Goal: Task Accomplishment & Management: Complete application form

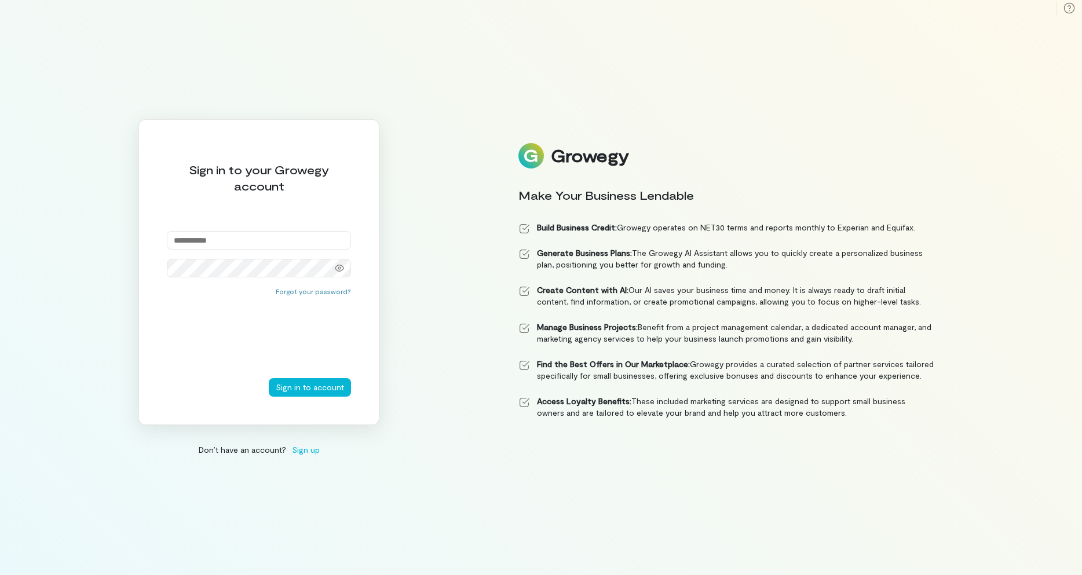
click at [235, 236] on input "email" at bounding box center [259, 240] width 184 height 19
type input "**********"
click at [295, 384] on button "Sign in to account" at bounding box center [310, 387] width 82 height 19
click at [141, 254] on div "**********" at bounding box center [258, 272] width 241 height 306
click at [297, 391] on button "Sign in to account" at bounding box center [310, 387] width 82 height 19
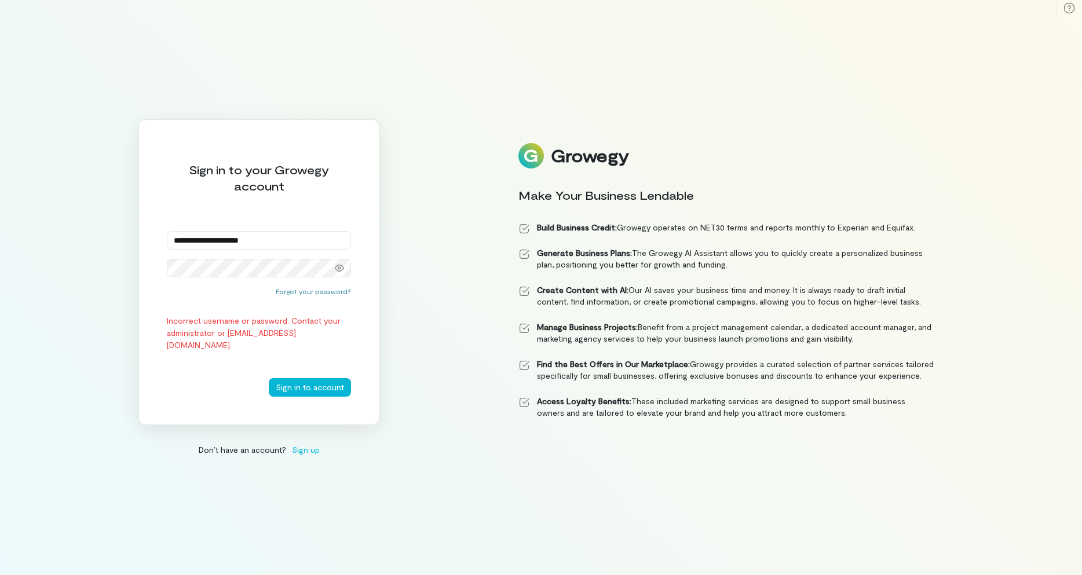
click at [281, 235] on input "**********" at bounding box center [259, 240] width 184 height 19
click at [100, 300] on div "**********" at bounding box center [541, 287] width 1082 height 575
click at [125, 283] on div "**********" at bounding box center [541, 287] width 1082 height 575
click at [300, 394] on button "Sign in to account" at bounding box center [310, 387] width 82 height 19
click at [154, 261] on div "**********" at bounding box center [258, 272] width 241 height 306
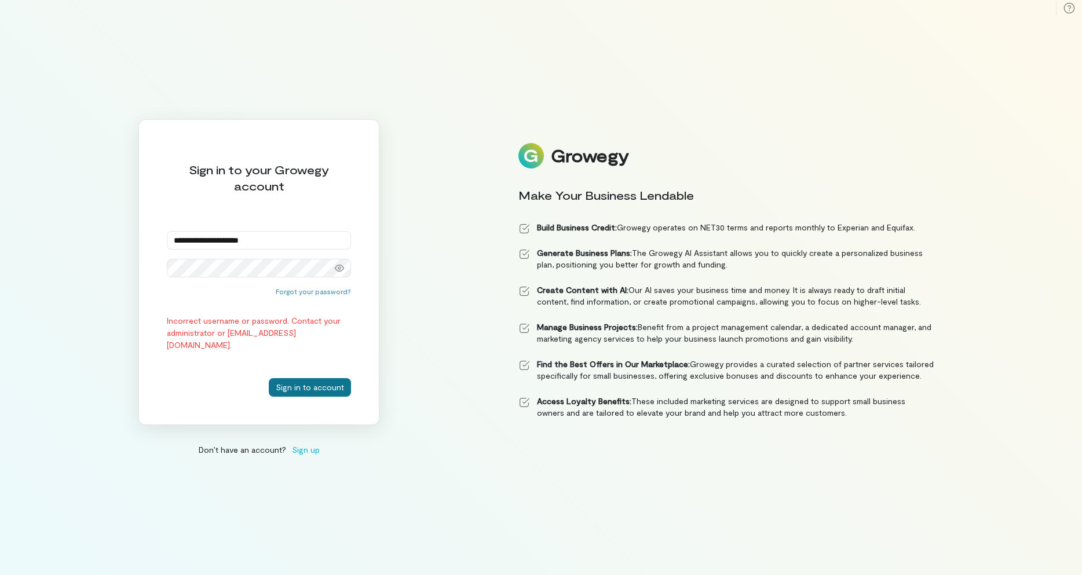
click at [303, 382] on button "Sign in to account" at bounding box center [310, 387] width 82 height 19
click at [341, 267] on icon at bounding box center [339, 268] width 9 height 9
drag, startPoint x: 291, startPoint y: 241, endPoint x: 105, endPoint y: 225, distance: 186.7
click at [113, 225] on div "**********" at bounding box center [541, 287] width 1082 height 575
type input "**********"
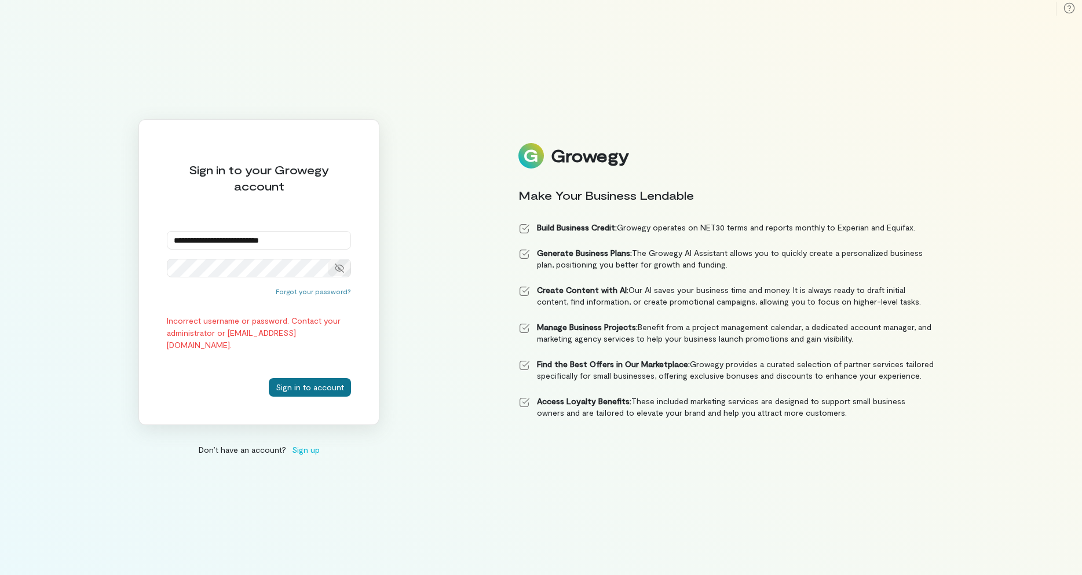
click at [320, 387] on button "Sign in to account" at bounding box center [310, 387] width 82 height 19
click at [143, 255] on div "**********" at bounding box center [258, 272] width 241 height 306
click at [302, 389] on button "Sign in to account" at bounding box center [310, 387] width 82 height 19
click at [310, 293] on button "Forgot your password?" at bounding box center [313, 291] width 75 height 9
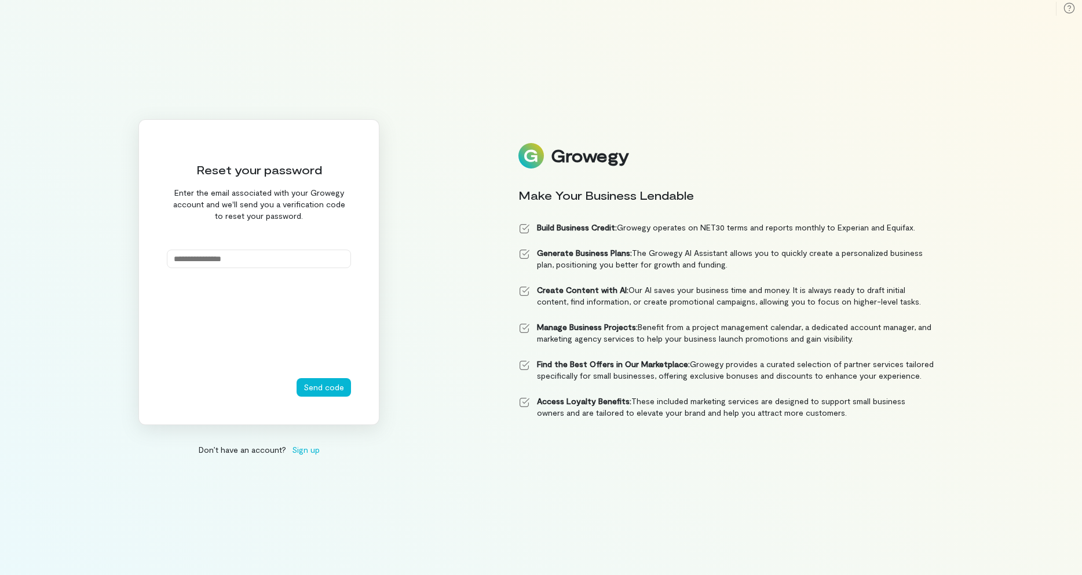
click at [228, 260] on input "email" at bounding box center [259, 259] width 184 height 19
type input "**********"
click at [326, 386] on button "Send code" at bounding box center [324, 387] width 54 height 19
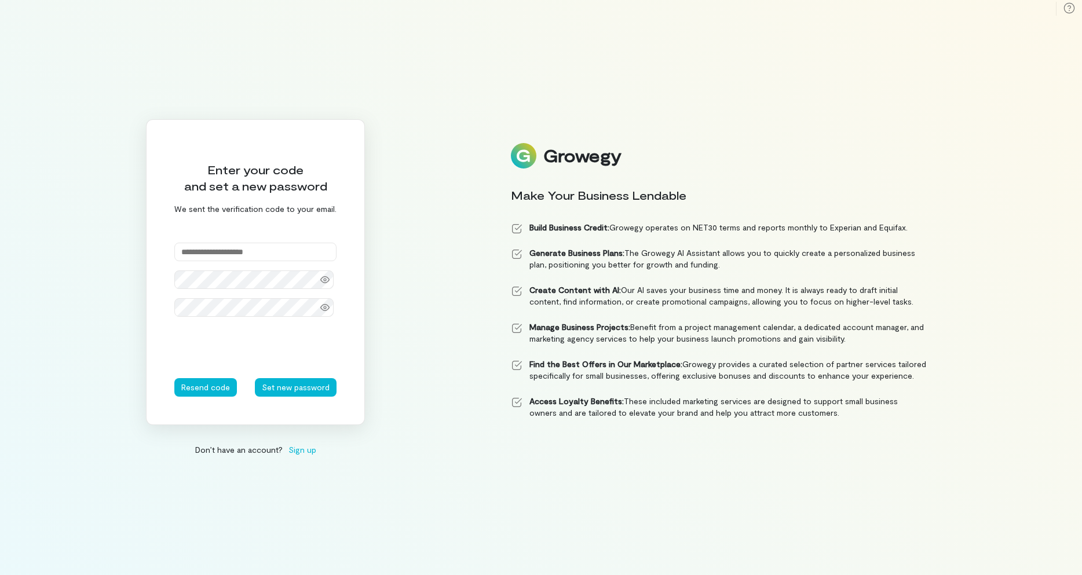
click at [221, 250] on input "text" at bounding box center [255, 252] width 162 height 19
click at [220, 250] on input "text" at bounding box center [255, 252] width 162 height 19
type input "******"
click at [300, 387] on button "Set new password" at bounding box center [296, 387] width 82 height 19
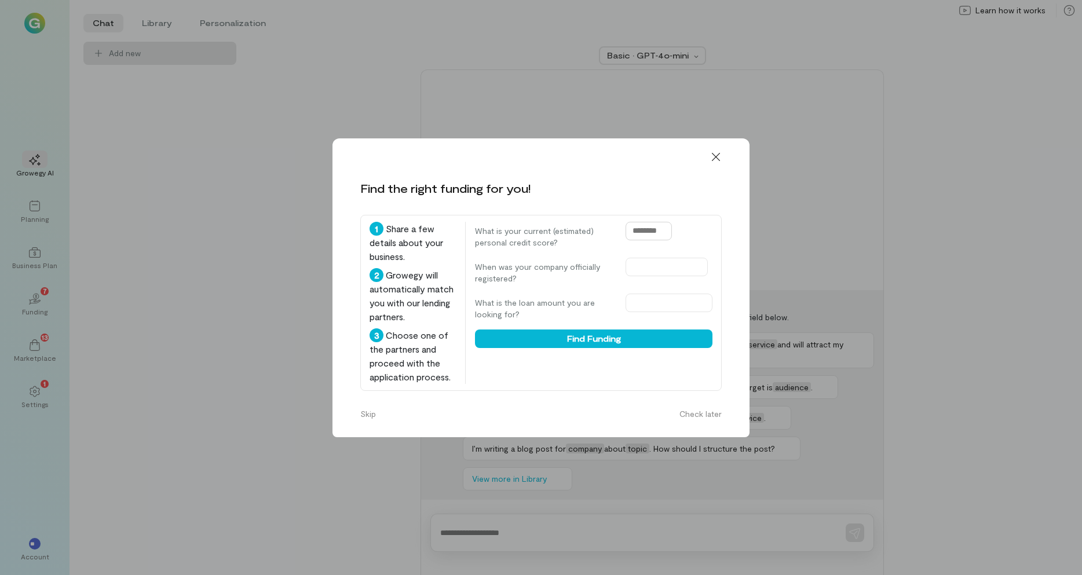
click at [661, 234] on input "text" at bounding box center [649, 231] width 46 height 19
drag, startPoint x: 662, startPoint y: 228, endPoint x: 573, endPoint y: 229, distance: 88.7
click at [593, 227] on div "What is your current (estimated) personal credit score?" at bounding box center [594, 235] width 238 height 27
type input "***"
click at [662, 264] on input "text" at bounding box center [667, 267] width 82 height 19
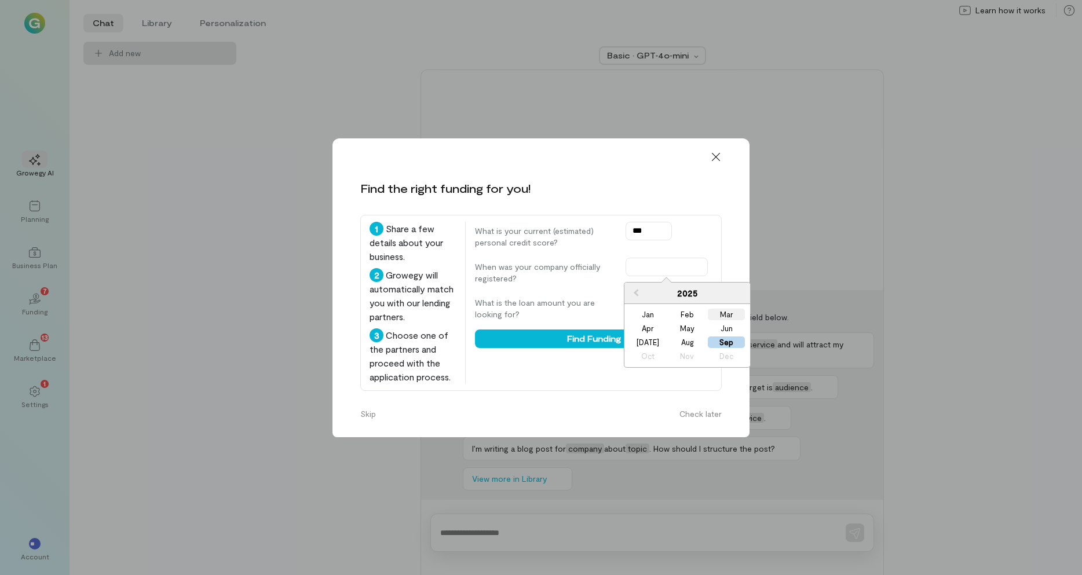
click at [718, 311] on div "Mar" at bounding box center [726, 315] width 37 height 12
click at [675, 264] on input "**********" at bounding box center [667, 267] width 82 height 19
click at [687, 293] on div "2025" at bounding box center [688, 293] width 126 height 21
click at [631, 292] on button "Previous Year" at bounding box center [635, 293] width 19 height 19
click at [636, 292] on span "Previous Year" at bounding box center [636, 293] width 0 height 12
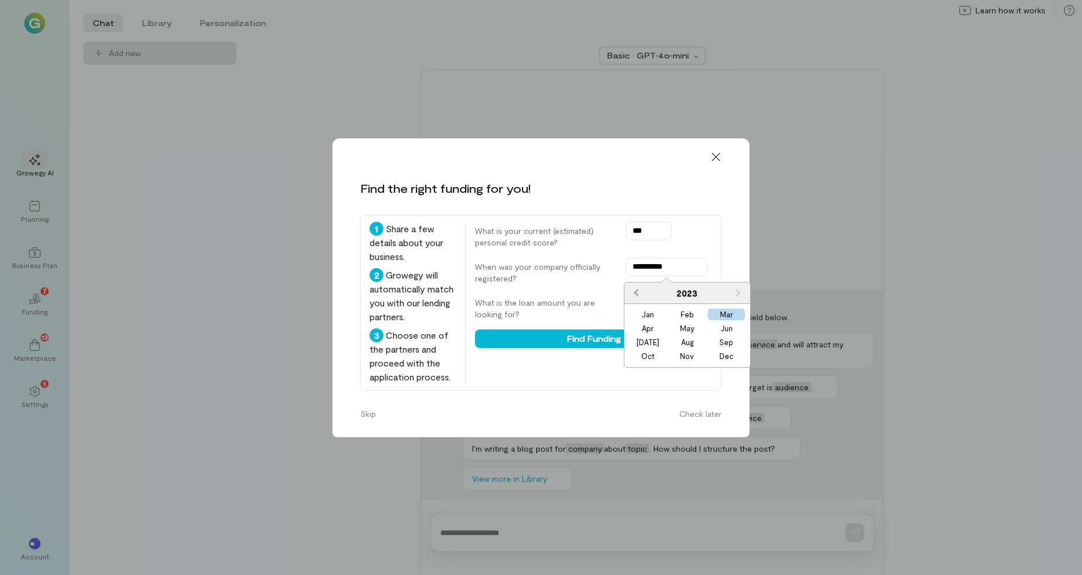
click at [636, 292] on span "Previous Year" at bounding box center [636, 293] width 0 height 12
click at [739, 291] on span "Next Year" at bounding box center [739, 293] width 0 height 12
click at [685, 312] on div "Feb" at bounding box center [687, 315] width 37 height 12
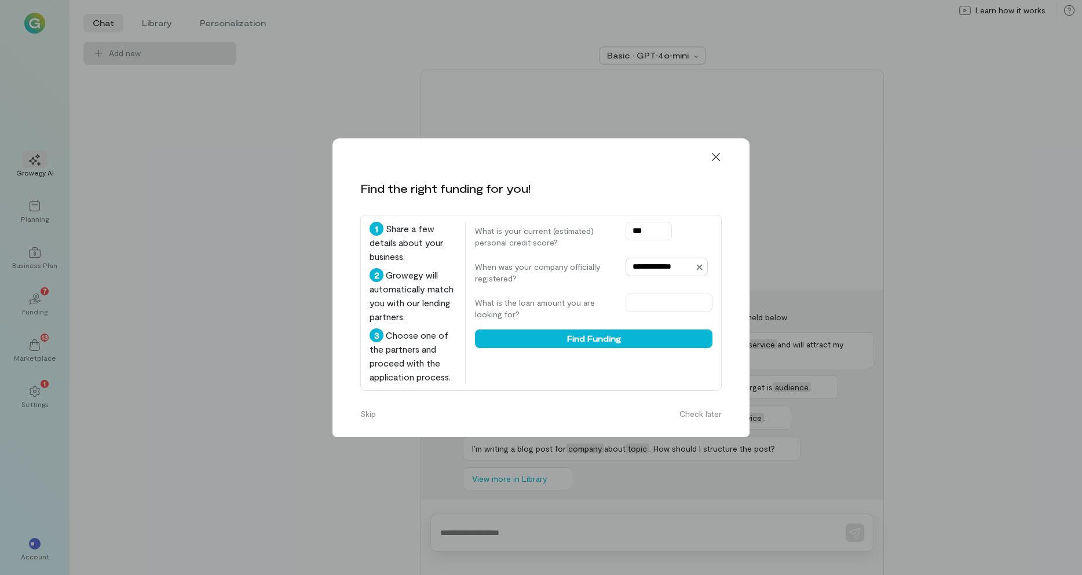
click at [683, 267] on input "**********" at bounding box center [667, 267] width 82 height 19
click at [739, 293] on span "Next Year" at bounding box center [739, 293] width 0 height 12
click at [739, 289] on button "Next Year" at bounding box center [740, 293] width 19 height 19
click at [636, 292] on span "Previous Year" at bounding box center [636, 293] width 0 height 12
click at [675, 314] on div "Feb" at bounding box center [687, 315] width 37 height 12
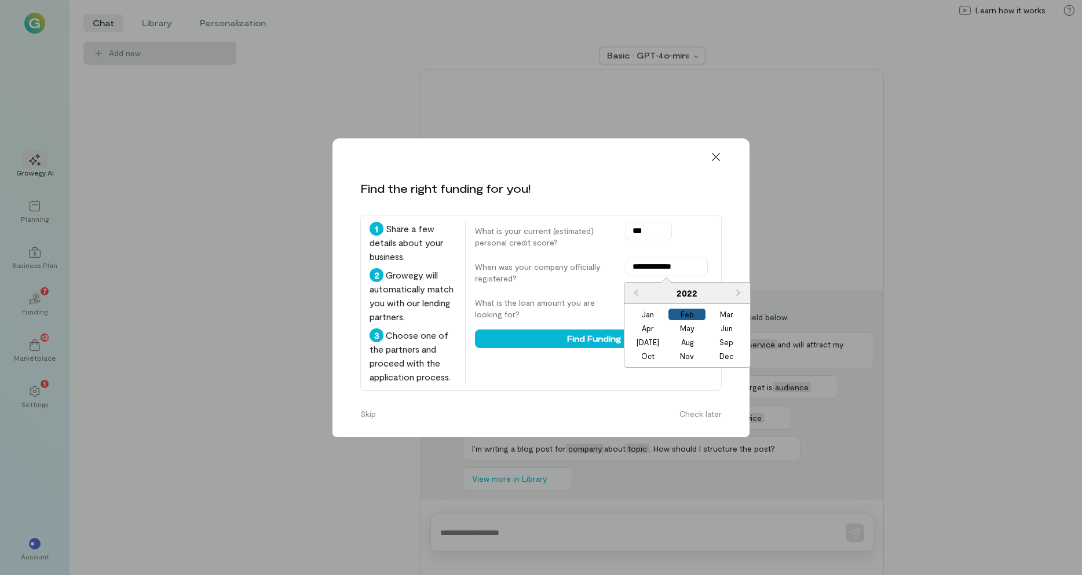
type input "**********"
click at [684, 239] on div "What is your current (estimated) personal credit score? ***" at bounding box center [594, 235] width 238 height 27
click at [666, 297] on input "text" at bounding box center [669, 303] width 87 height 19
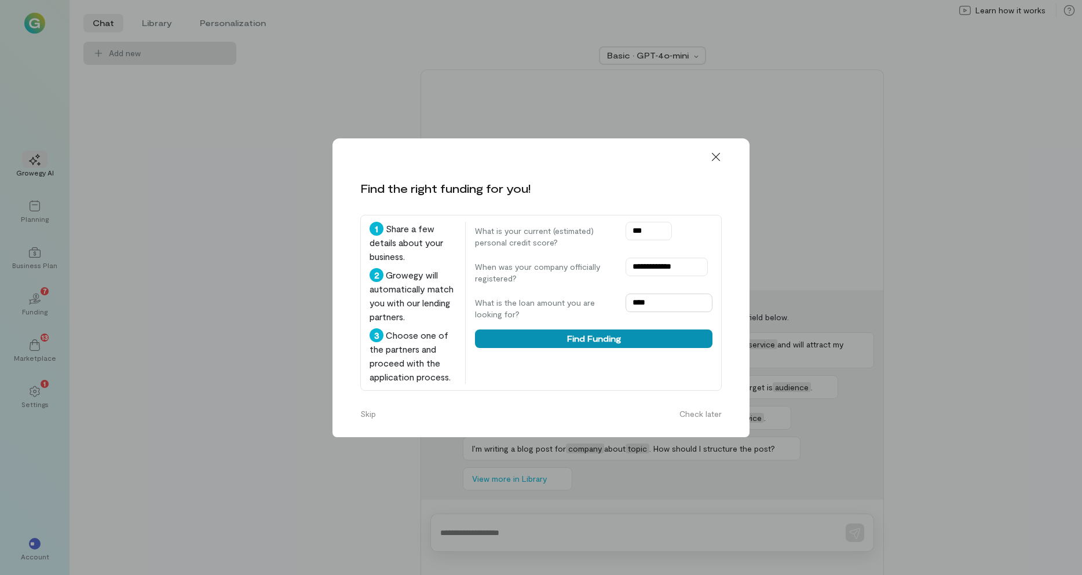
type input "****"
click at [571, 333] on button "Find Funding" at bounding box center [594, 339] width 238 height 19
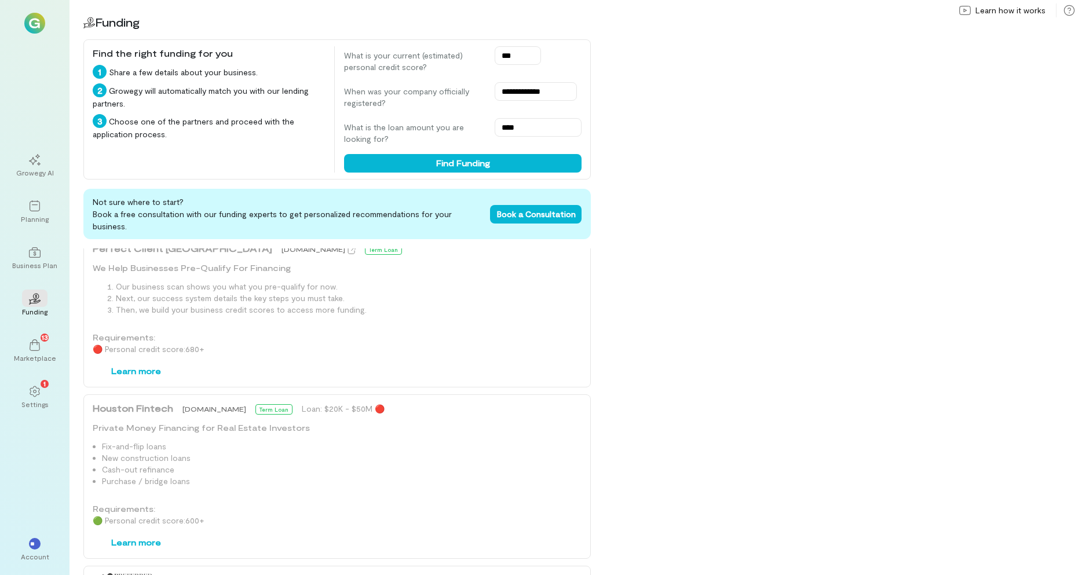
scroll to position [753, 0]
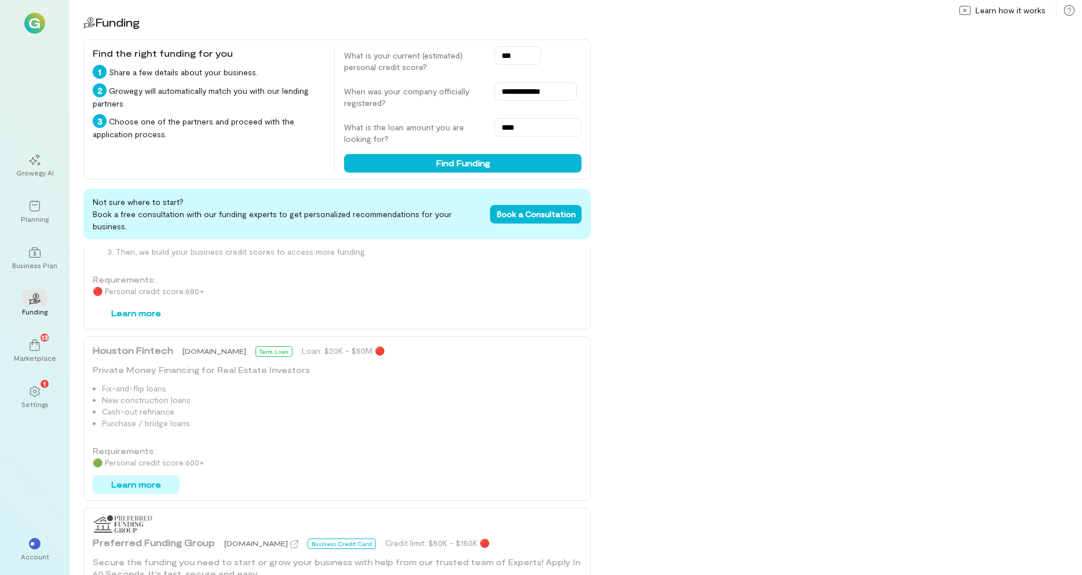
click at [136, 476] on button "Learn more" at bounding box center [136, 485] width 87 height 19
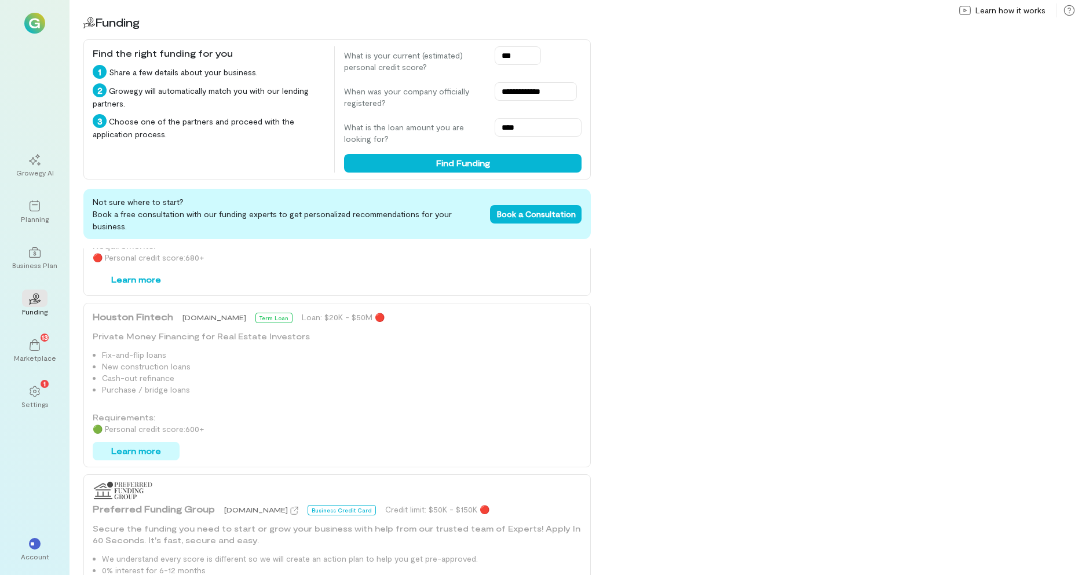
scroll to position [797, 0]
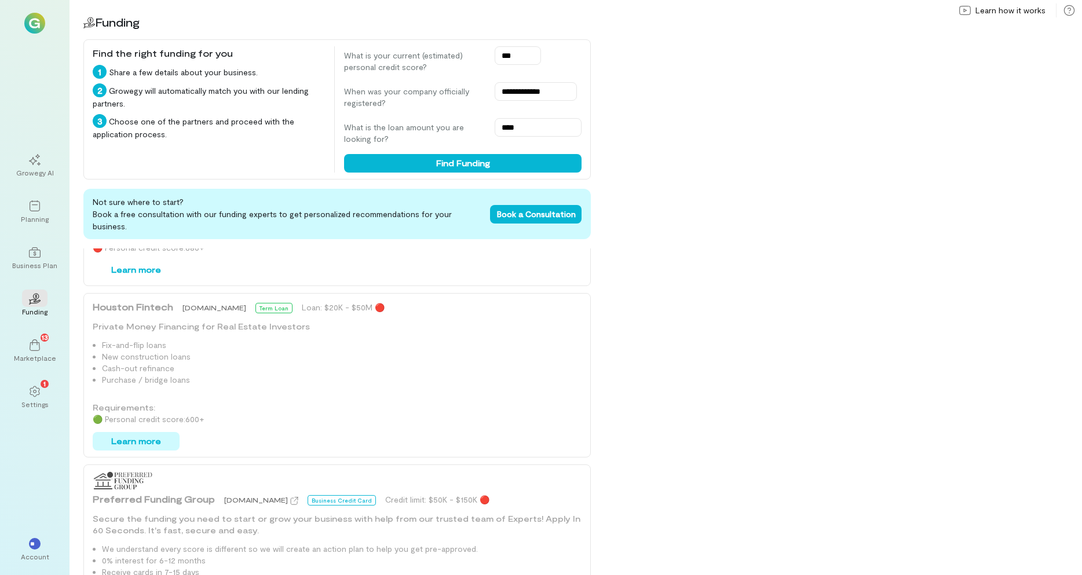
click at [138, 432] on button "Learn more" at bounding box center [136, 441] width 87 height 19
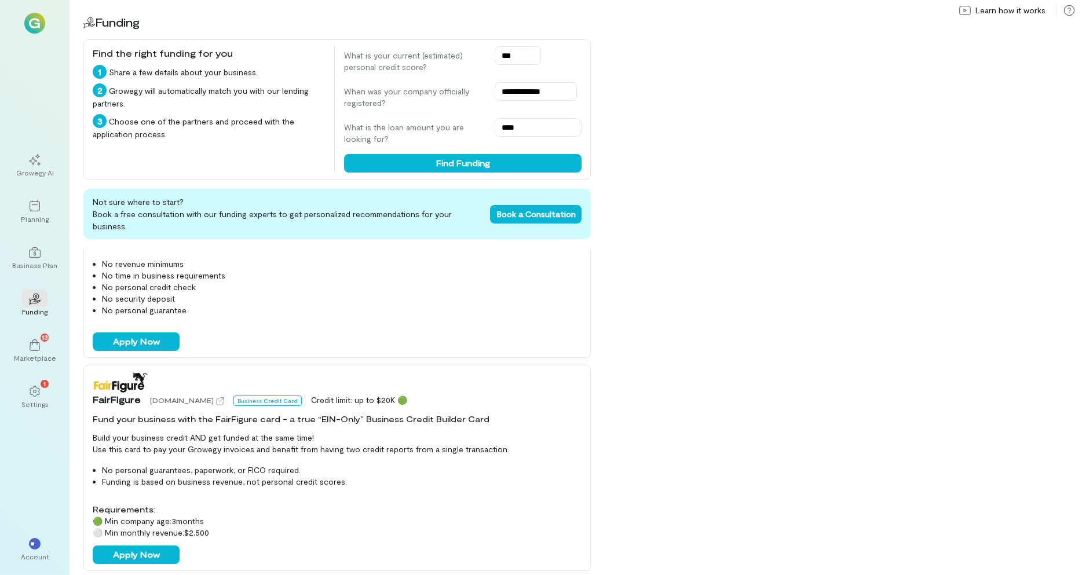
scroll to position [0, 0]
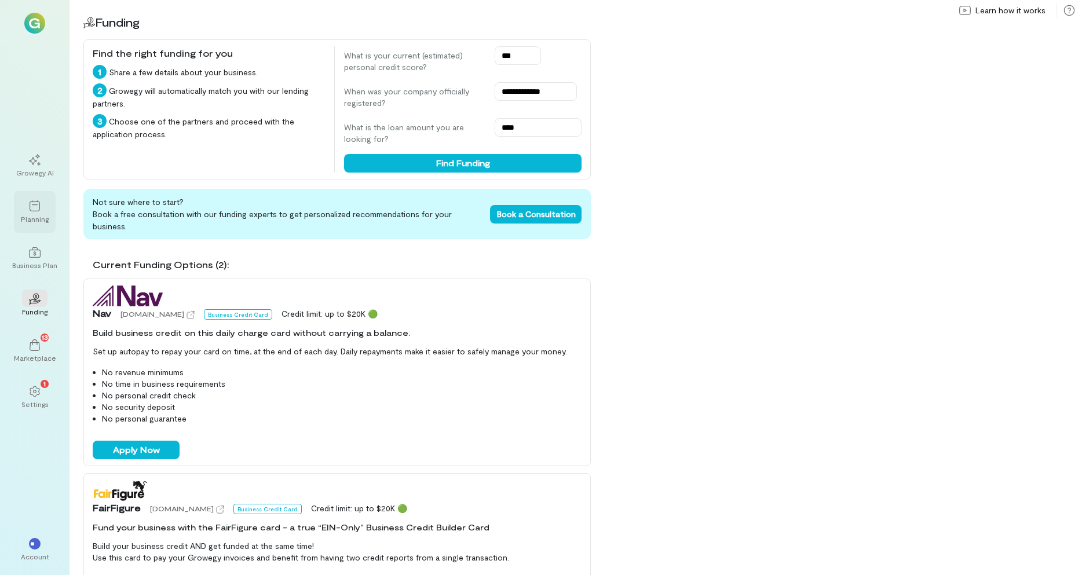
click at [31, 208] on icon at bounding box center [35, 207] width 12 height 12
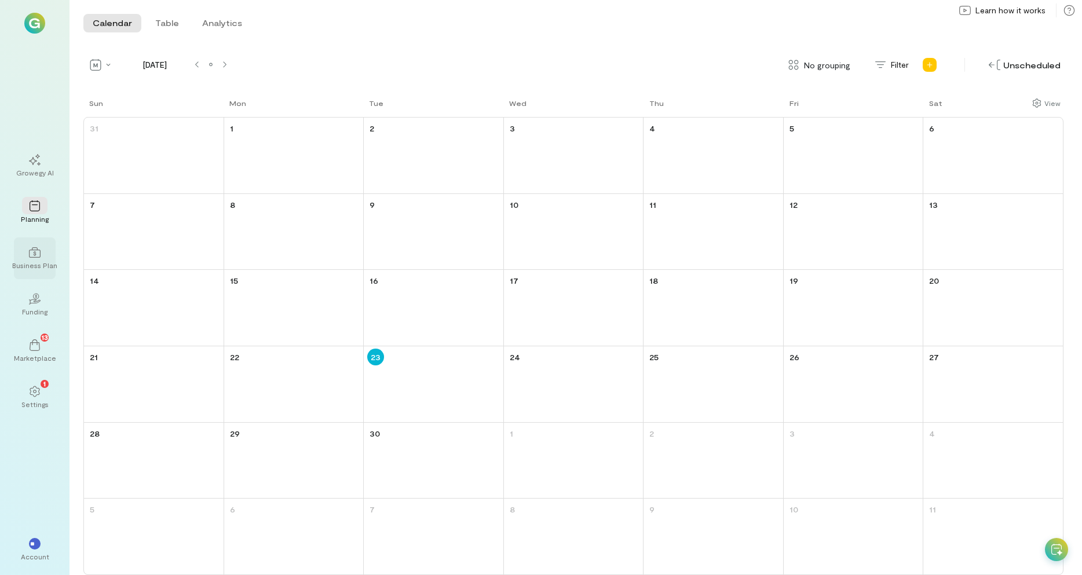
click at [30, 249] on icon at bounding box center [35, 253] width 12 height 12
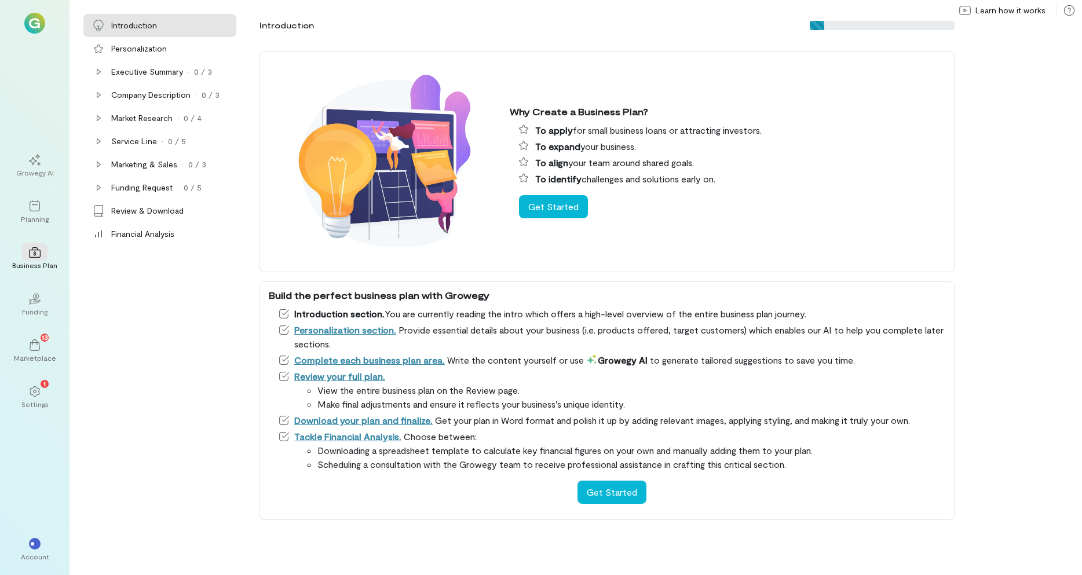
click at [132, 25] on div "Introduction" at bounding box center [134, 26] width 46 height 12
click at [131, 52] on div "Personalization" at bounding box center [139, 49] width 56 height 12
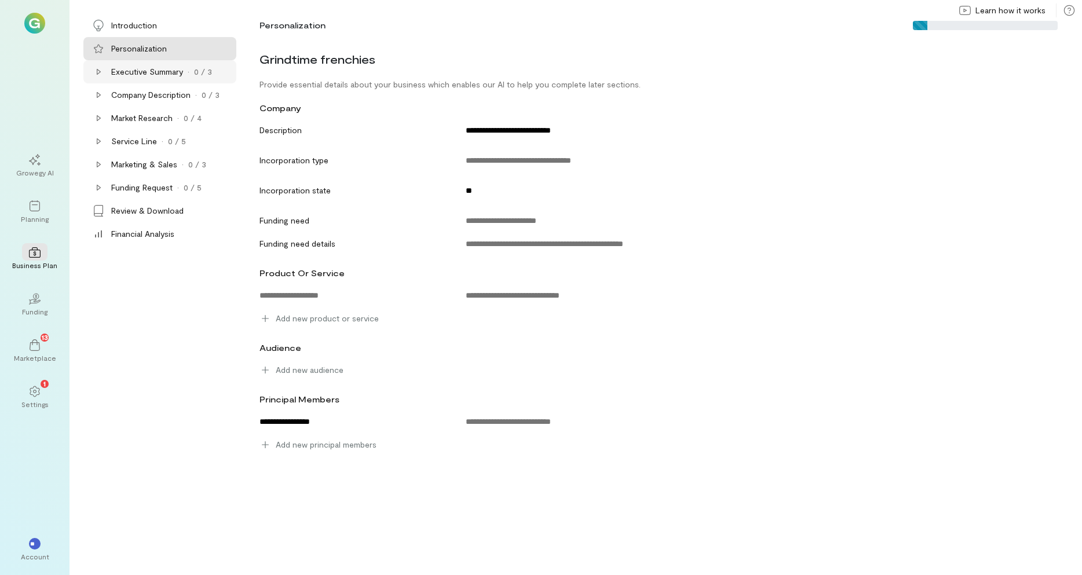
click at [132, 68] on div "Executive Summary" at bounding box center [147, 72] width 72 height 12
click at [138, 73] on div "Executive Summary" at bounding box center [147, 72] width 72 height 12
click at [133, 93] on div "Company Description" at bounding box center [150, 95] width 79 height 12
click at [125, 119] on div "Market Research" at bounding box center [141, 118] width 61 height 12
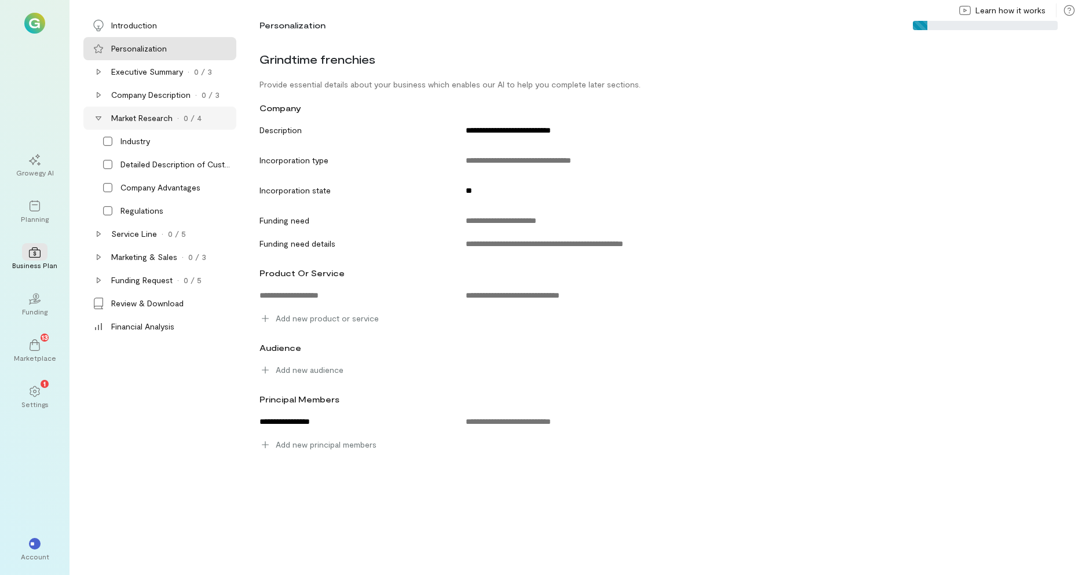
click at [129, 119] on div "Market Research" at bounding box center [141, 118] width 61 height 12
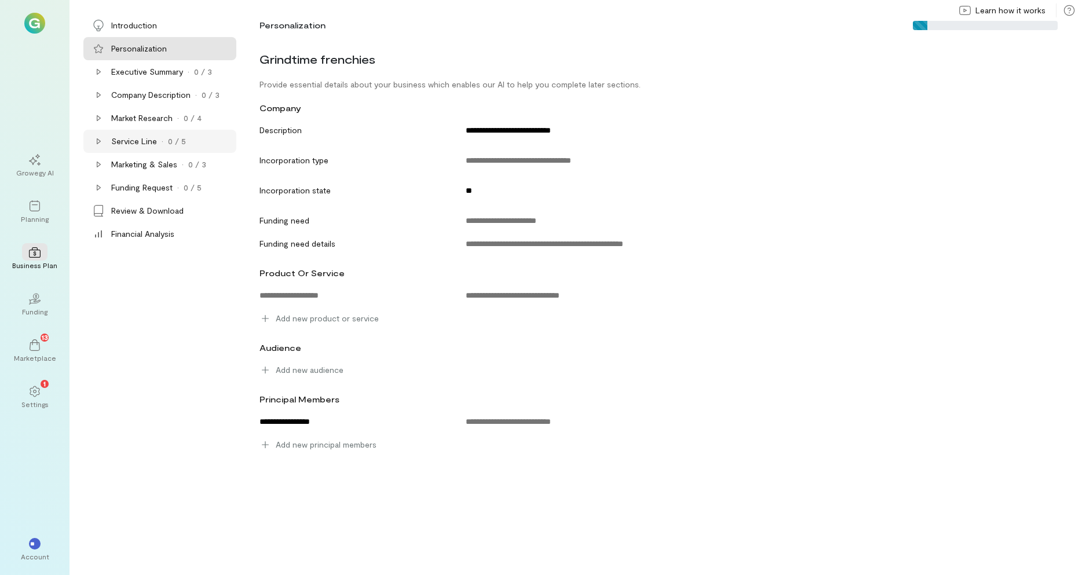
click at [127, 152] on div "Service Line · 0 / 5" at bounding box center [159, 141] width 153 height 23
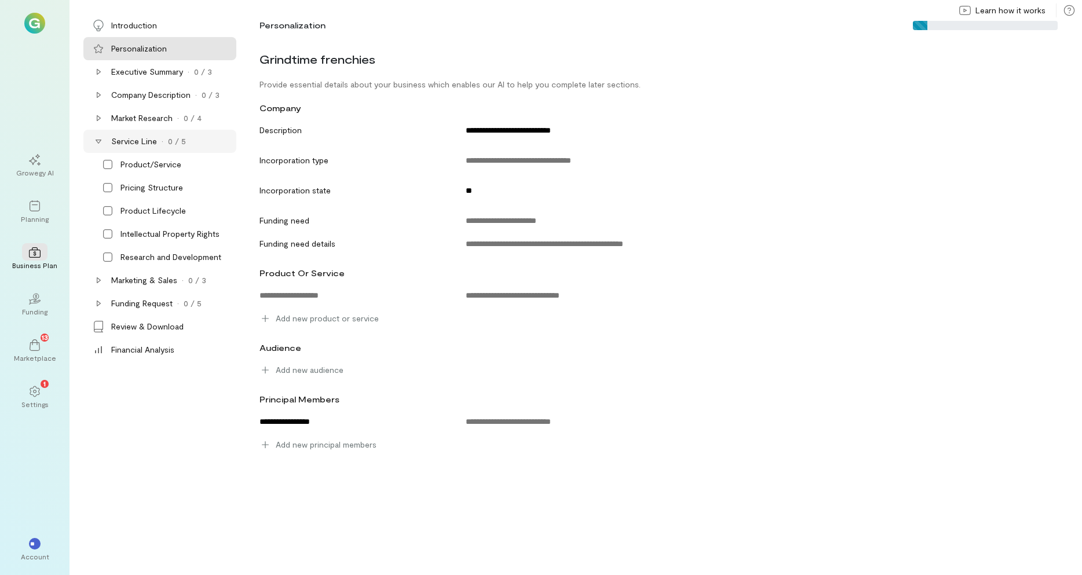
click at [130, 140] on div "Service Line" at bounding box center [134, 142] width 46 height 12
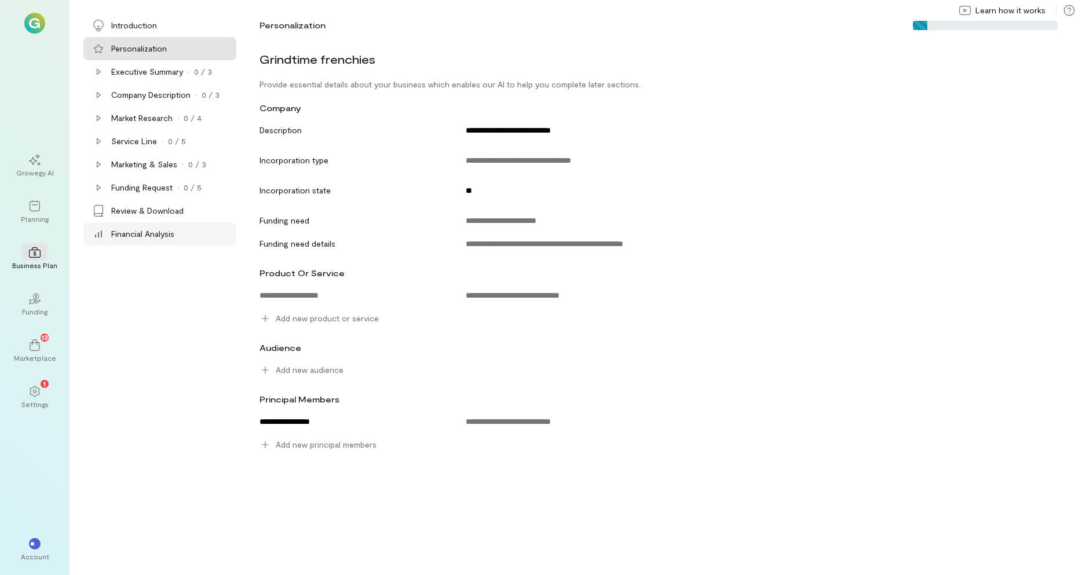
click at [139, 235] on div "Financial Analysis" at bounding box center [142, 234] width 63 height 12
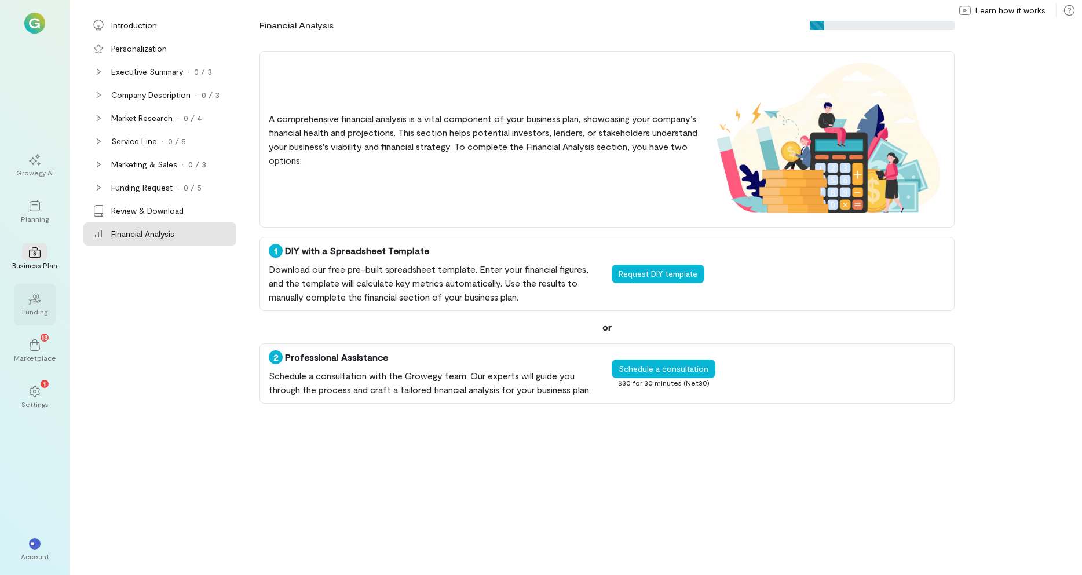
click at [28, 306] on div "02" at bounding box center [34, 298] width 25 height 17
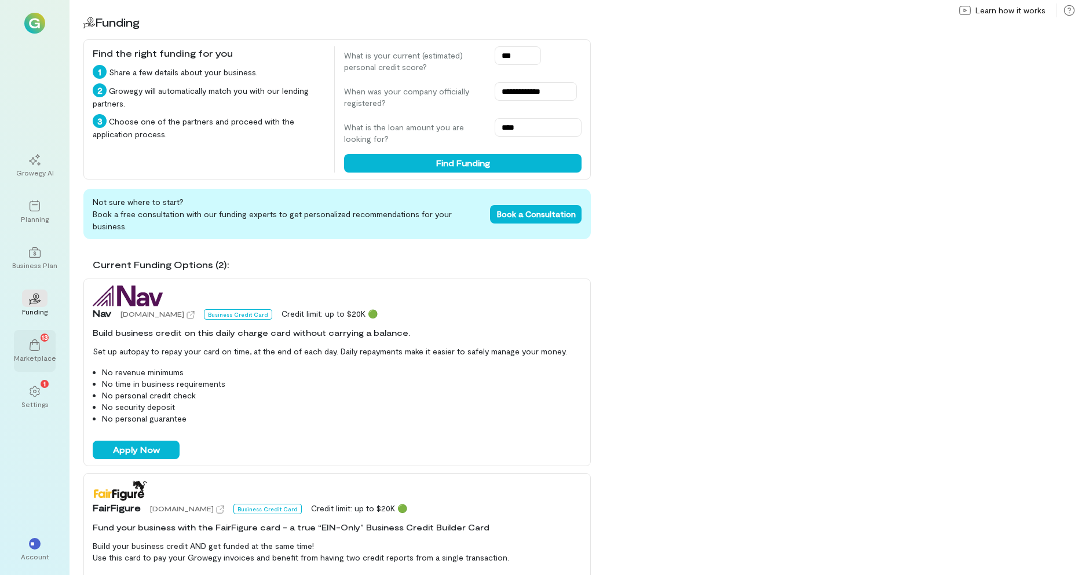
click at [30, 344] on icon at bounding box center [35, 346] width 12 height 12
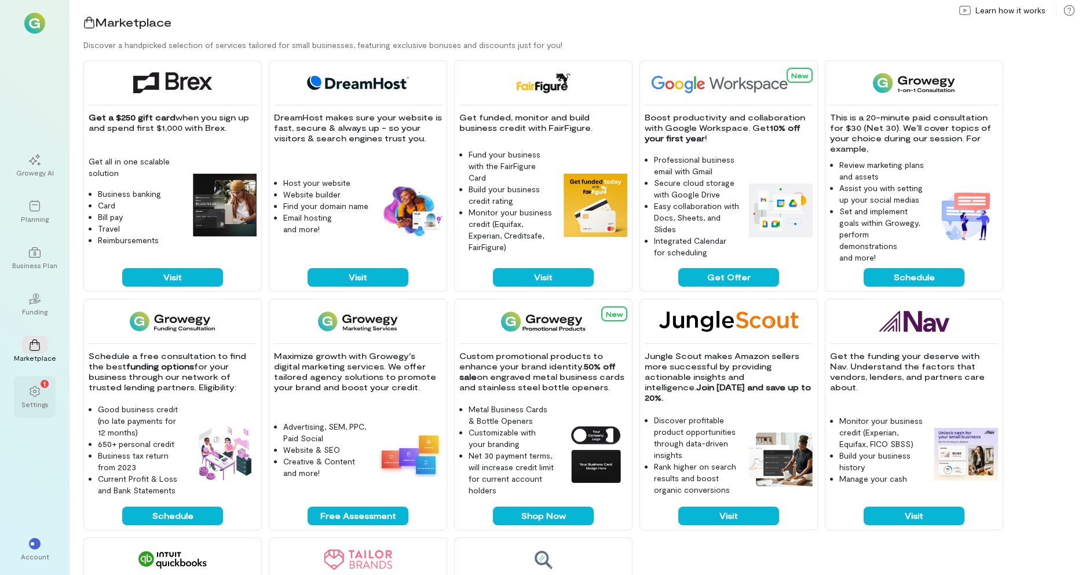
click at [33, 389] on icon at bounding box center [35, 392] width 12 height 12
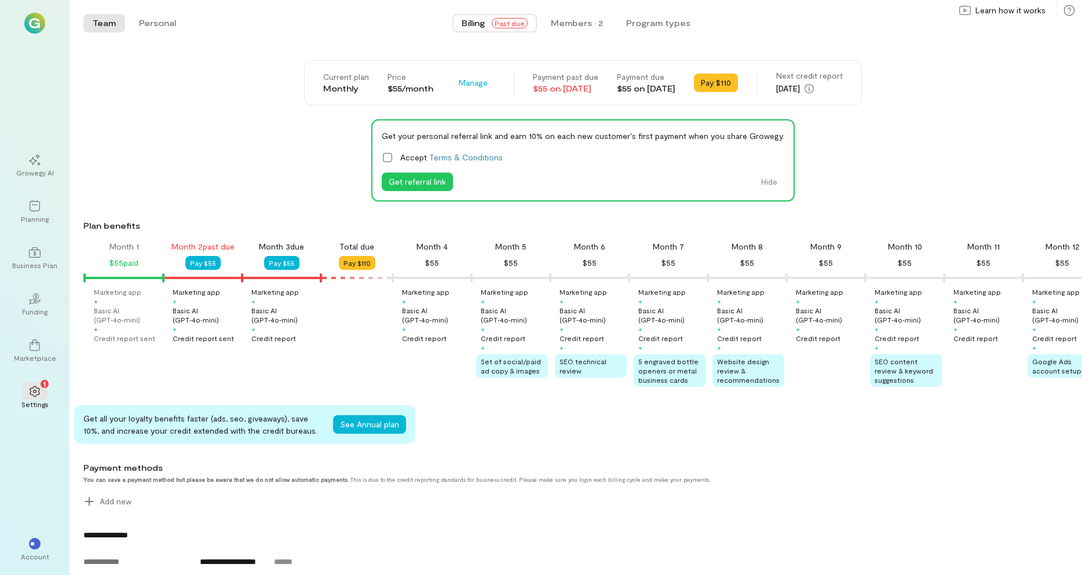
scroll to position [0, 101]
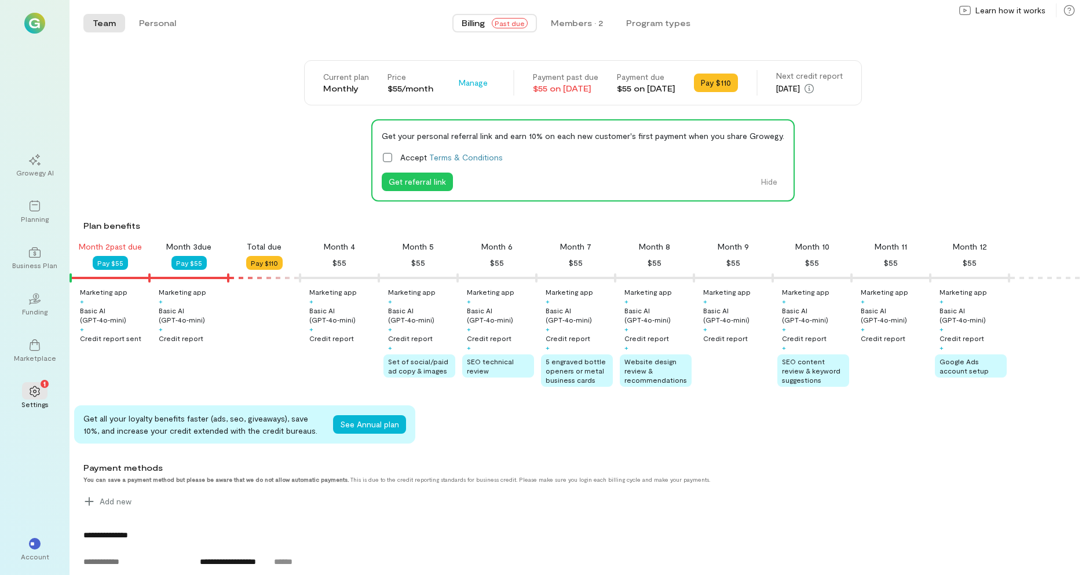
click at [24, 442] on div "Growegy AI Planning Business Plan 02 Funding Marketplace 1 Settings ** Account" at bounding box center [35, 287] width 70 height 575
click at [107, 340] on div "Credit report sent" at bounding box center [110, 338] width 61 height 9
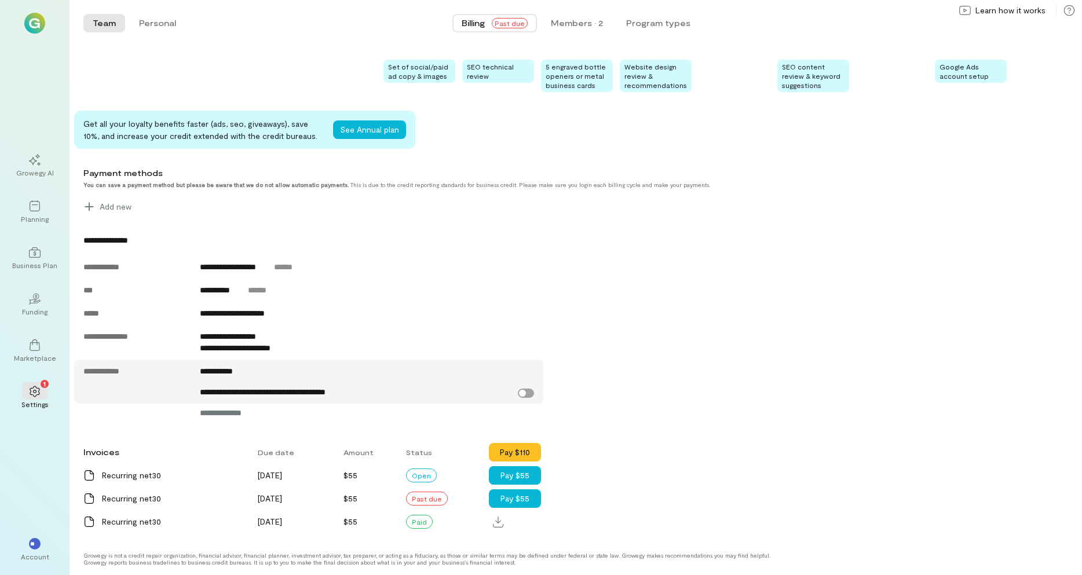
scroll to position [304, 0]
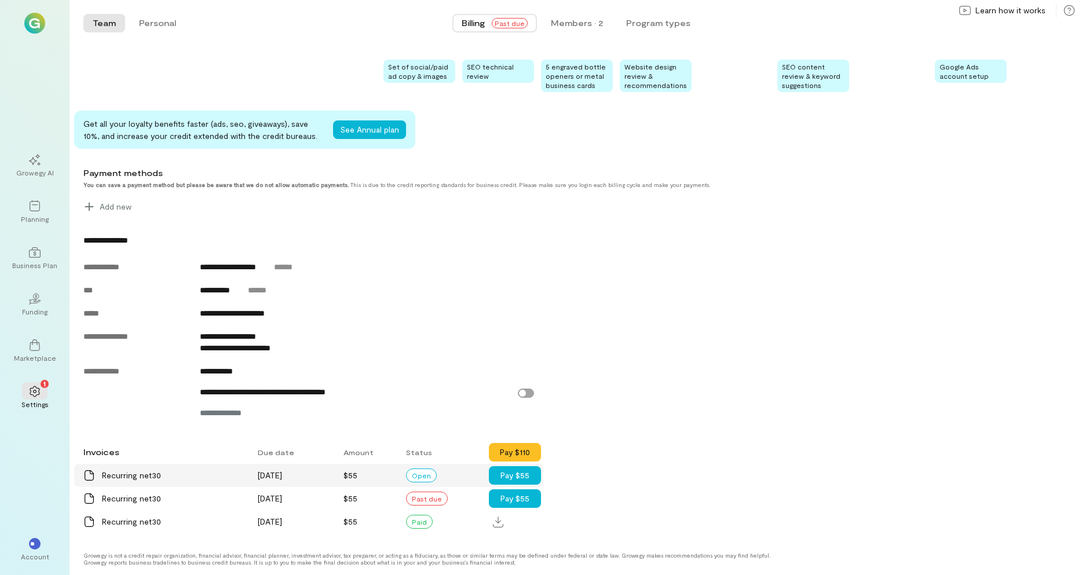
click at [132, 472] on div "Recurring net30" at bounding box center [173, 476] width 142 height 12
click at [351, 501] on span "$55" at bounding box center [351, 499] width 14 height 10
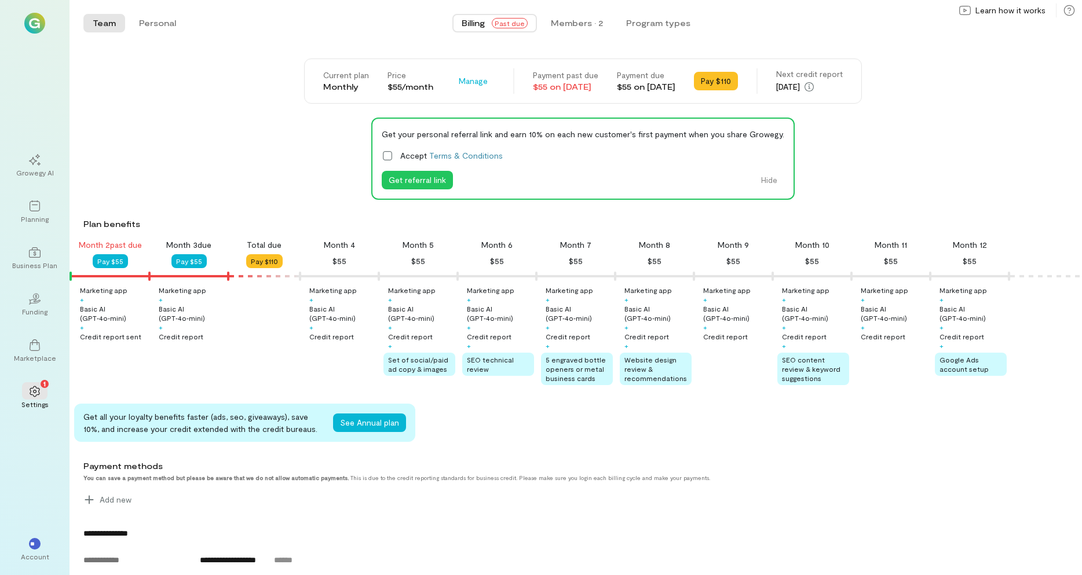
scroll to position [0, 0]
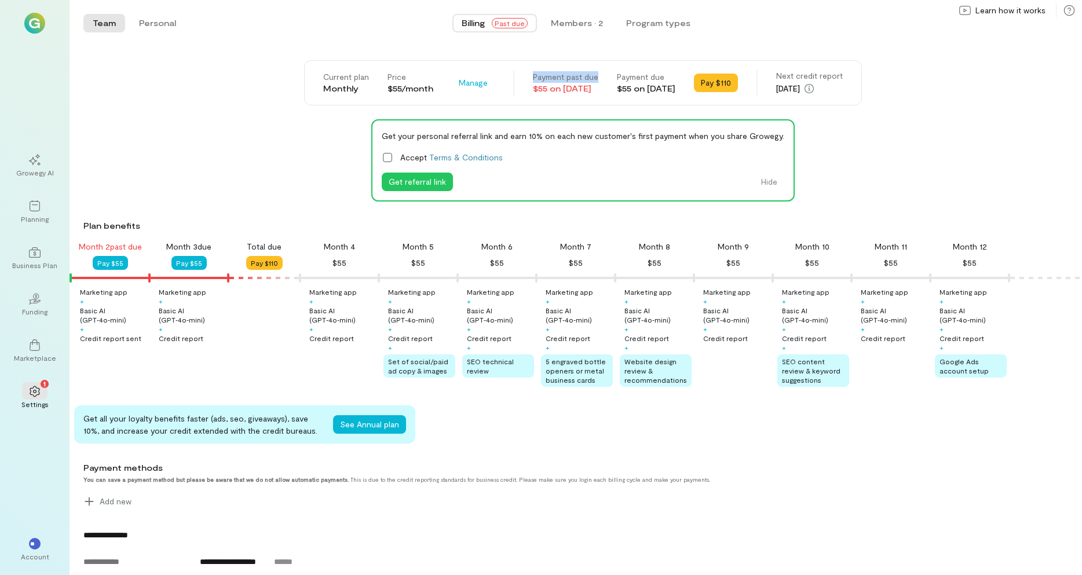
drag, startPoint x: 505, startPoint y: 73, endPoint x: 573, endPoint y: 77, distance: 67.3
click at [573, 77] on div "Current plan Monthly Price $55/month Manage Payment past due $55 on [DATE] Paym…" at bounding box center [583, 82] width 558 height 45
click at [545, 48] on div "Team Personal Billing Past due Members · 2 Program types Team Personal Current …" at bounding box center [576, 287] width 1013 height 575
click at [147, 13] on div "Team Personal" at bounding box center [134, 23] width 102 height 23
click at [147, 21] on button "Personal" at bounding box center [158, 23] width 56 height 19
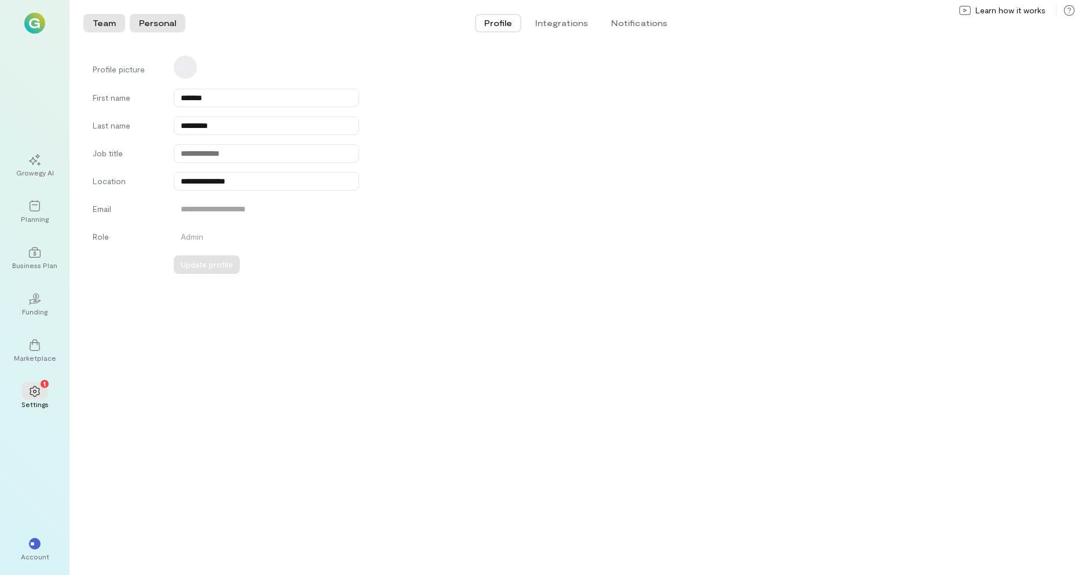
click at [101, 19] on button "Team" at bounding box center [104, 23] width 42 height 19
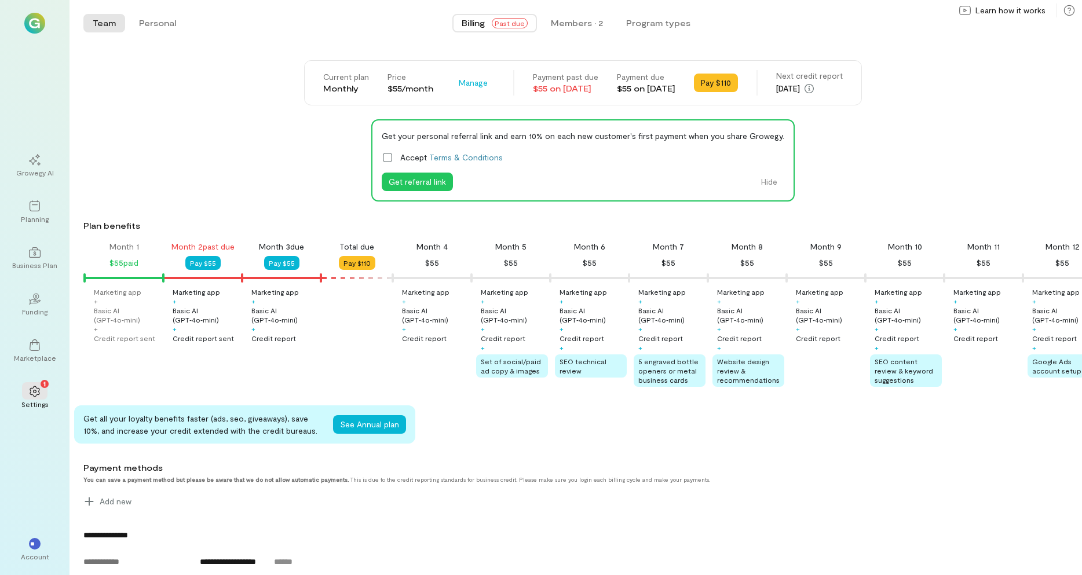
scroll to position [0, 101]
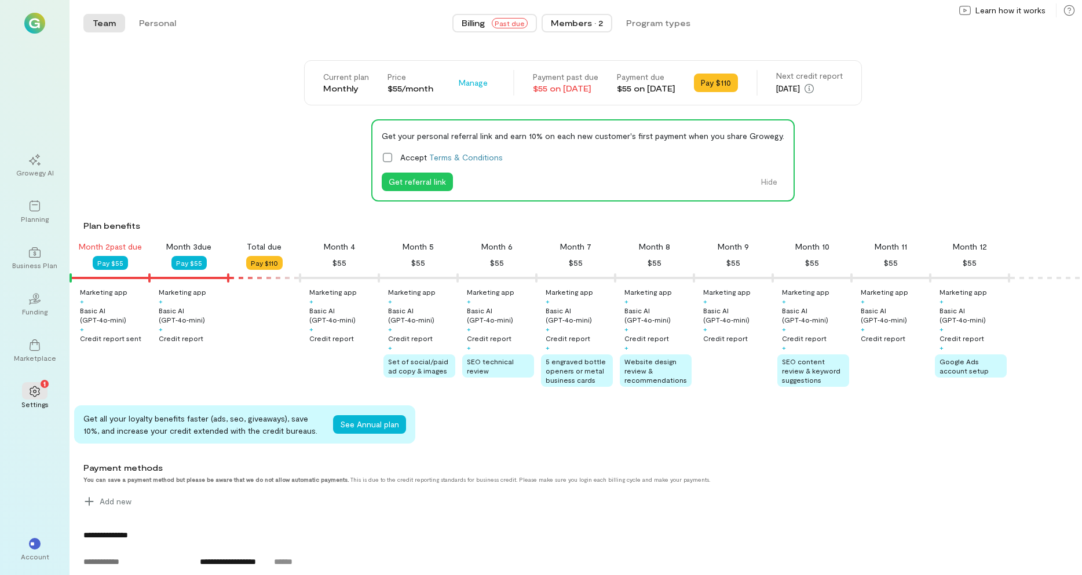
click at [564, 21] on div "Members · 2" at bounding box center [577, 23] width 52 height 12
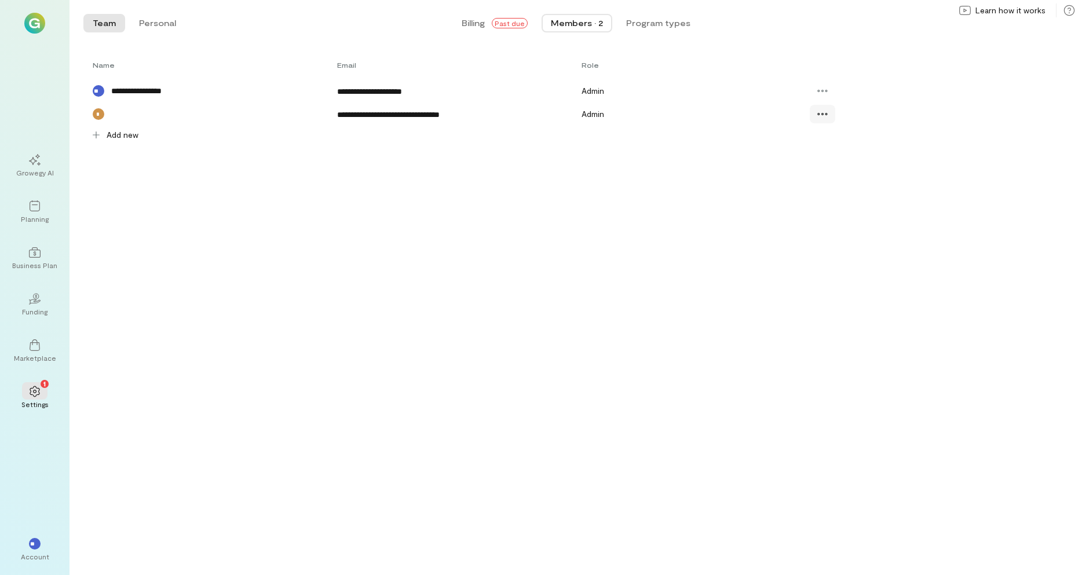
click at [820, 110] on icon at bounding box center [823, 114] width 12 height 12
click at [366, 344] on div "**********" at bounding box center [576, 316] width 1013 height 520
click at [402, 88] on span "**********" at bounding box center [369, 92] width 65 height 8
click at [155, 25] on button "Personal" at bounding box center [158, 23] width 56 height 19
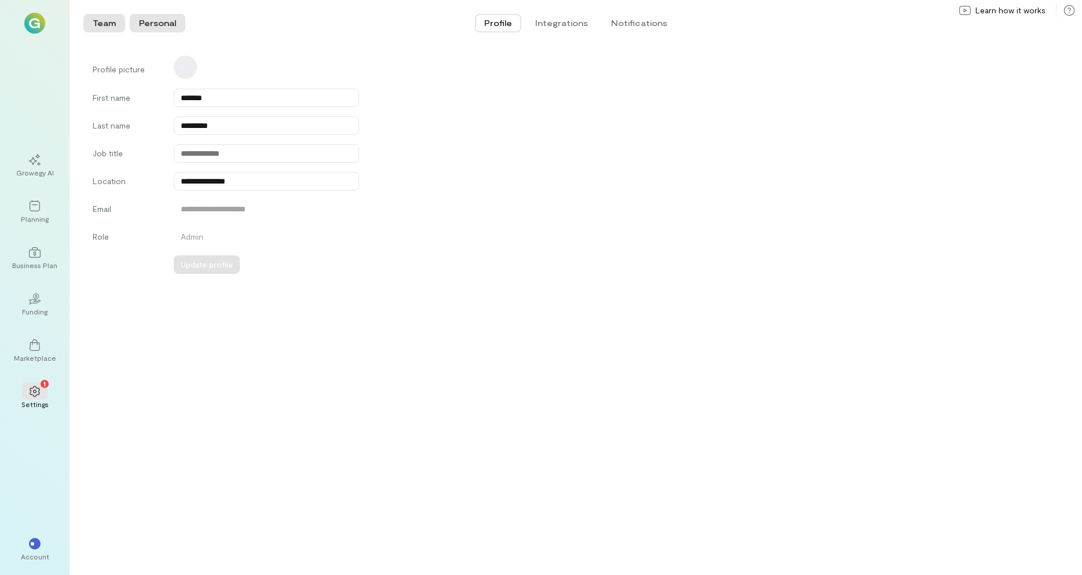
click at [98, 27] on button "Team" at bounding box center [104, 23] width 42 height 19
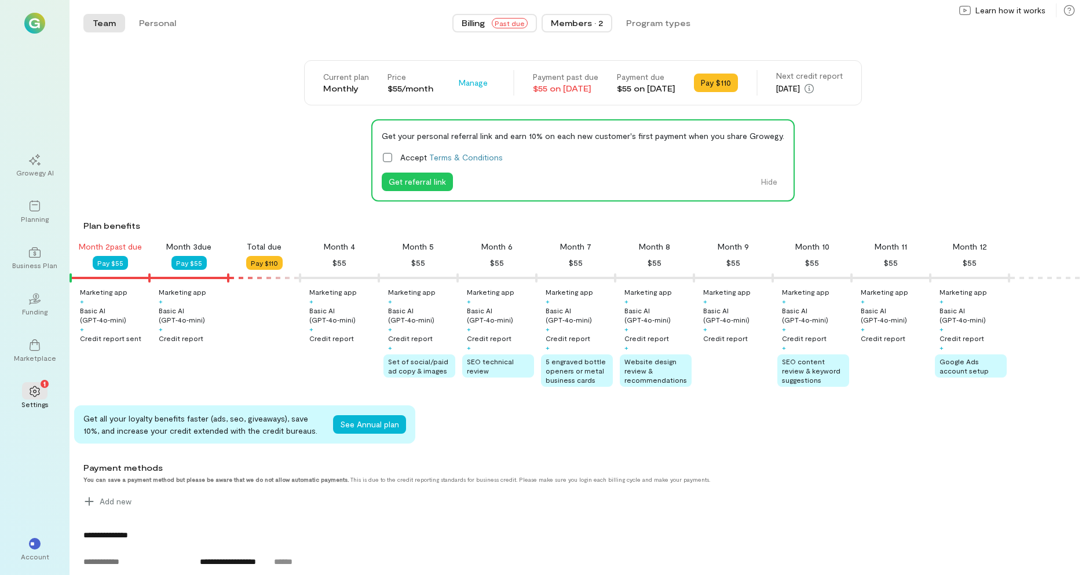
click at [555, 20] on div "Members · 2" at bounding box center [577, 23] width 52 height 12
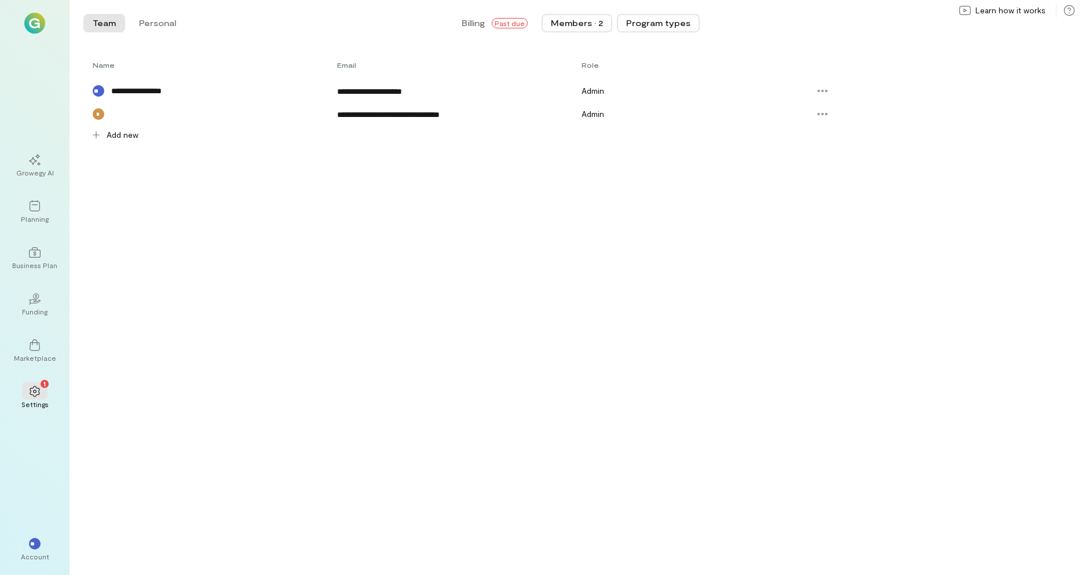
click at [644, 22] on button "Program types" at bounding box center [658, 23] width 83 height 19
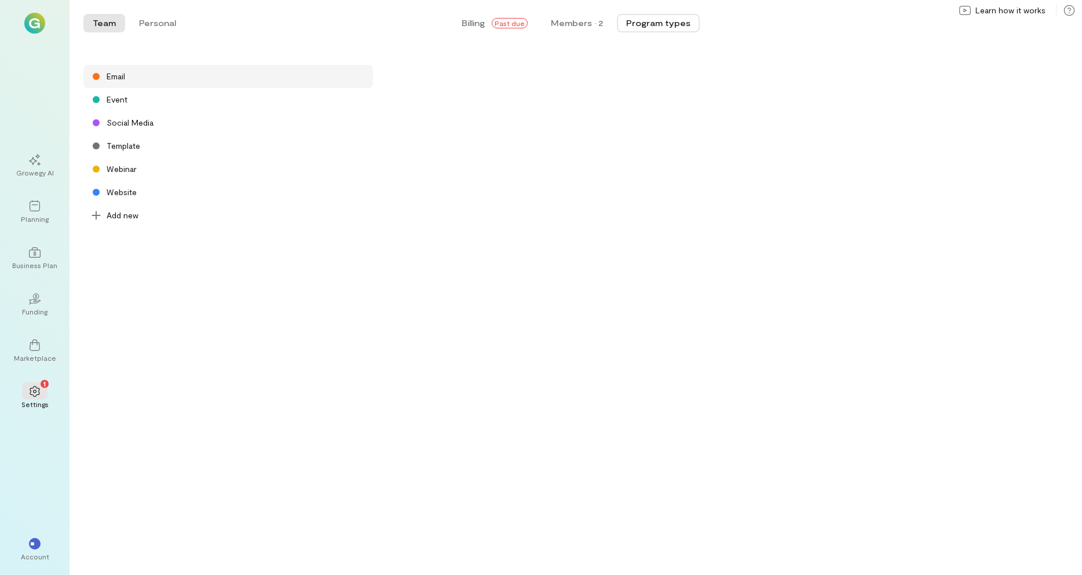
click at [115, 77] on div "Email" at bounding box center [116, 77] width 19 height 12
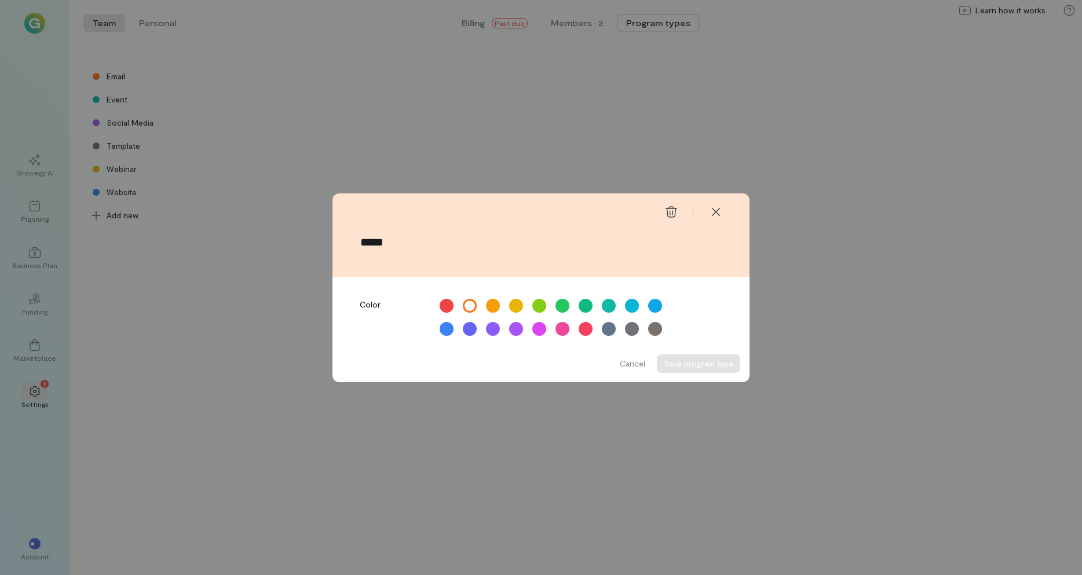
click at [405, 223] on div "*****" at bounding box center [541, 249] width 417 height 56
click at [406, 246] on input "*****" at bounding box center [541, 242] width 362 height 13
drag, startPoint x: 392, startPoint y: 239, endPoint x: 305, endPoint y: 242, distance: 87.0
click at [320, 241] on div "***** Color Cancel Save program type" at bounding box center [541, 287] width 1082 height 575
type input "*"
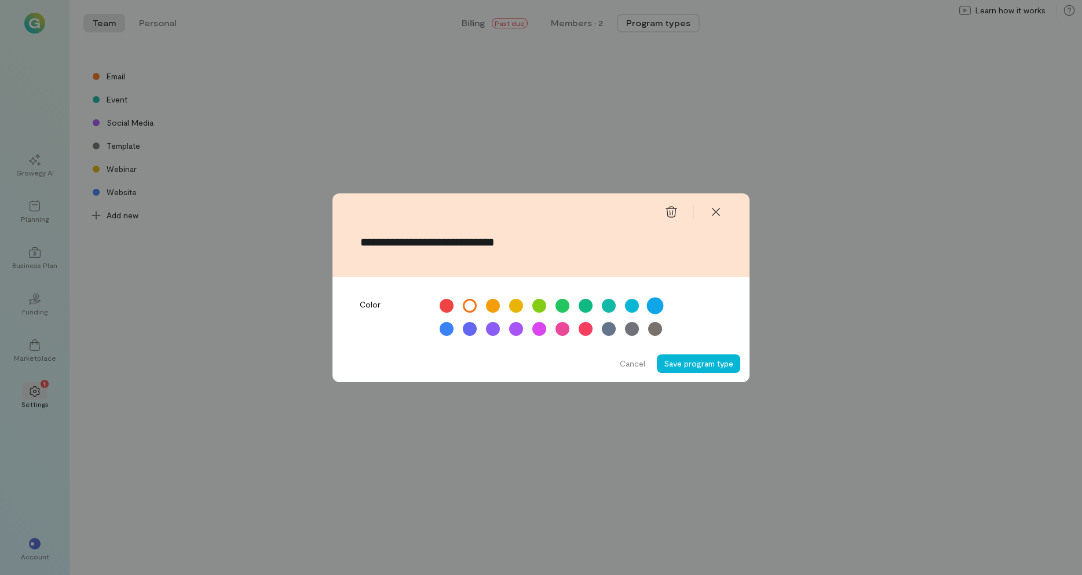
type input "**********"
click at [655, 304] on div at bounding box center [655, 305] width 17 height 17
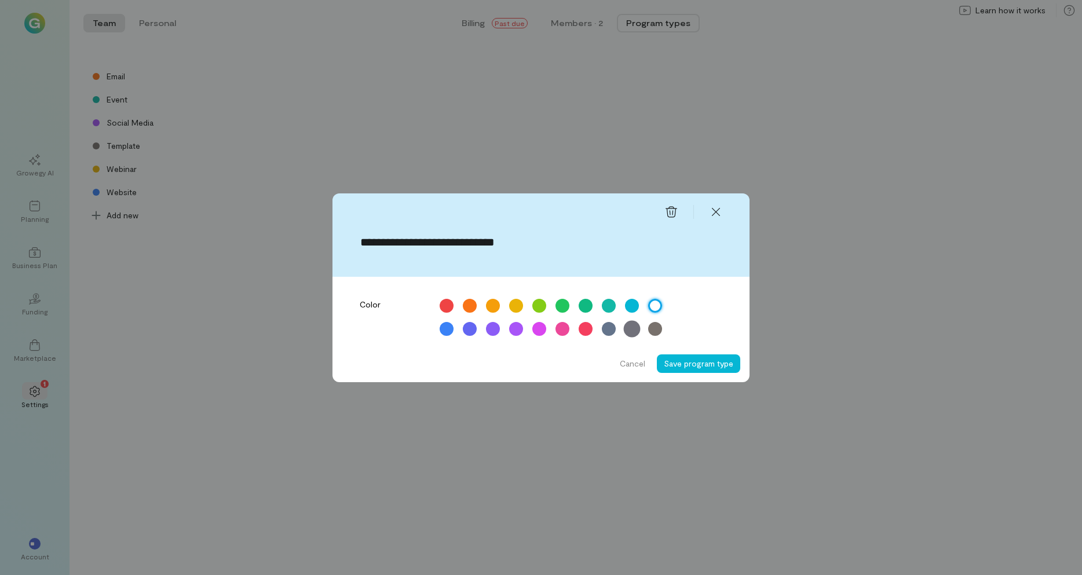
click at [633, 333] on div at bounding box center [632, 328] width 17 height 17
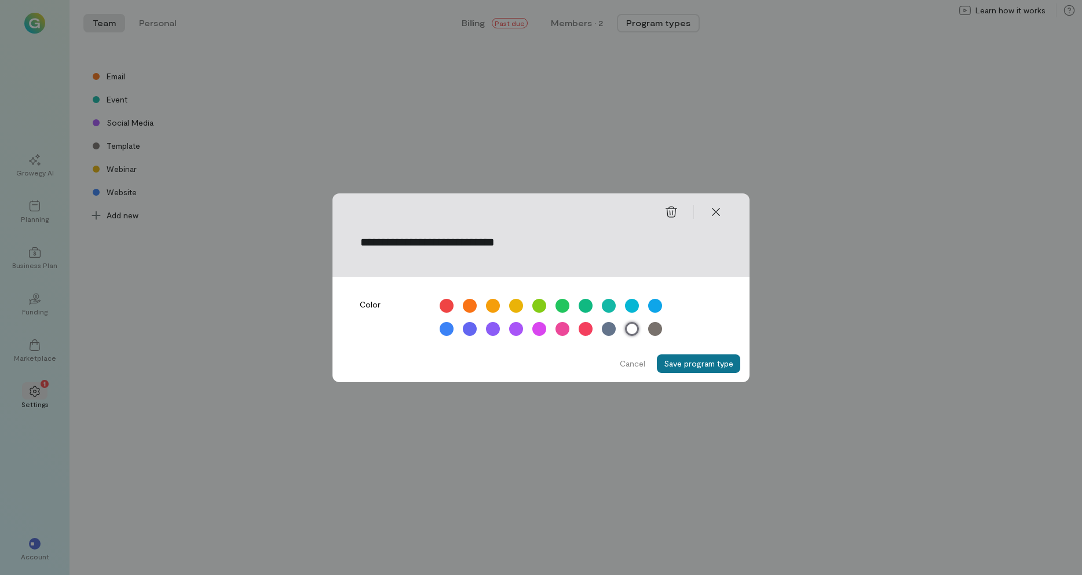
click at [703, 360] on button "Save program type" at bounding box center [698, 364] width 83 height 19
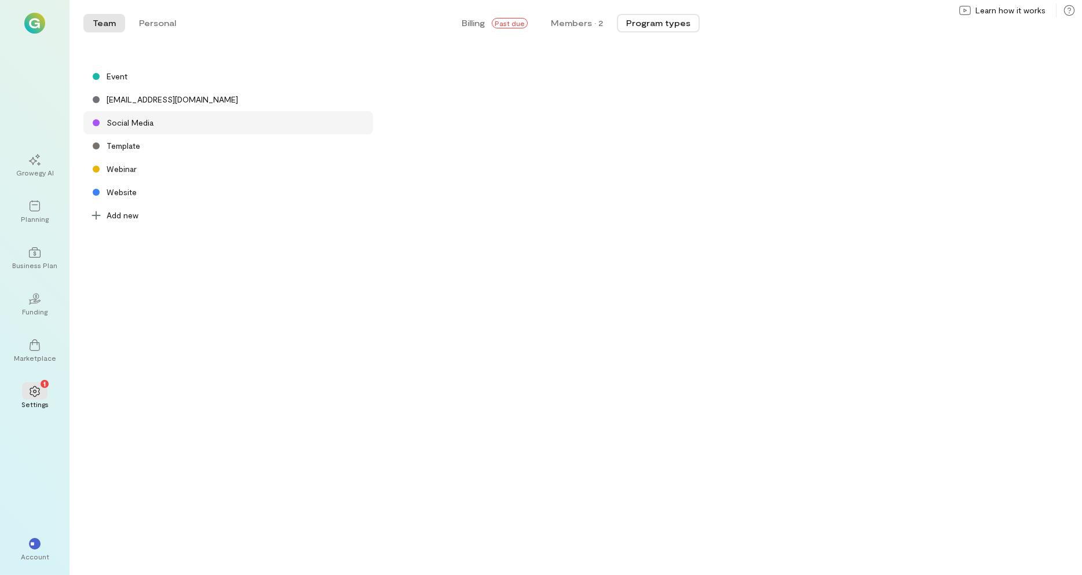
click at [131, 122] on div "Social Media" at bounding box center [130, 123] width 47 height 12
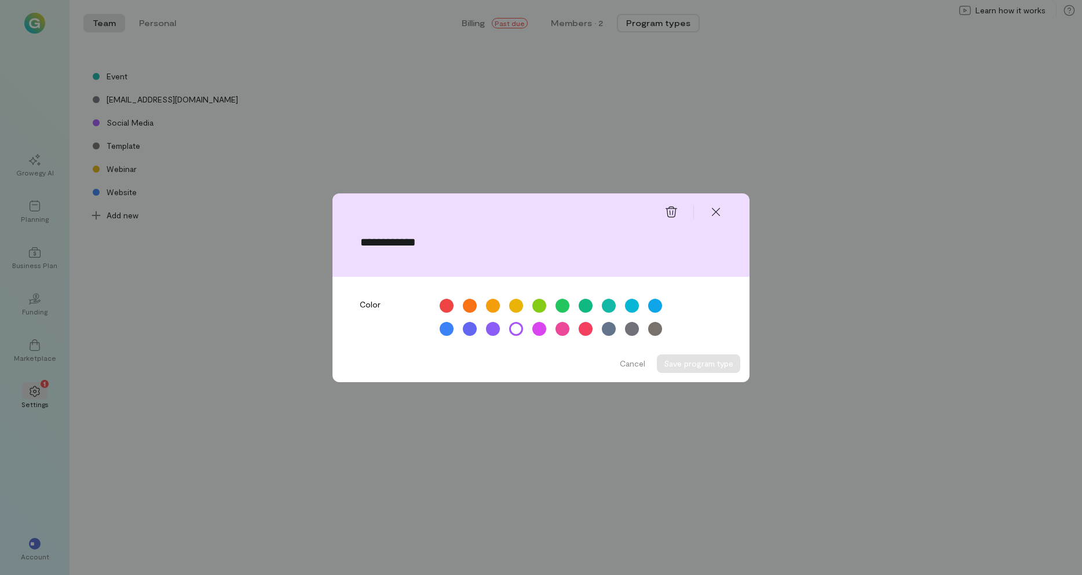
drag, startPoint x: 440, startPoint y: 242, endPoint x: 338, endPoint y: 244, distance: 102.0
click at [347, 245] on div "**********" at bounding box center [541, 249] width 417 height 56
type input "**********"
click at [652, 325] on div at bounding box center [655, 328] width 17 height 17
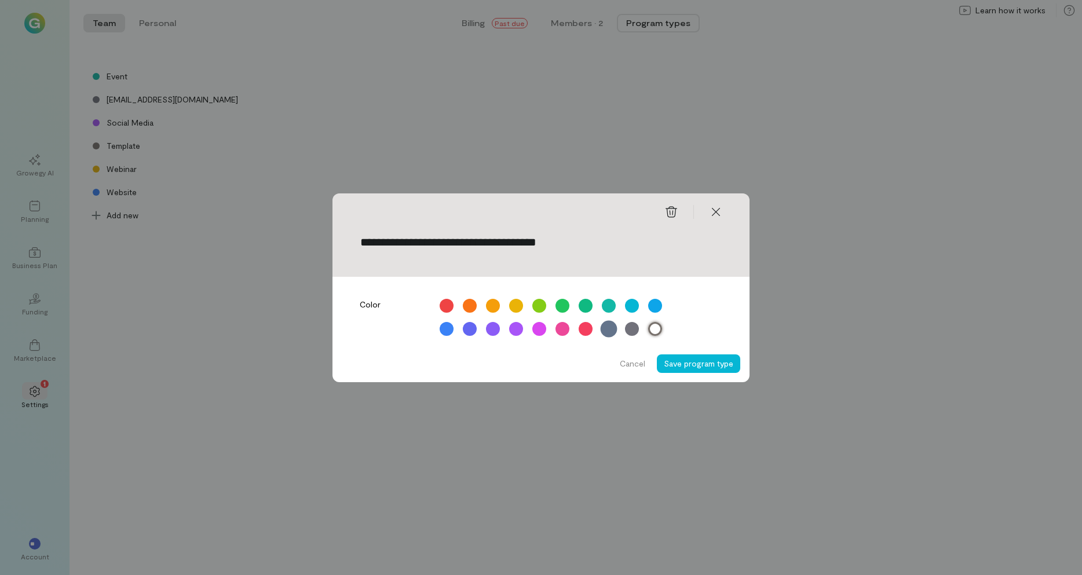
click at [609, 329] on div at bounding box center [609, 328] width 17 height 17
click at [628, 329] on div at bounding box center [632, 329] width 14 height 14
click at [691, 366] on button "Save program type" at bounding box center [698, 364] width 83 height 19
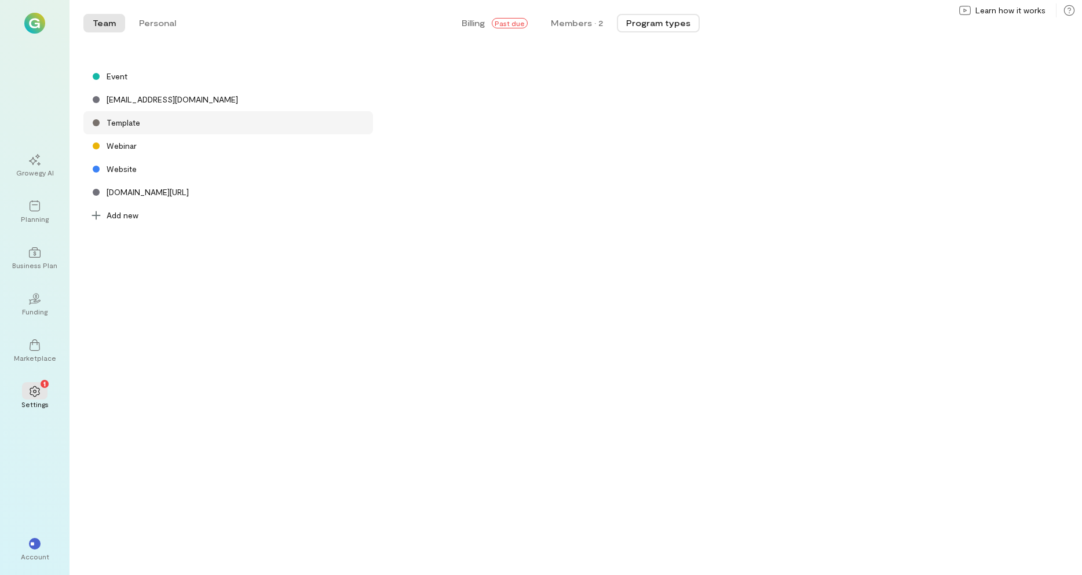
click at [114, 125] on div "Template" at bounding box center [124, 123] width 34 height 12
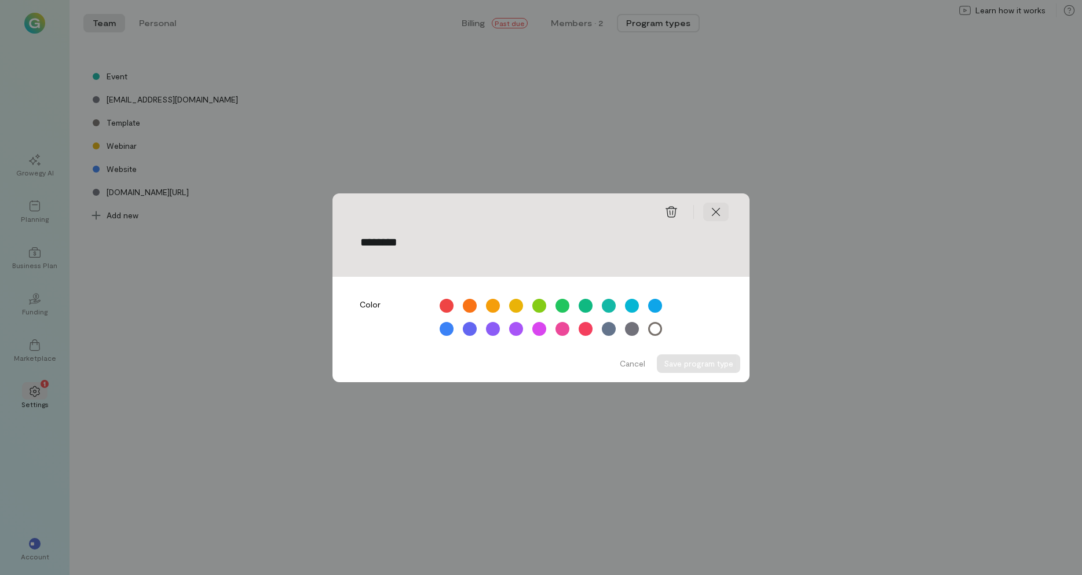
click at [712, 212] on icon at bounding box center [716, 212] width 12 height 12
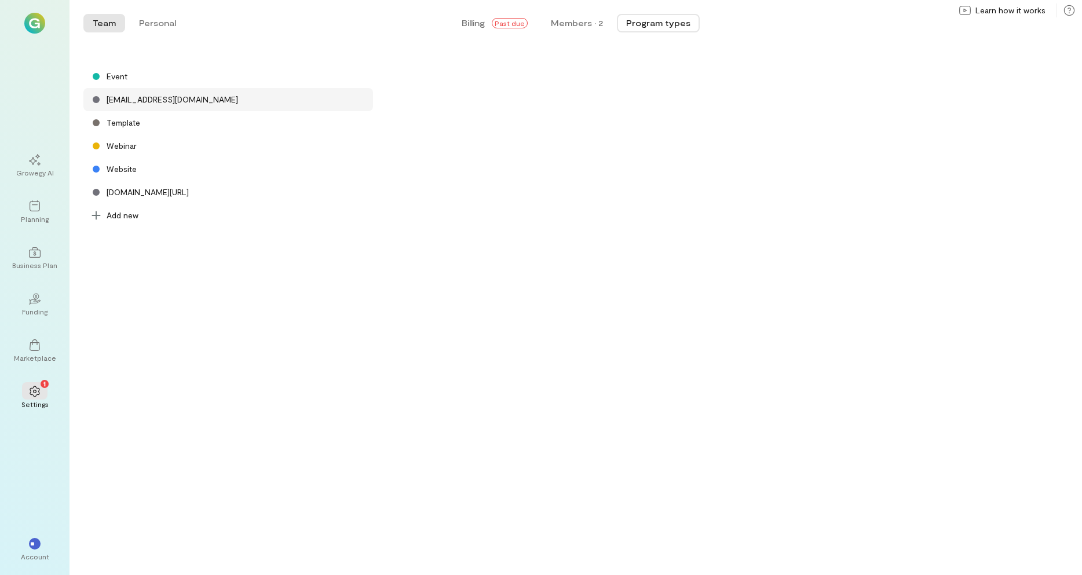
click at [129, 101] on div "[EMAIL_ADDRESS][DOMAIN_NAME]" at bounding box center [173, 100] width 132 height 12
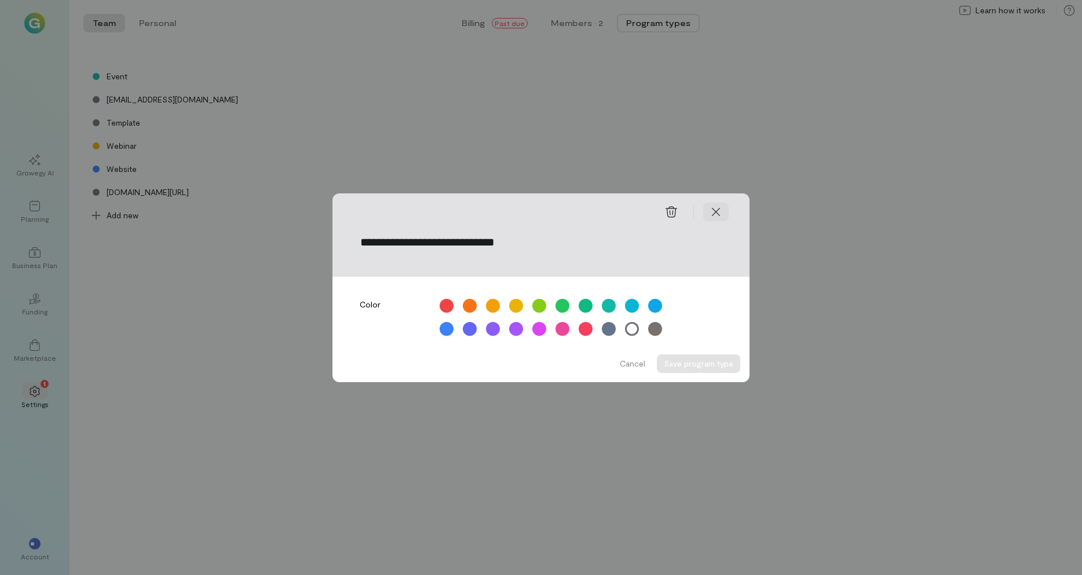
click at [720, 206] on icon at bounding box center [716, 212] width 12 height 12
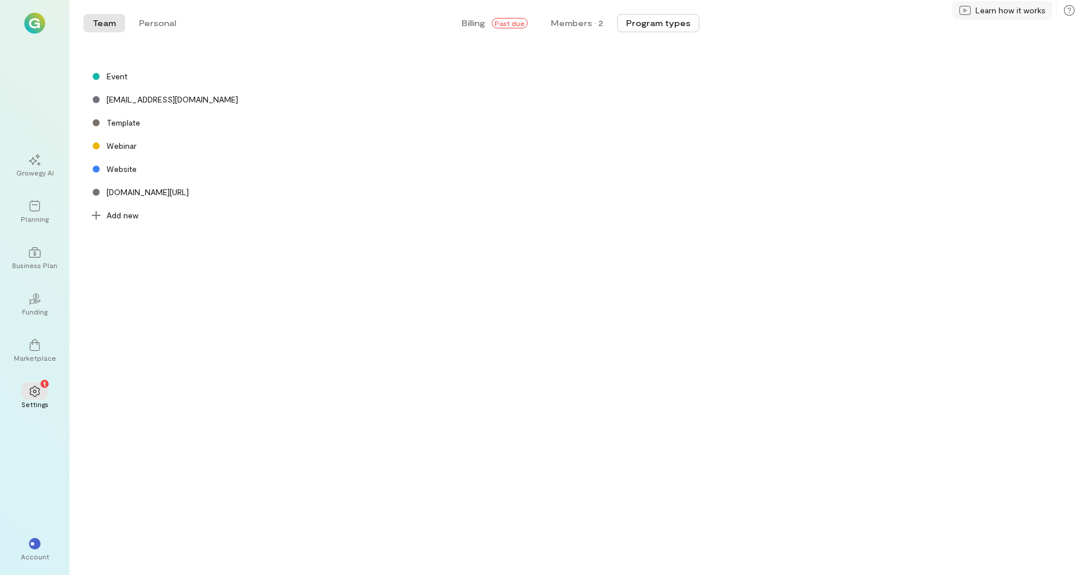
click at [1019, 12] on span "Learn how it works" at bounding box center [1011, 11] width 70 height 12
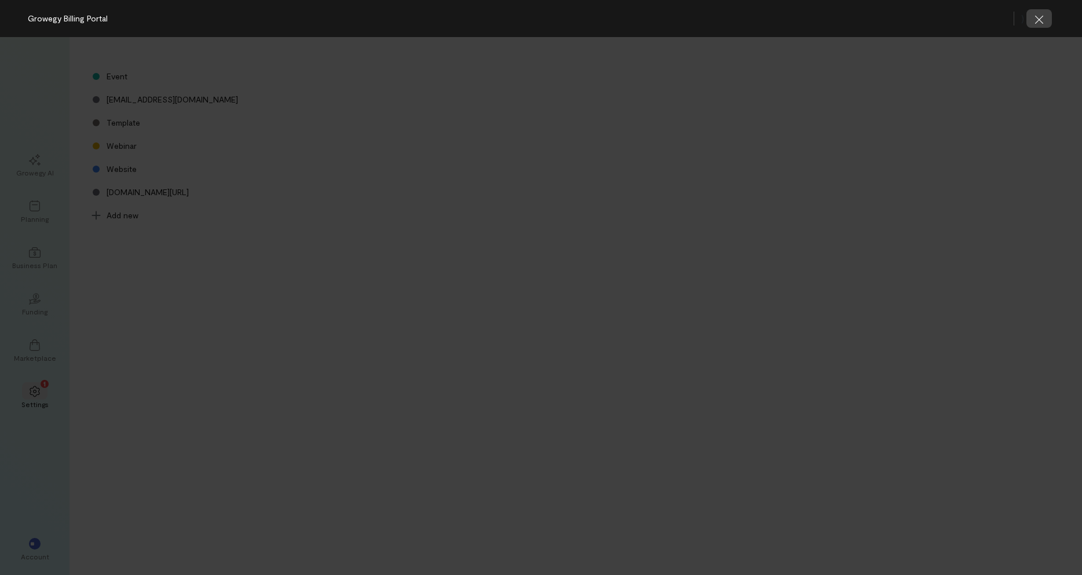
click at [1041, 16] on icon "button" at bounding box center [1040, 20] width 12 height 12
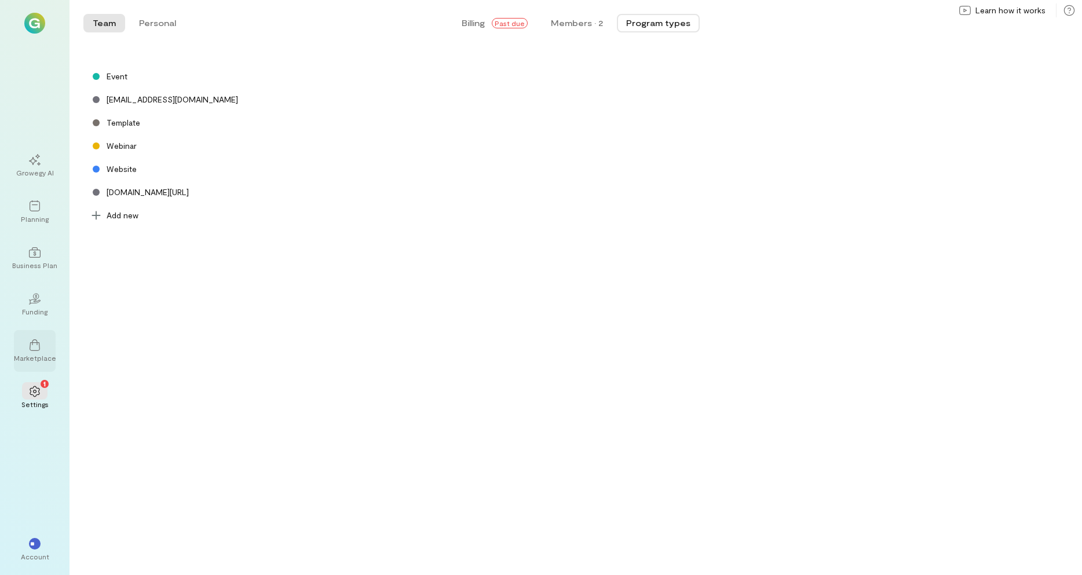
click at [31, 353] on div "Marketplace" at bounding box center [35, 357] width 42 height 9
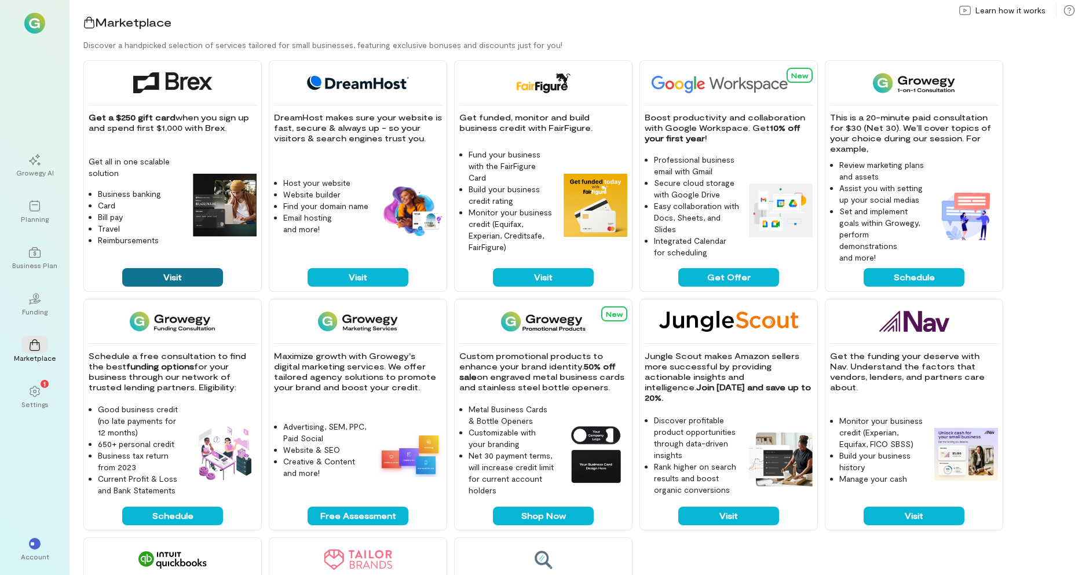
click at [165, 276] on button "Visit" at bounding box center [172, 277] width 101 height 19
click at [28, 210] on div at bounding box center [34, 205] width 25 height 17
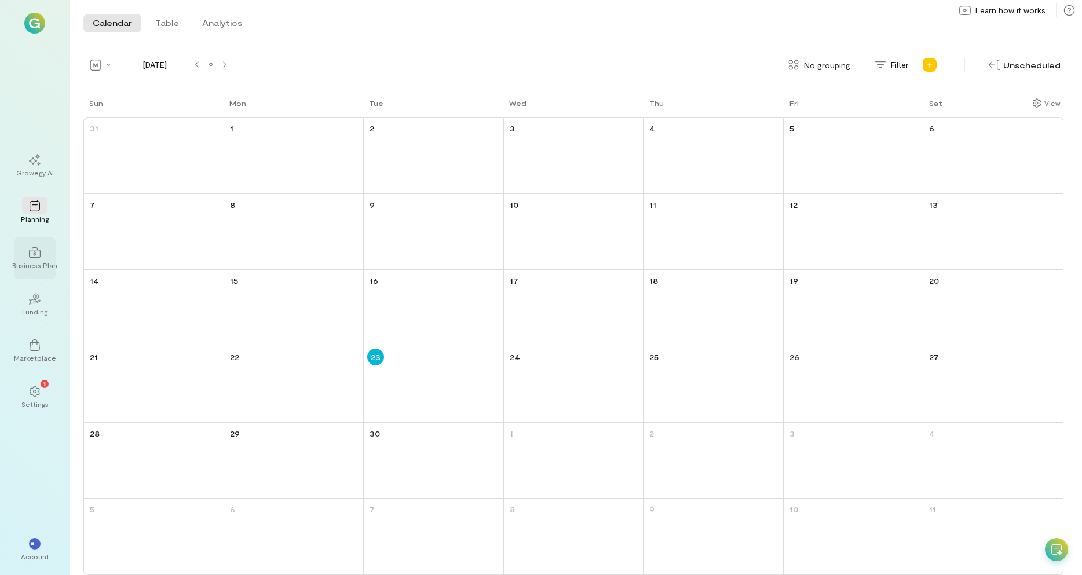
click at [41, 262] on div "Business Plan" at bounding box center [34, 265] width 45 height 9
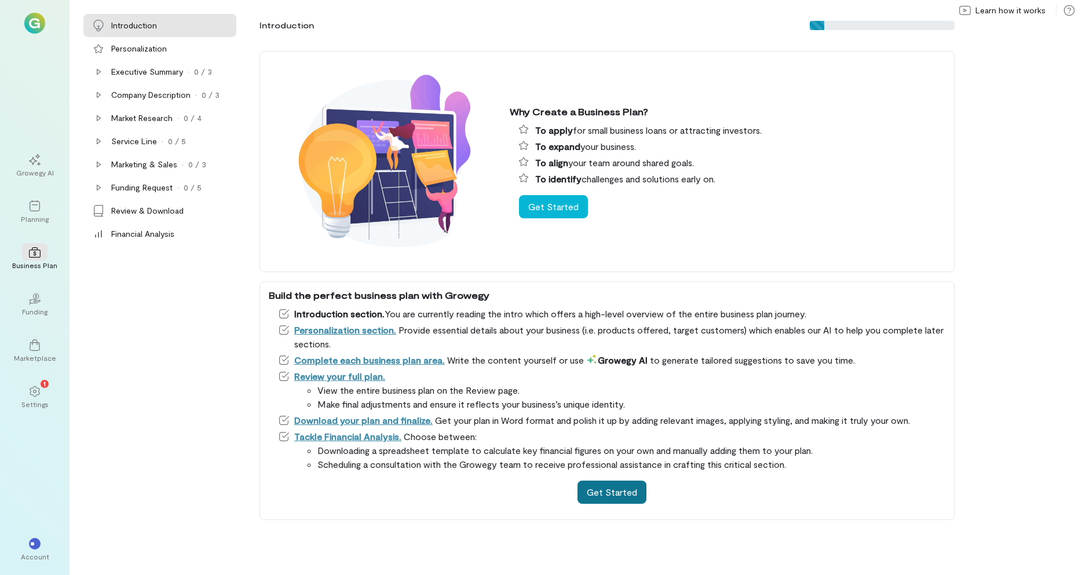
click at [615, 488] on button "Get Started" at bounding box center [612, 492] width 69 height 23
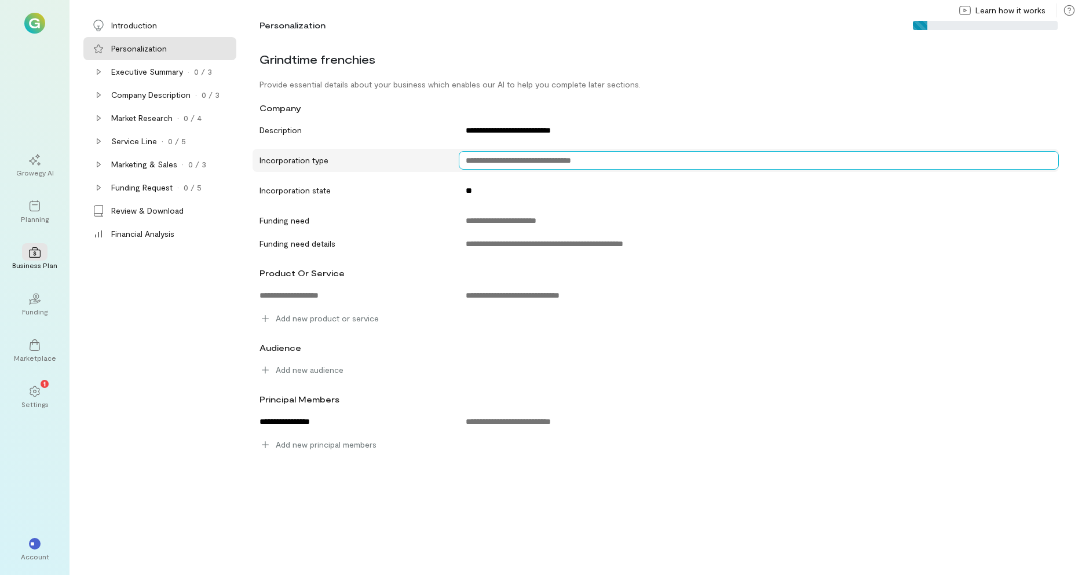
click at [547, 160] on textarea at bounding box center [759, 160] width 600 height 19
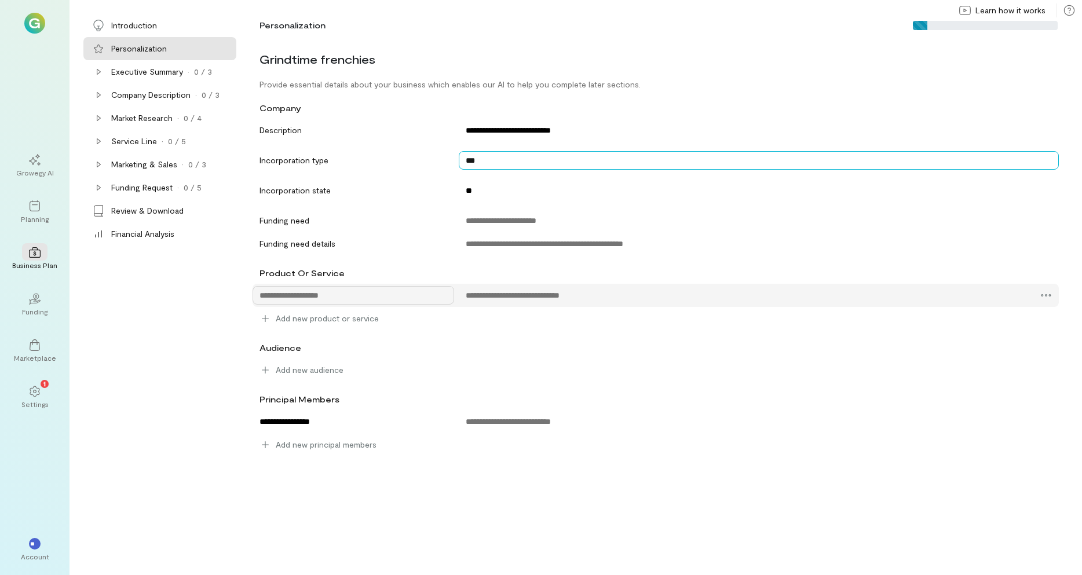
type textarea "***"
click at [303, 297] on textarea at bounding box center [354, 295] width 202 height 19
click at [493, 296] on textarea at bounding box center [744, 295] width 570 height 19
click at [320, 297] on textarea at bounding box center [354, 295] width 202 height 19
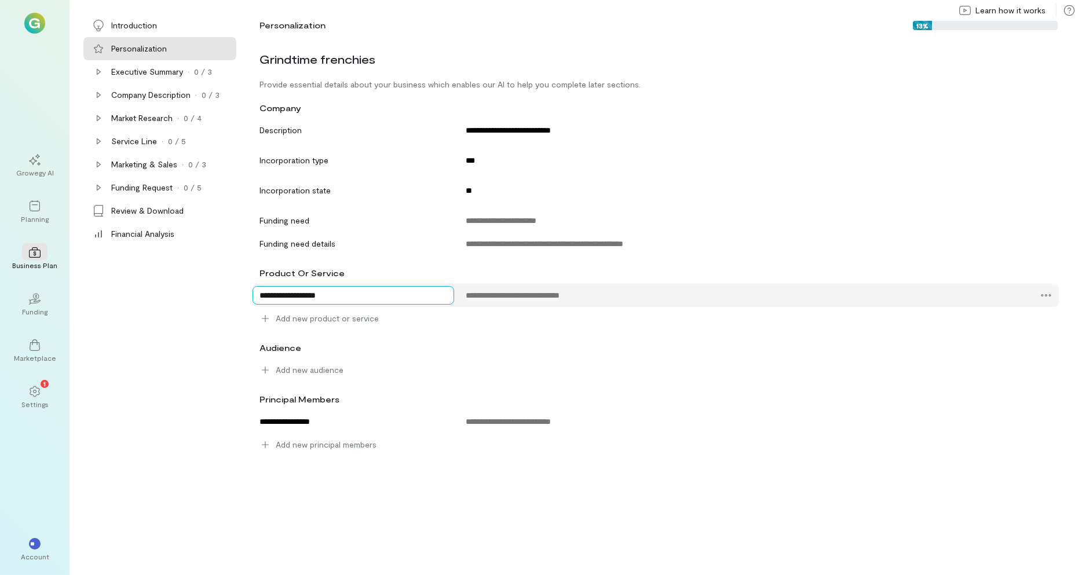
type textarea "**********"
click at [483, 298] on textarea at bounding box center [744, 295] width 570 height 19
type textarea "**********"
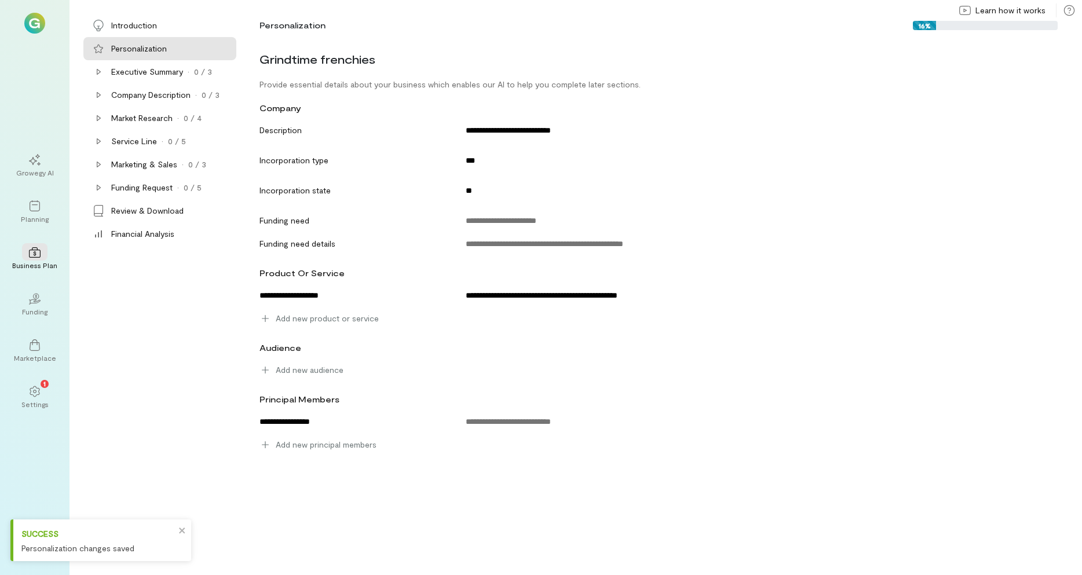
click at [500, 337] on div "**********" at bounding box center [666, 247] width 832 height 420
click at [279, 322] on span "Add new product or service" at bounding box center [327, 319] width 103 height 12
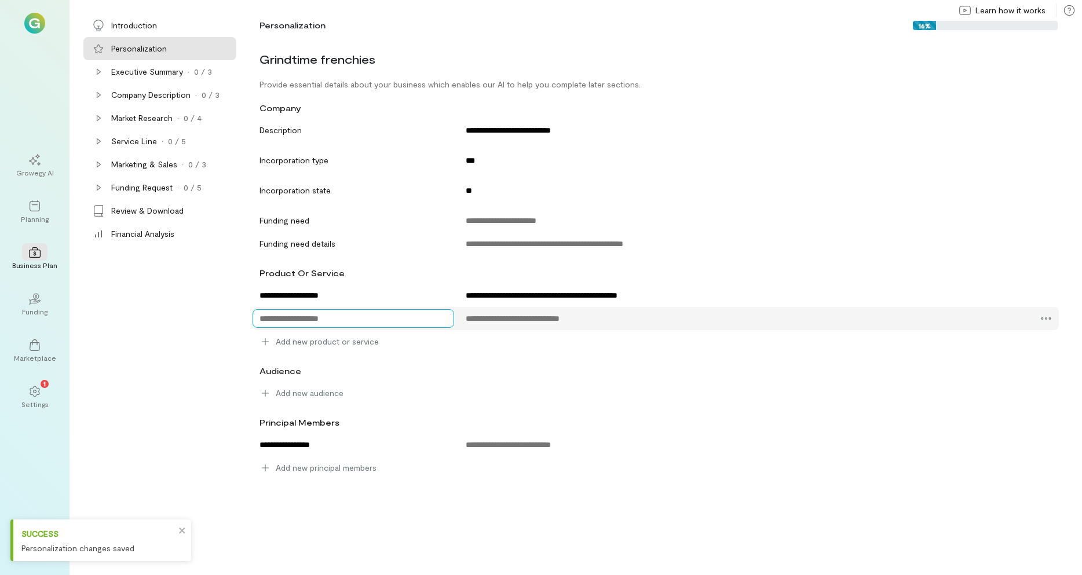
click at [275, 318] on textarea at bounding box center [354, 318] width 202 height 19
type textarea "**********"
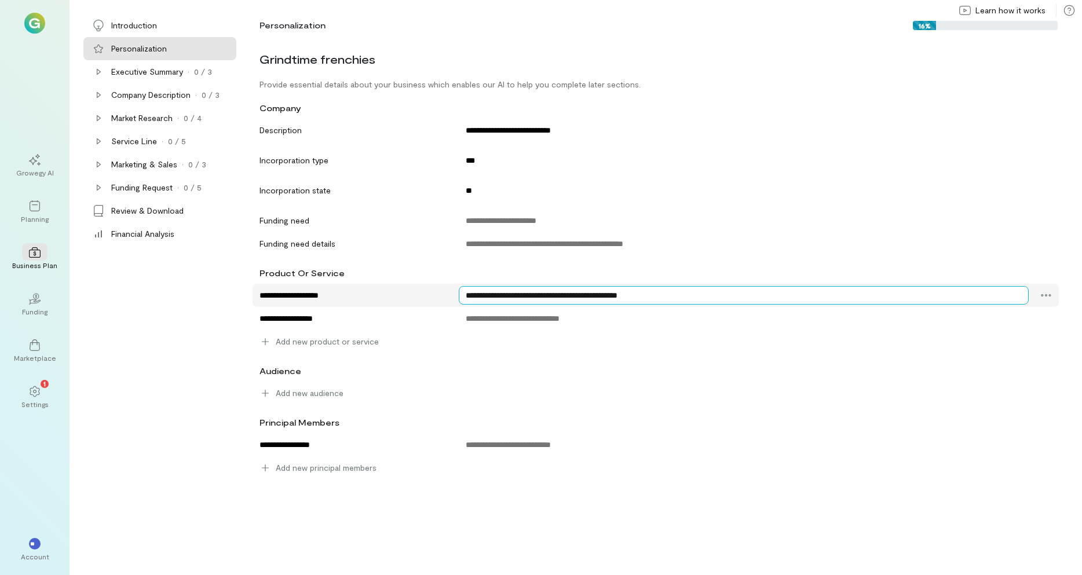
click at [472, 296] on textarea "**********" at bounding box center [744, 295] width 570 height 19
drag, startPoint x: 463, startPoint y: 297, endPoint x: 698, endPoint y: 292, distance: 234.7
click at [698, 292] on textarea "**********" at bounding box center [744, 295] width 570 height 19
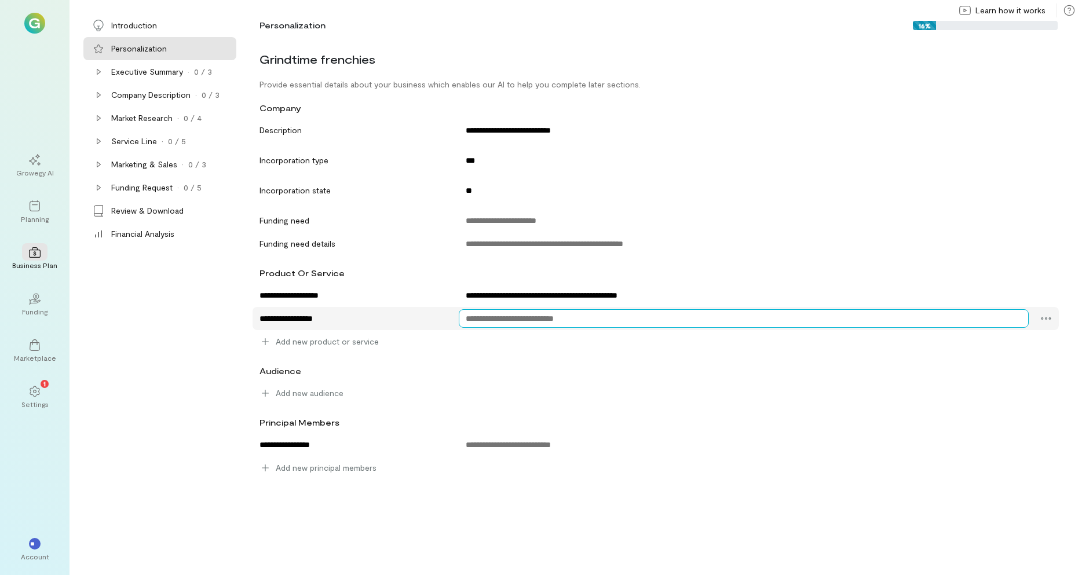
click at [685, 322] on textarea at bounding box center [744, 318] width 570 height 19
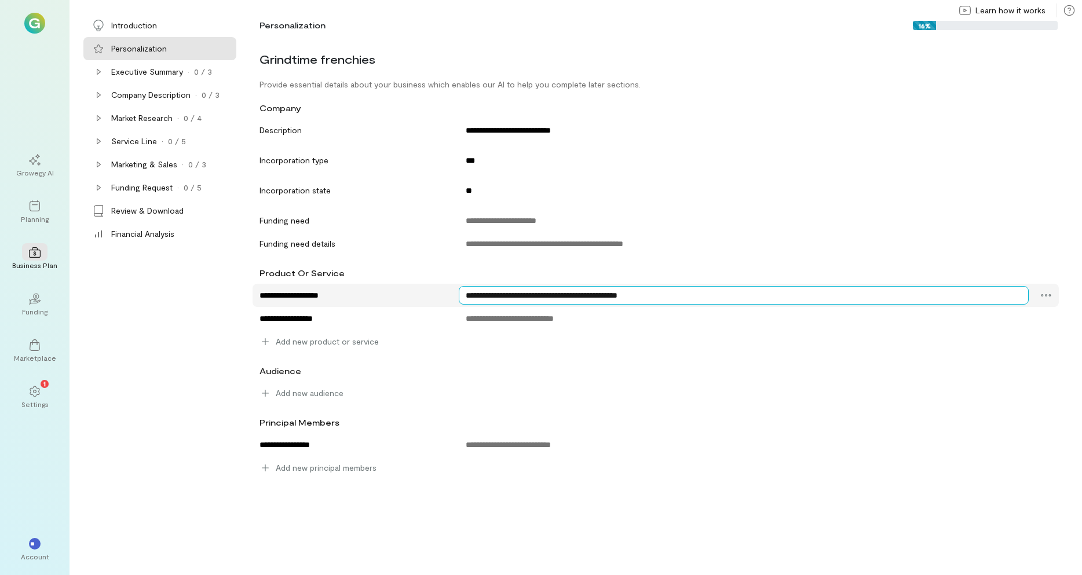
drag, startPoint x: 710, startPoint y: 291, endPoint x: 461, endPoint y: 302, distance: 248.8
click at [461, 302] on textarea "**********" at bounding box center [744, 295] width 570 height 19
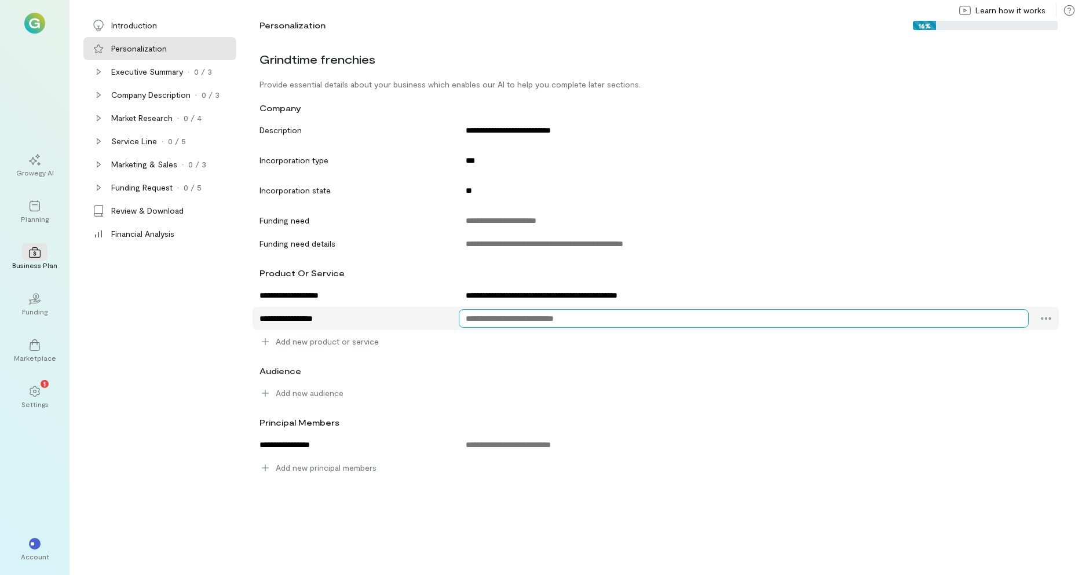
click at [491, 323] on textarea at bounding box center [744, 318] width 570 height 19
paste textarea "**********"
type textarea "**********"
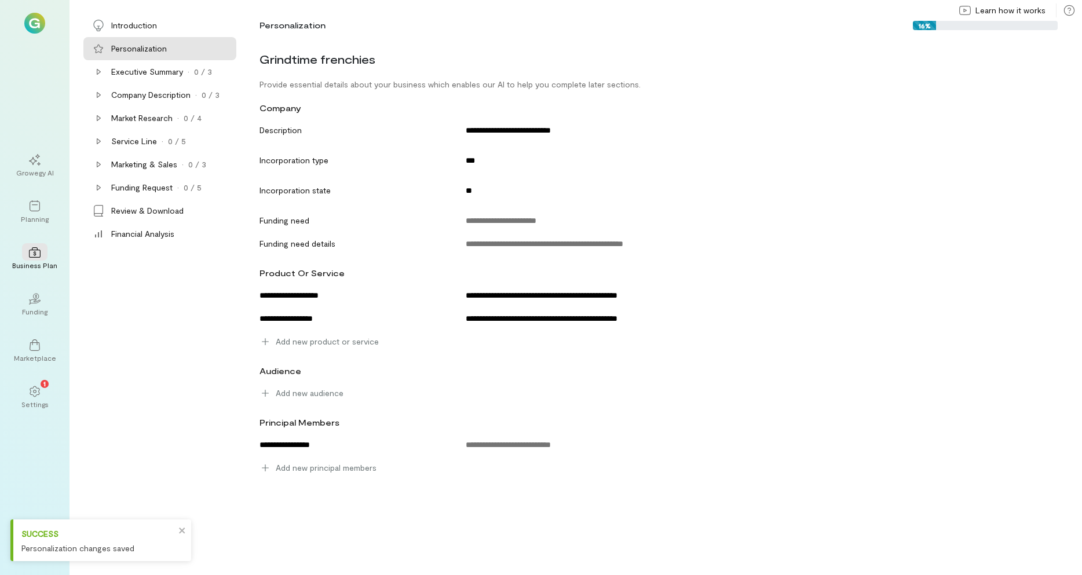
click at [396, 364] on div "audience" at bounding box center [656, 370] width 807 height 21
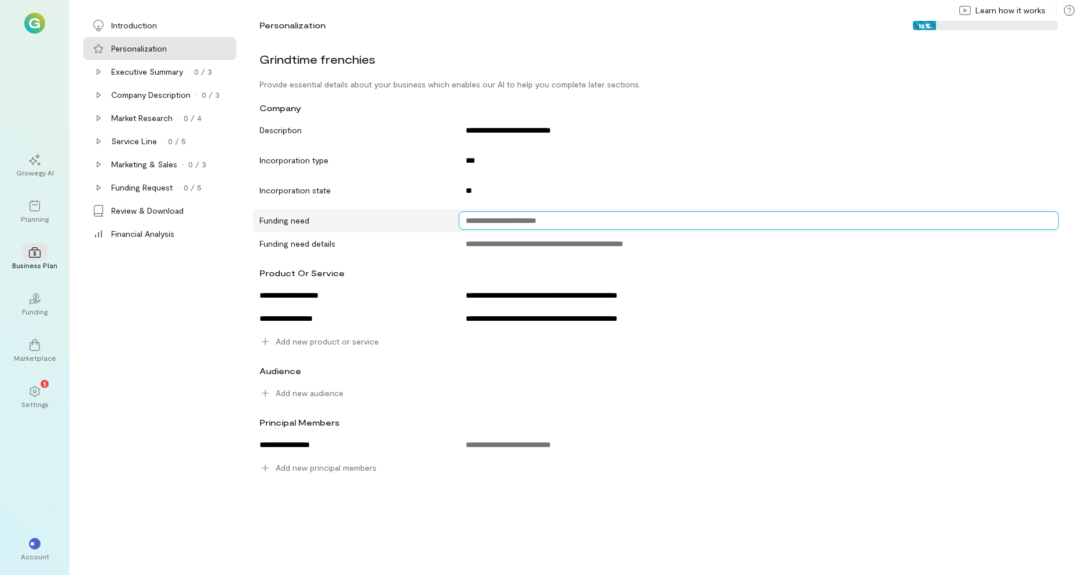
click at [477, 223] on textarea at bounding box center [759, 221] width 600 height 19
click at [500, 220] on textarea at bounding box center [759, 221] width 600 height 19
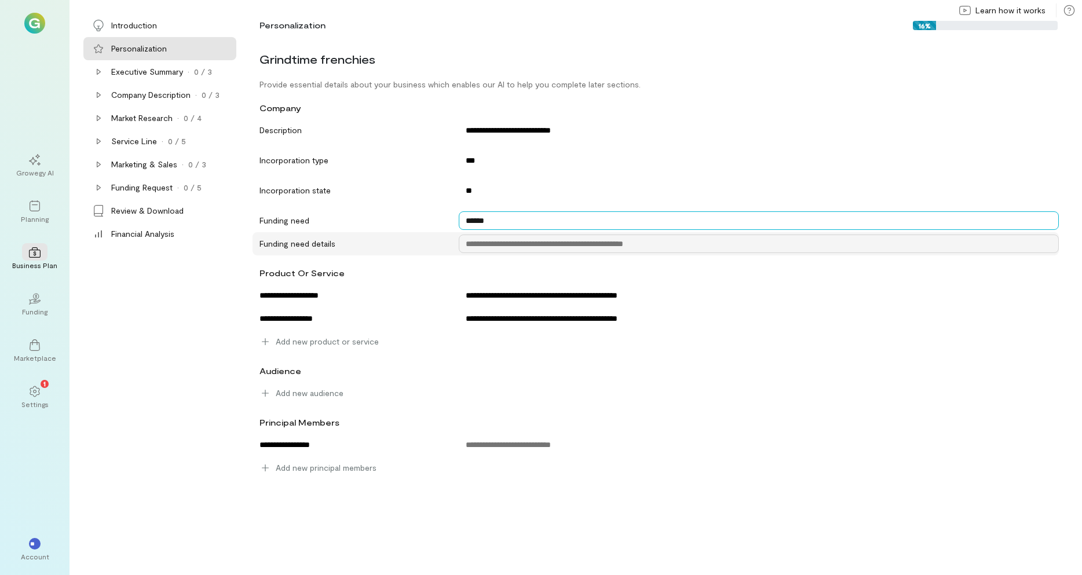
type textarea "******"
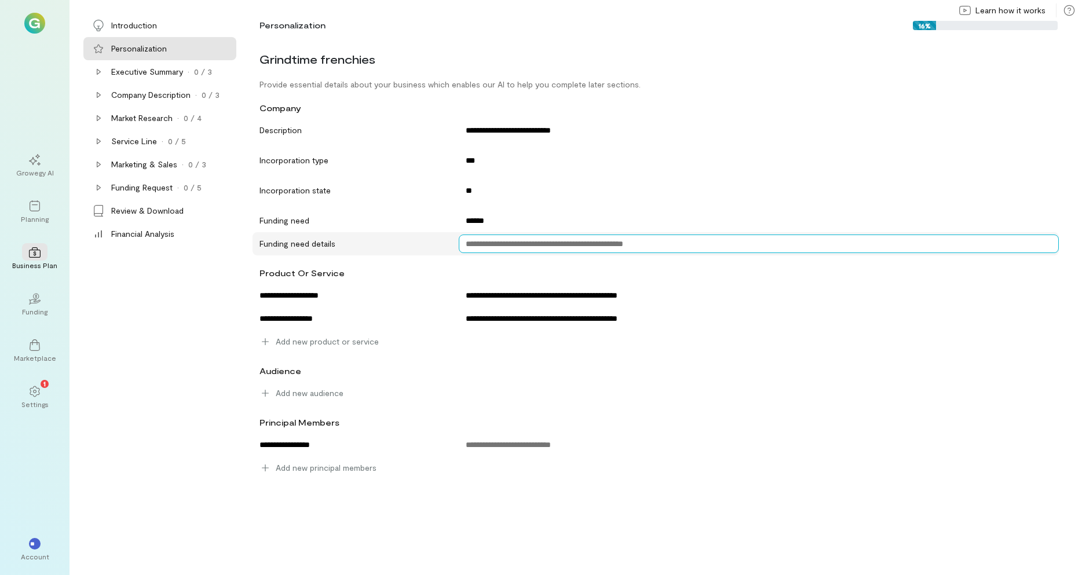
click at [494, 249] on textarea at bounding box center [759, 244] width 600 height 19
type textarea "**********"
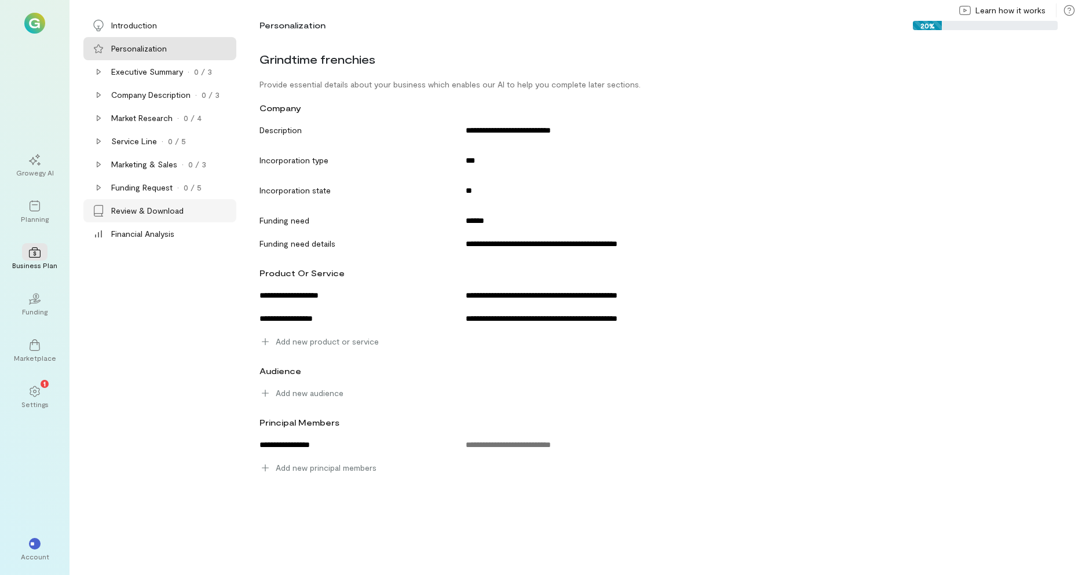
click at [127, 210] on div "Review & Download" at bounding box center [147, 211] width 72 height 12
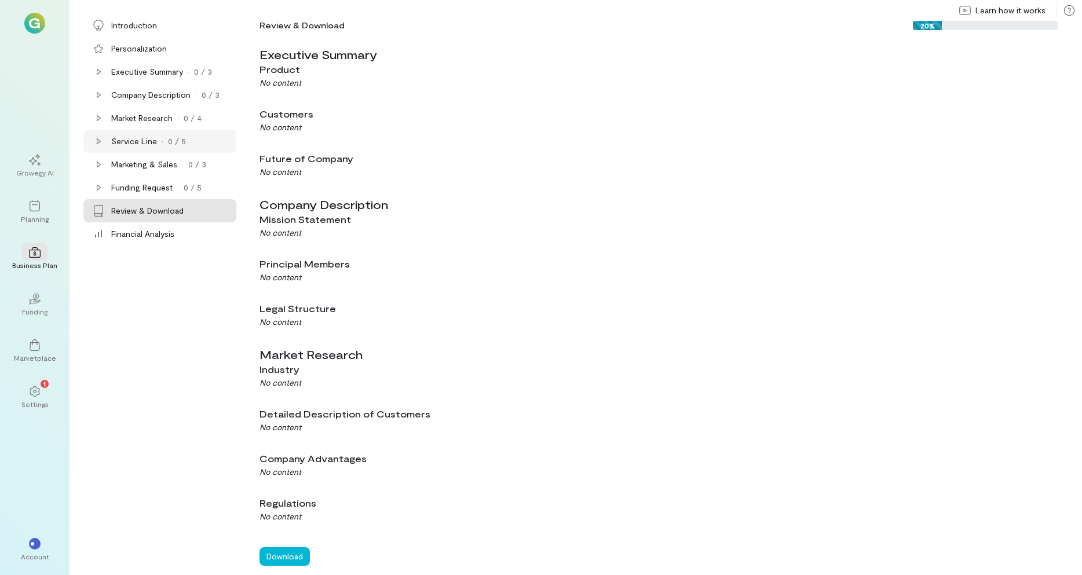
click at [125, 141] on div "Service Line" at bounding box center [134, 142] width 46 height 12
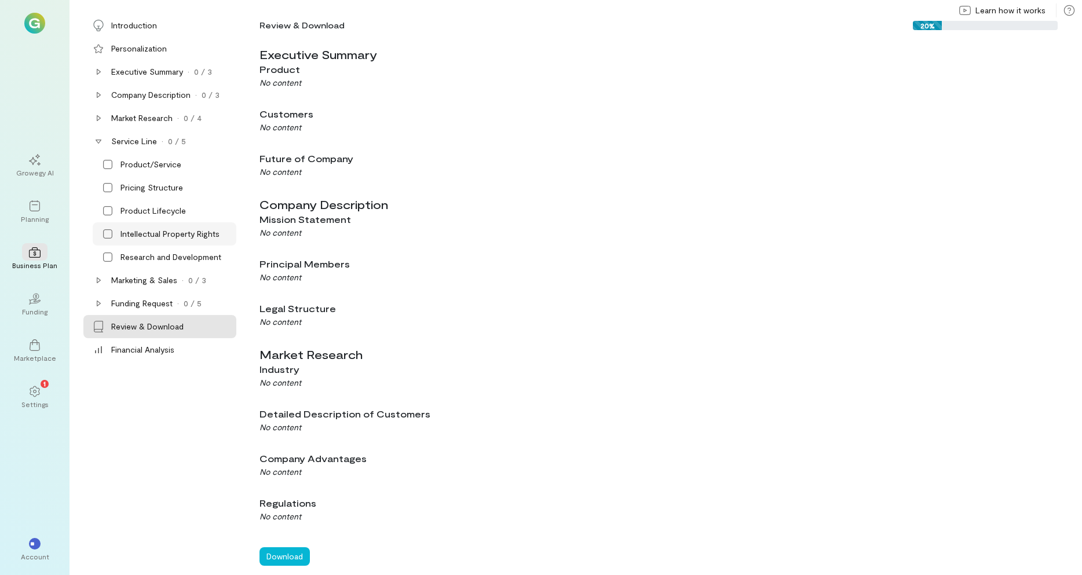
click at [113, 231] on icon at bounding box center [108, 234] width 12 height 12
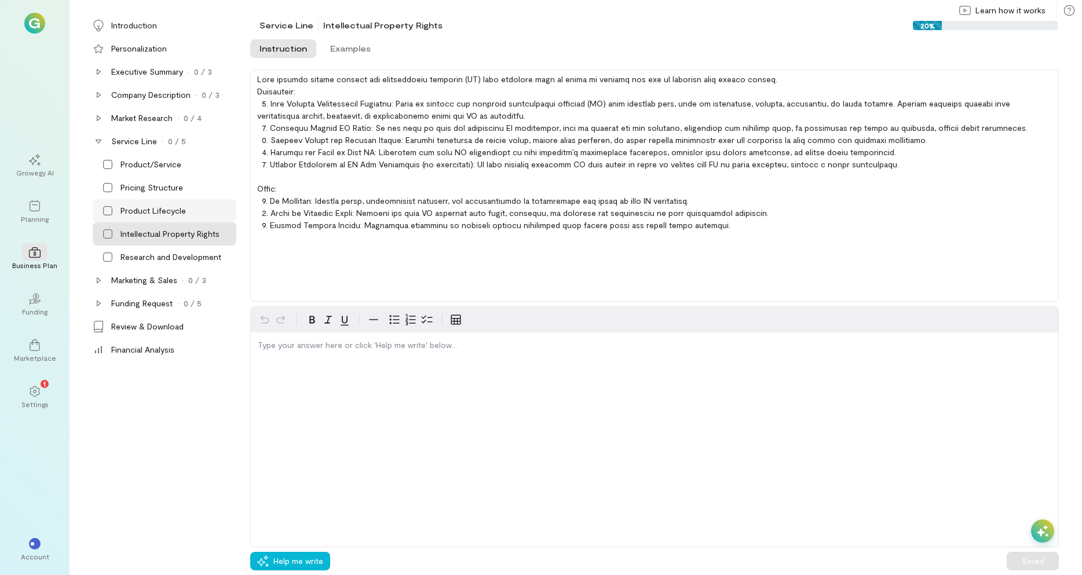
click at [145, 208] on div "Product Lifecycle" at bounding box center [153, 211] width 65 height 12
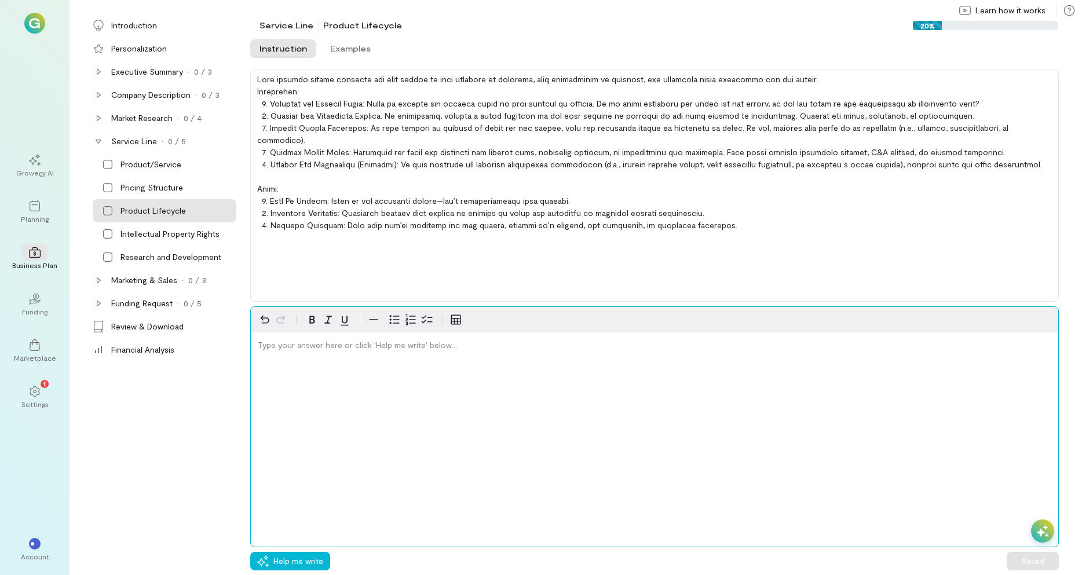
click at [302, 345] on p "editable markdown" at bounding box center [655, 346] width 794 height 12
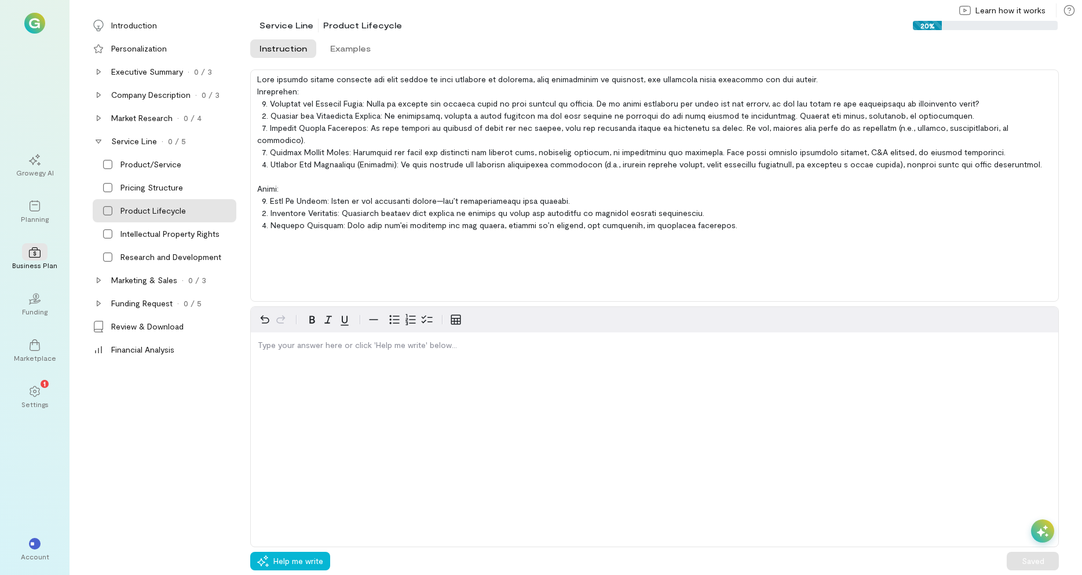
click at [347, 252] on div at bounding box center [654, 186] width 809 height 232
click at [150, 257] on div "Research and Development" at bounding box center [171, 257] width 101 height 12
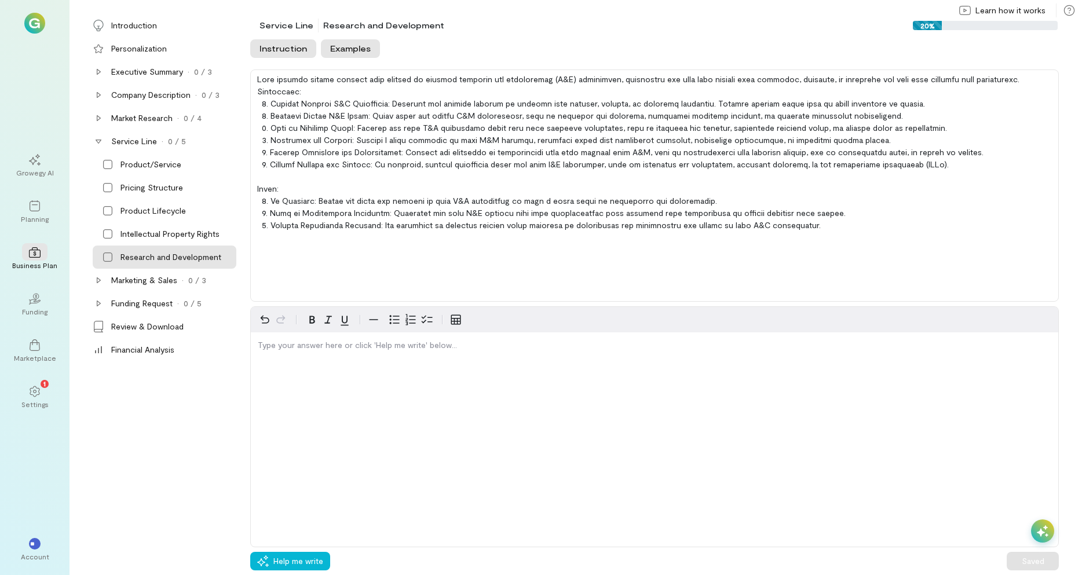
click at [336, 48] on button "Examples" at bounding box center [350, 48] width 59 height 19
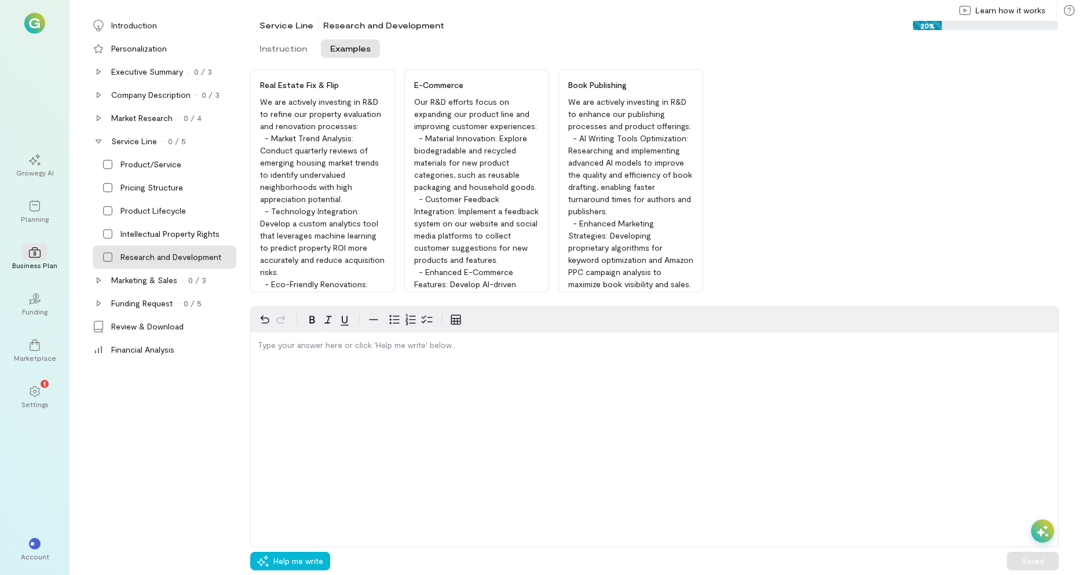
click at [694, 112] on div "We are actively investing in R&D to enhance our publishing processes and produc…" at bounding box center [635, 194] width 134 height 196
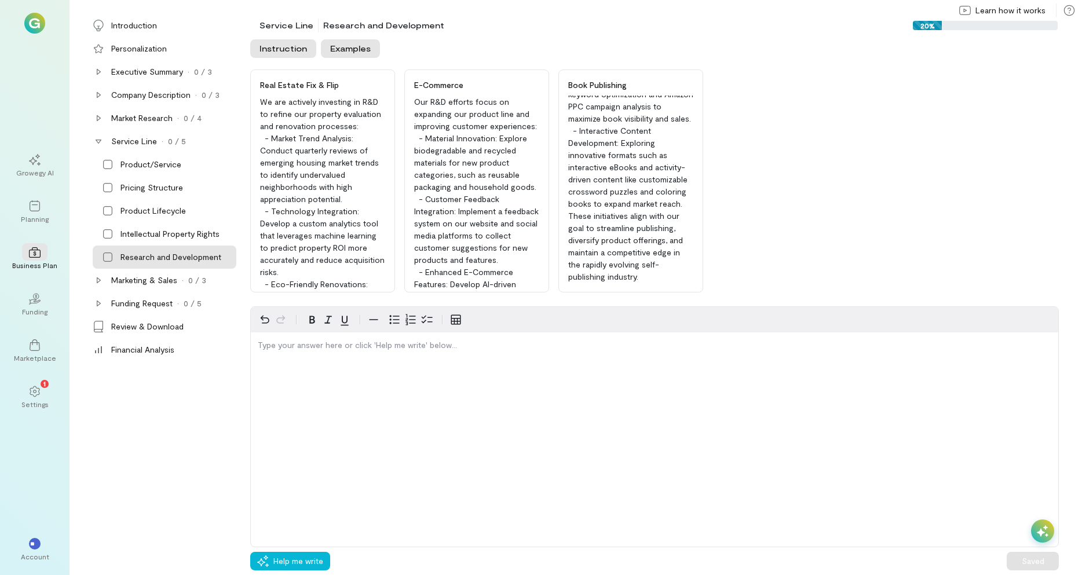
click at [277, 54] on button "Instruction" at bounding box center [283, 48] width 66 height 19
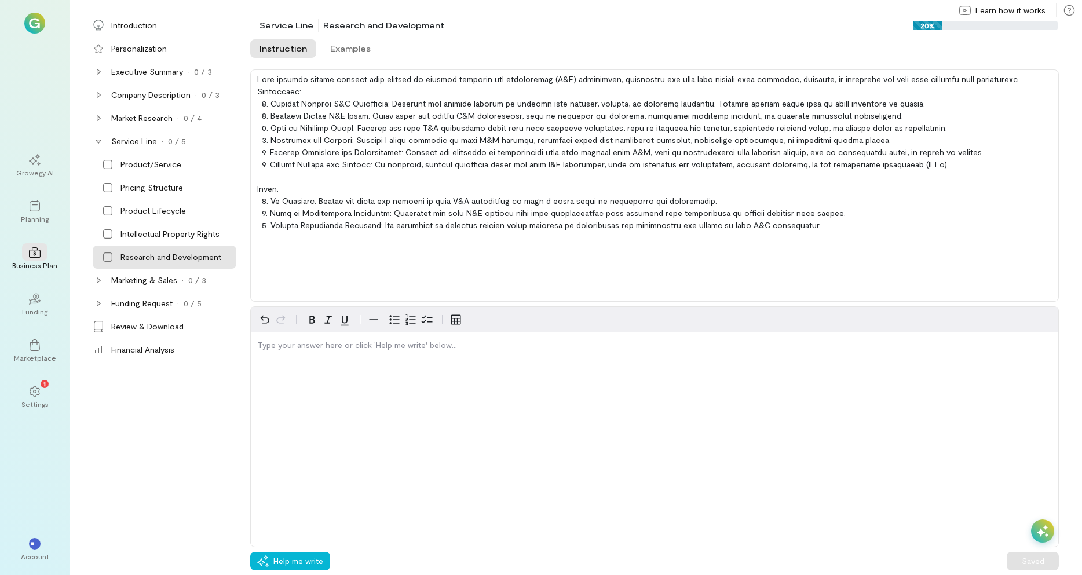
click at [277, 54] on button "Instruction" at bounding box center [283, 48] width 66 height 19
click at [154, 155] on div "Product/Service" at bounding box center [165, 164] width 144 height 23
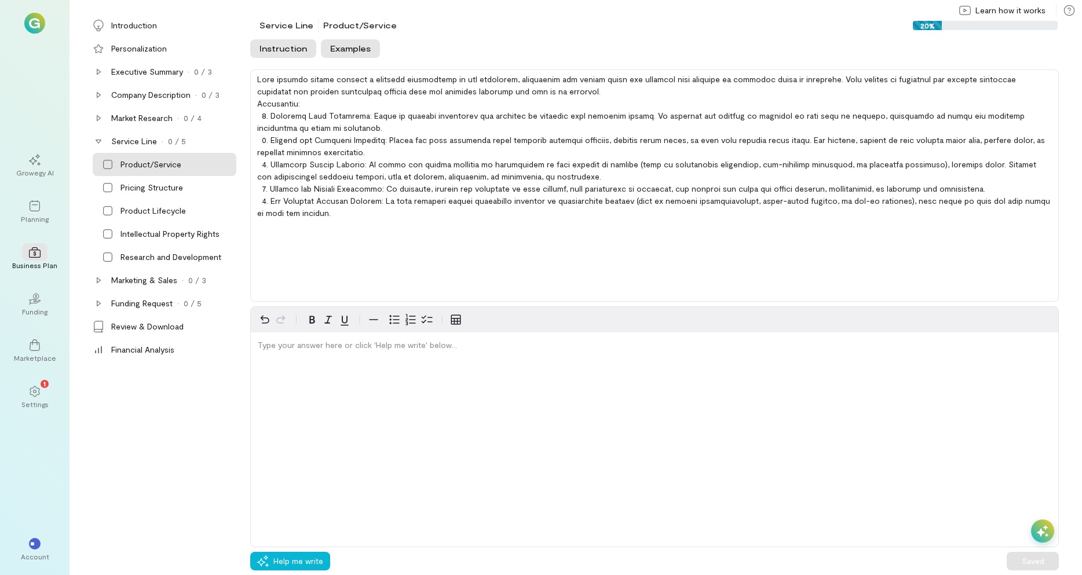
click at [340, 53] on button "Examples" at bounding box center [350, 48] width 59 height 19
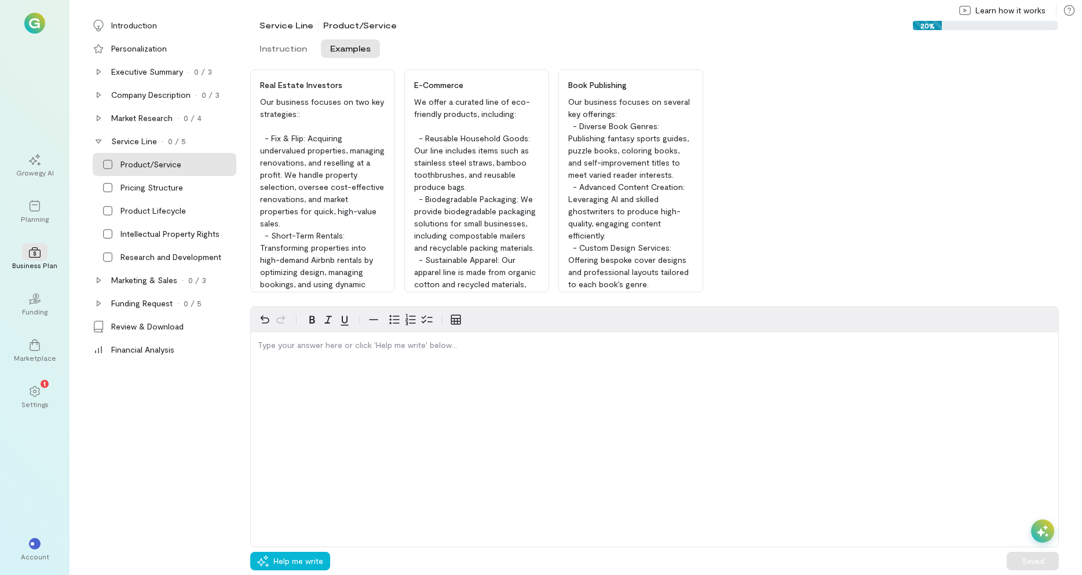
click at [340, 53] on button "Examples" at bounding box center [350, 48] width 59 height 19
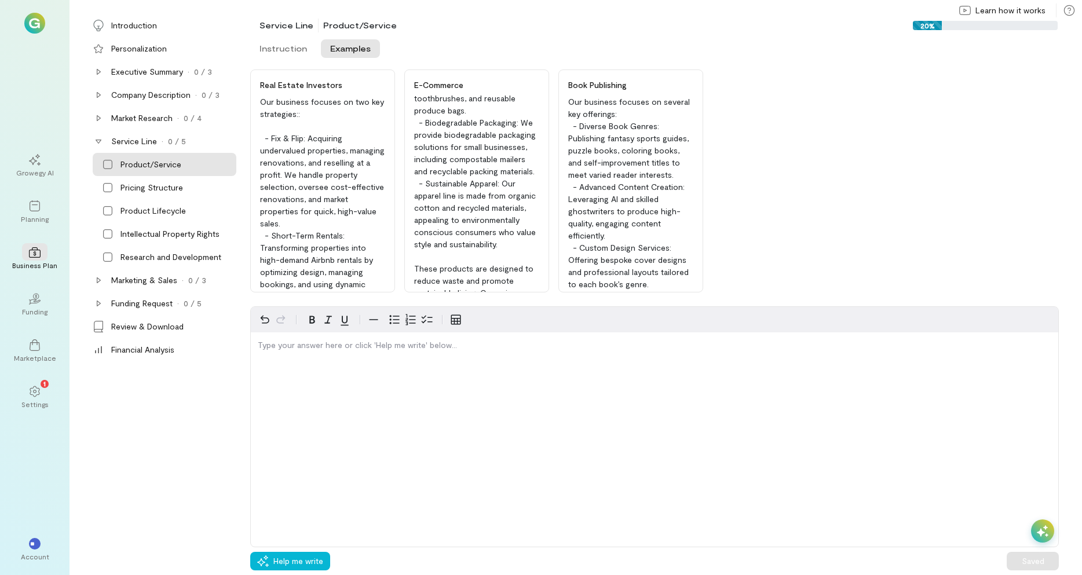
scroll to position [0, 0]
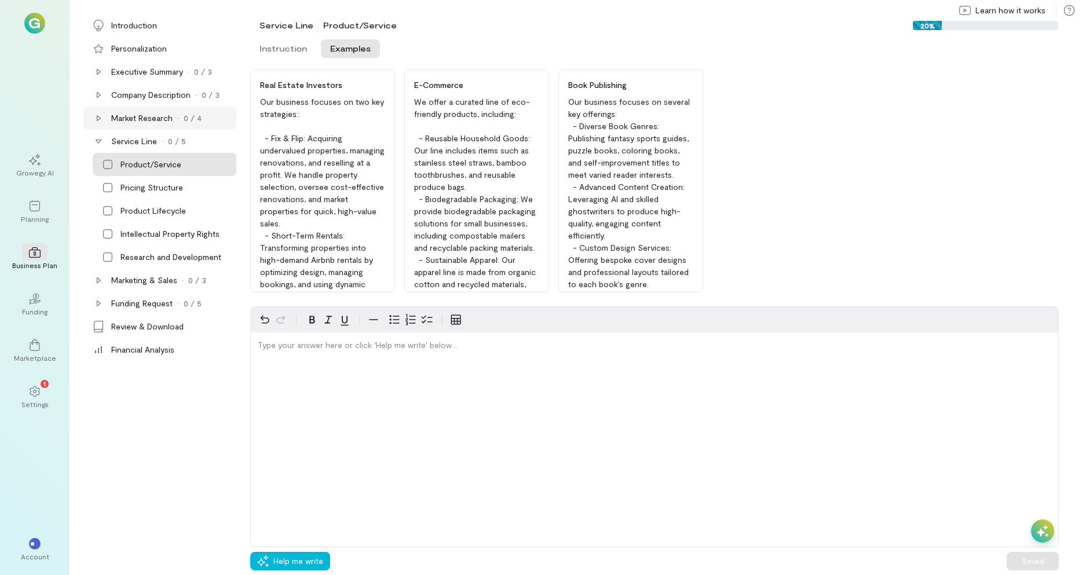
click at [140, 116] on div "Market Research" at bounding box center [141, 118] width 61 height 12
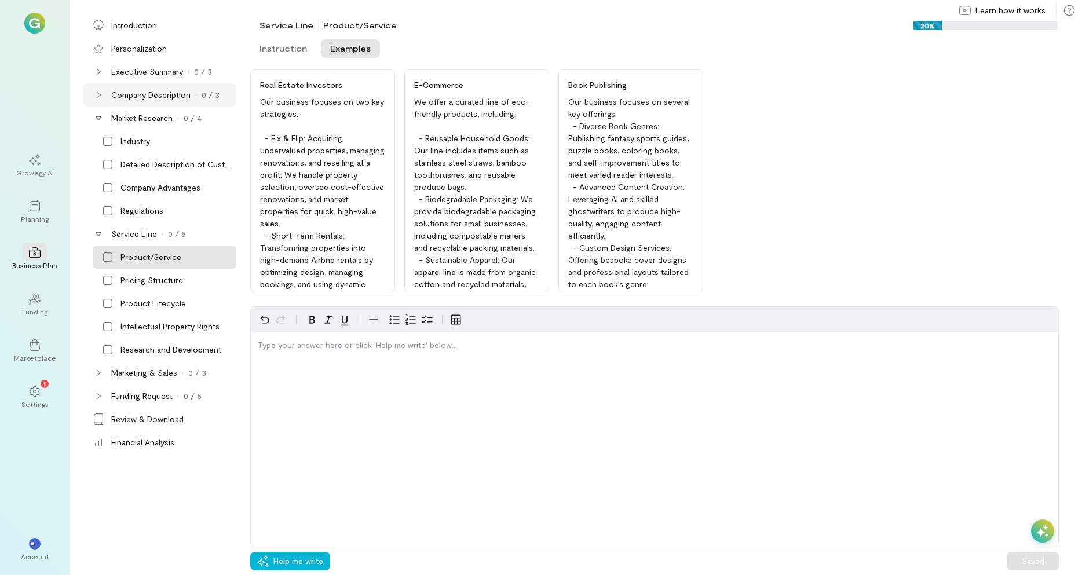
click at [141, 99] on div "Company Description" at bounding box center [150, 95] width 79 height 12
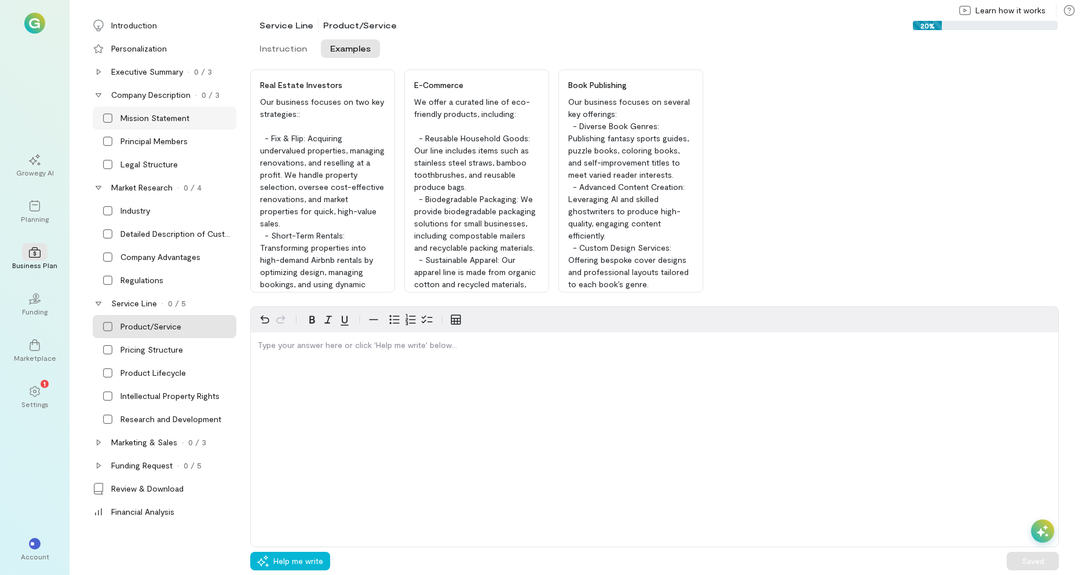
click at [135, 120] on div "Mission Statement" at bounding box center [155, 118] width 69 height 12
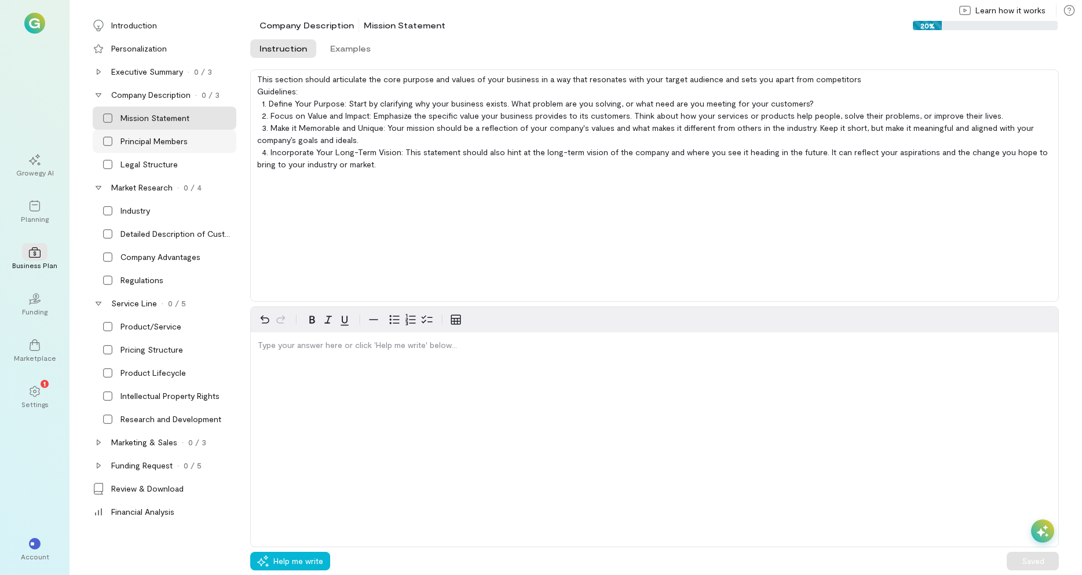
click at [134, 141] on div "Principal Members" at bounding box center [154, 142] width 67 height 12
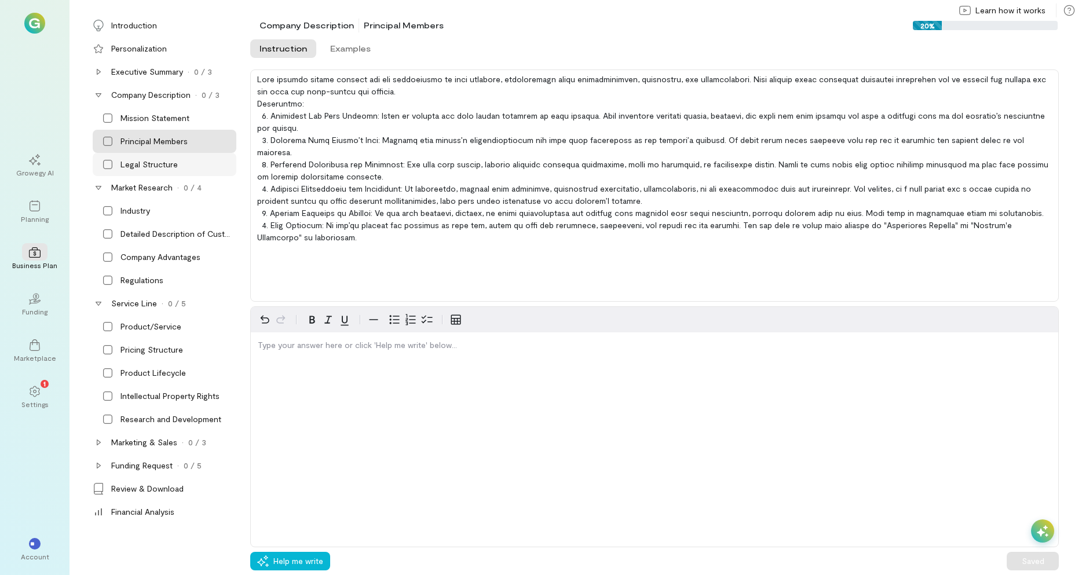
click at [141, 162] on div "Legal Structure" at bounding box center [149, 165] width 57 height 12
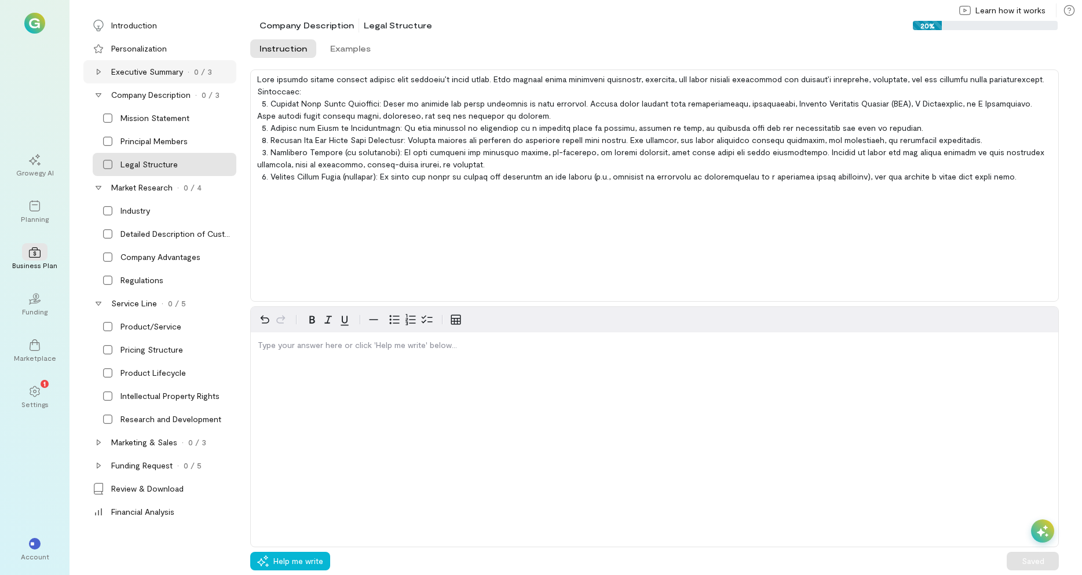
click at [144, 78] on div "Executive Summary · 0 / 3" at bounding box center [159, 71] width 153 height 23
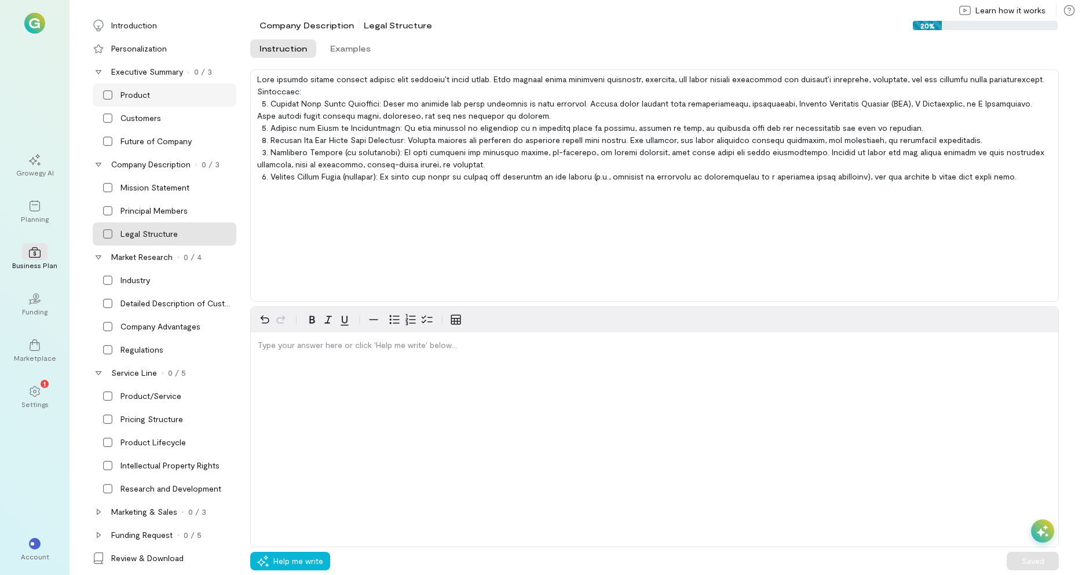
click at [142, 100] on div "Product" at bounding box center [165, 94] width 144 height 23
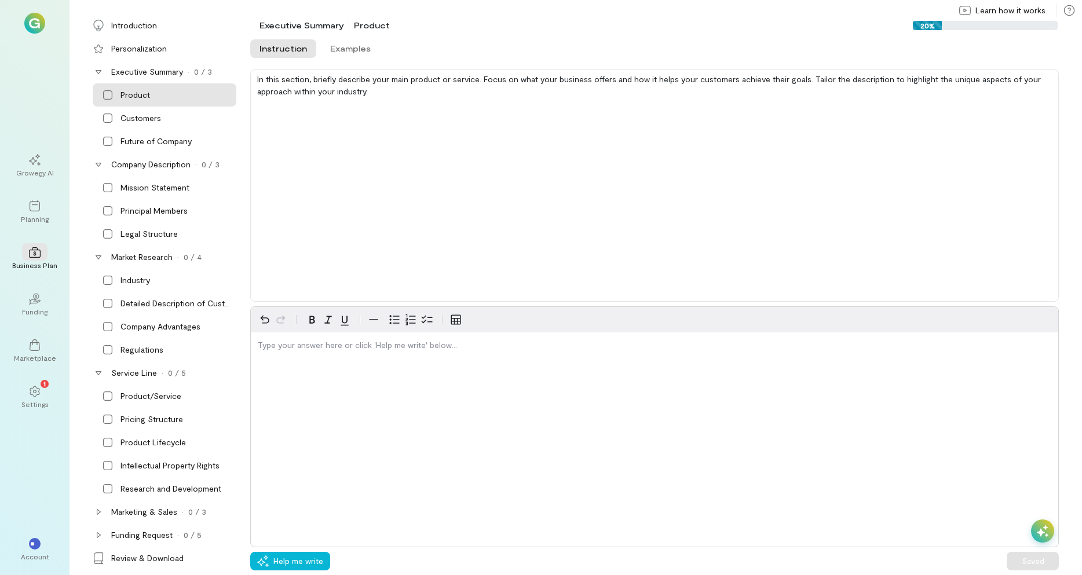
click at [501, 407] on div "Type your answer here or click 'Help me write' below…" at bounding box center [654, 428] width 809 height 242
click at [341, 349] on p "editable markdown" at bounding box center [655, 346] width 794 height 12
click at [1047, 532] on icon at bounding box center [1043, 532] width 12 height 12
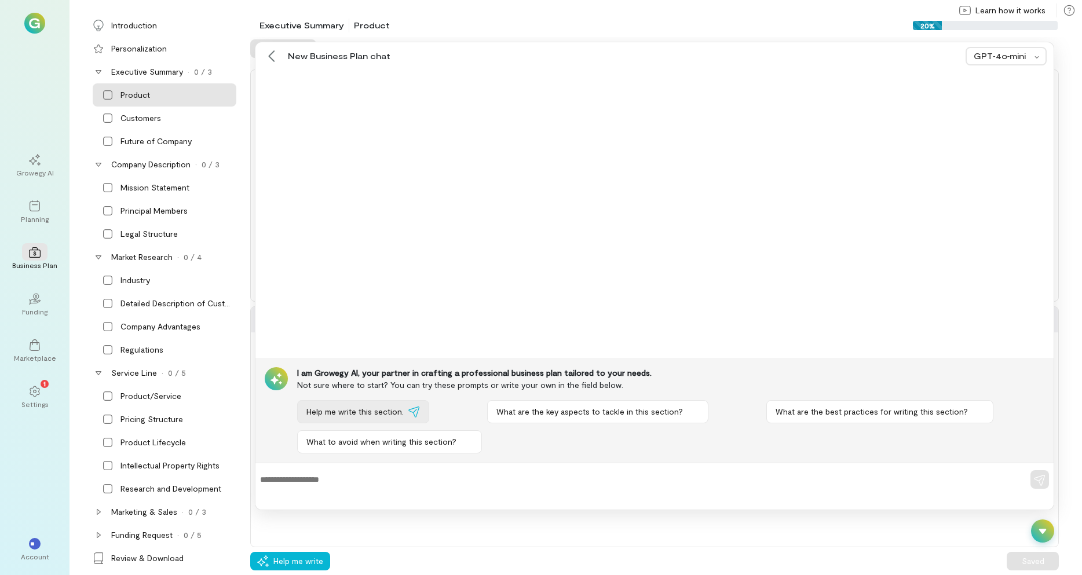
click at [370, 413] on span "Help me write this section." at bounding box center [355, 412] width 97 height 12
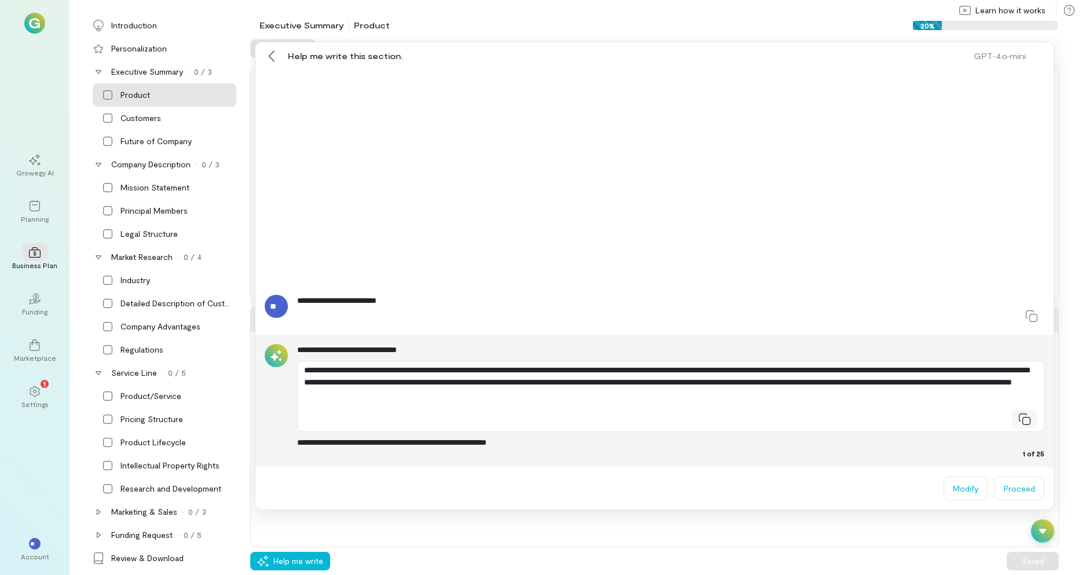
click at [1022, 417] on icon at bounding box center [1025, 420] width 12 height 12
click at [1019, 490] on button "Proceed" at bounding box center [1020, 489] width 50 height 24
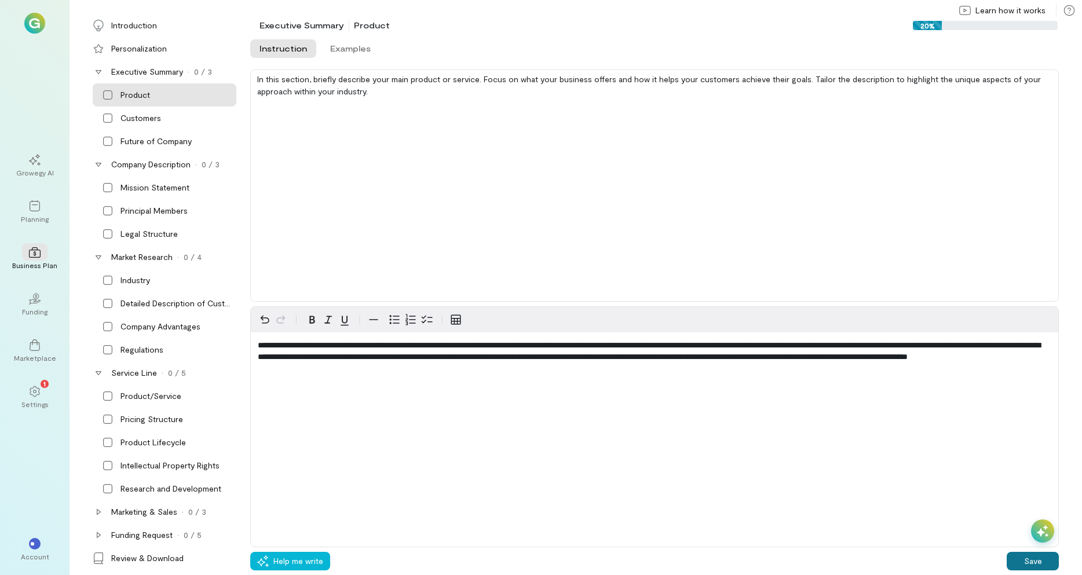
click at [1026, 558] on button "Save" at bounding box center [1033, 561] width 52 height 19
click at [139, 119] on div "Customers" at bounding box center [141, 118] width 41 height 12
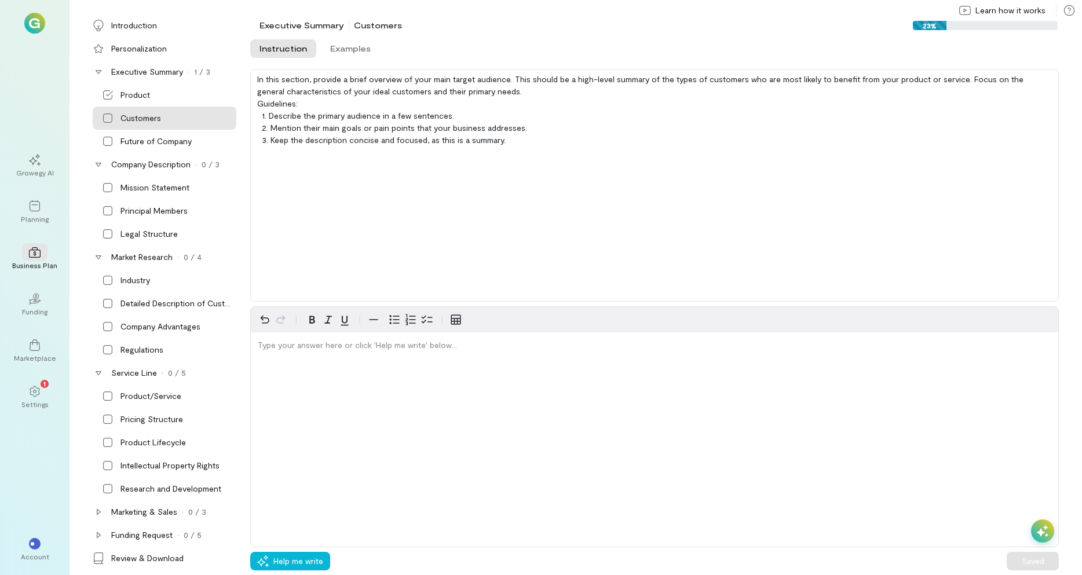
drag, startPoint x: 1044, startPoint y: 527, endPoint x: 1036, endPoint y: 527, distance: 8.1
click at [1043, 527] on icon at bounding box center [1043, 532] width 12 height 12
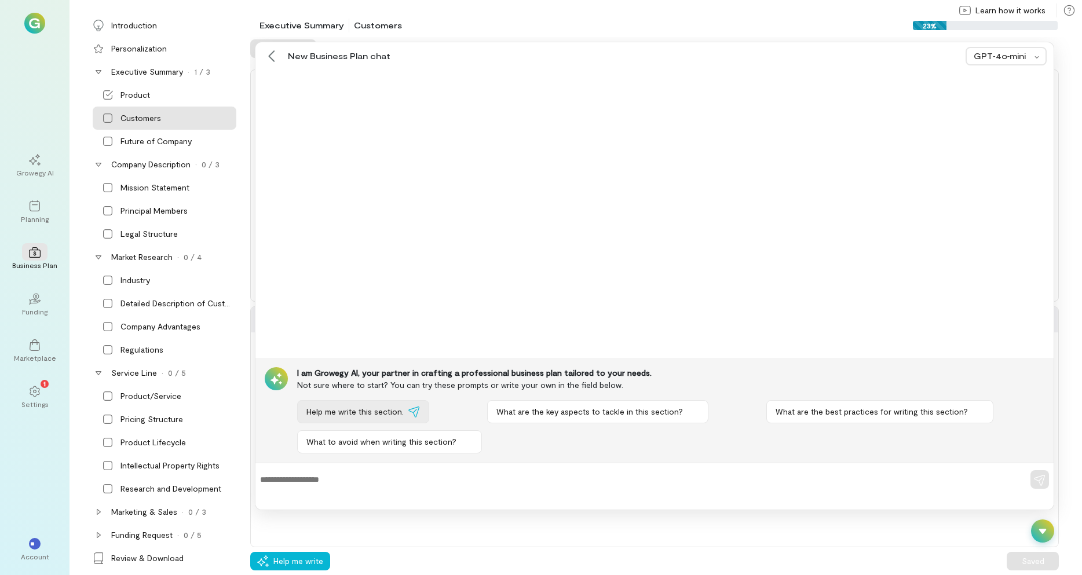
click at [342, 409] on span "Help me write this section." at bounding box center [355, 412] width 97 height 12
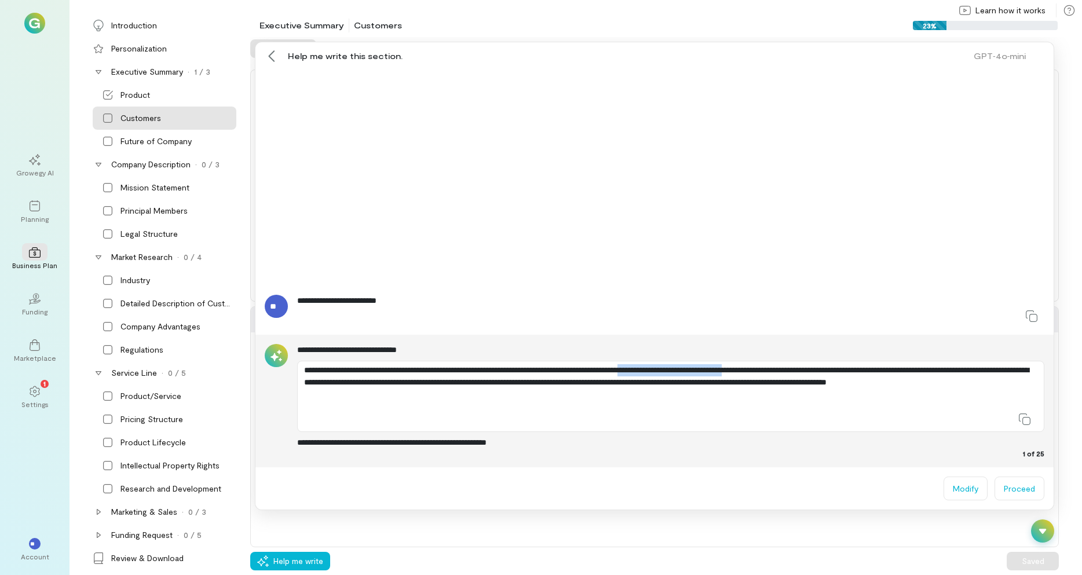
drag, startPoint x: 823, startPoint y: 369, endPoint x: 698, endPoint y: 368, distance: 124.6
click at [698, 368] on p "**********" at bounding box center [671, 382] width 734 height 37
click at [709, 402] on div "**********" at bounding box center [671, 396] width 748 height 71
click at [1019, 482] on button "Proceed" at bounding box center [1020, 489] width 50 height 24
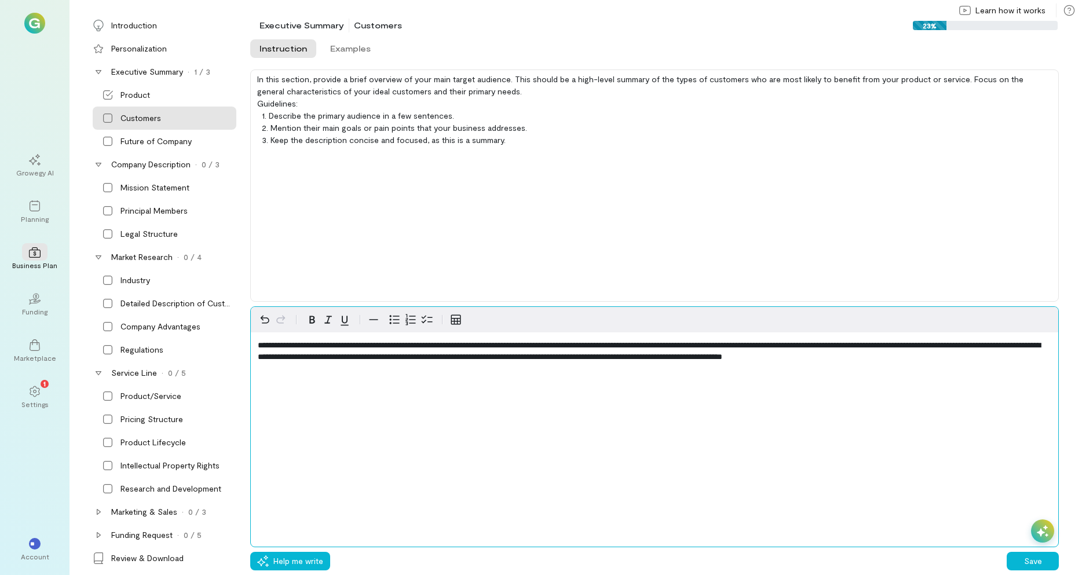
click at [648, 344] on span "**********" at bounding box center [649, 351] width 783 height 20
drag, startPoint x: 776, startPoint y: 345, endPoint x: 658, endPoint y: 340, distance: 117.8
click at [657, 338] on div "**********" at bounding box center [655, 354] width 808 height 42
click at [648, 345] on span "**********" at bounding box center [649, 351] width 783 height 20
click at [657, 345] on span "**********" at bounding box center [649, 351] width 783 height 20
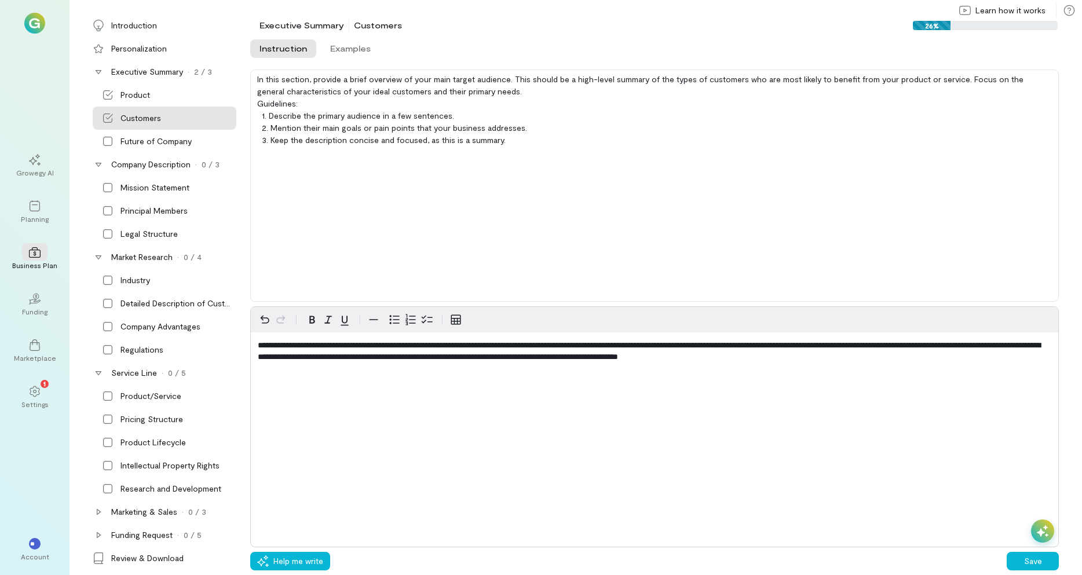
click at [715, 415] on div "**********" at bounding box center [654, 428] width 809 height 242
click at [1034, 557] on button "Save" at bounding box center [1033, 561] width 52 height 19
click at [137, 140] on div "Future of Company" at bounding box center [156, 142] width 71 height 12
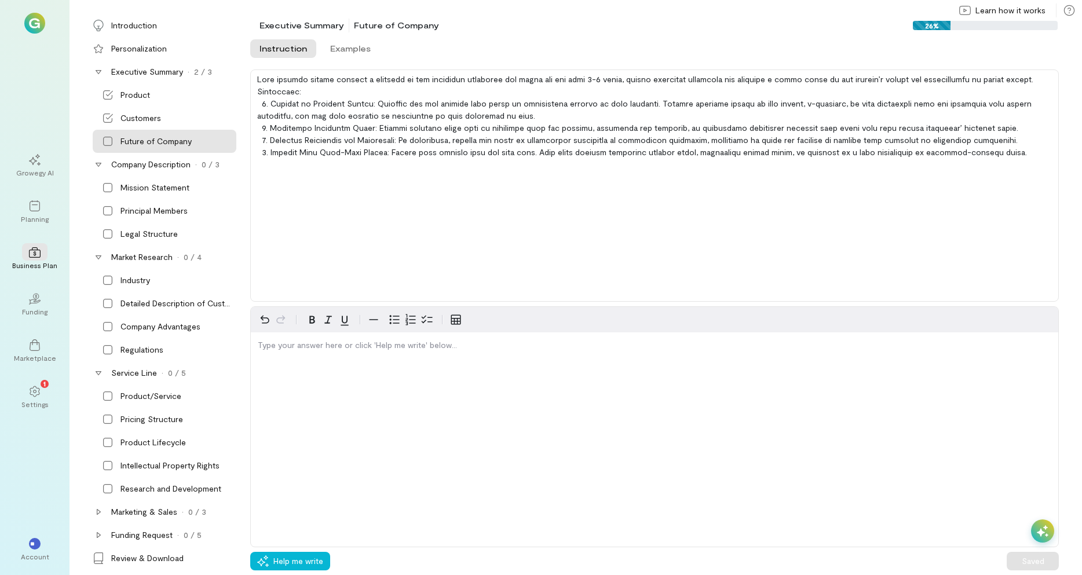
click at [1038, 532] on icon at bounding box center [1043, 532] width 12 height 12
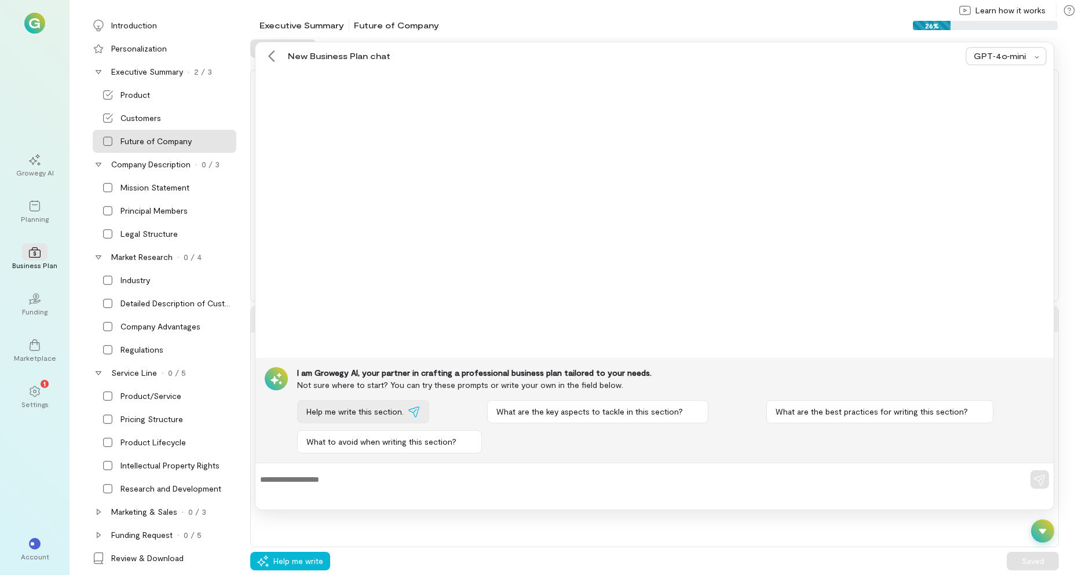
click at [369, 409] on span "Help me write this section." at bounding box center [355, 412] width 97 height 12
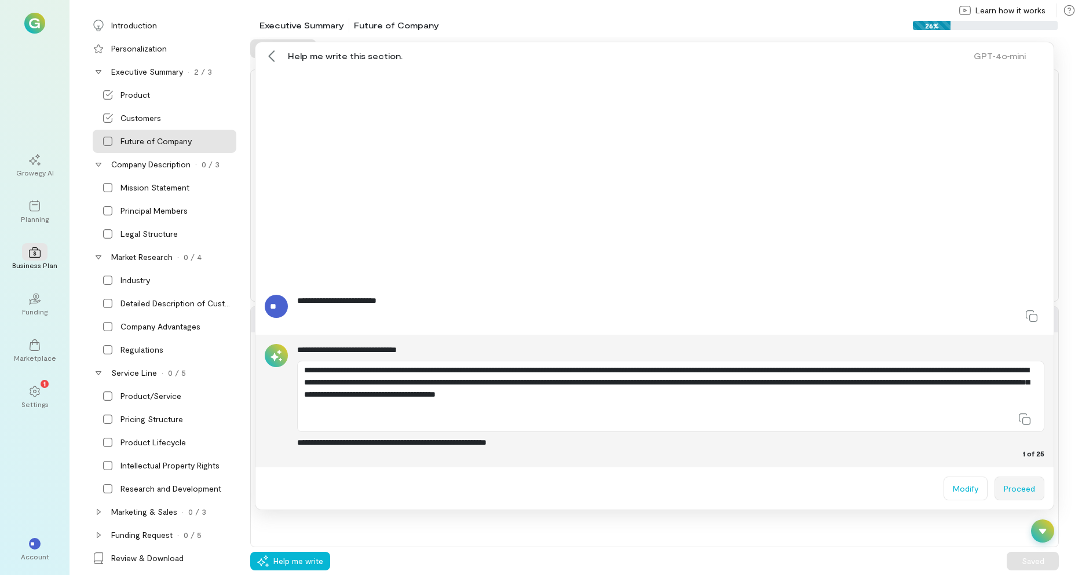
click at [1020, 490] on button "Proceed" at bounding box center [1020, 489] width 50 height 24
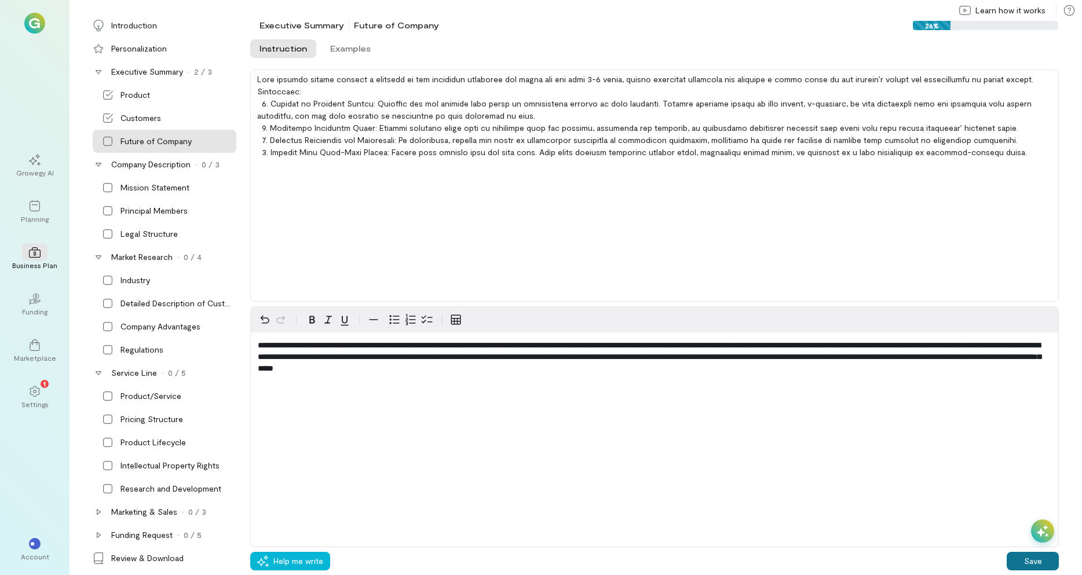
click at [1025, 559] on button "Save" at bounding box center [1033, 561] width 52 height 19
click at [152, 188] on div "Mission Statement" at bounding box center [155, 188] width 69 height 12
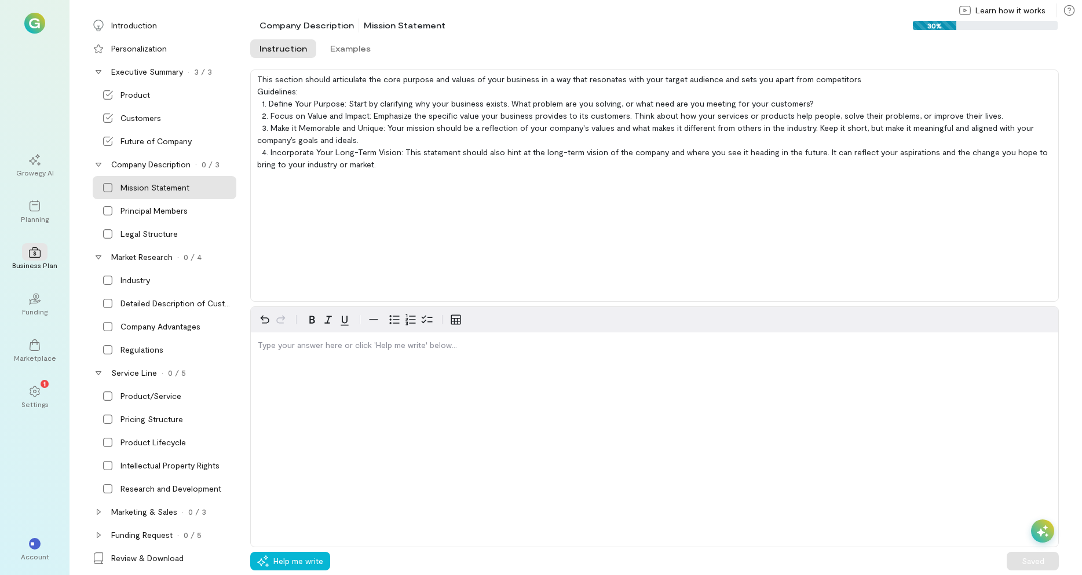
click at [1047, 529] on icon at bounding box center [1043, 532] width 12 height 12
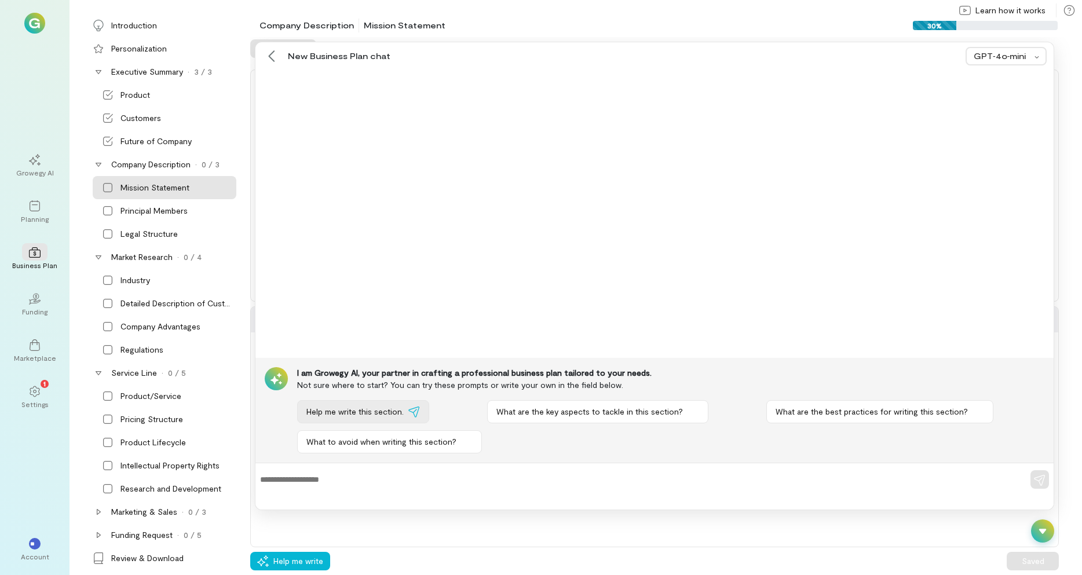
click at [349, 417] on span "Help me write this section." at bounding box center [355, 412] width 97 height 12
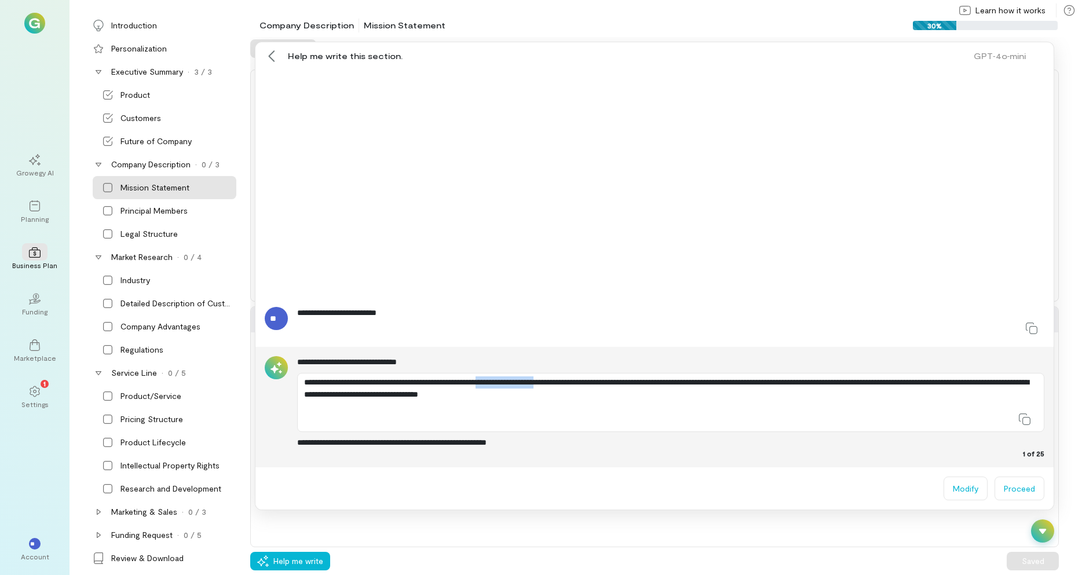
drag, startPoint x: 520, startPoint y: 380, endPoint x: 595, endPoint y: 382, distance: 74.8
click at [595, 382] on p "**********" at bounding box center [671, 389] width 734 height 24
click at [599, 418] on div at bounding box center [671, 419] width 734 height 19
click at [1019, 491] on button "Proceed" at bounding box center [1020, 489] width 50 height 24
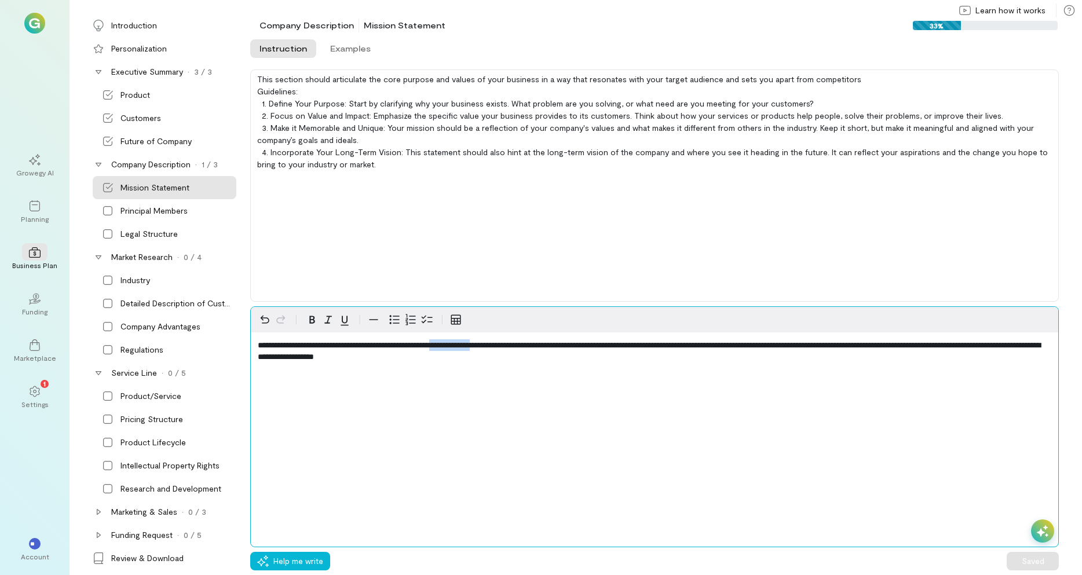
drag, startPoint x: 473, startPoint y: 341, endPoint x: 523, endPoint y: 347, distance: 50.1
click at [523, 347] on span "**********" at bounding box center [649, 351] width 783 height 20
click at [513, 413] on div "**********" at bounding box center [654, 428] width 809 height 242
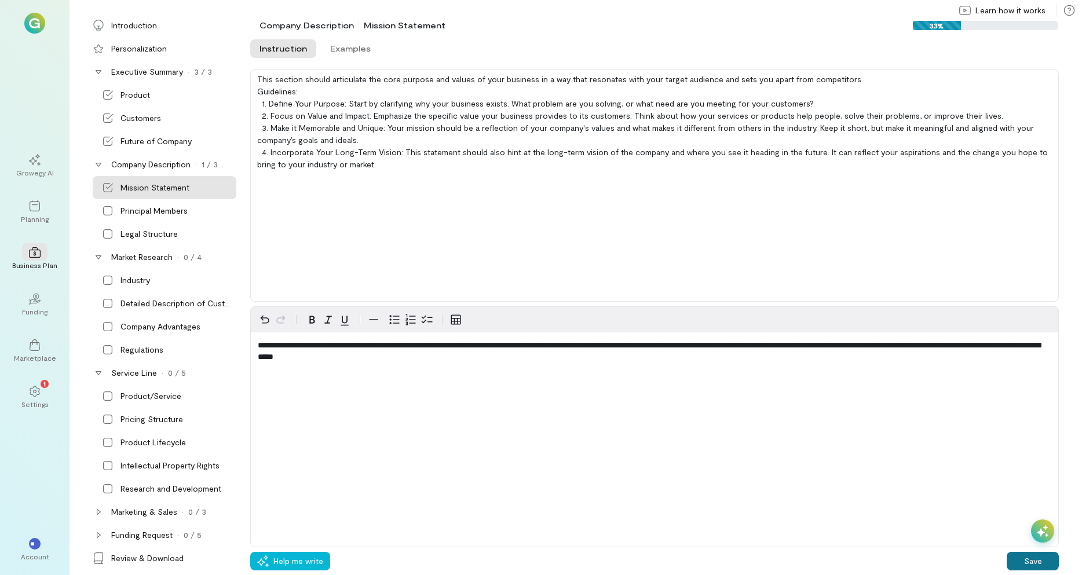
click at [1025, 561] on button "Save" at bounding box center [1033, 561] width 52 height 19
click at [132, 213] on div "Principal Members" at bounding box center [154, 211] width 67 height 12
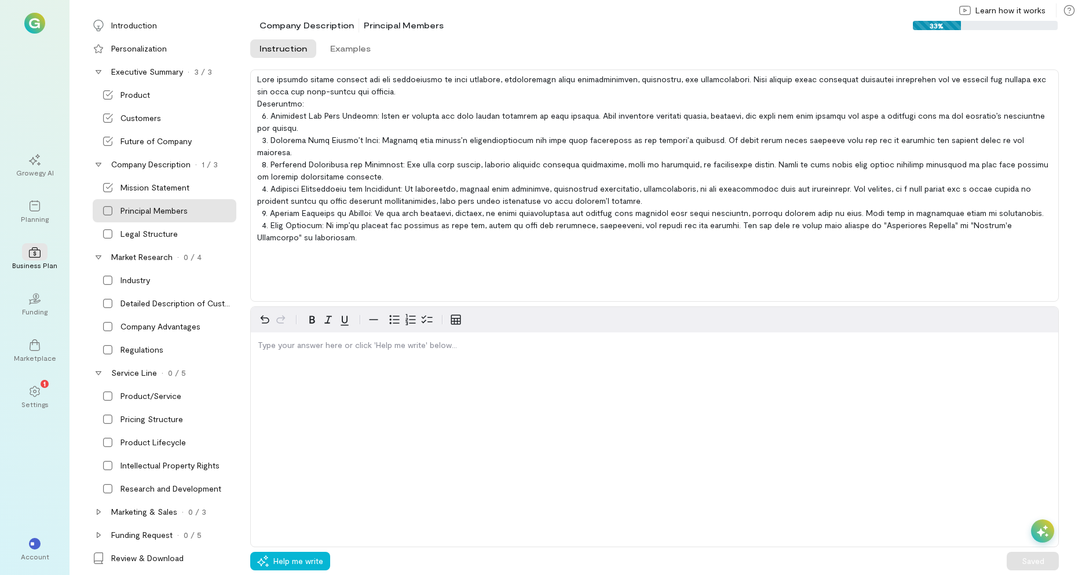
click at [1041, 531] on icon at bounding box center [1043, 532] width 12 height 12
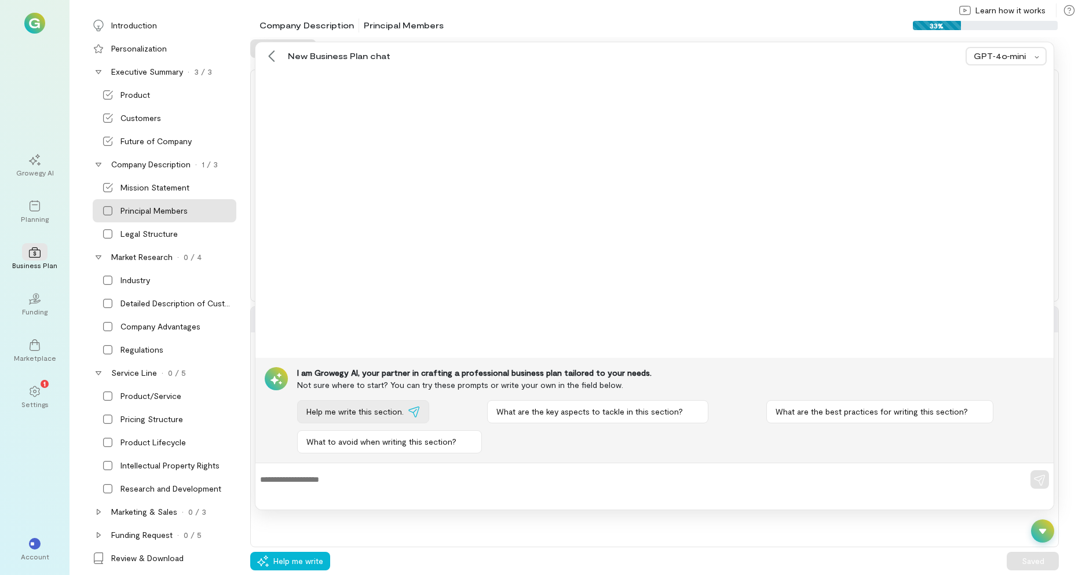
click at [348, 414] on span "Help me write this section." at bounding box center [355, 412] width 97 height 12
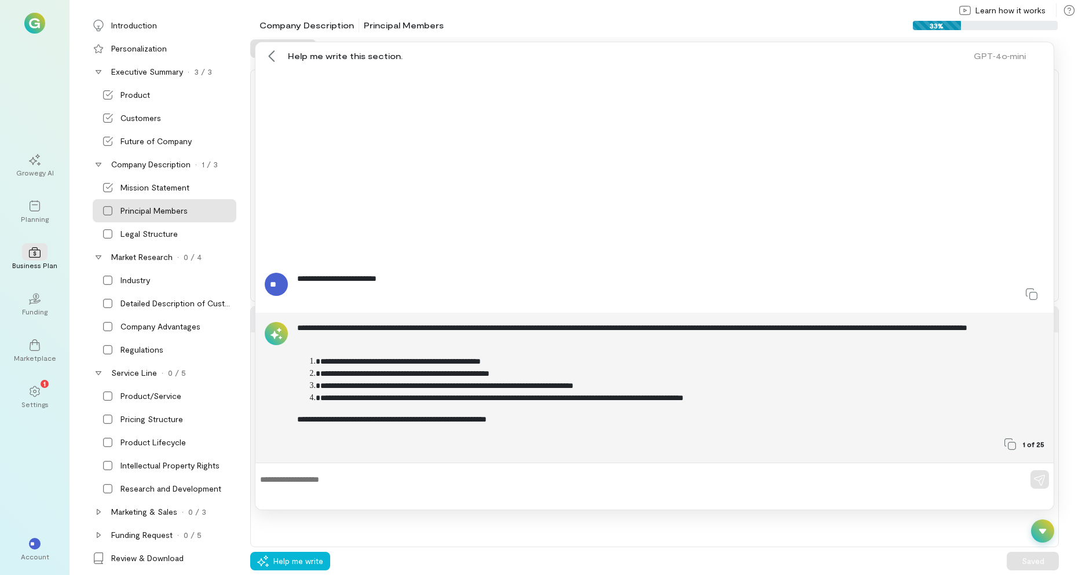
click at [312, 484] on textarea at bounding box center [638, 480] width 757 height 12
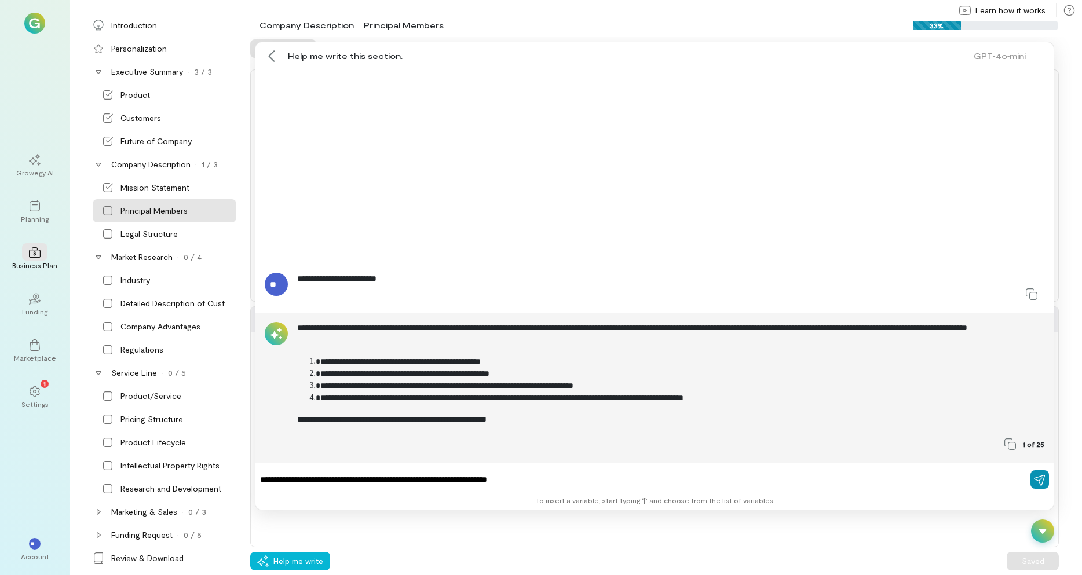
type textarea "**********"
click at [1040, 482] on icon "button" at bounding box center [1040, 481] width 12 height 12
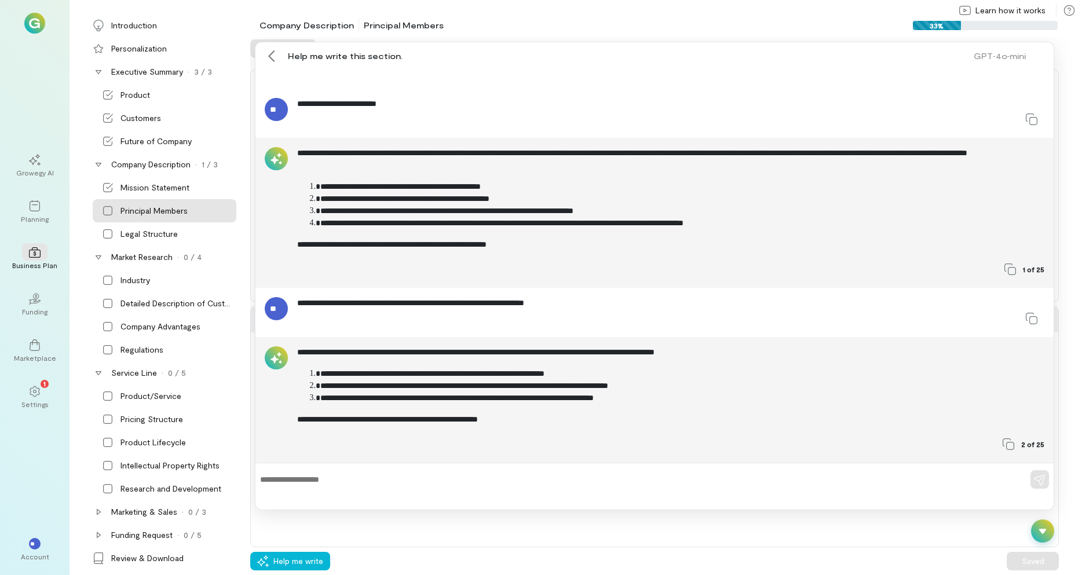
drag, startPoint x: 291, startPoint y: 475, endPoint x: 282, endPoint y: 473, distance: 9.6
click at [290, 475] on textarea at bounding box center [638, 480] width 757 height 12
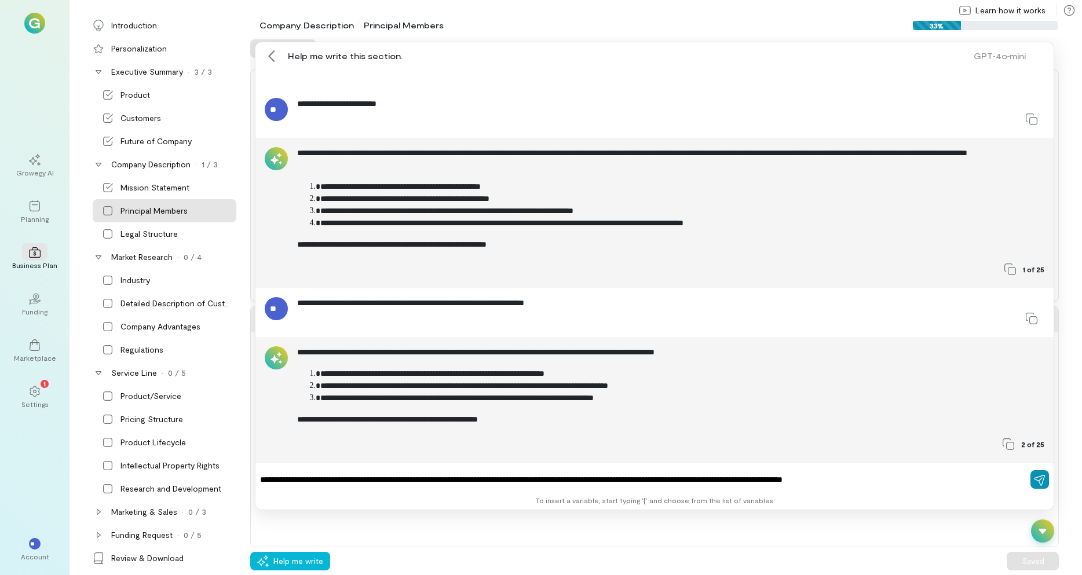
type textarea "**********"
click at [1042, 475] on icon "button" at bounding box center [1040, 481] width 12 height 12
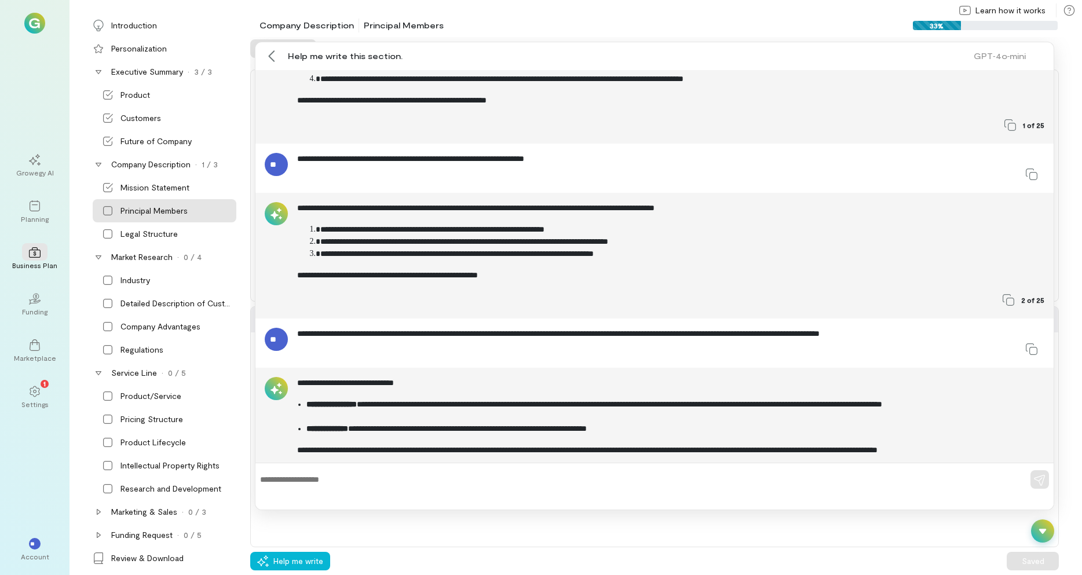
scroll to position [156, 0]
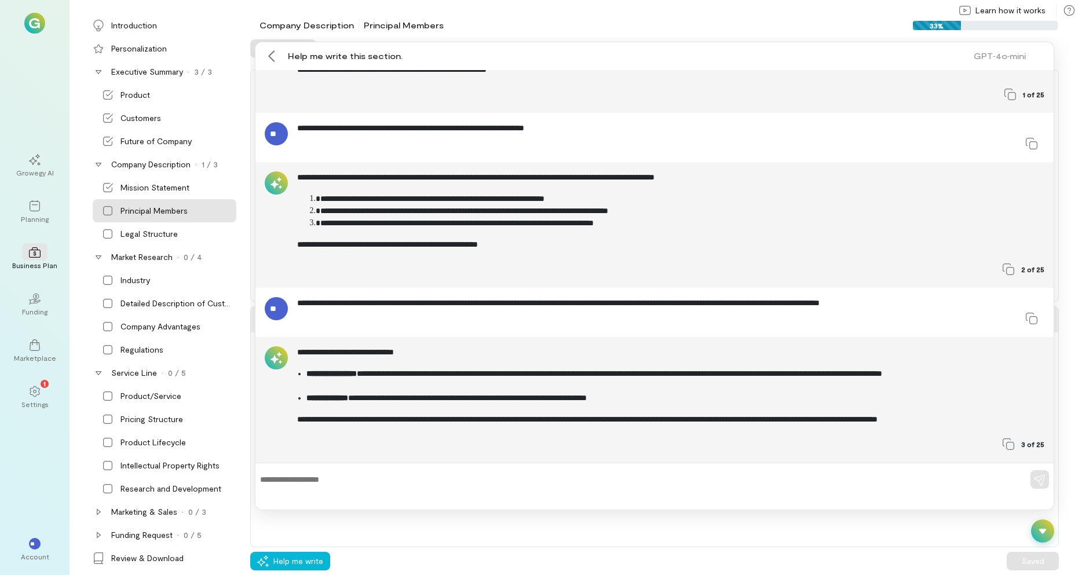
click at [322, 486] on textarea at bounding box center [638, 480] width 757 height 12
type textarea "**********"
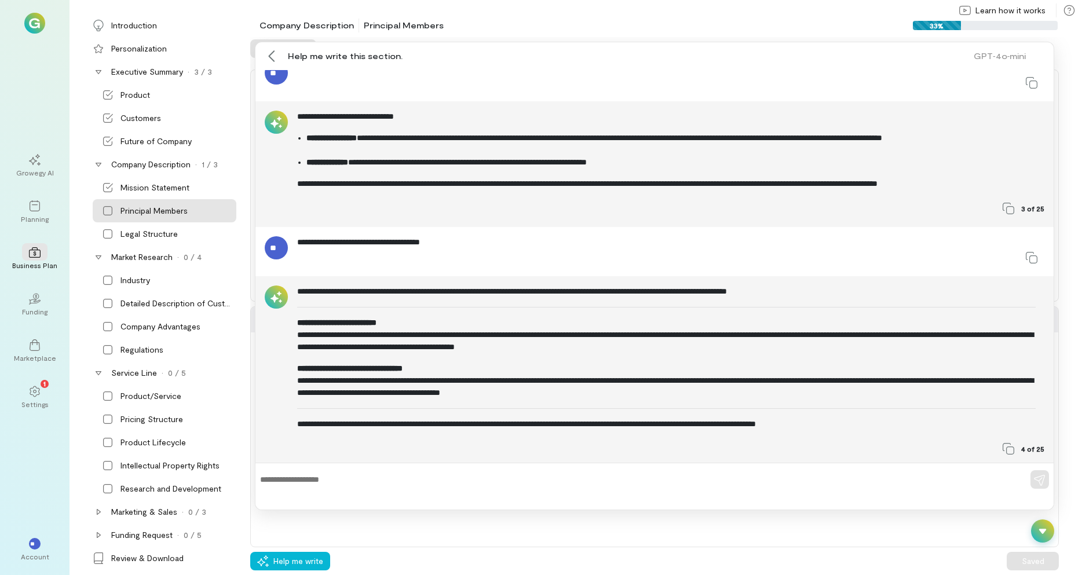
scroll to position [397, 0]
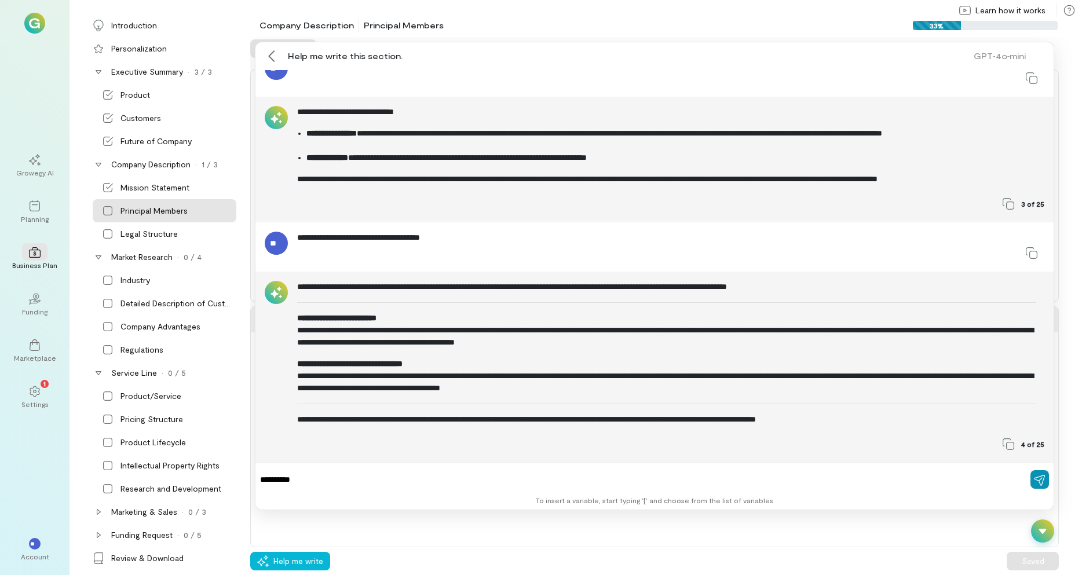
type textarea "**********"
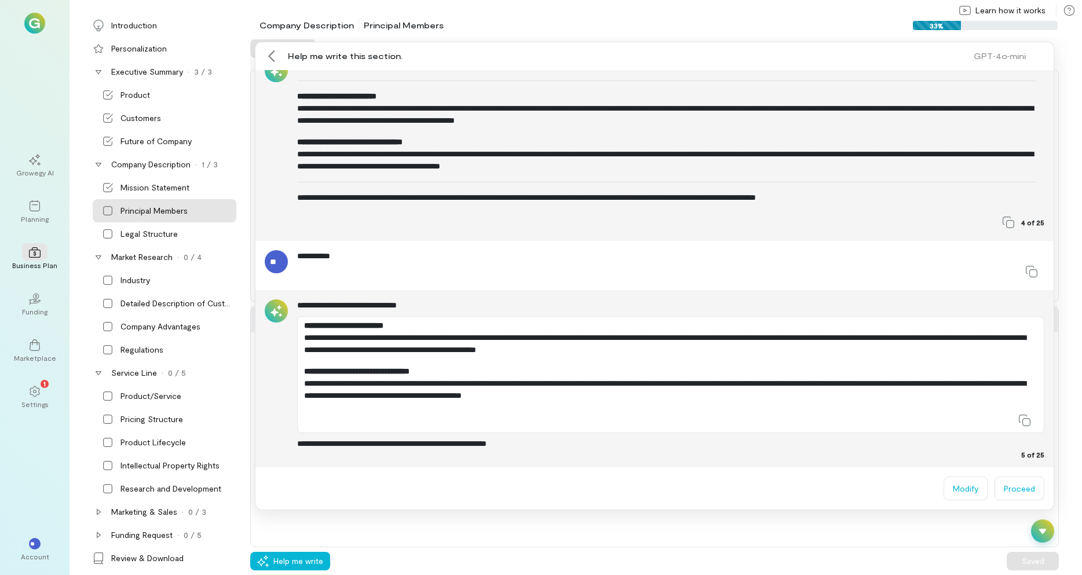
scroll to position [620, 0]
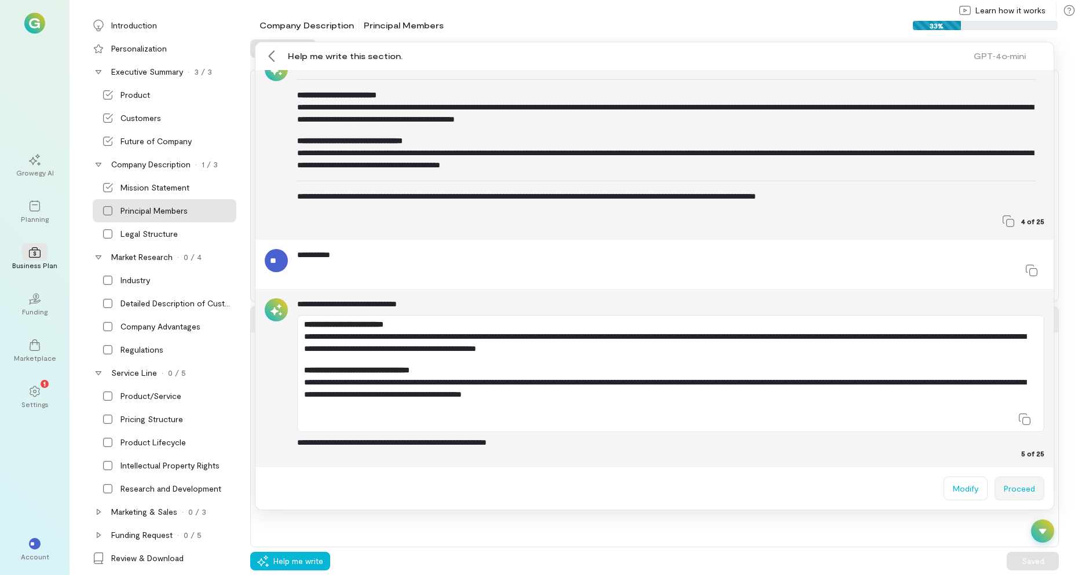
click at [1021, 486] on button "Proceed" at bounding box center [1020, 489] width 50 height 24
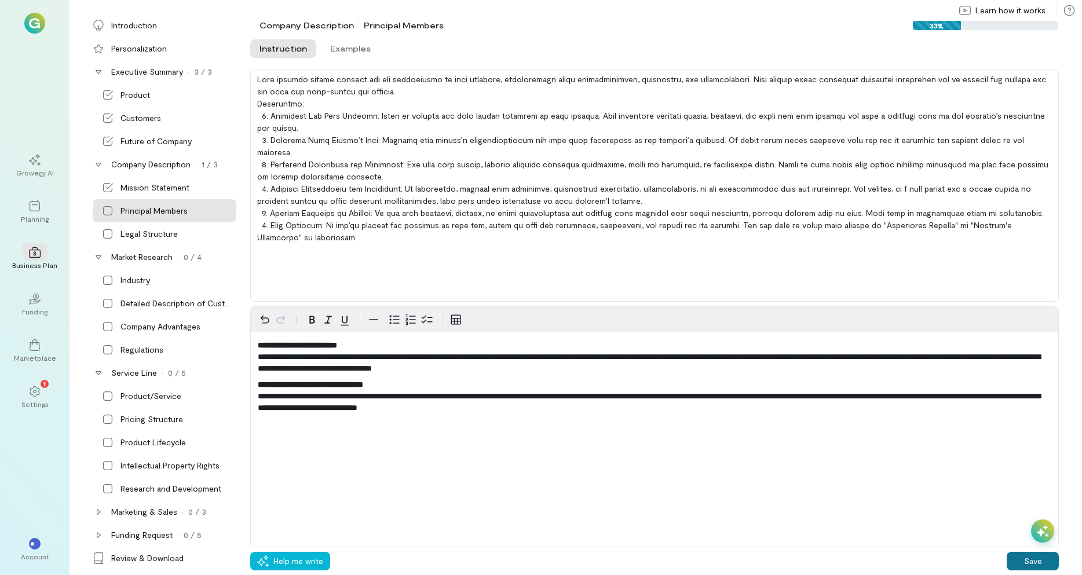
click at [1027, 561] on button "Save" at bounding box center [1033, 561] width 52 height 19
click at [134, 234] on div "Legal Structure" at bounding box center [149, 234] width 57 height 12
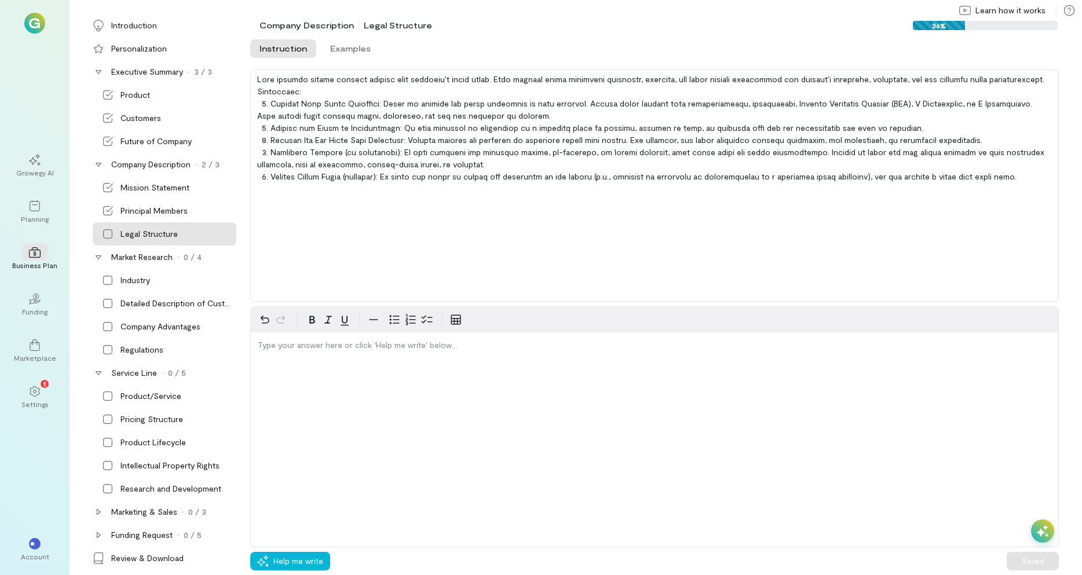
click at [1041, 528] on icon at bounding box center [1043, 532] width 12 height 12
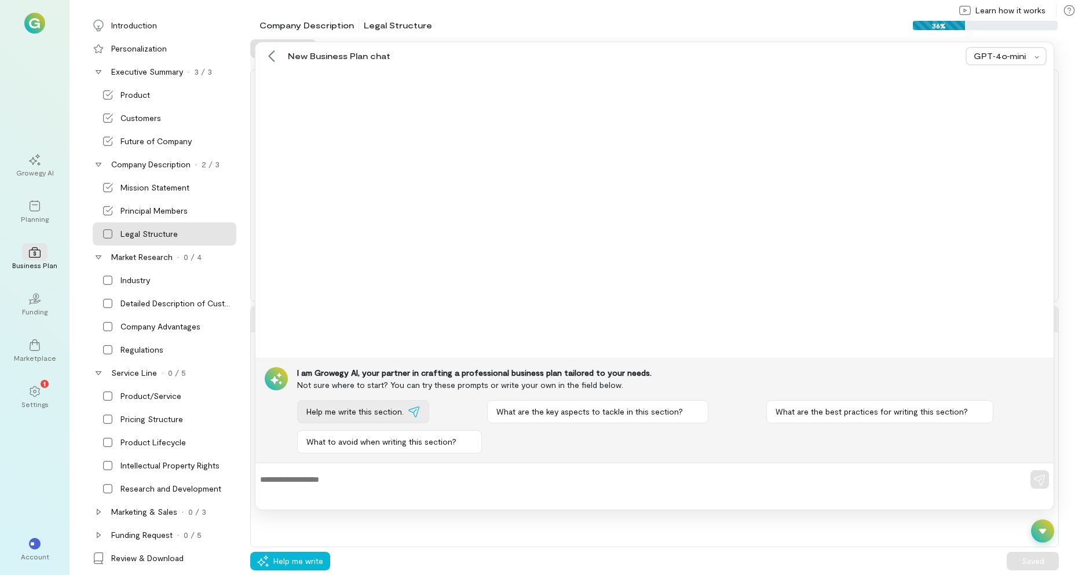
click at [374, 412] on span "Help me write this section." at bounding box center [355, 412] width 97 height 12
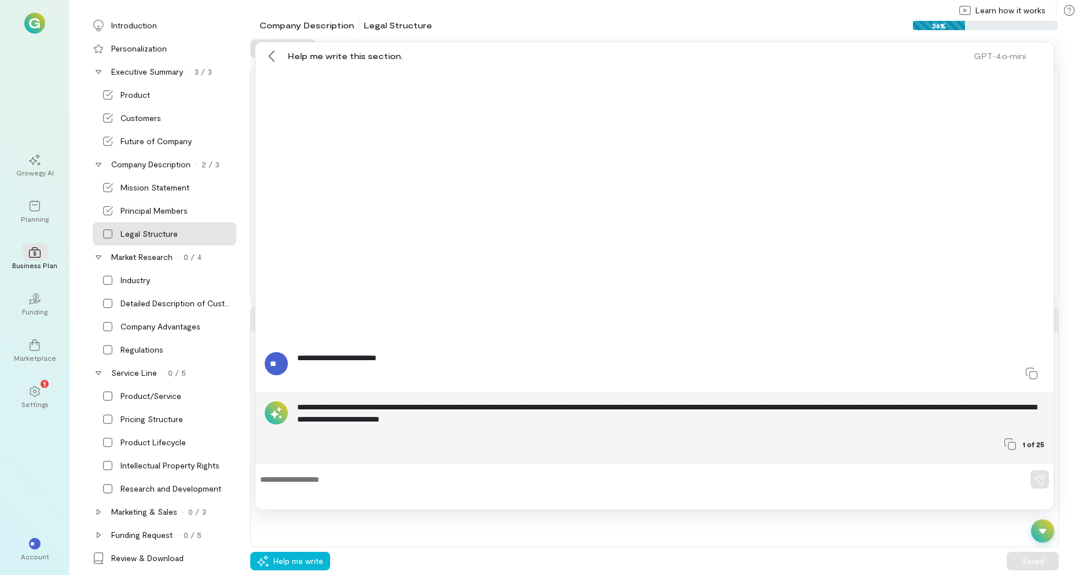
click at [286, 474] on textarea at bounding box center [638, 480] width 757 height 12
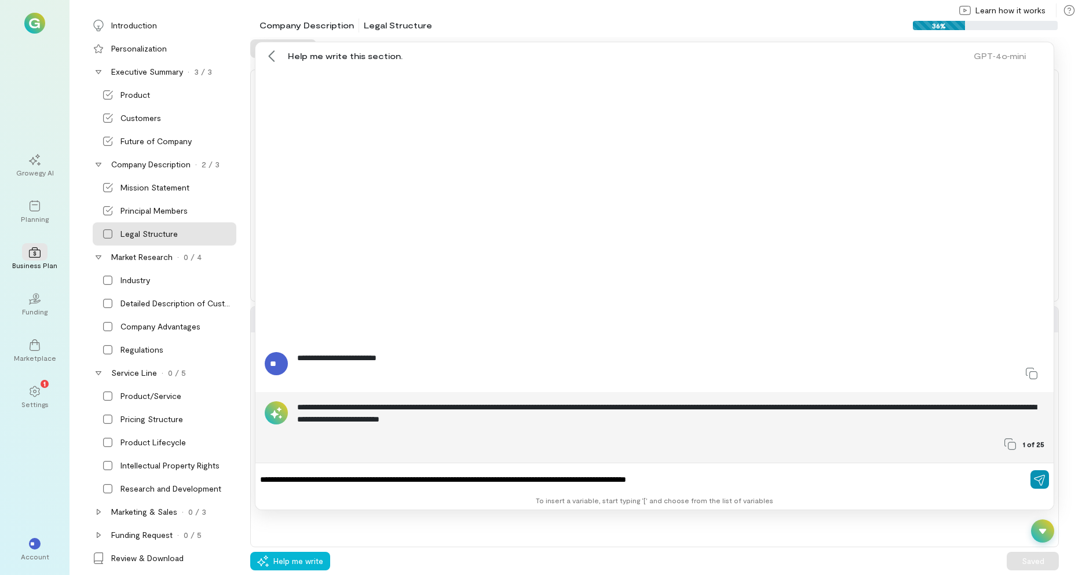
type textarea "**********"
click at [1038, 475] on icon "button" at bounding box center [1040, 481] width 12 height 12
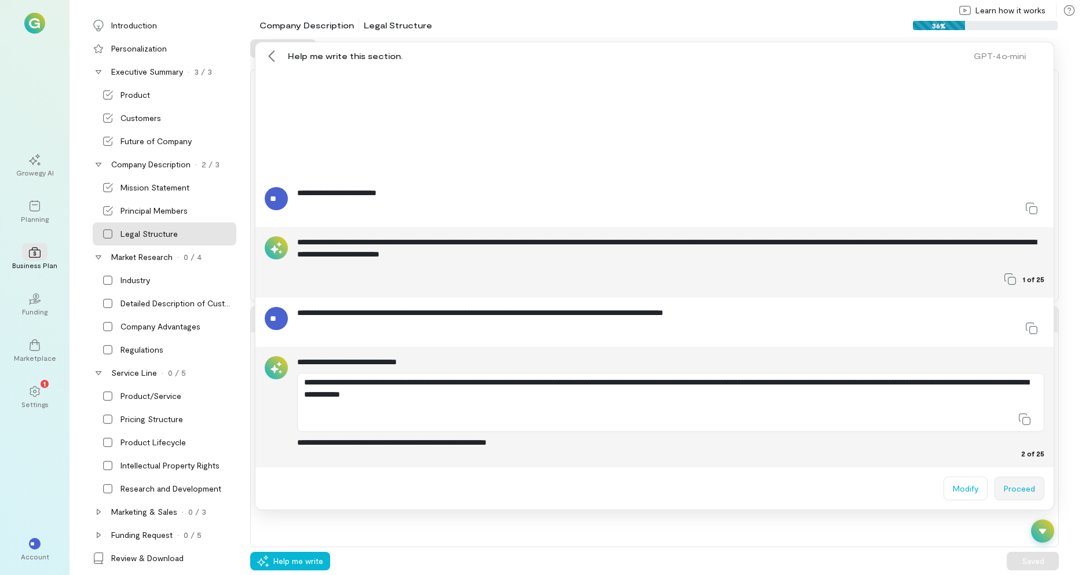
click at [1014, 491] on button "Proceed" at bounding box center [1020, 489] width 50 height 24
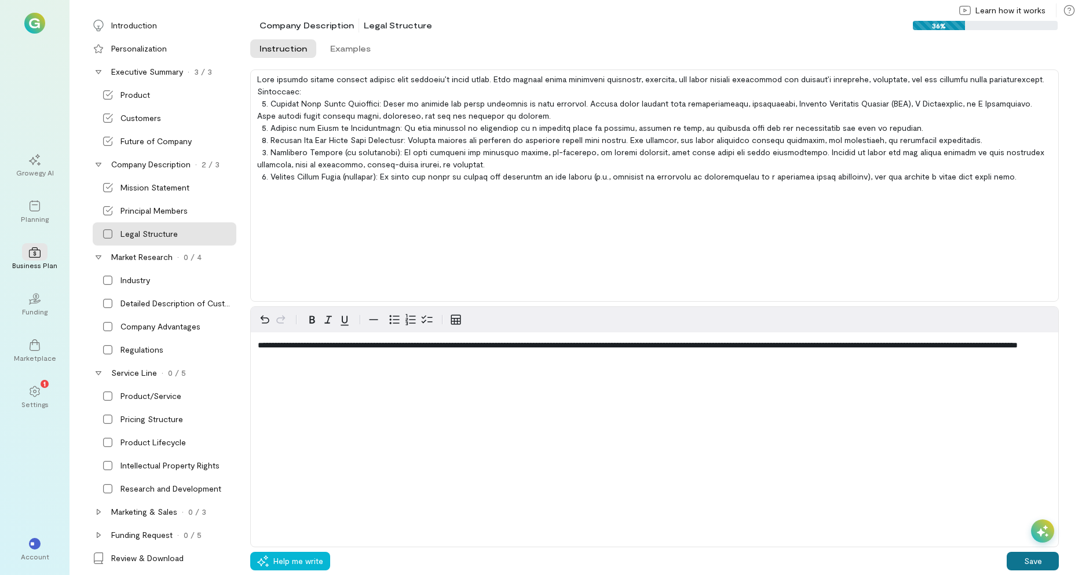
click at [1018, 558] on button "Save" at bounding box center [1033, 561] width 52 height 19
click at [126, 279] on div "Industry" at bounding box center [136, 281] width 30 height 12
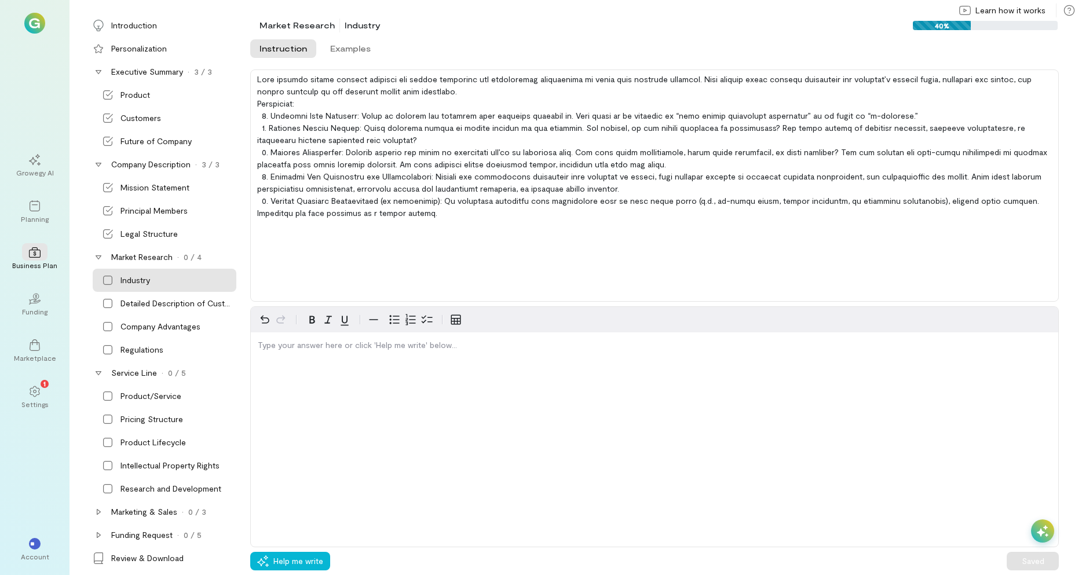
click at [1038, 527] on icon at bounding box center [1043, 532] width 12 height 12
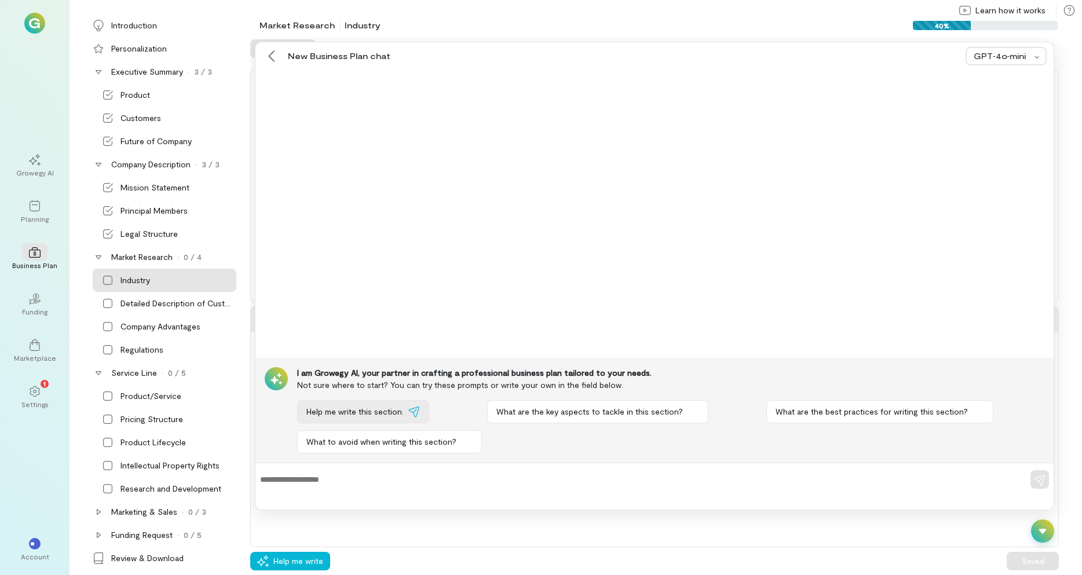
click at [349, 403] on button "Help me write this section." at bounding box center [363, 411] width 132 height 23
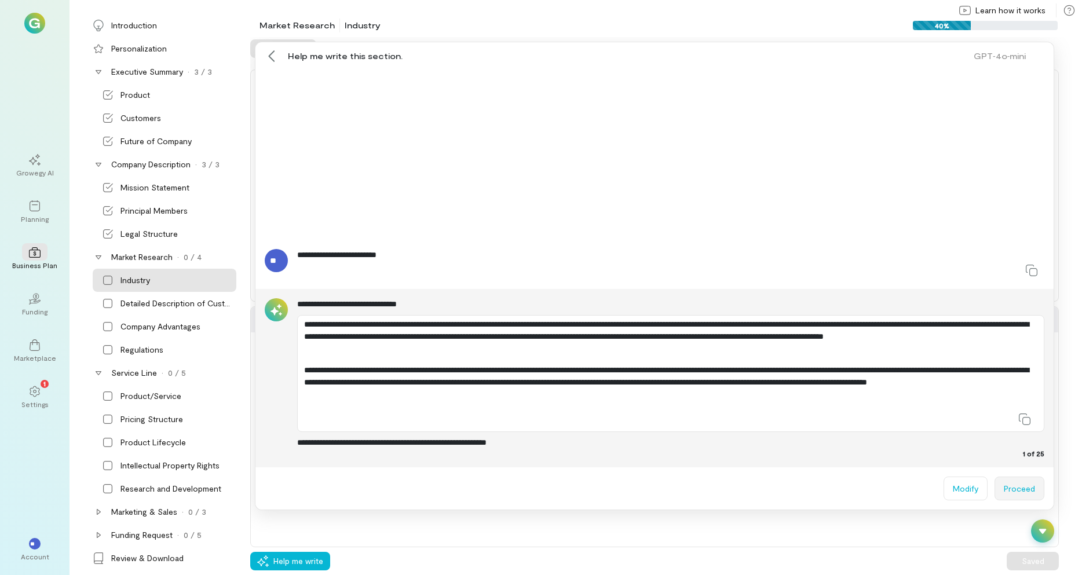
click at [1008, 489] on button "Proceed" at bounding box center [1020, 489] width 50 height 24
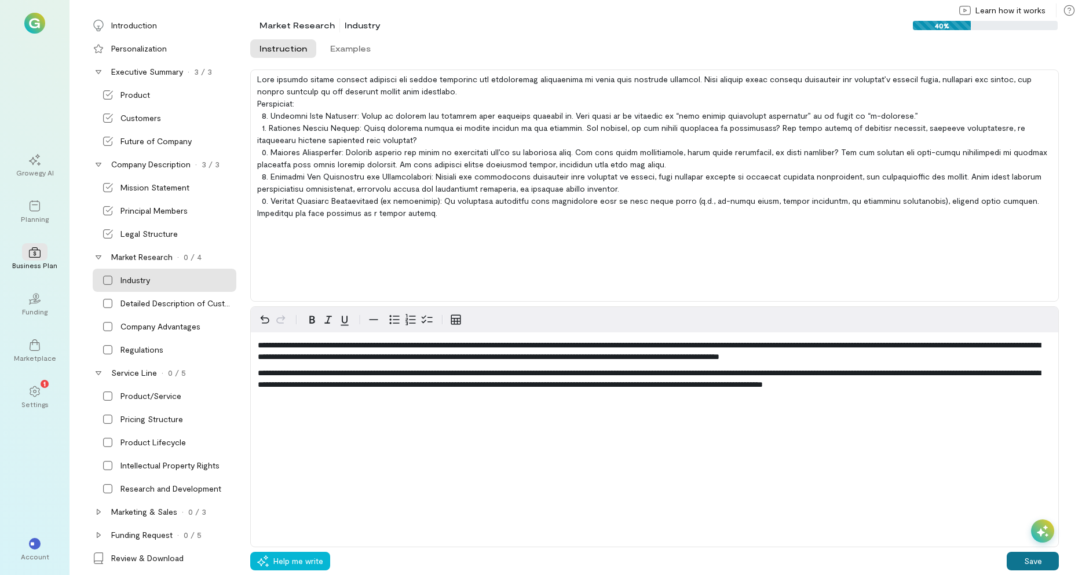
click at [1037, 563] on button "Save" at bounding box center [1033, 561] width 52 height 19
click at [156, 304] on div "Detailed Description of Customers" at bounding box center [178, 304] width 114 height 12
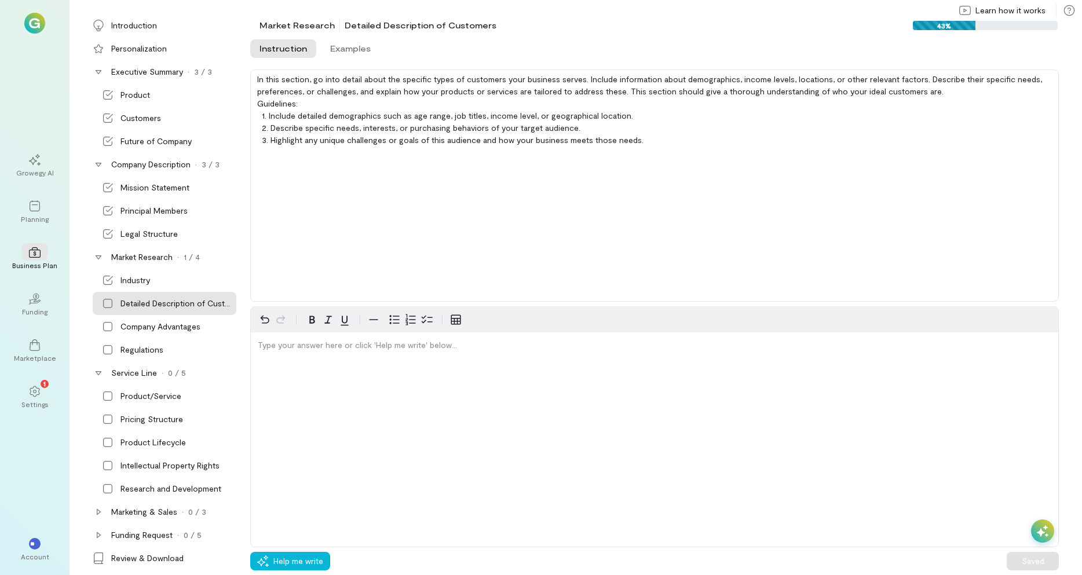
click at [1038, 531] on icon at bounding box center [1043, 532] width 12 height 12
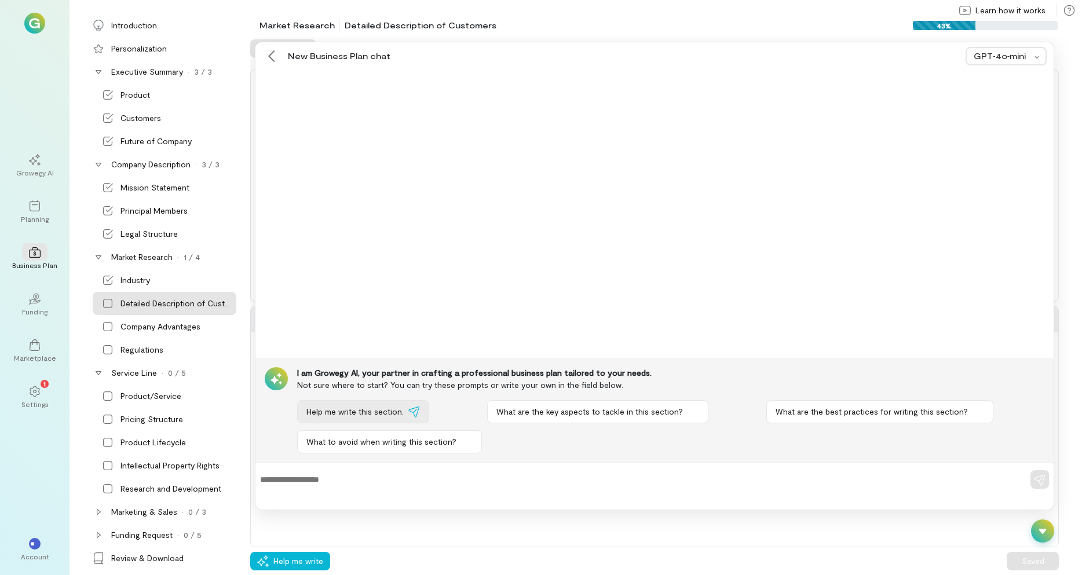
click at [366, 404] on button "Help me write this section." at bounding box center [363, 411] width 132 height 23
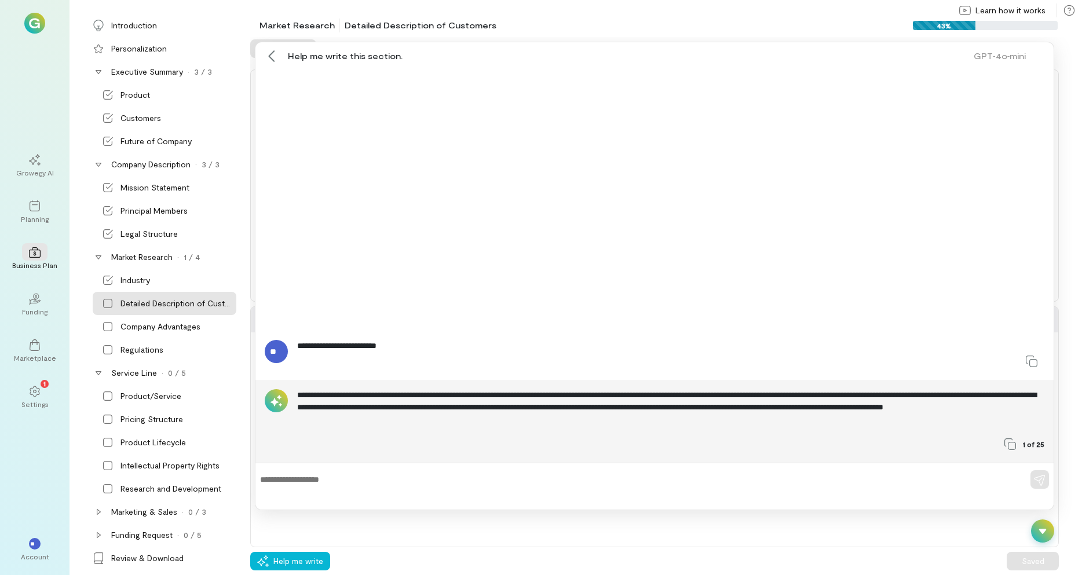
click at [288, 481] on textarea at bounding box center [638, 480] width 757 height 12
type textarea "**********"
click at [1045, 478] on icon "button" at bounding box center [1040, 481] width 12 height 12
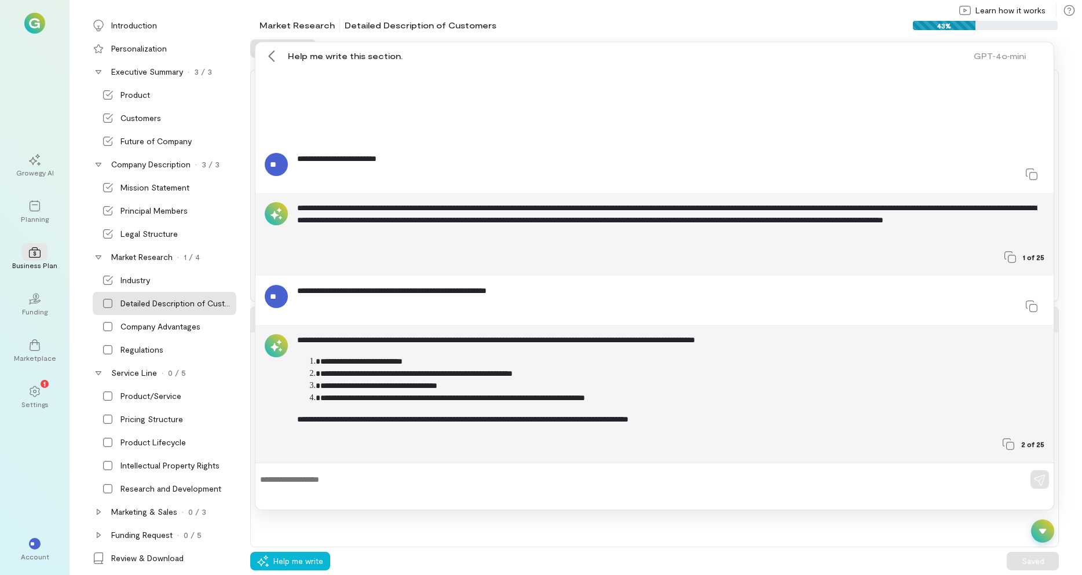
click at [278, 475] on textarea at bounding box center [638, 480] width 757 height 12
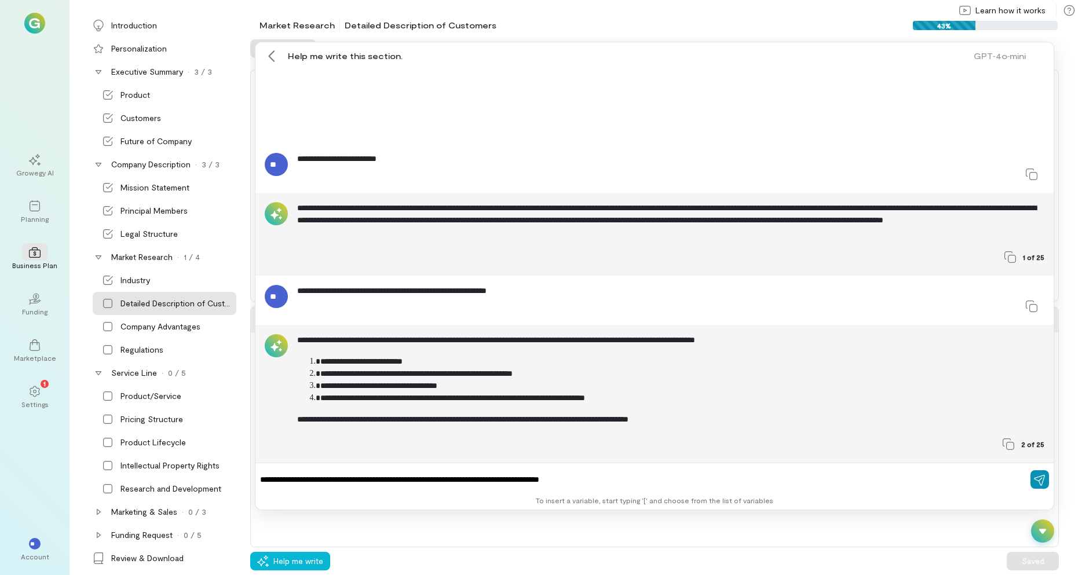
type textarea "**********"
click at [1042, 475] on icon "button" at bounding box center [1040, 481] width 12 height 12
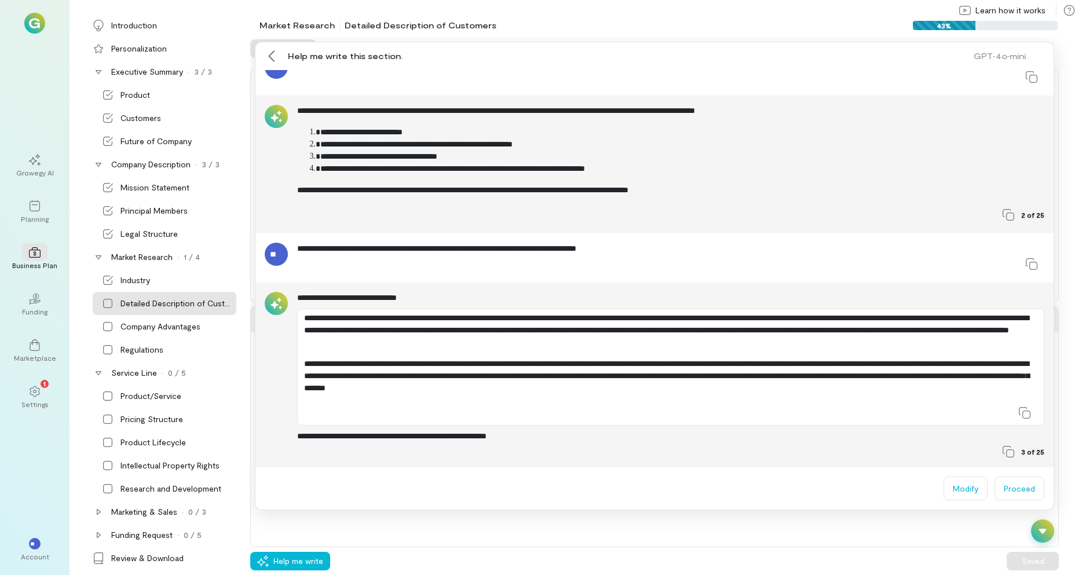
scroll to position [159, 0]
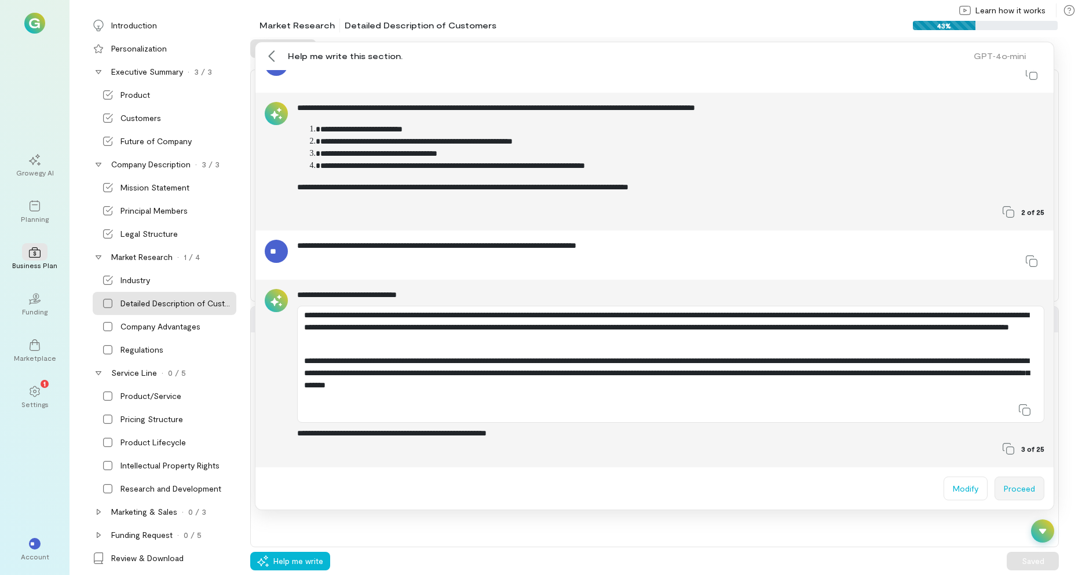
click at [1004, 489] on button "Proceed" at bounding box center [1020, 489] width 50 height 24
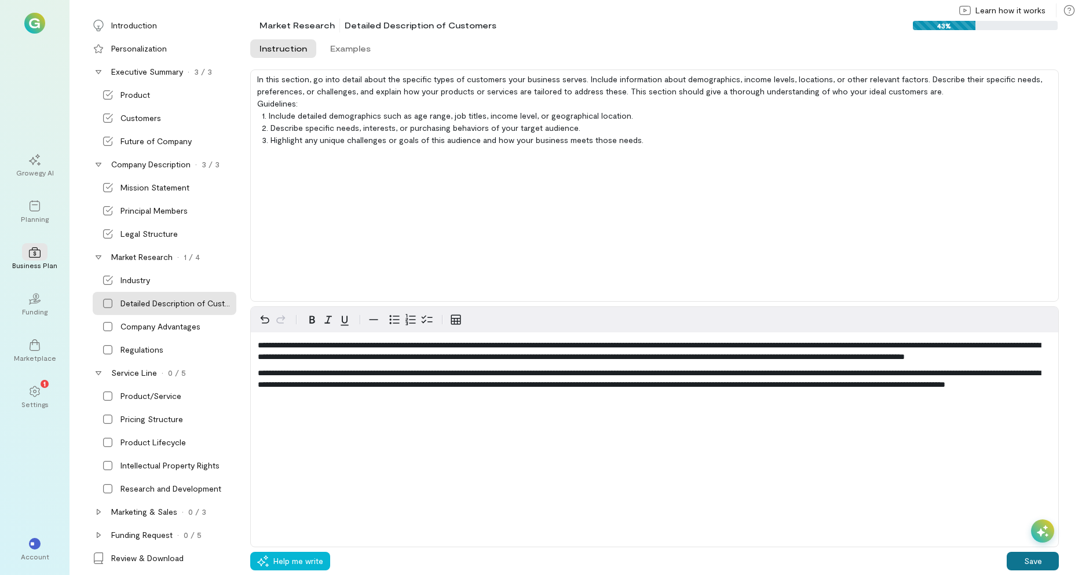
click at [1028, 557] on button "Save" at bounding box center [1033, 561] width 52 height 19
click at [136, 327] on div "Company Advantages" at bounding box center [161, 327] width 80 height 12
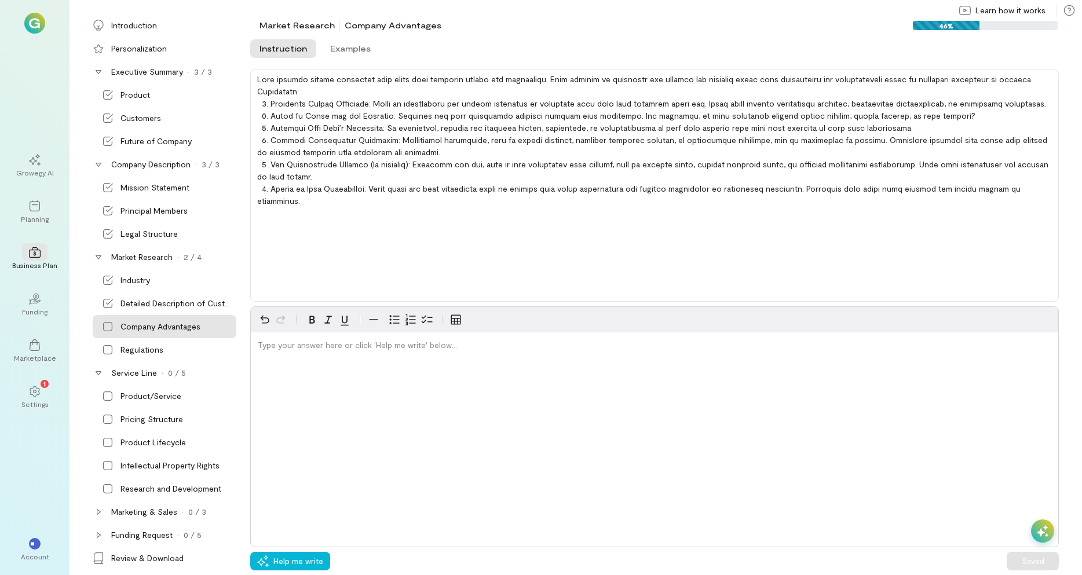
drag, startPoint x: 1037, startPoint y: 526, endPoint x: 1005, endPoint y: 513, distance: 34.3
click at [1037, 526] on div at bounding box center [1042, 531] width 23 height 23
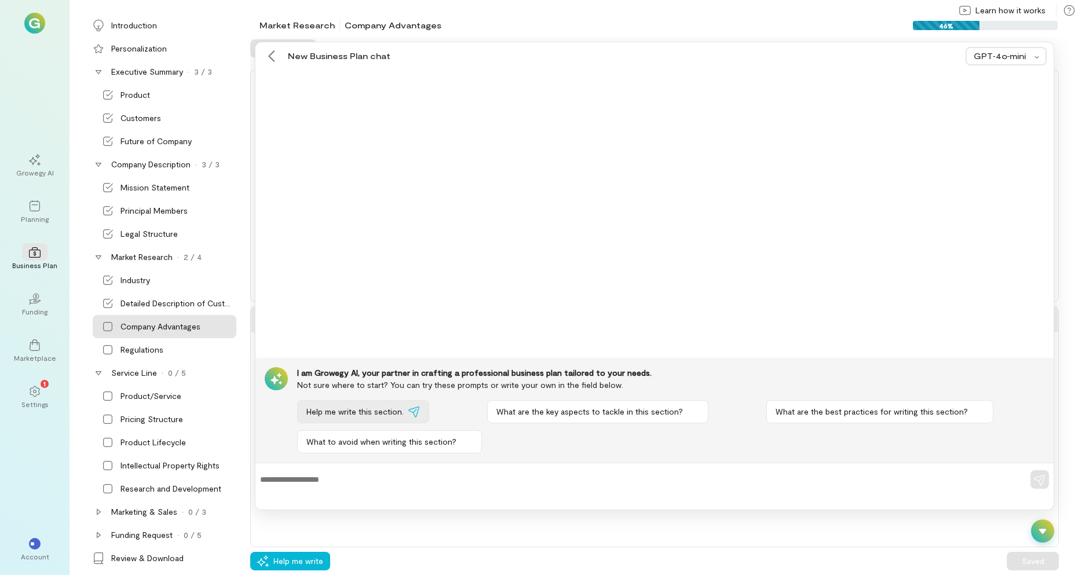
click at [362, 408] on span "Help me write this section." at bounding box center [355, 412] width 97 height 12
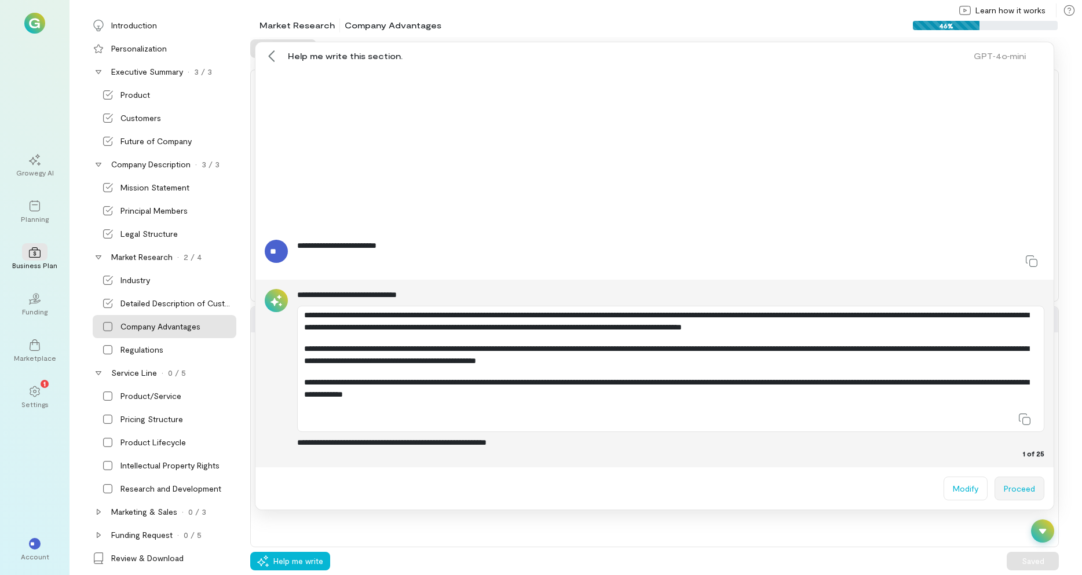
click at [1020, 487] on button "Proceed" at bounding box center [1020, 489] width 50 height 24
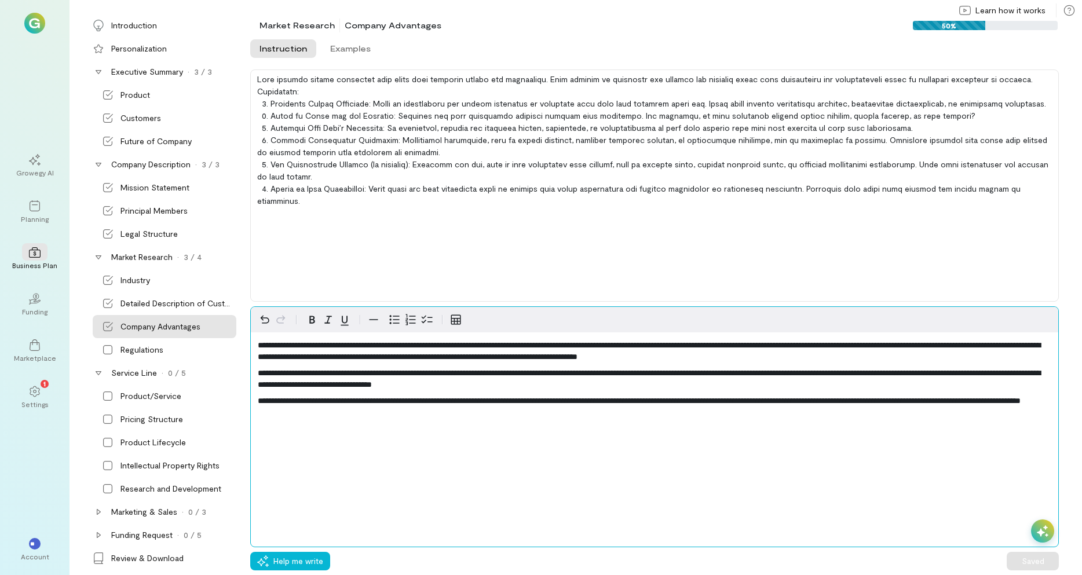
click at [706, 343] on span "**********" at bounding box center [649, 351] width 783 height 20
click at [754, 344] on span "**********" at bounding box center [649, 351] width 783 height 20
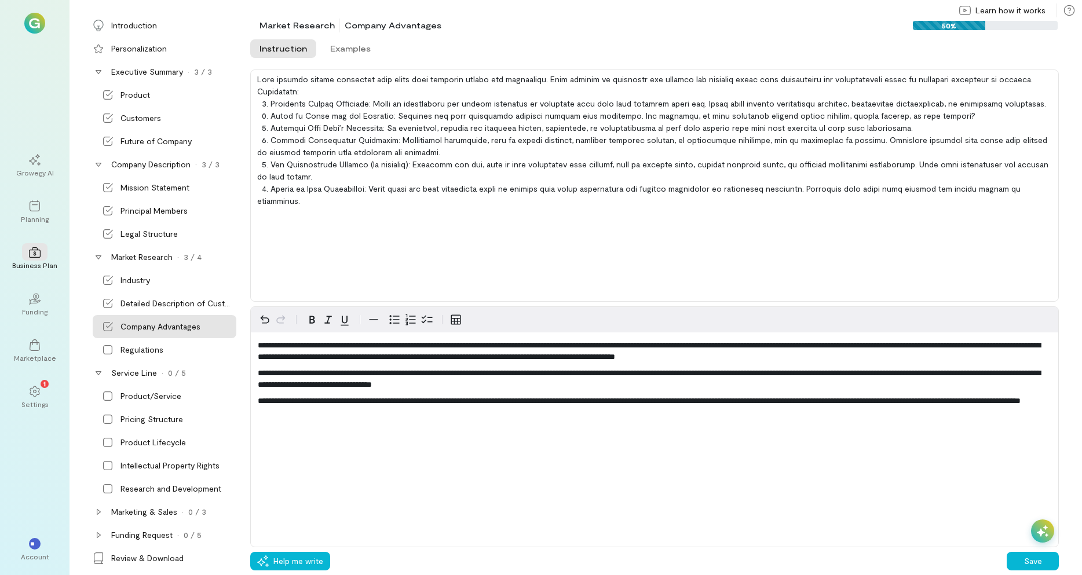
click at [1042, 525] on div at bounding box center [1042, 531] width 23 height 23
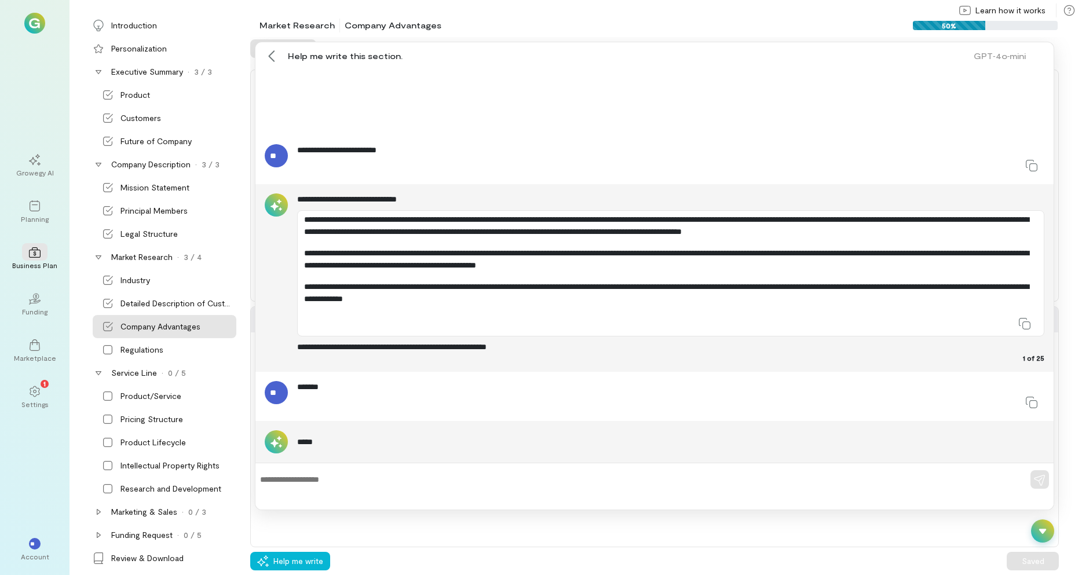
click at [326, 395] on div at bounding box center [671, 402] width 748 height 19
click at [316, 483] on textarea at bounding box center [638, 480] width 757 height 12
click at [1044, 534] on icon at bounding box center [1043, 532] width 12 height 12
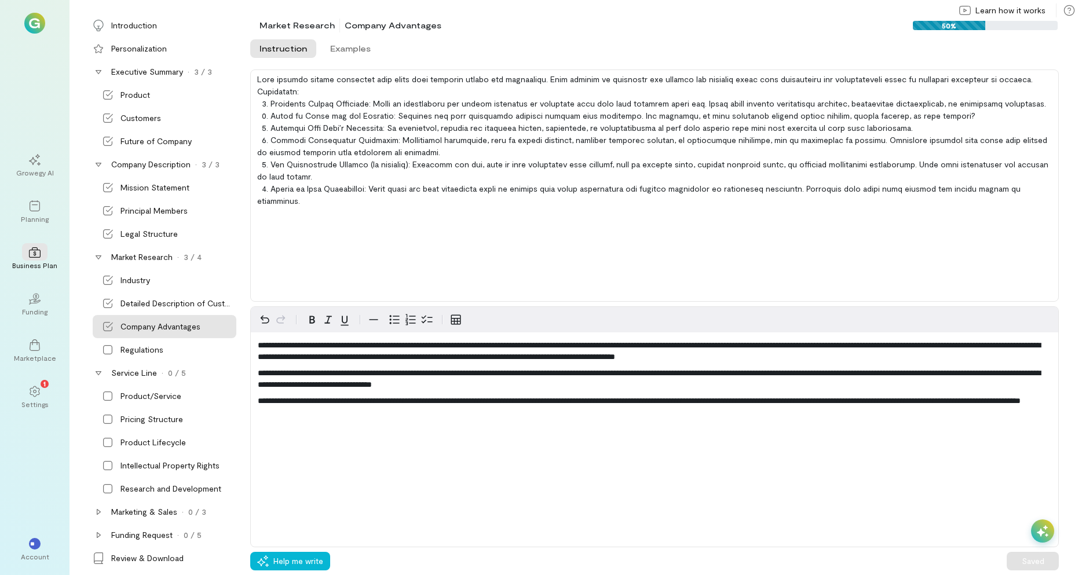
click at [1044, 534] on icon at bounding box center [1043, 532] width 12 height 12
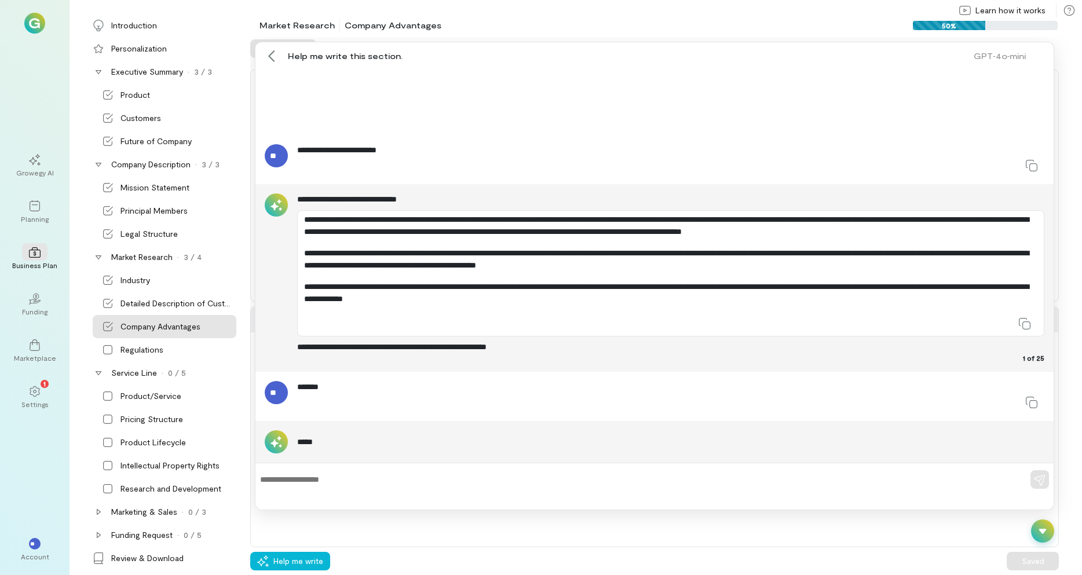
click at [1044, 534] on icon at bounding box center [1043, 532] width 12 height 12
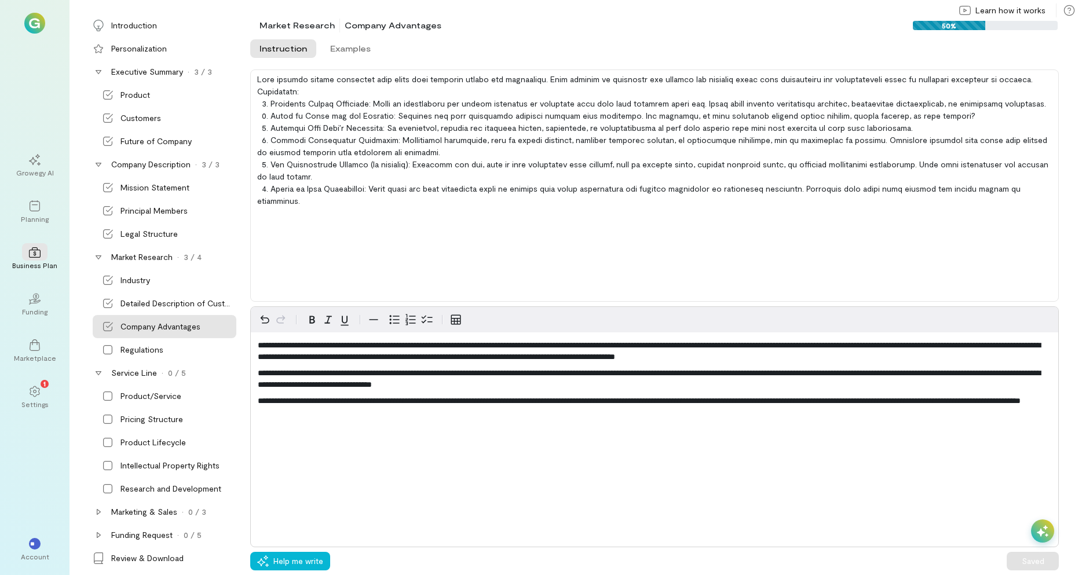
click at [892, 479] on div "**********" at bounding box center [654, 428] width 809 height 242
click at [1041, 527] on icon at bounding box center [1043, 532] width 12 height 12
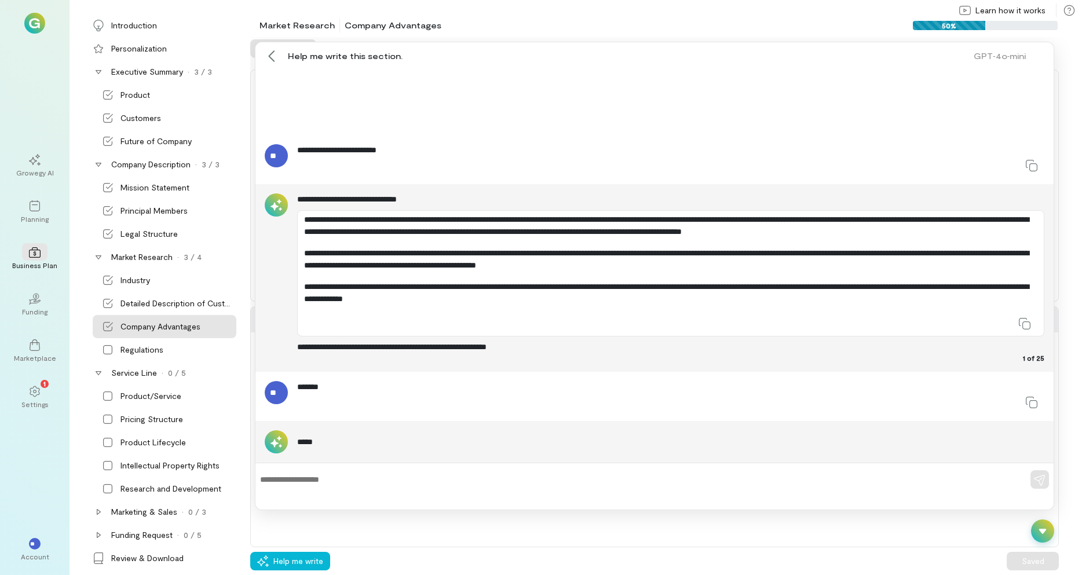
click at [970, 490] on div "To insert a variable, start typing ‘[’ and choose from the list of variables" at bounding box center [655, 486] width 799 height 47
click at [1041, 526] on icon at bounding box center [1043, 532] width 12 height 12
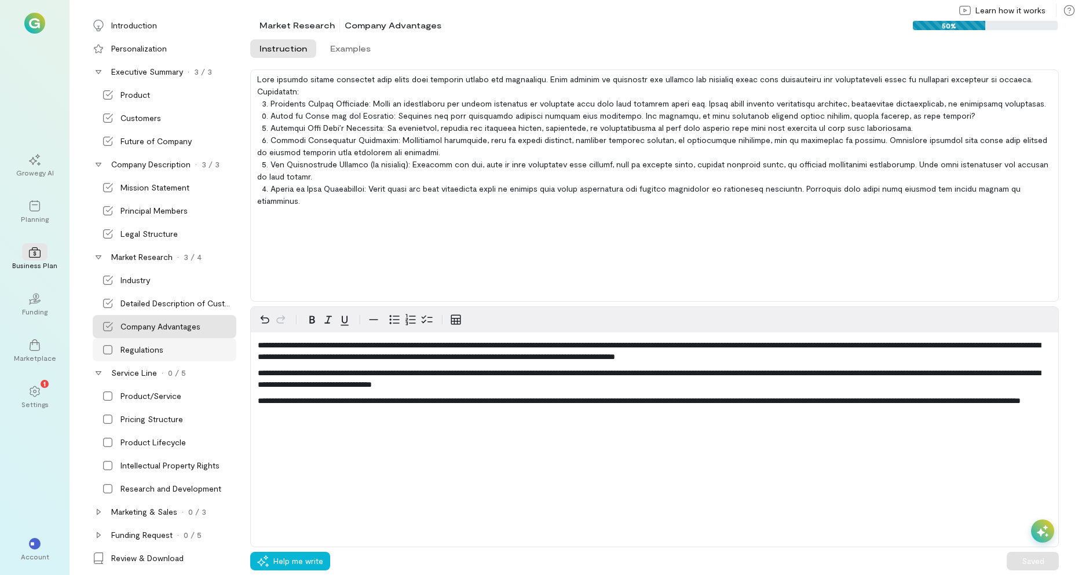
click at [151, 351] on div "Regulations" at bounding box center [142, 350] width 43 height 12
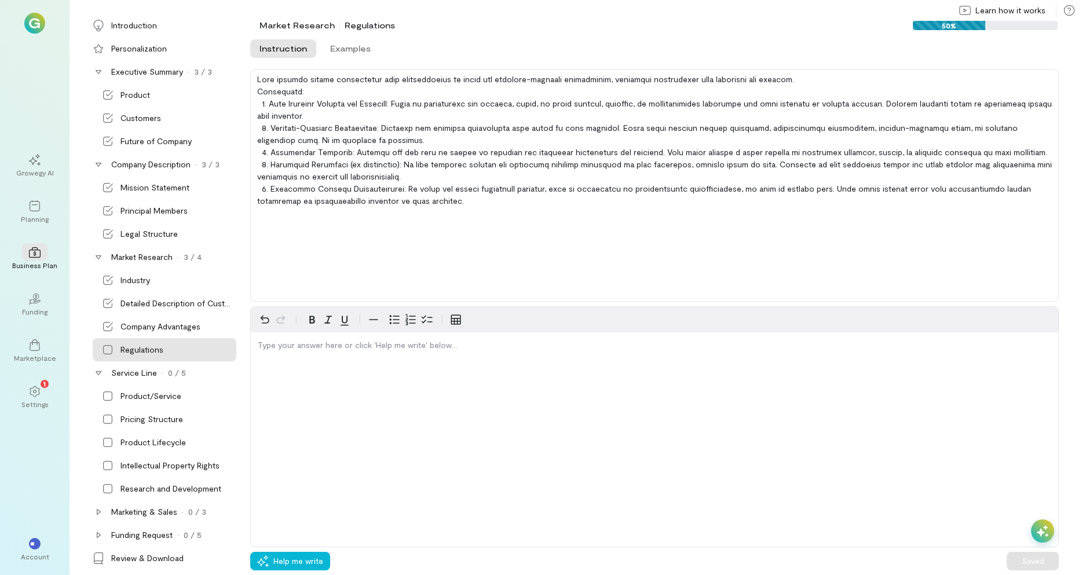
click at [1042, 529] on icon at bounding box center [1043, 532] width 12 height 12
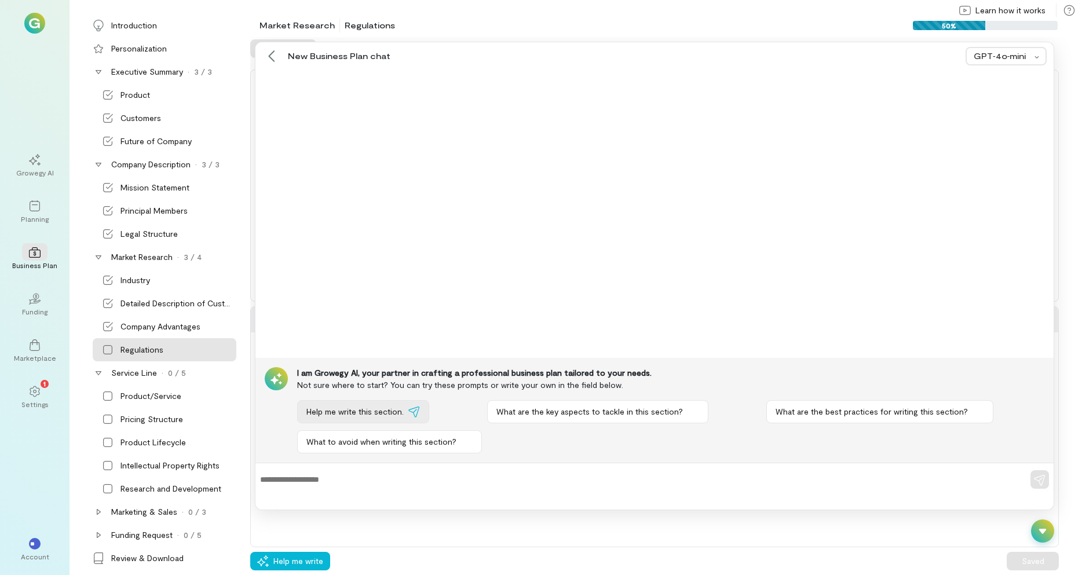
click at [353, 415] on span "Help me write this section." at bounding box center [355, 412] width 97 height 12
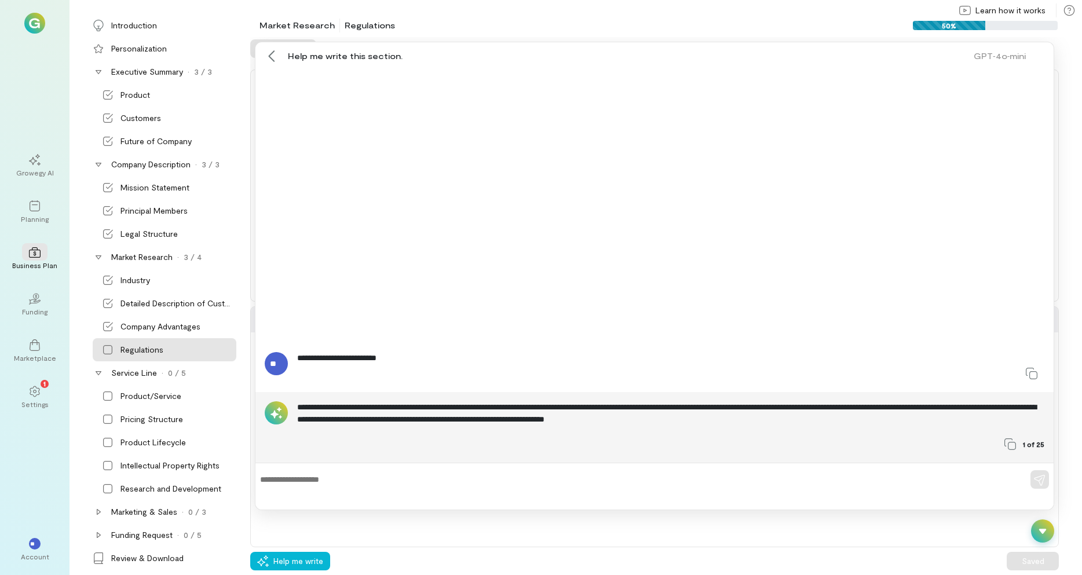
click at [301, 480] on textarea at bounding box center [638, 480] width 757 height 12
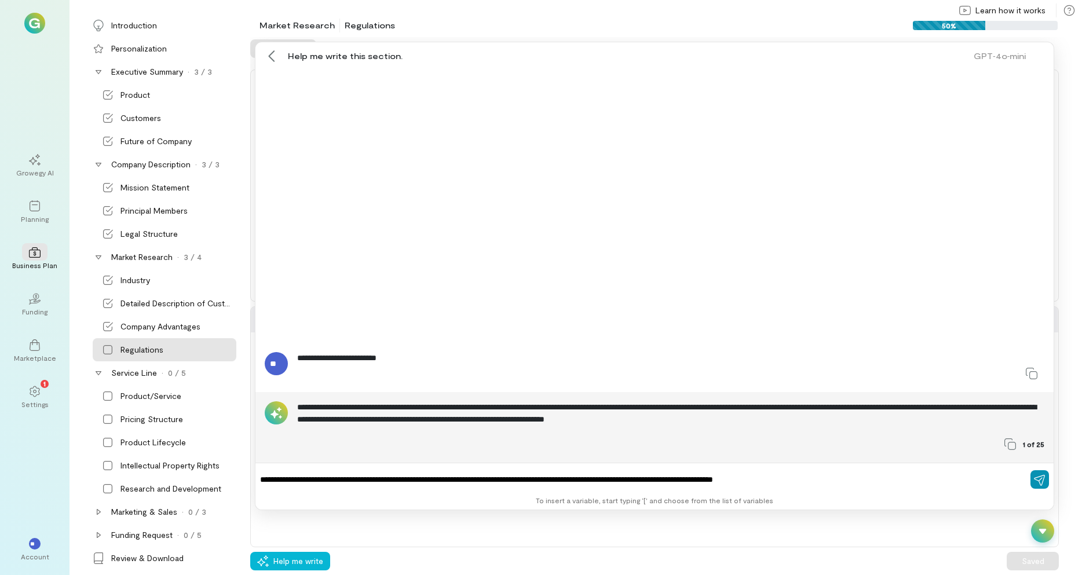
type textarea "**********"
click at [1039, 477] on icon "button" at bounding box center [1040, 481] width 12 height 12
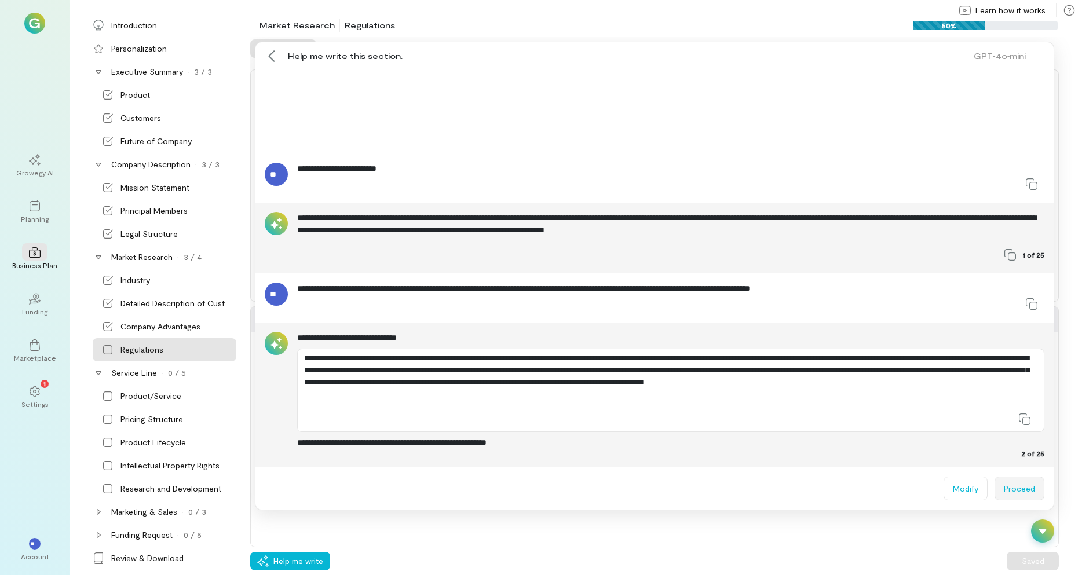
click at [1025, 489] on button "Proceed" at bounding box center [1020, 489] width 50 height 24
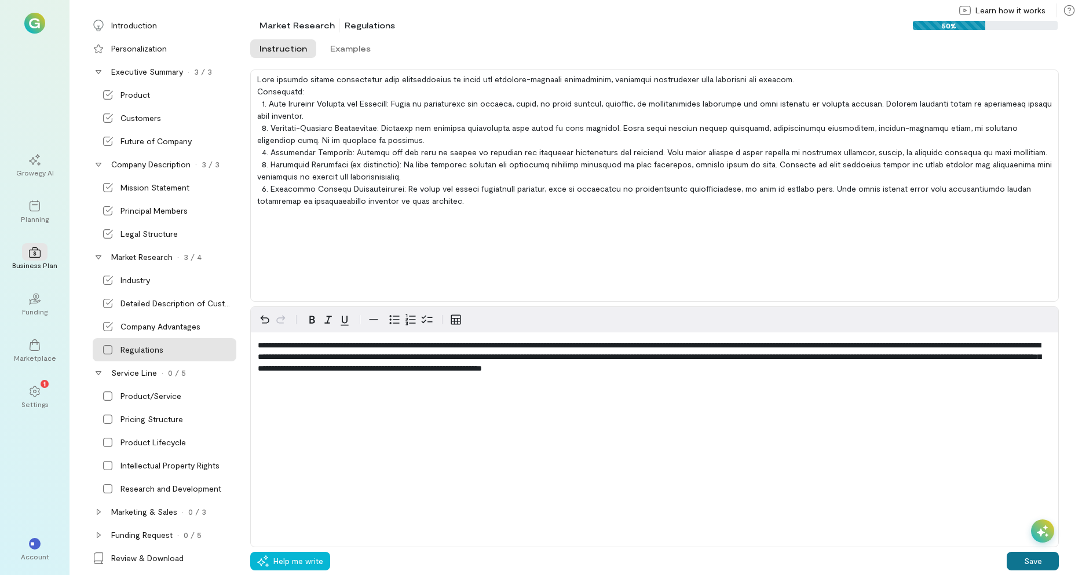
click at [1018, 558] on button "Save" at bounding box center [1033, 561] width 52 height 19
click at [100, 372] on icon at bounding box center [99, 373] width 6 height 4
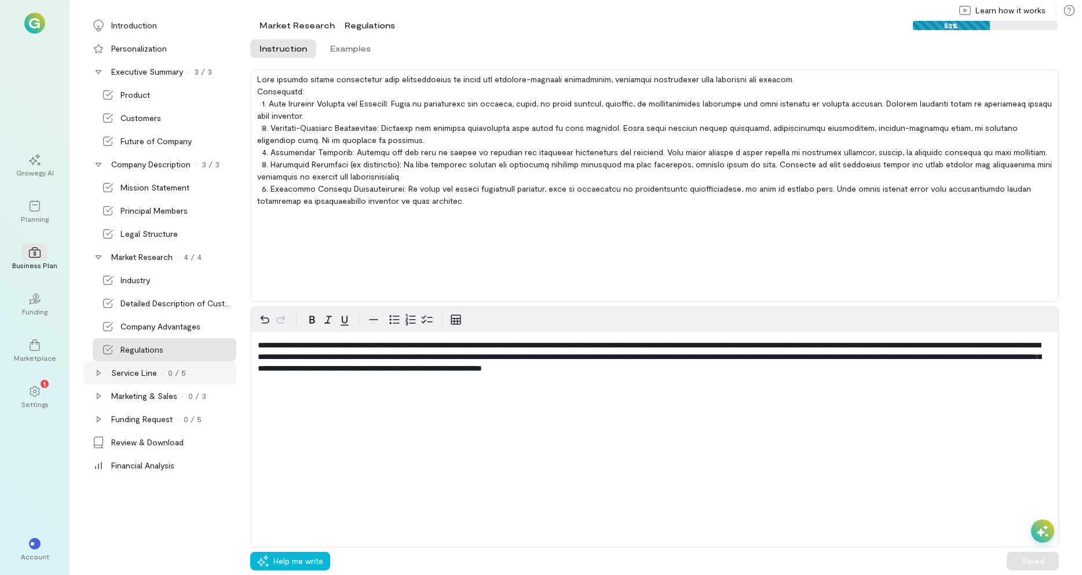
click at [100, 372] on icon at bounding box center [98, 373] width 9 height 9
click at [144, 399] on div "Product/Service" at bounding box center [151, 397] width 61 height 12
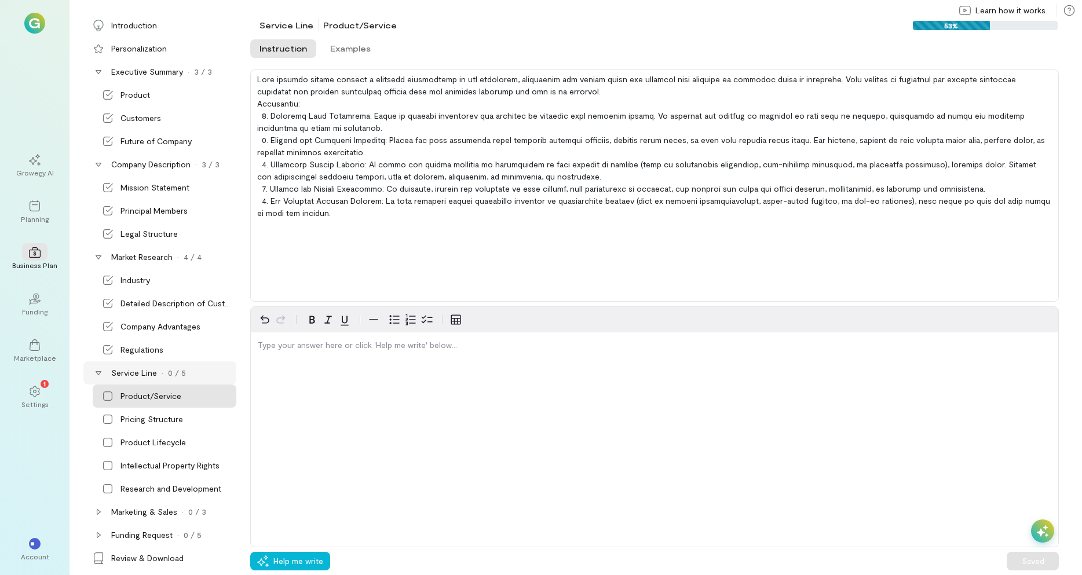
click at [1051, 533] on div at bounding box center [1042, 531] width 23 height 23
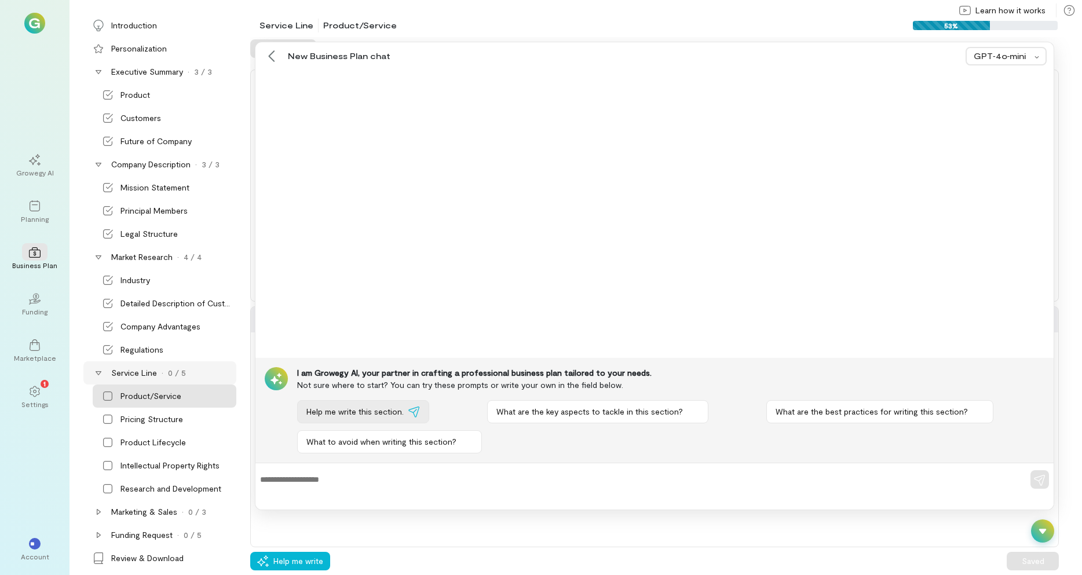
click at [353, 407] on span "Help me write this section." at bounding box center [355, 412] width 97 height 12
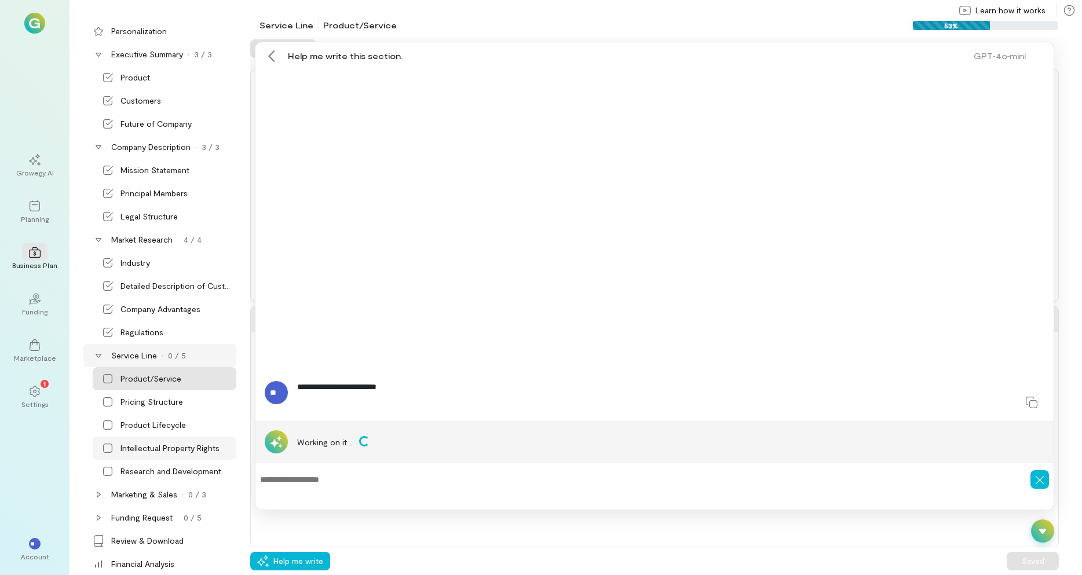
scroll to position [27, 0]
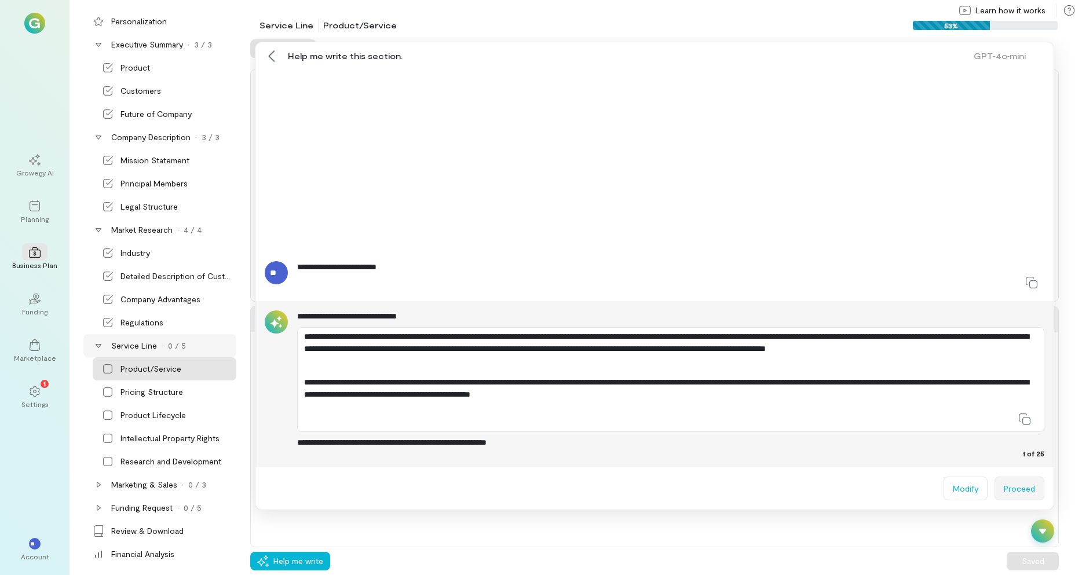
click at [1019, 484] on button "Proceed" at bounding box center [1020, 489] width 50 height 24
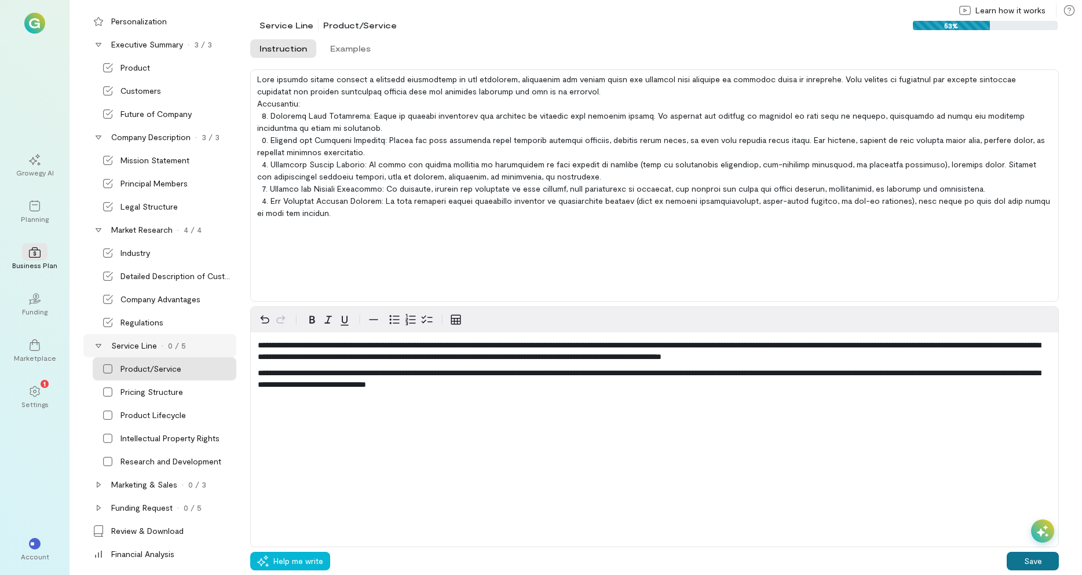
click at [1026, 564] on button "Save" at bounding box center [1033, 561] width 52 height 19
click at [130, 392] on div "Pricing Structure" at bounding box center [152, 393] width 63 height 12
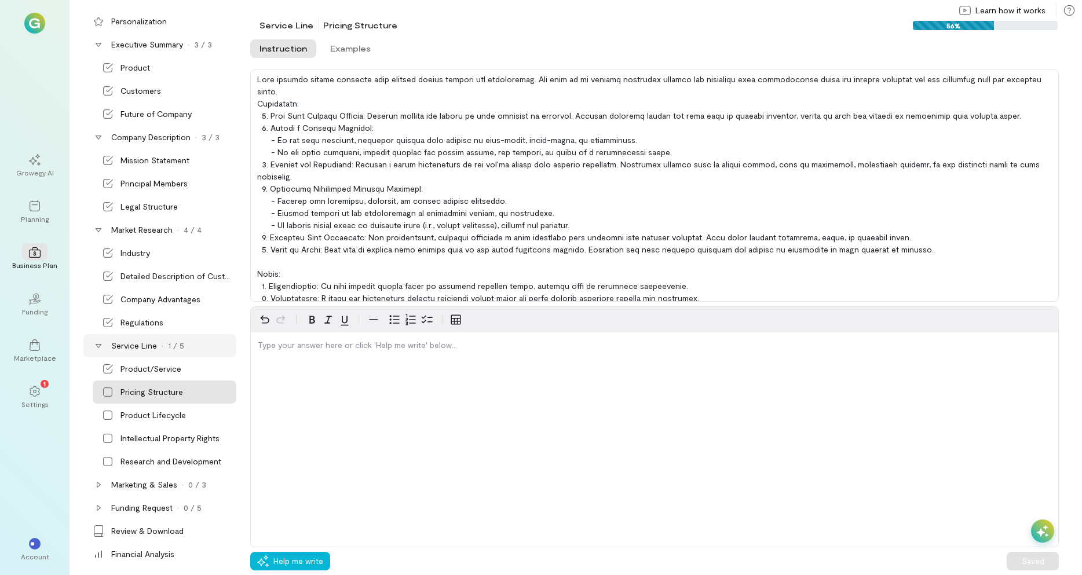
click at [1044, 527] on icon at bounding box center [1043, 532] width 12 height 12
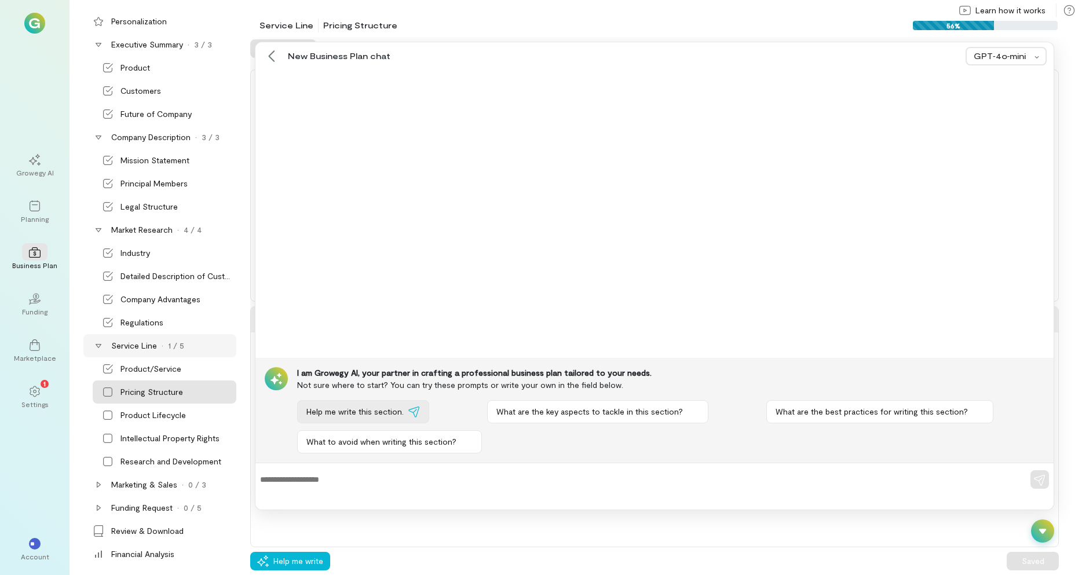
click at [331, 411] on span "Help me write this section." at bounding box center [355, 412] width 97 height 12
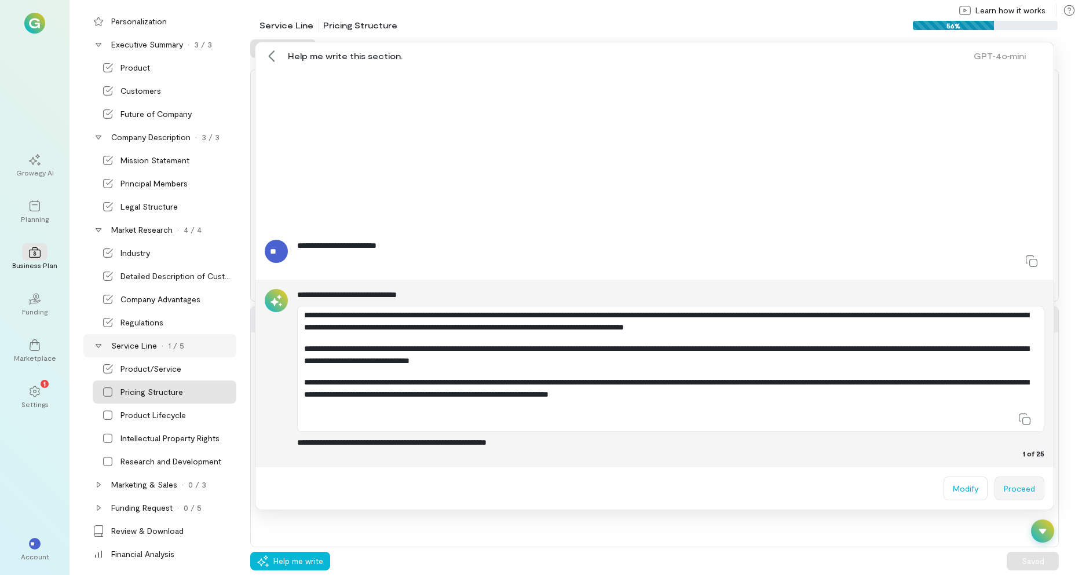
click at [1009, 485] on button "Proceed" at bounding box center [1020, 489] width 50 height 24
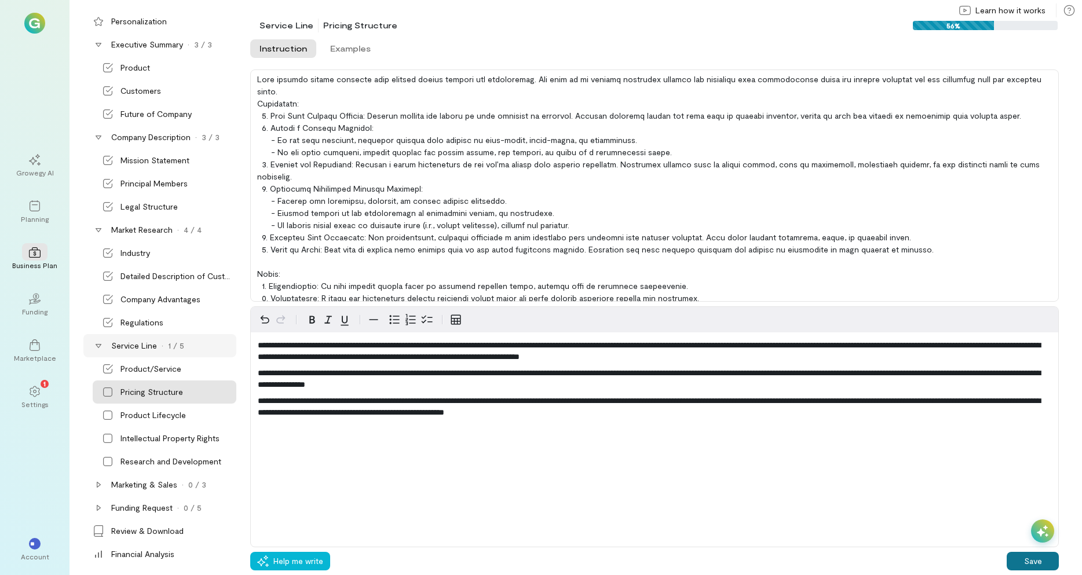
click at [1038, 559] on button "Save" at bounding box center [1033, 561] width 52 height 19
click at [141, 415] on div "Product Lifecycle" at bounding box center [153, 416] width 65 height 12
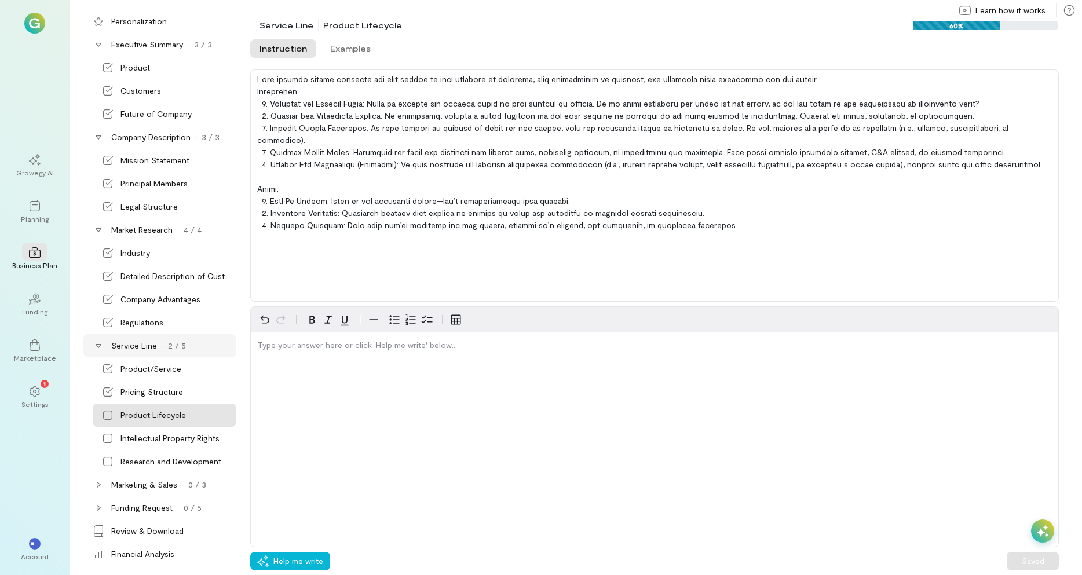
click at [1042, 525] on div at bounding box center [1042, 531] width 23 height 23
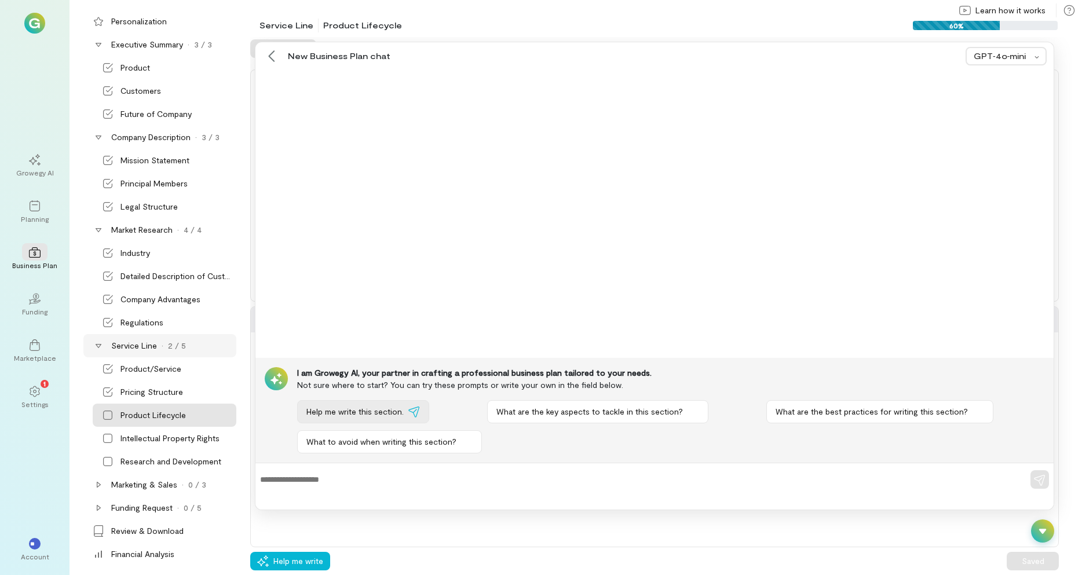
click at [337, 414] on span "Help me write this section." at bounding box center [355, 412] width 97 height 12
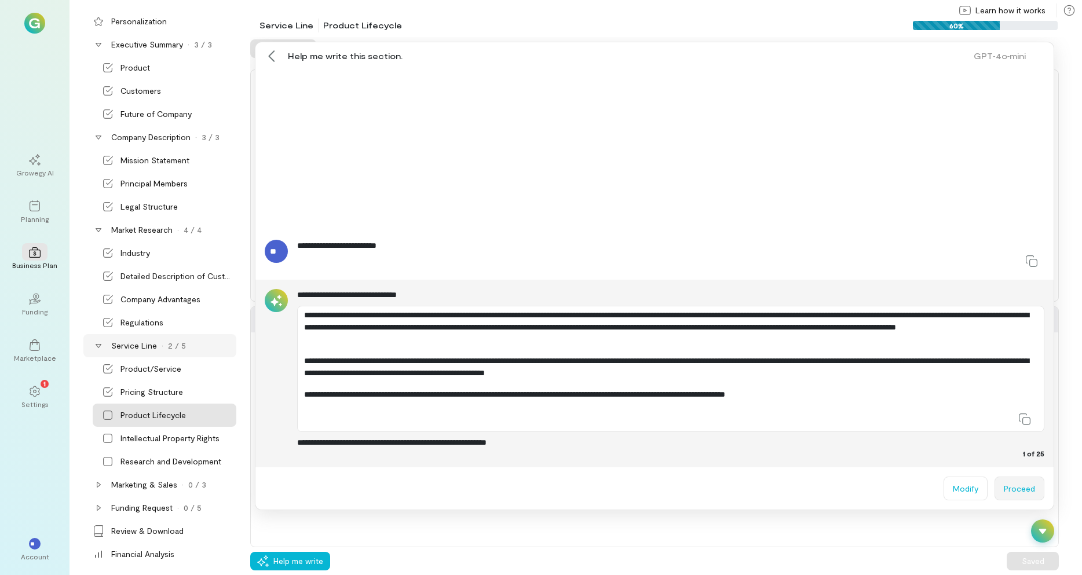
click at [1031, 488] on button "Proceed" at bounding box center [1020, 489] width 50 height 24
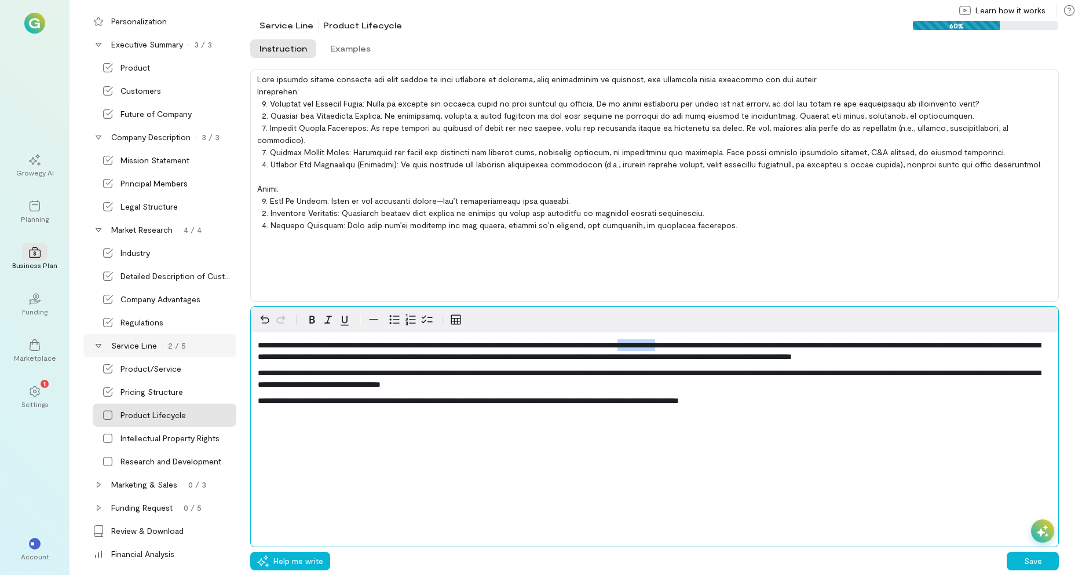
drag, startPoint x: 714, startPoint y: 343, endPoint x: 761, endPoint y: 344, distance: 47.5
click at [761, 344] on span "**********" at bounding box center [649, 351] width 783 height 20
click at [574, 473] on div "**********" at bounding box center [654, 428] width 809 height 242
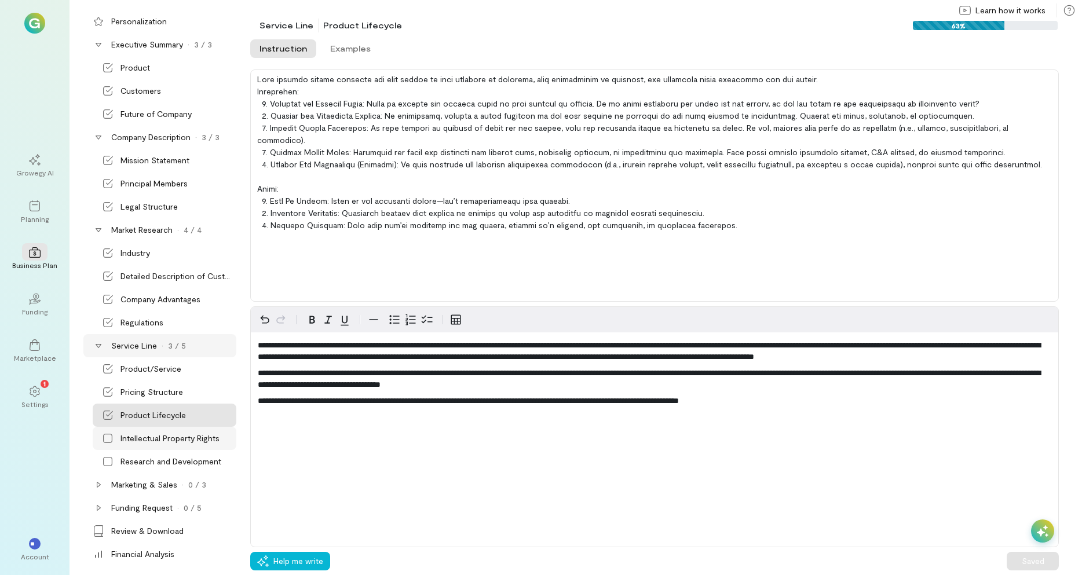
click at [131, 440] on div "Intellectual Property Rights" at bounding box center [170, 439] width 99 height 12
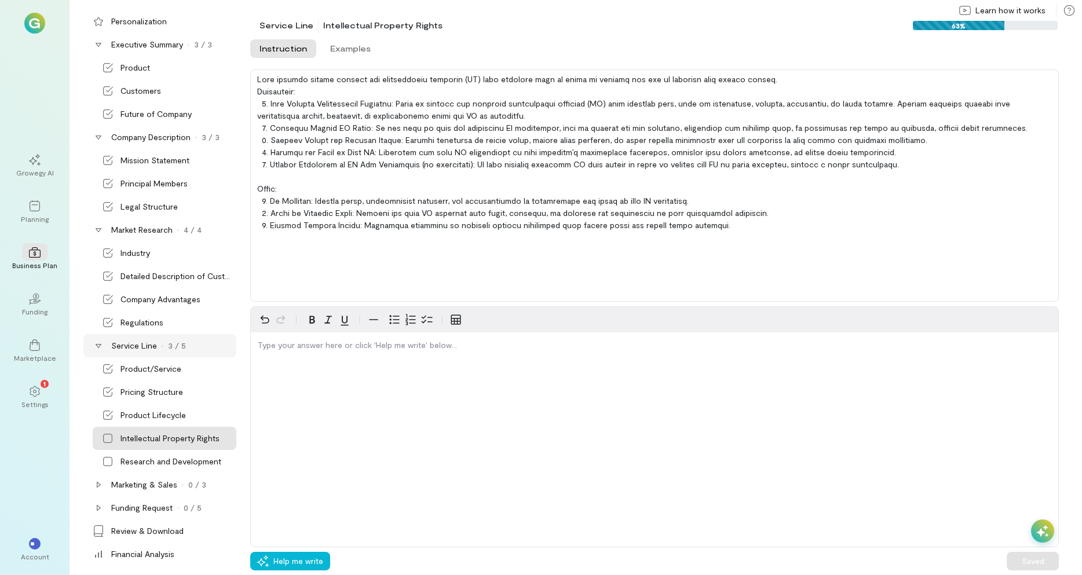
click at [1040, 527] on icon at bounding box center [1043, 532] width 12 height 12
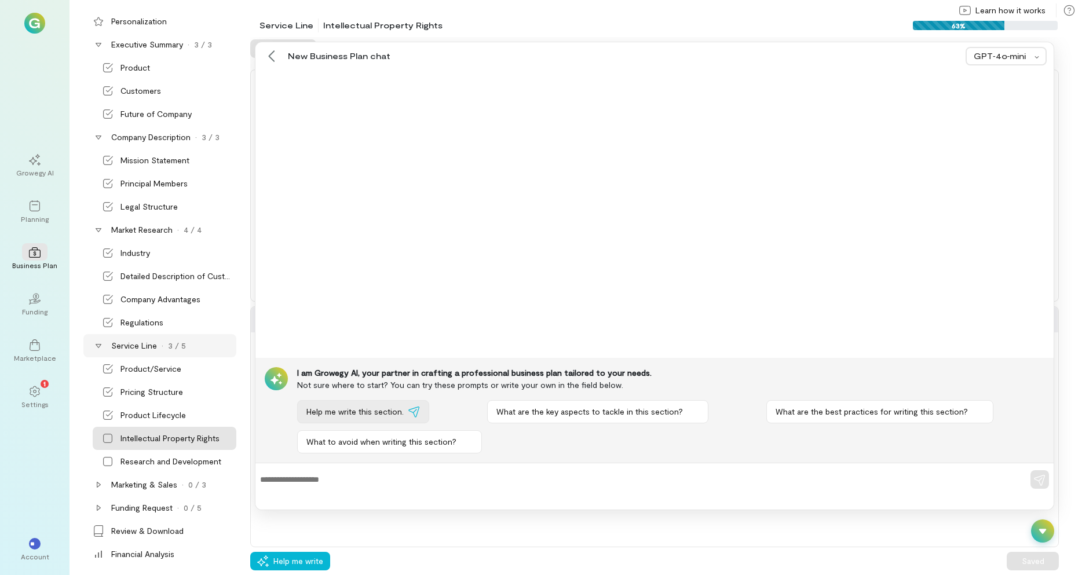
click at [346, 411] on span "Help me write this section." at bounding box center [355, 412] width 97 height 12
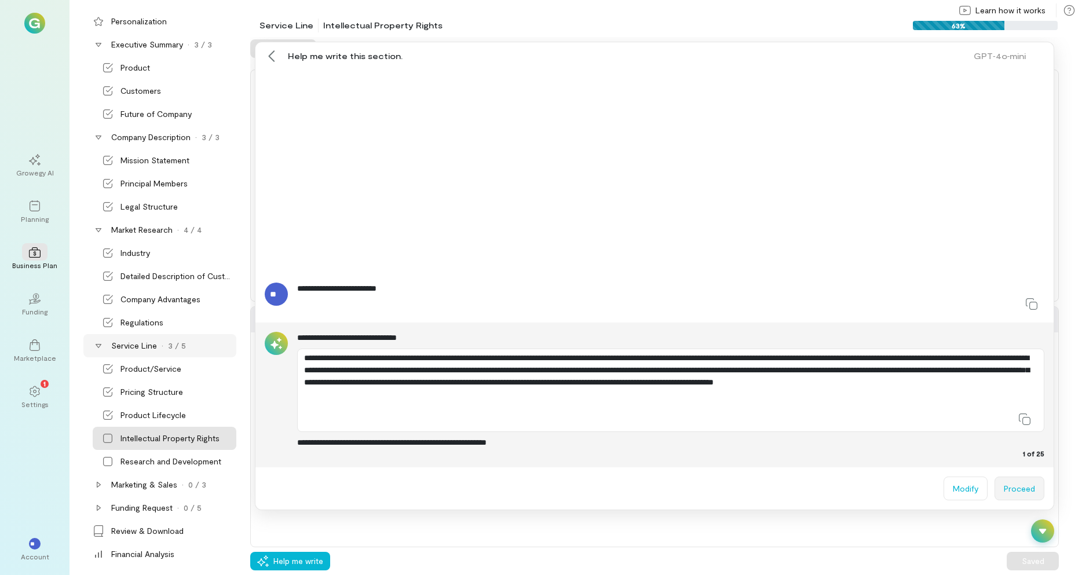
click at [1023, 486] on button "Proceed" at bounding box center [1020, 489] width 50 height 24
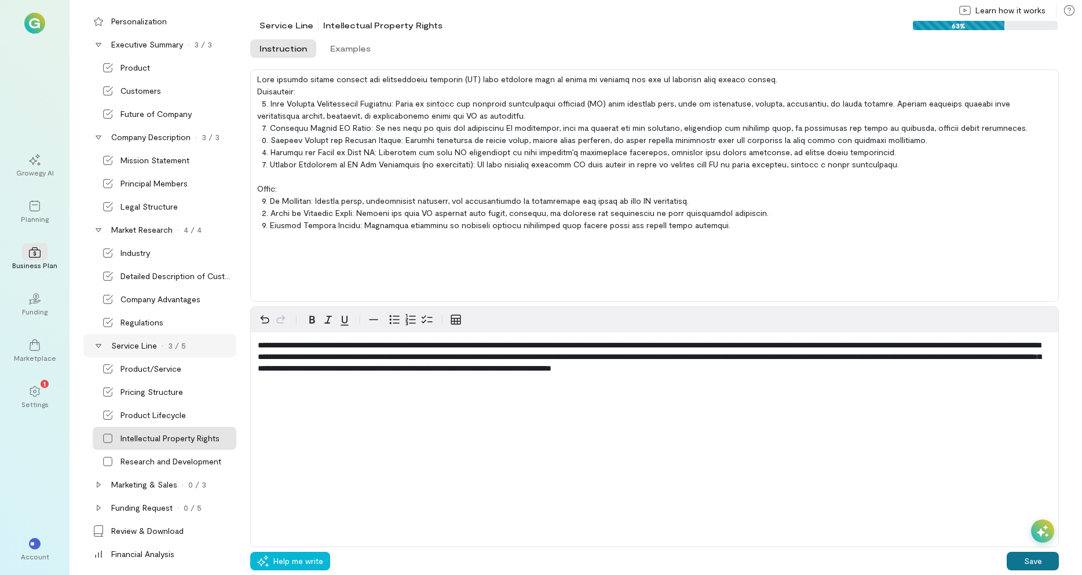
click at [1033, 559] on button "Save" at bounding box center [1033, 561] width 52 height 19
click at [158, 464] on div "Research and Development" at bounding box center [171, 462] width 101 height 12
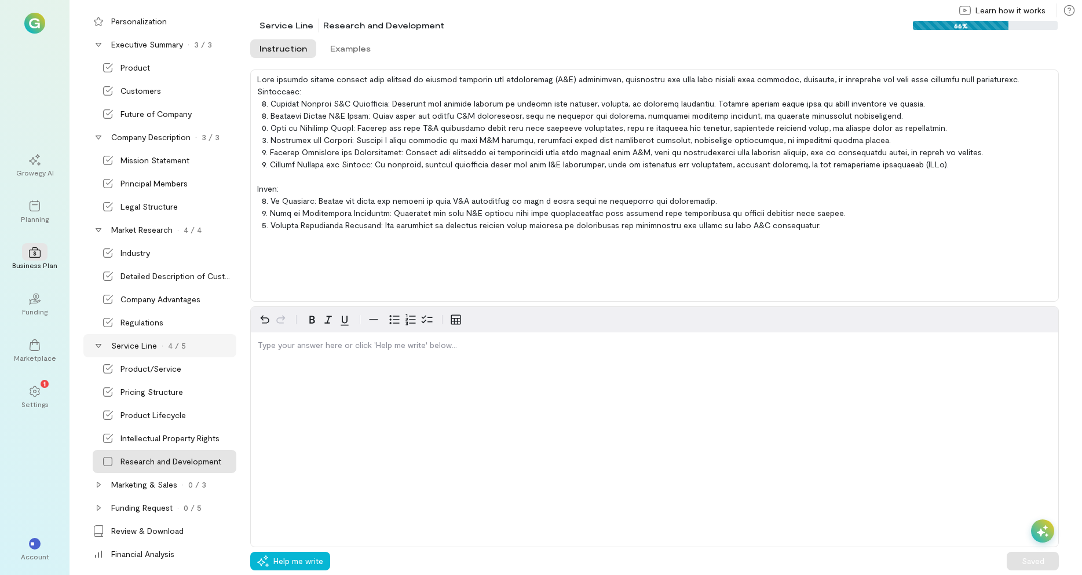
click at [1049, 527] on div at bounding box center [1042, 531] width 23 height 23
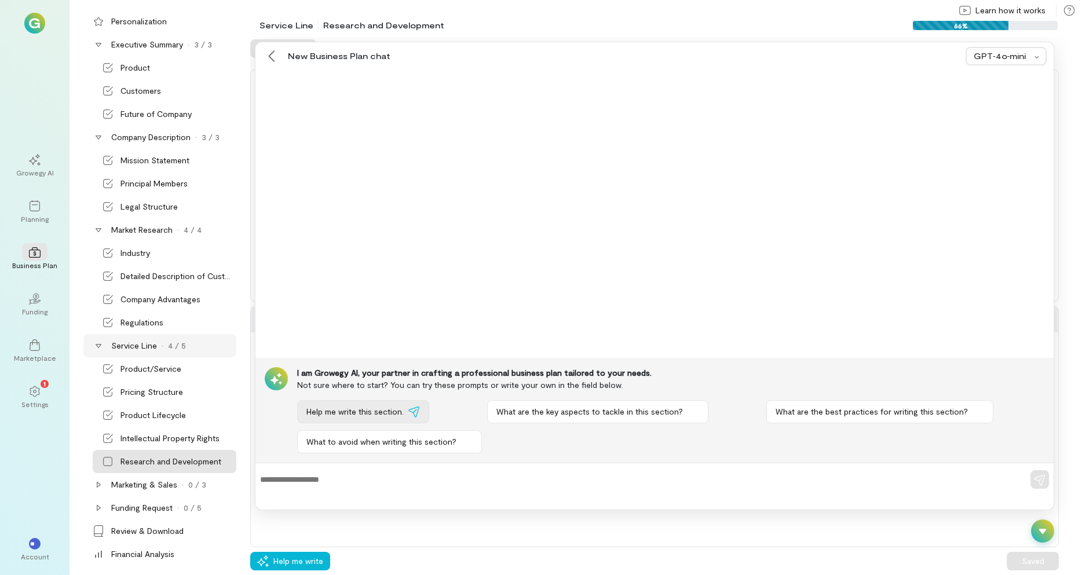
click at [343, 417] on span "Help me write this section." at bounding box center [355, 412] width 97 height 12
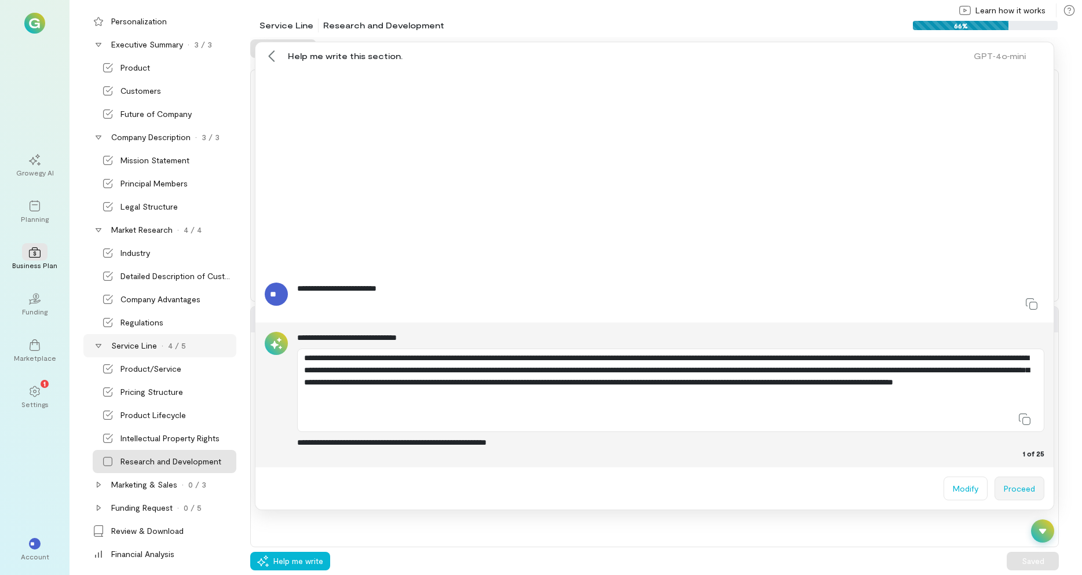
click at [1024, 495] on button "Proceed" at bounding box center [1020, 489] width 50 height 24
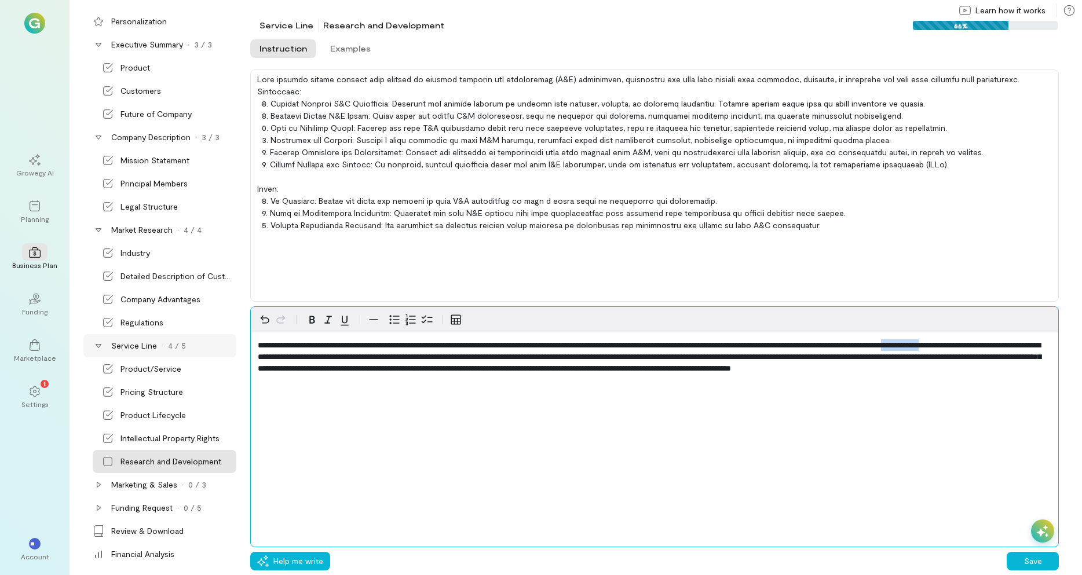
drag, startPoint x: 256, startPoint y: 355, endPoint x: 315, endPoint y: 357, distance: 58.6
click at [306, 358] on div "**********" at bounding box center [655, 359] width 808 height 53
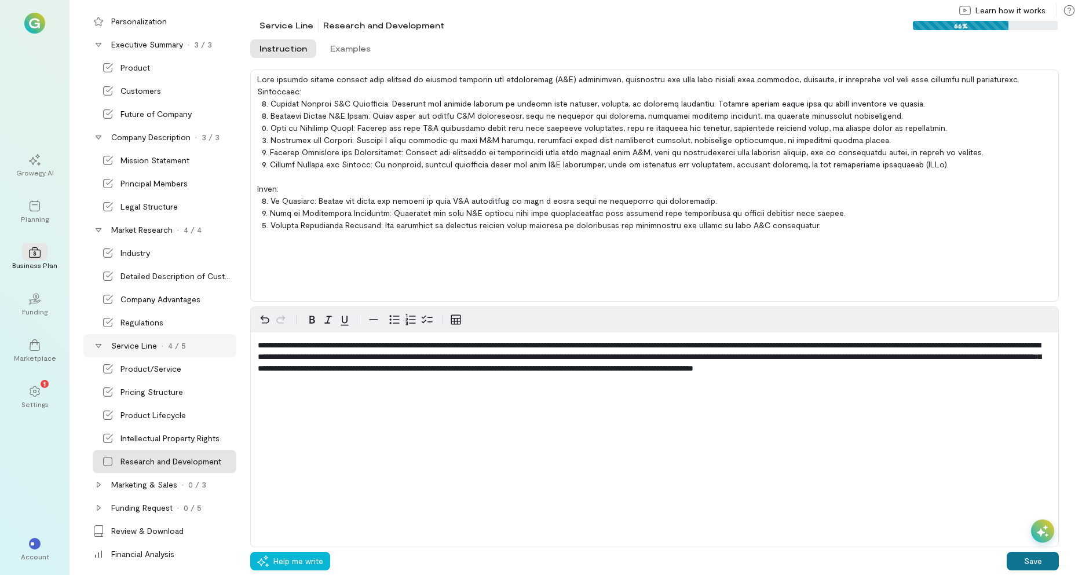
click at [1020, 557] on button "Save" at bounding box center [1033, 561] width 52 height 19
click at [122, 478] on div "Marketing & Sales · 0 / 3" at bounding box center [159, 484] width 153 height 23
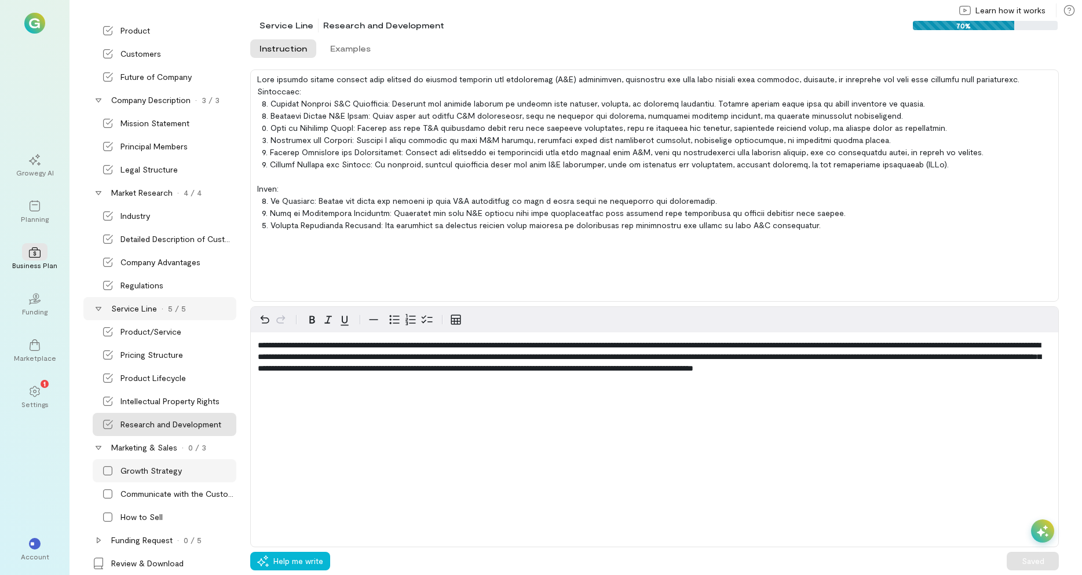
scroll to position [97, 0]
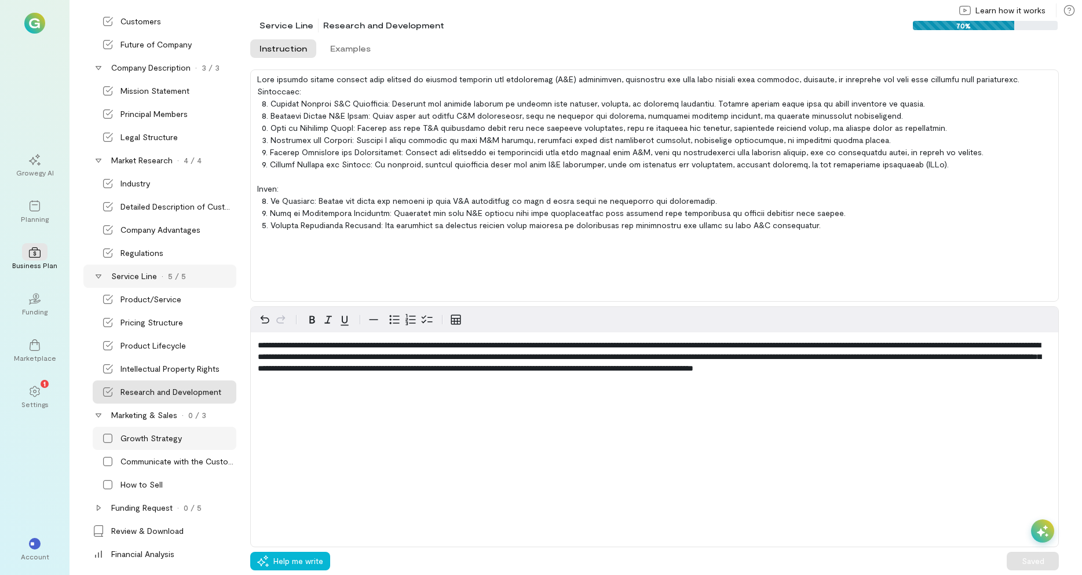
click at [145, 437] on div "Growth Strategy" at bounding box center [151, 439] width 61 height 12
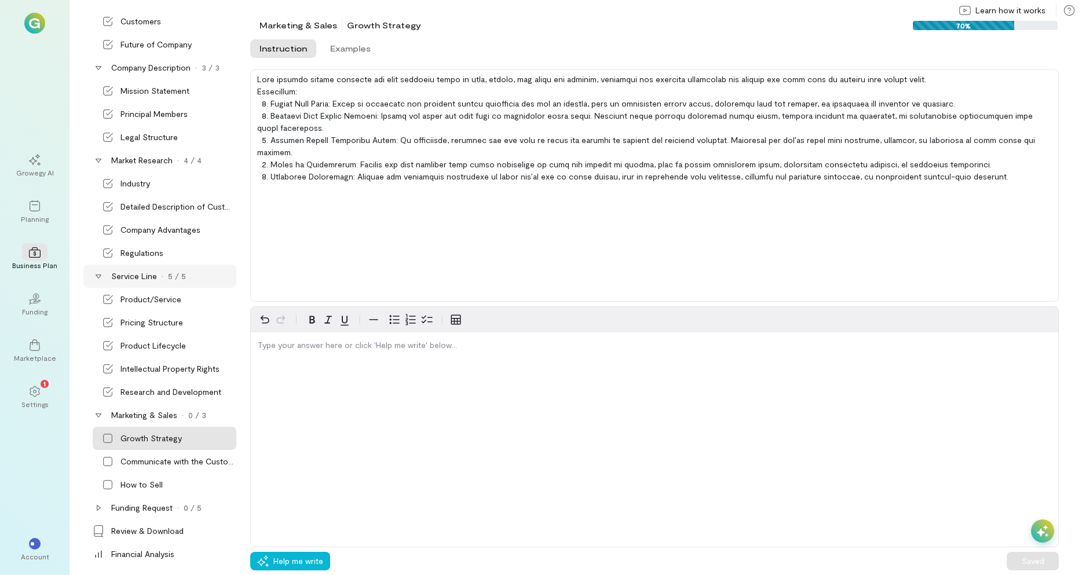
click at [1048, 523] on div at bounding box center [1042, 531] width 23 height 23
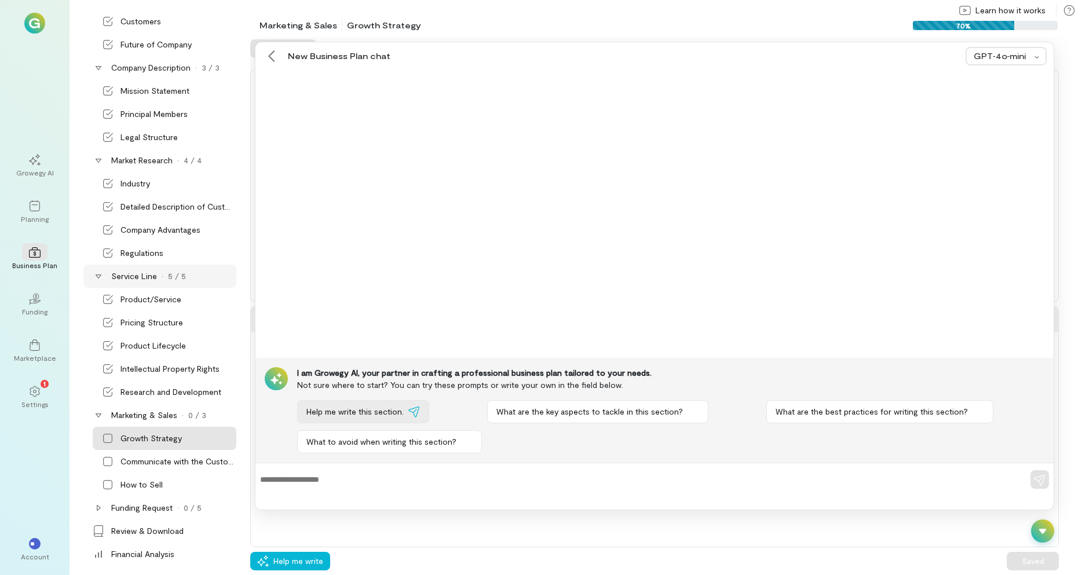
click at [363, 407] on span "Help me write this section." at bounding box center [355, 412] width 97 height 12
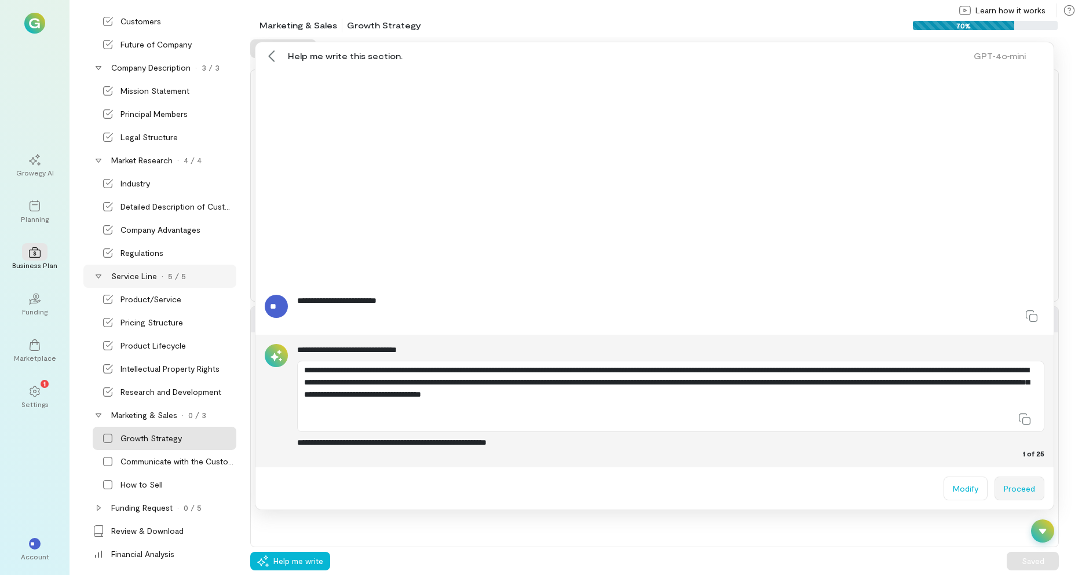
click at [1015, 491] on button "Proceed" at bounding box center [1020, 489] width 50 height 24
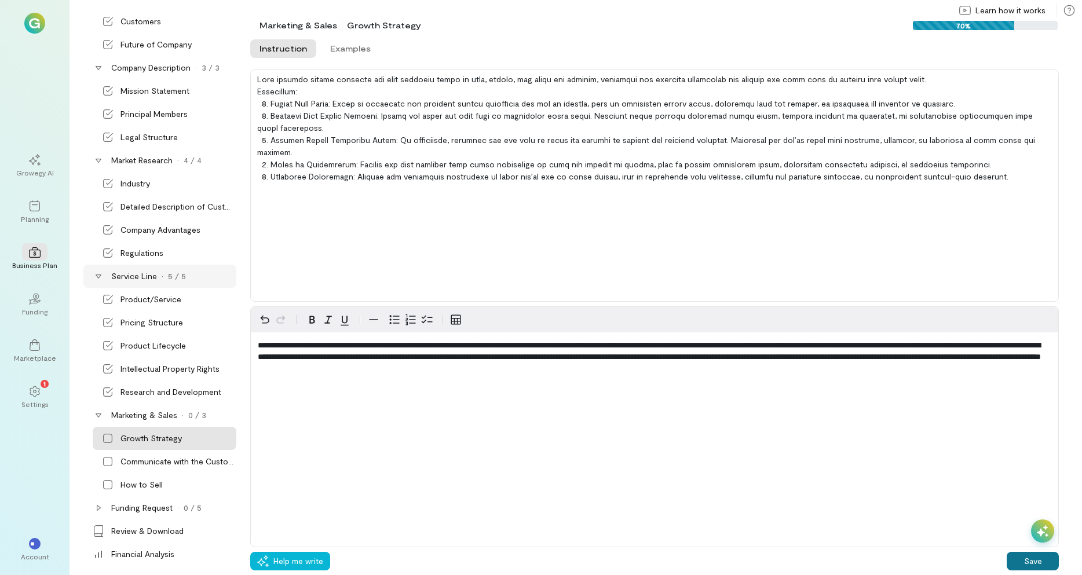
click at [1024, 561] on button "Save" at bounding box center [1033, 561] width 52 height 19
click at [130, 460] on div "Communicate with the Customer" at bounding box center [178, 462] width 114 height 12
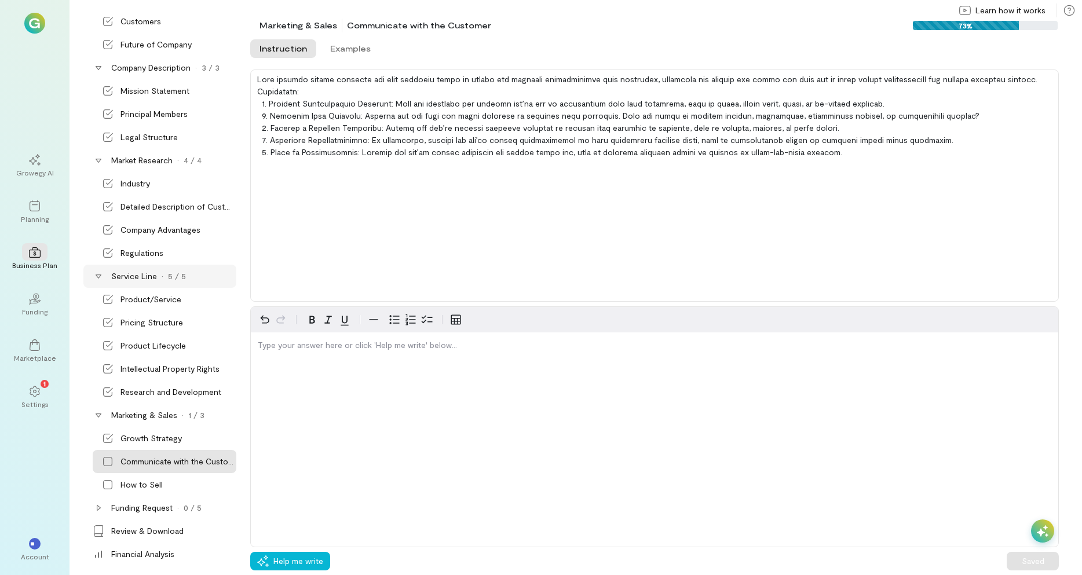
click at [1038, 530] on icon at bounding box center [1043, 532] width 12 height 12
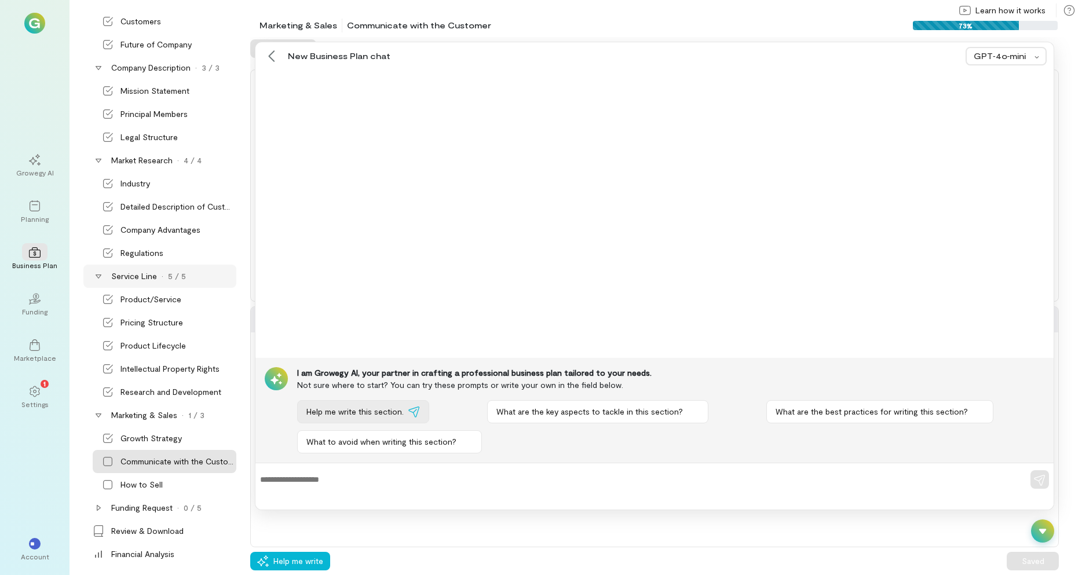
click at [336, 414] on span "Help me write this section." at bounding box center [355, 412] width 97 height 12
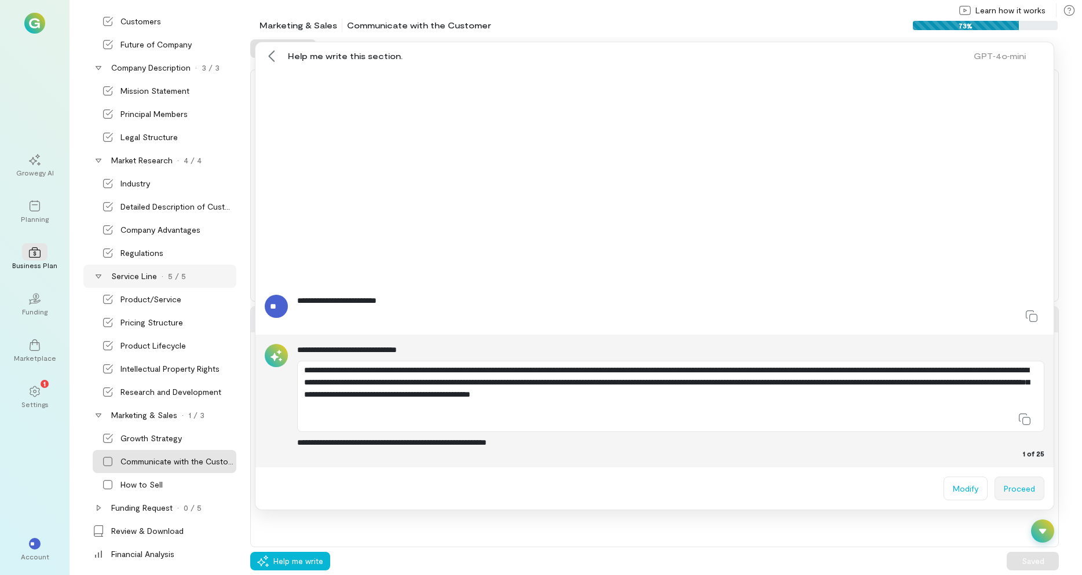
click at [1018, 493] on button "Proceed" at bounding box center [1020, 489] width 50 height 24
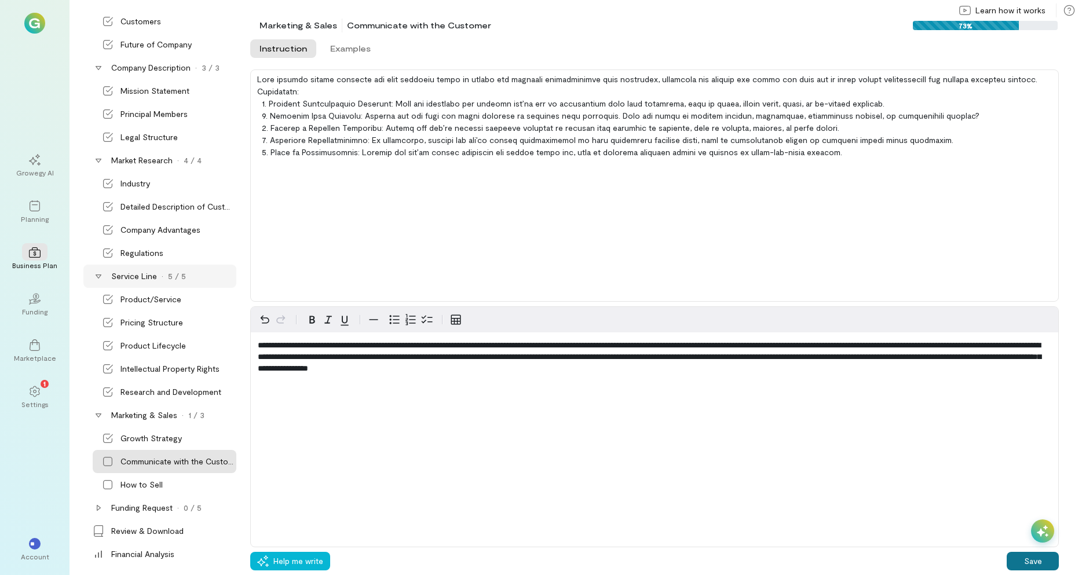
click at [1023, 557] on button "Save" at bounding box center [1033, 561] width 52 height 19
click at [139, 487] on div "How to Sell" at bounding box center [142, 485] width 42 height 12
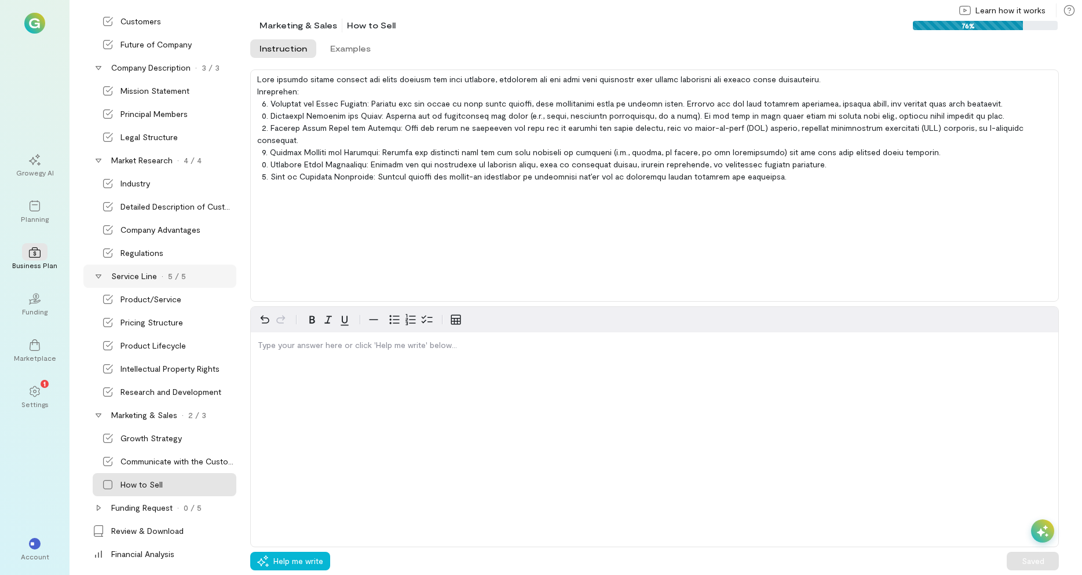
click at [1036, 530] on div at bounding box center [1042, 531] width 23 height 23
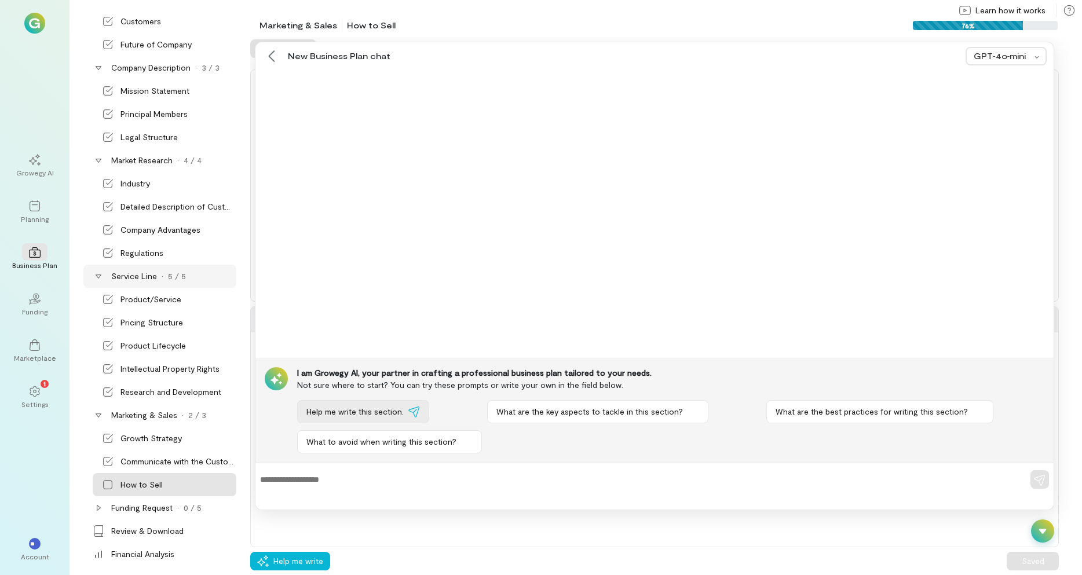
click at [330, 408] on span "Help me write this section." at bounding box center [355, 412] width 97 height 12
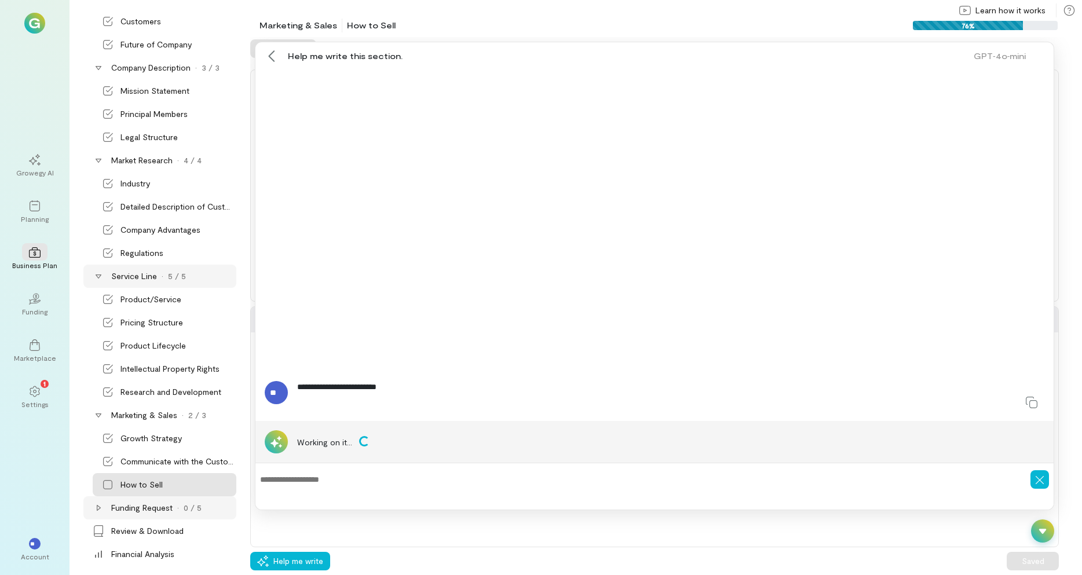
click at [97, 510] on icon at bounding box center [99, 508] width 4 height 6
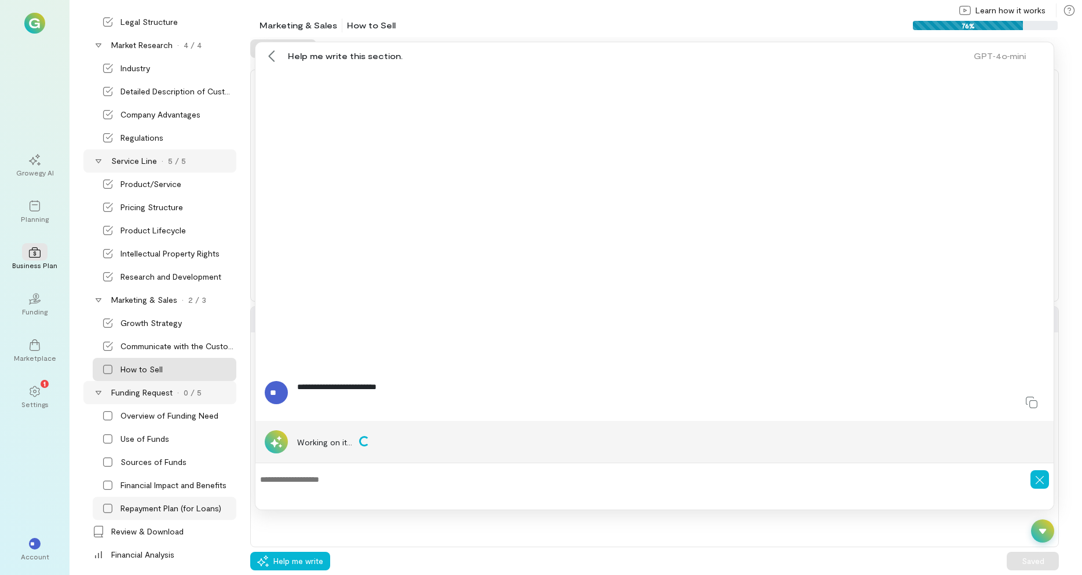
scroll to position [213, 0]
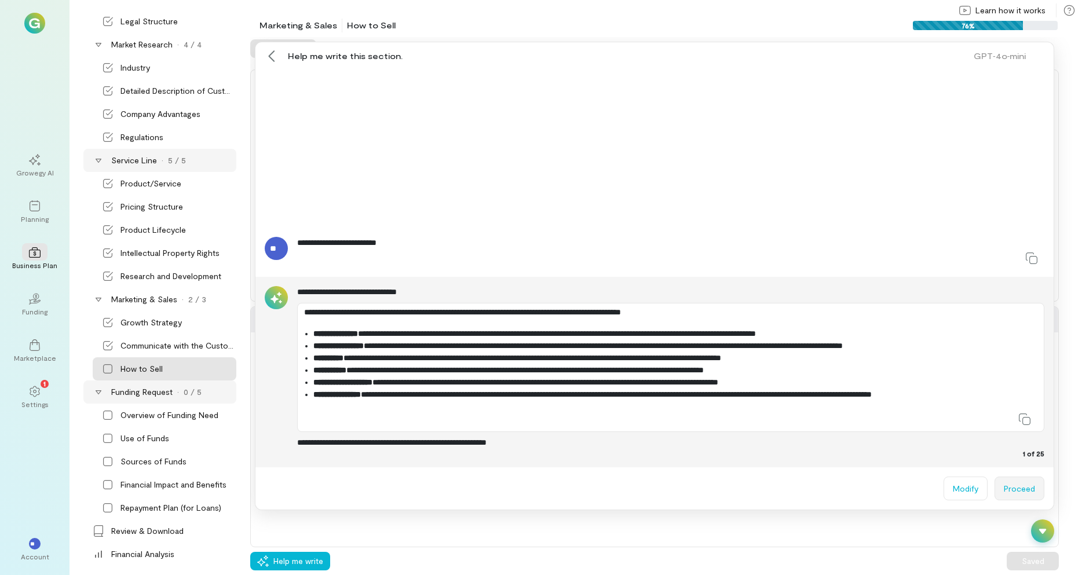
click at [1029, 482] on button "Proceed" at bounding box center [1020, 489] width 50 height 24
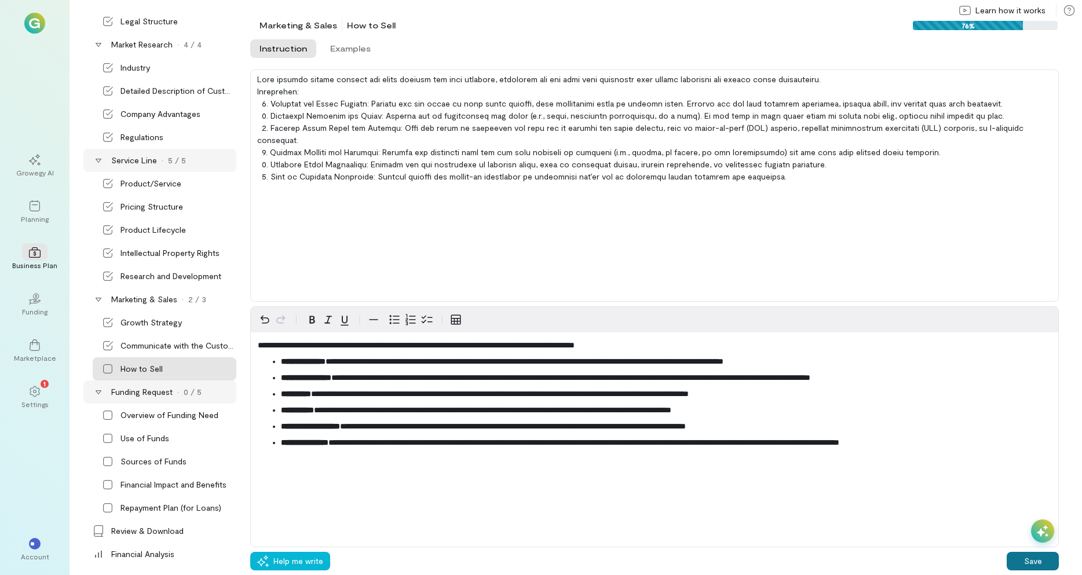
click at [1027, 559] on button "Save" at bounding box center [1033, 561] width 52 height 19
click at [151, 415] on div "Overview of Funding Need" at bounding box center [170, 416] width 98 height 12
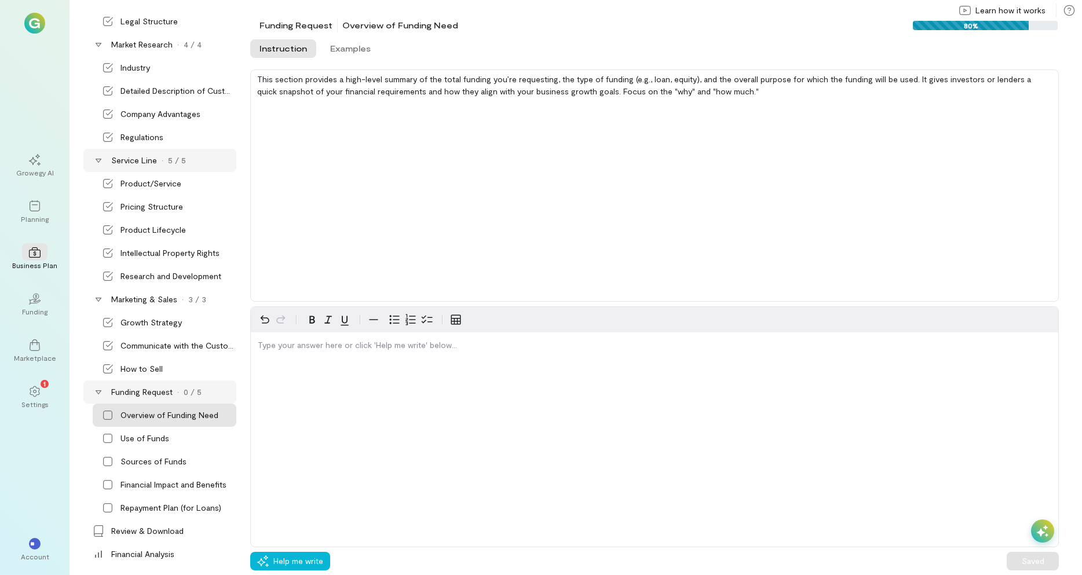
click at [1049, 535] on div at bounding box center [1042, 531] width 23 height 23
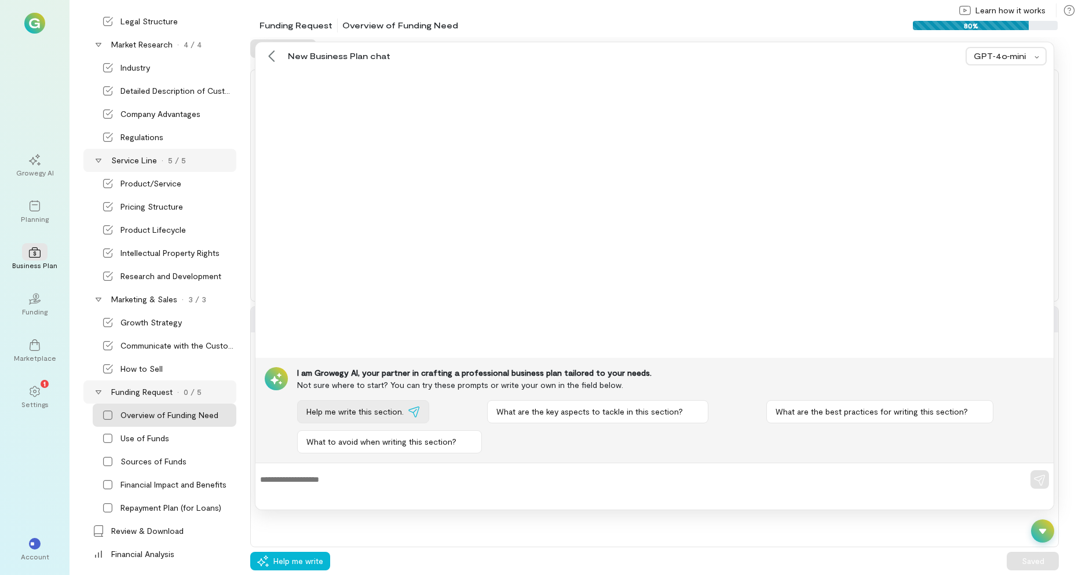
click at [328, 412] on span "Help me write this section." at bounding box center [355, 412] width 97 height 12
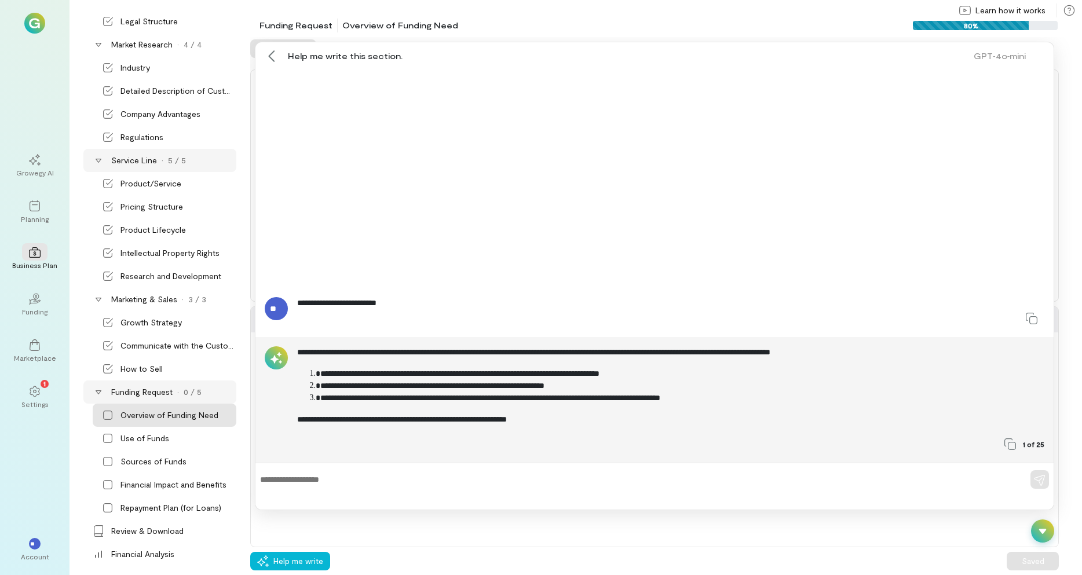
click at [290, 479] on textarea at bounding box center [638, 480] width 757 height 12
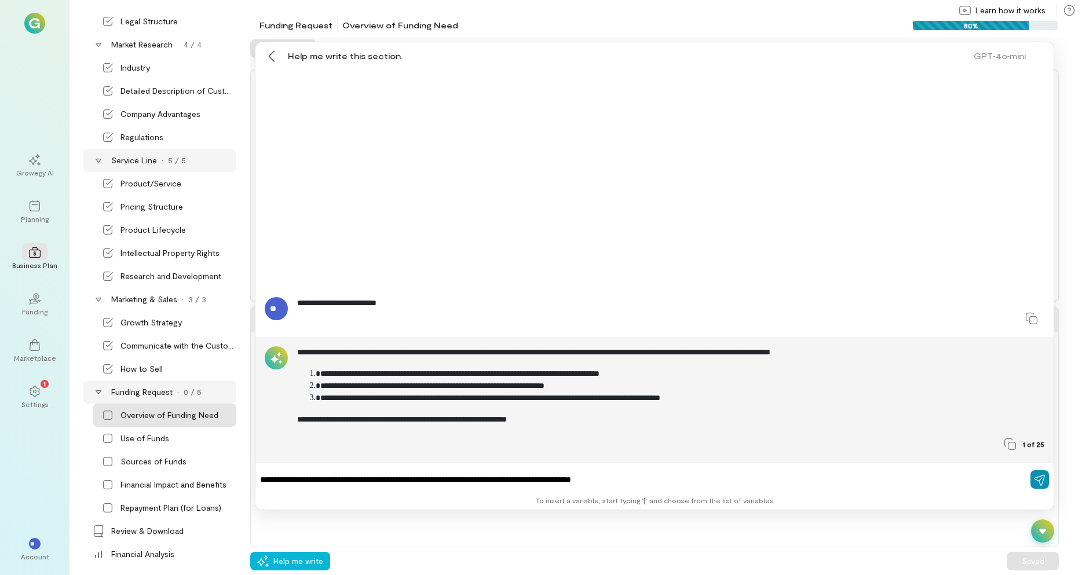
type textarea "**********"
click at [1043, 479] on icon "button" at bounding box center [1040, 481] width 12 height 12
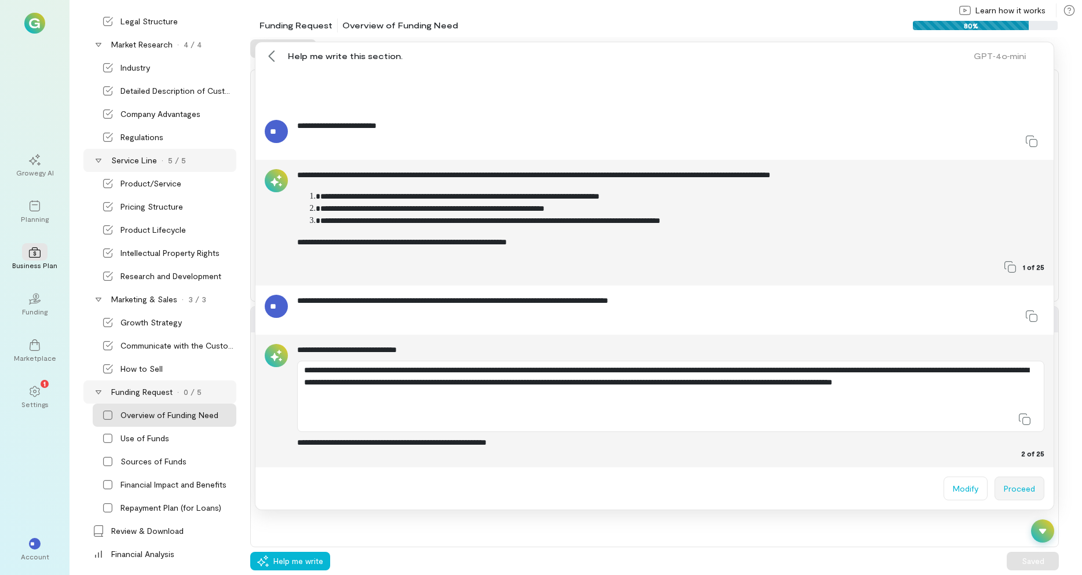
click at [1008, 490] on button "Proceed" at bounding box center [1020, 489] width 50 height 24
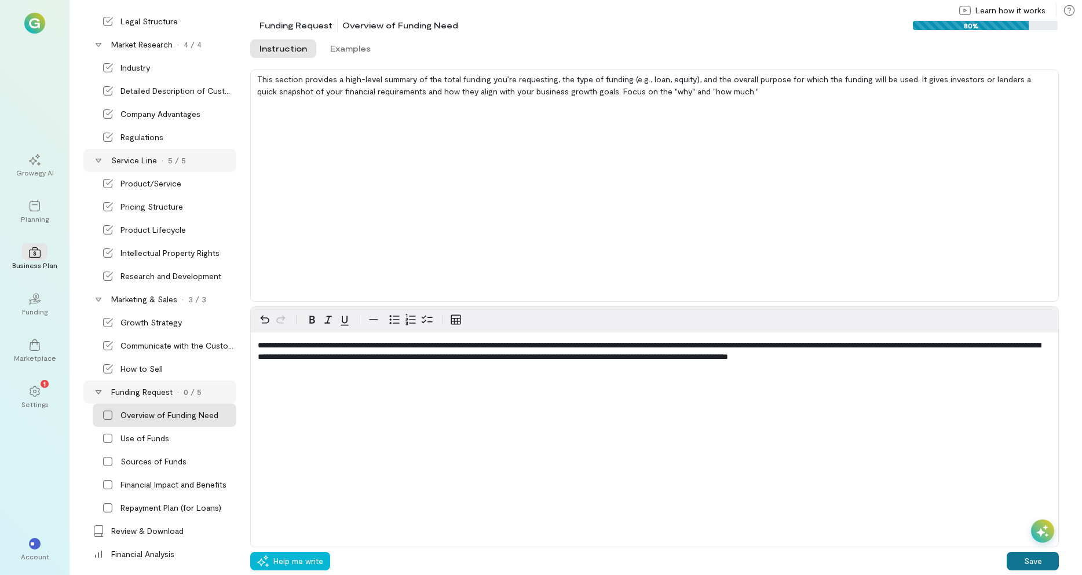
click at [1027, 559] on button "Save" at bounding box center [1033, 561] width 52 height 19
click at [141, 433] on div "Use of Funds" at bounding box center [145, 439] width 49 height 12
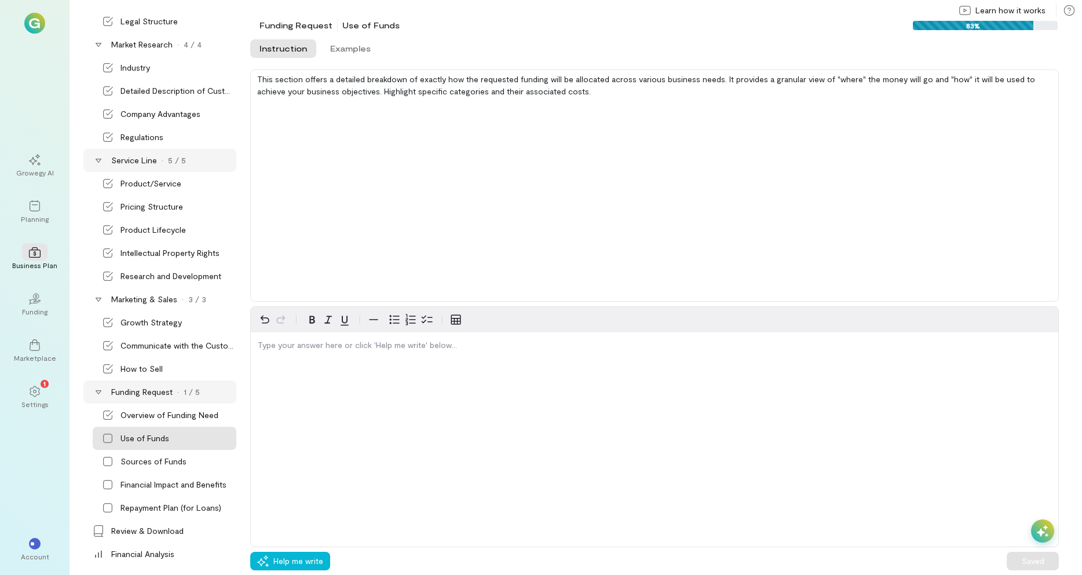
click at [1041, 528] on icon at bounding box center [1043, 532] width 12 height 12
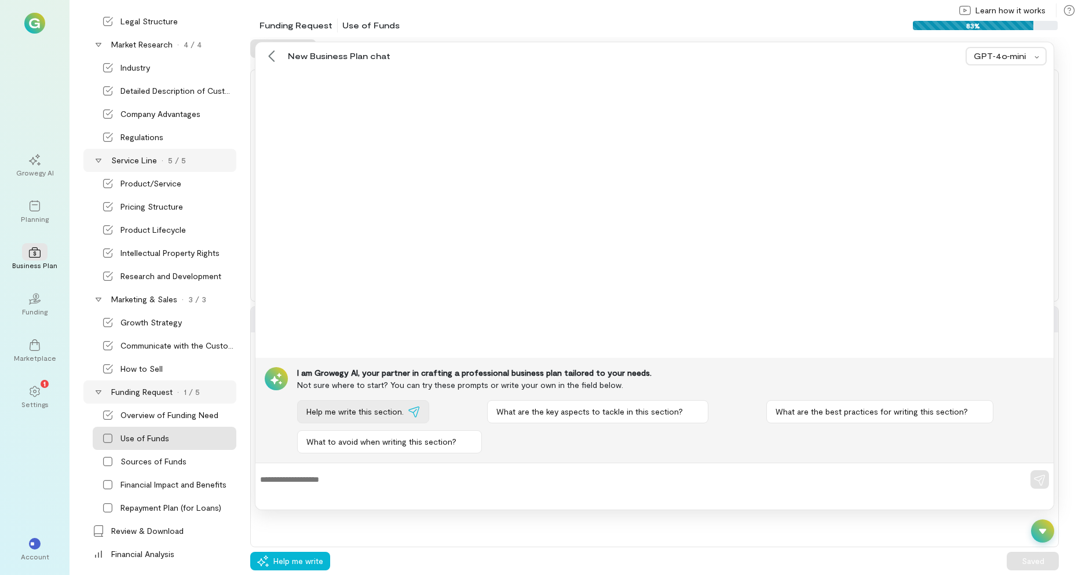
click at [325, 404] on button "Help me write this section." at bounding box center [363, 411] width 132 height 23
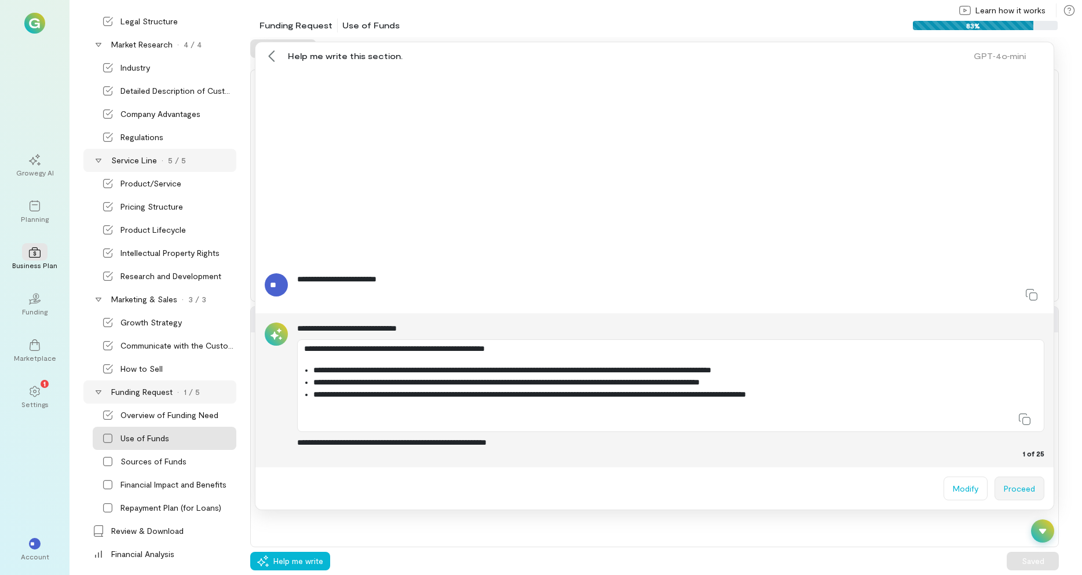
click at [1026, 487] on button "Proceed" at bounding box center [1020, 489] width 50 height 24
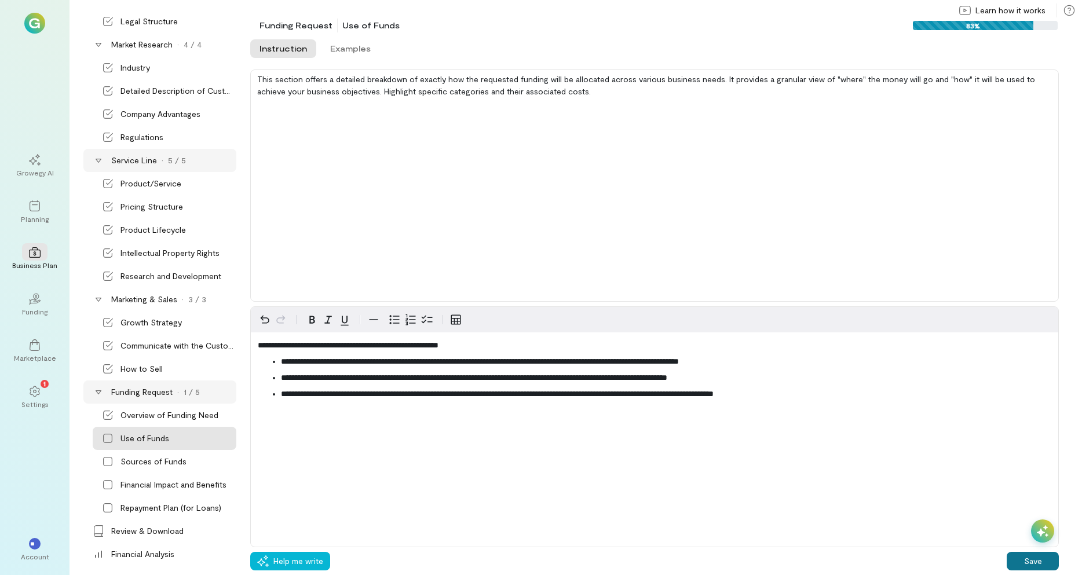
click at [1027, 563] on button "Save" at bounding box center [1033, 561] width 52 height 19
click at [150, 461] on div "Sources of Funds" at bounding box center [154, 462] width 66 height 12
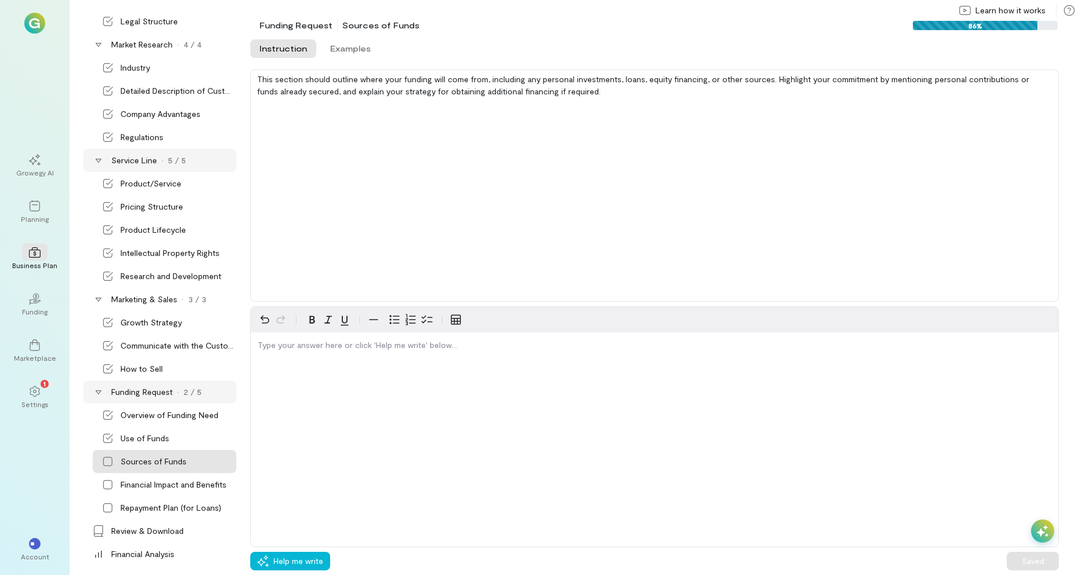
click at [1045, 530] on icon at bounding box center [1043, 532] width 12 height 12
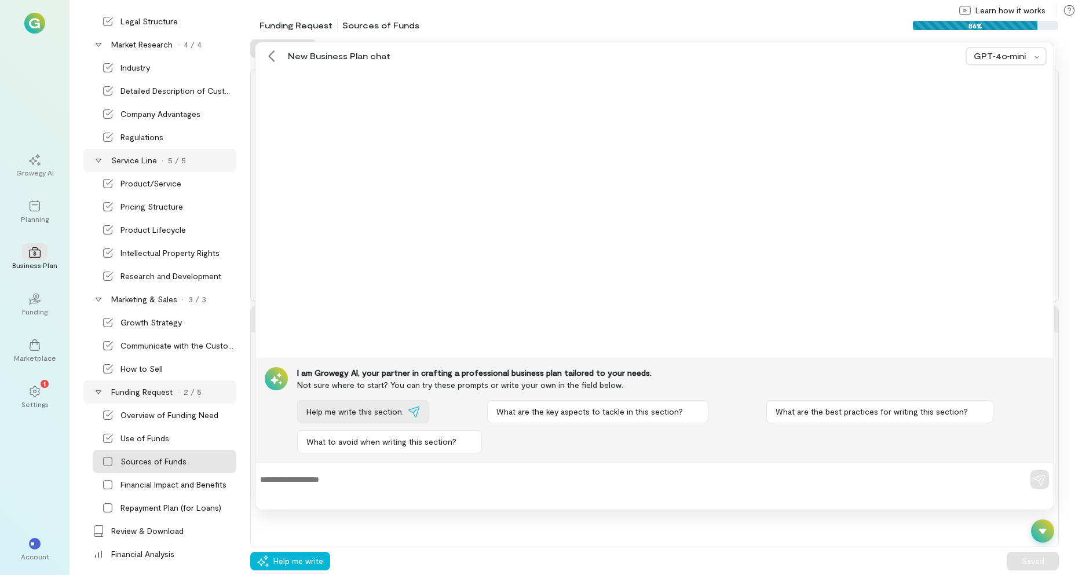
click at [353, 413] on span "Help me write this section." at bounding box center [355, 412] width 97 height 12
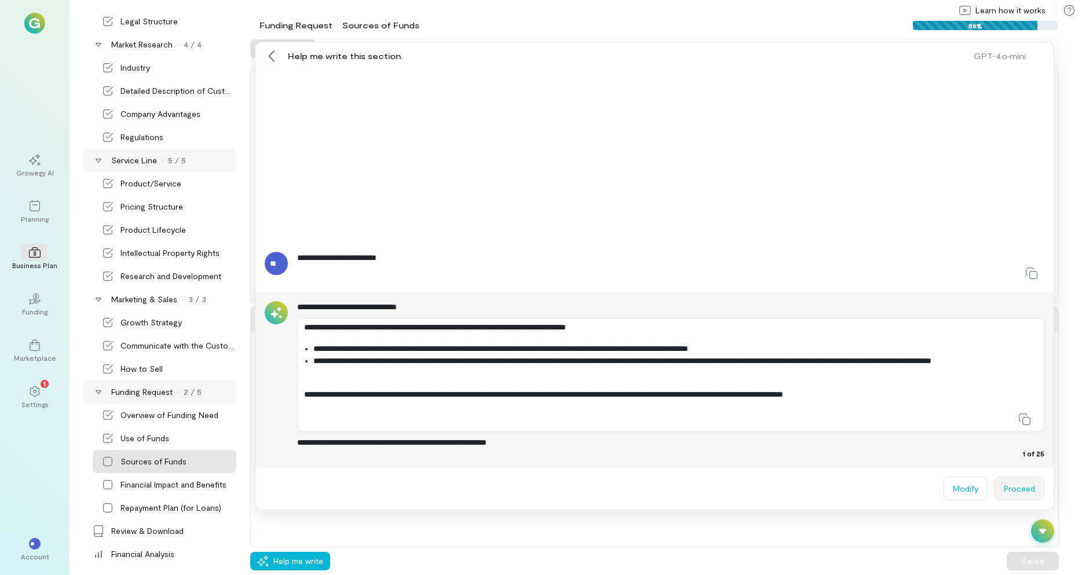
click at [1012, 484] on button "Proceed" at bounding box center [1020, 489] width 50 height 24
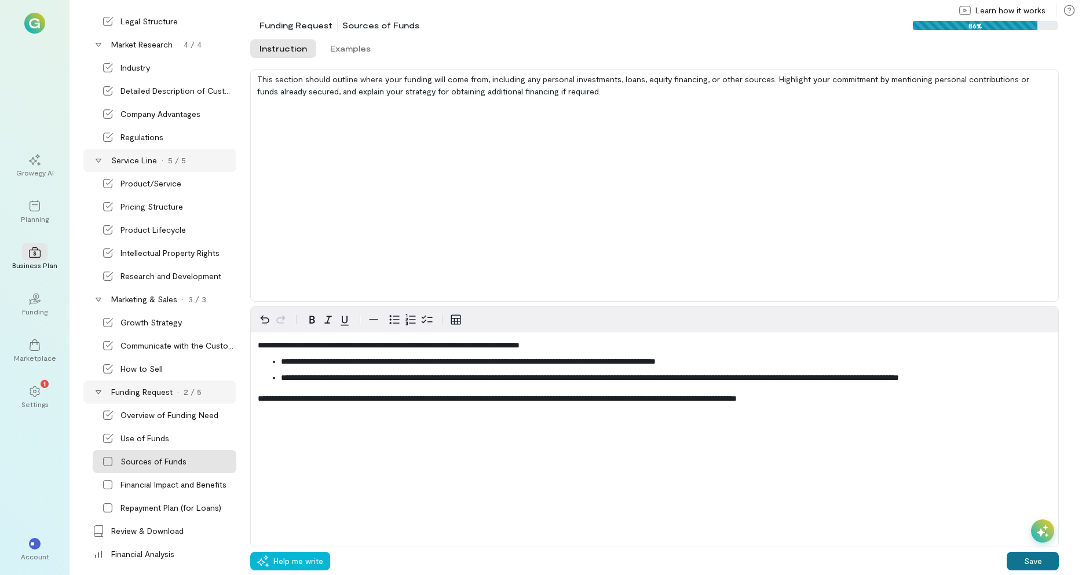
click at [1034, 558] on button "Save" at bounding box center [1033, 561] width 52 height 19
click at [153, 482] on div "Financial Impact and Benefits" at bounding box center [174, 485] width 106 height 12
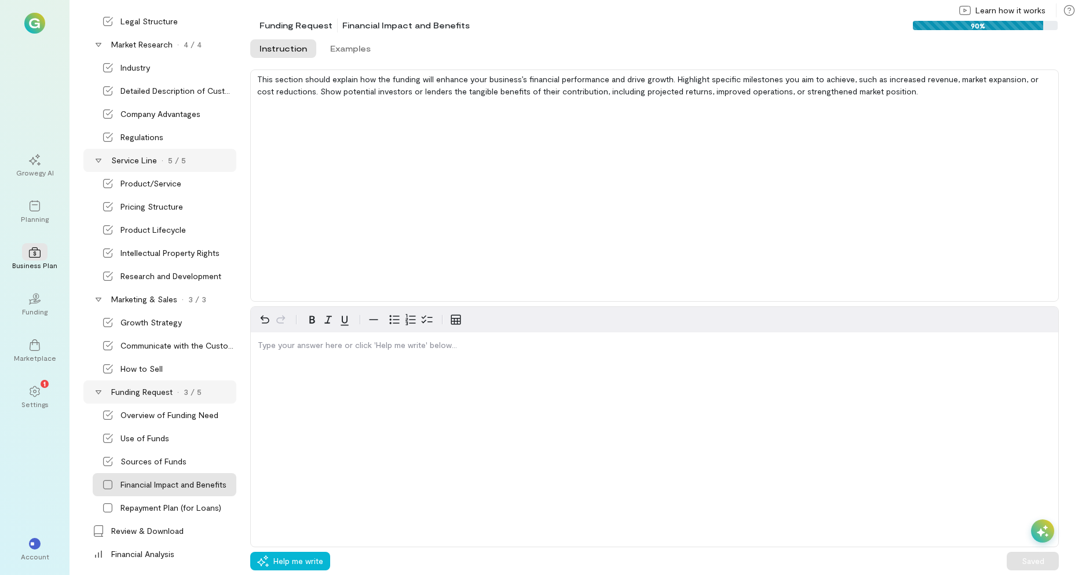
click at [1044, 528] on icon at bounding box center [1043, 532] width 12 height 12
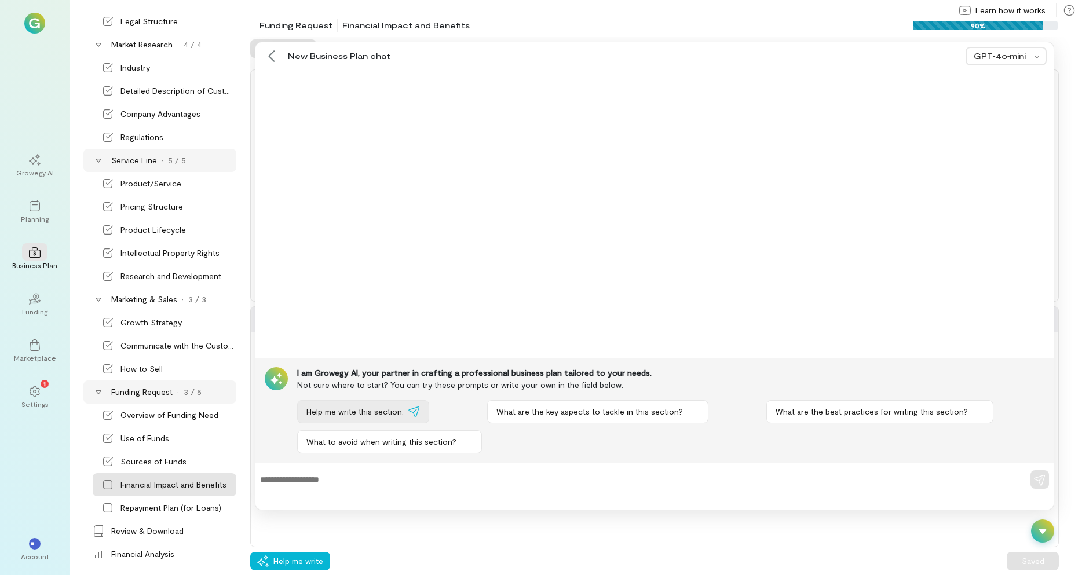
click at [351, 418] on button "Help me write this section." at bounding box center [363, 411] width 132 height 23
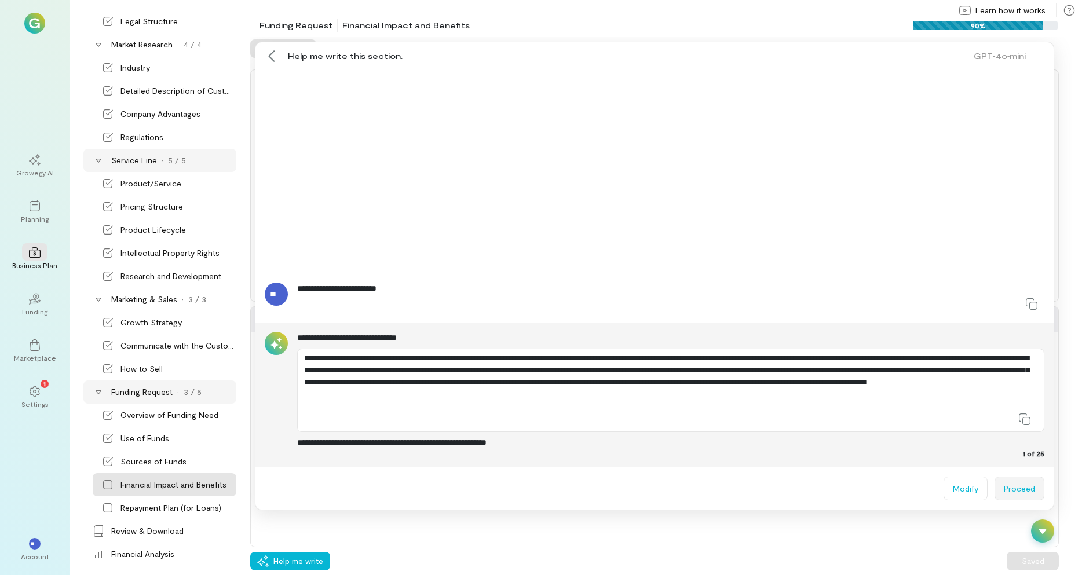
click at [1014, 487] on button "Proceed" at bounding box center [1020, 489] width 50 height 24
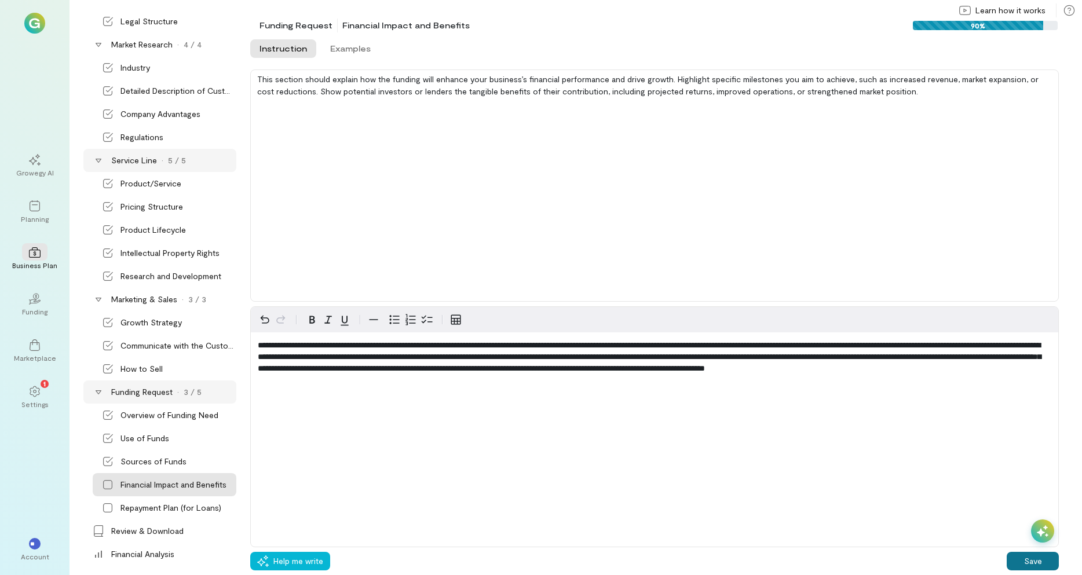
click at [1025, 556] on button "Save" at bounding box center [1033, 561] width 52 height 19
click at [153, 509] on div "Repayment Plan (for Loans)" at bounding box center [171, 508] width 101 height 12
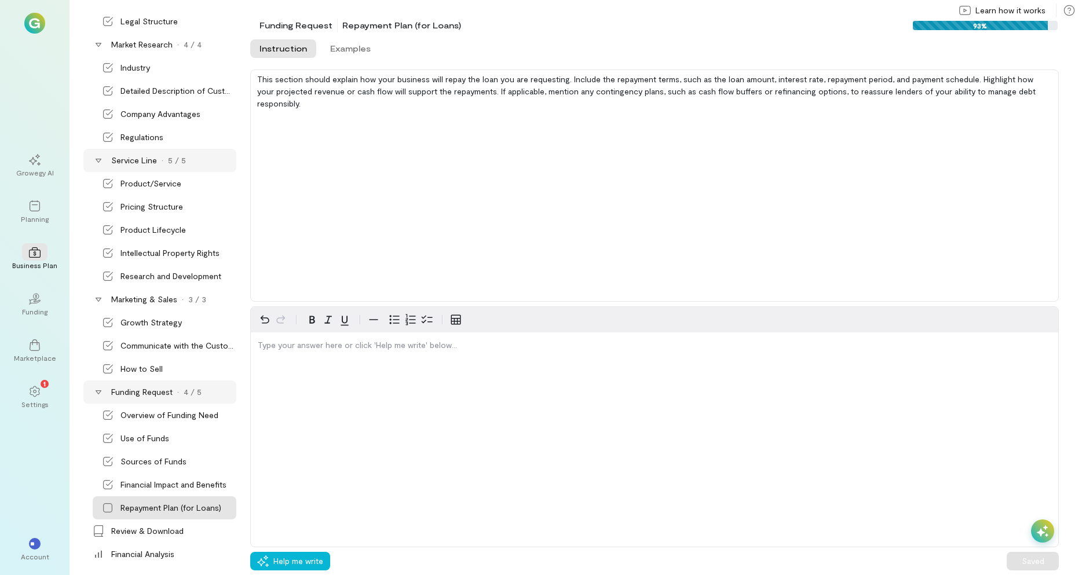
click at [1042, 525] on div at bounding box center [1042, 531] width 23 height 23
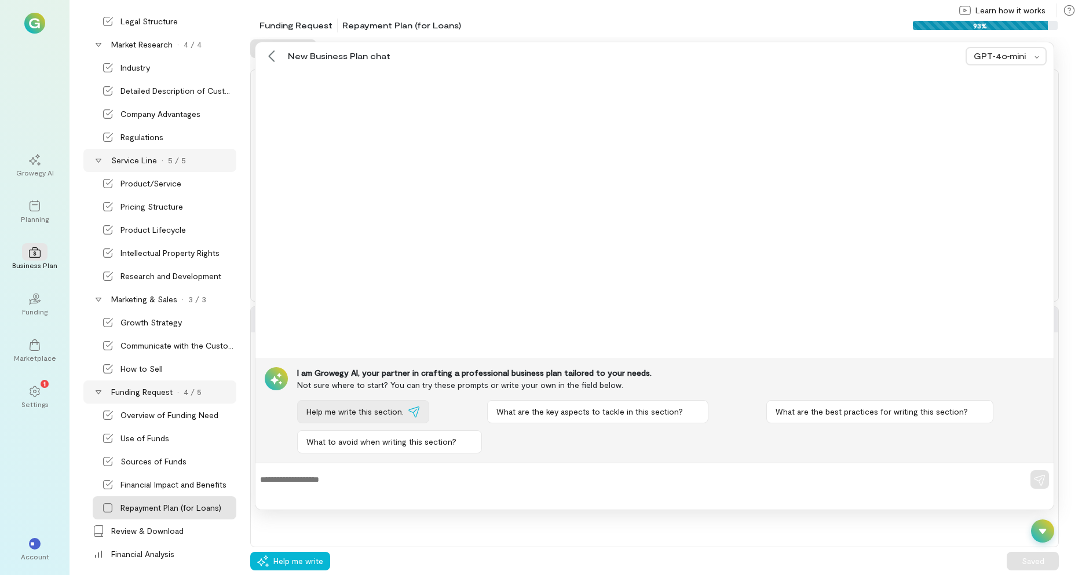
click at [351, 410] on span "Help me write this section." at bounding box center [355, 412] width 97 height 12
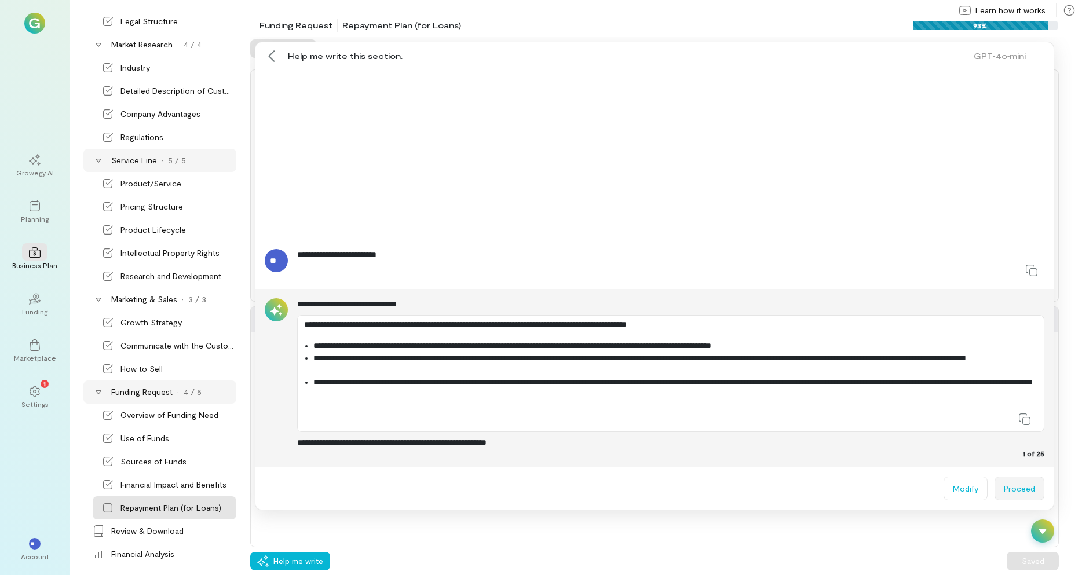
click at [1022, 493] on button "Proceed" at bounding box center [1020, 489] width 50 height 24
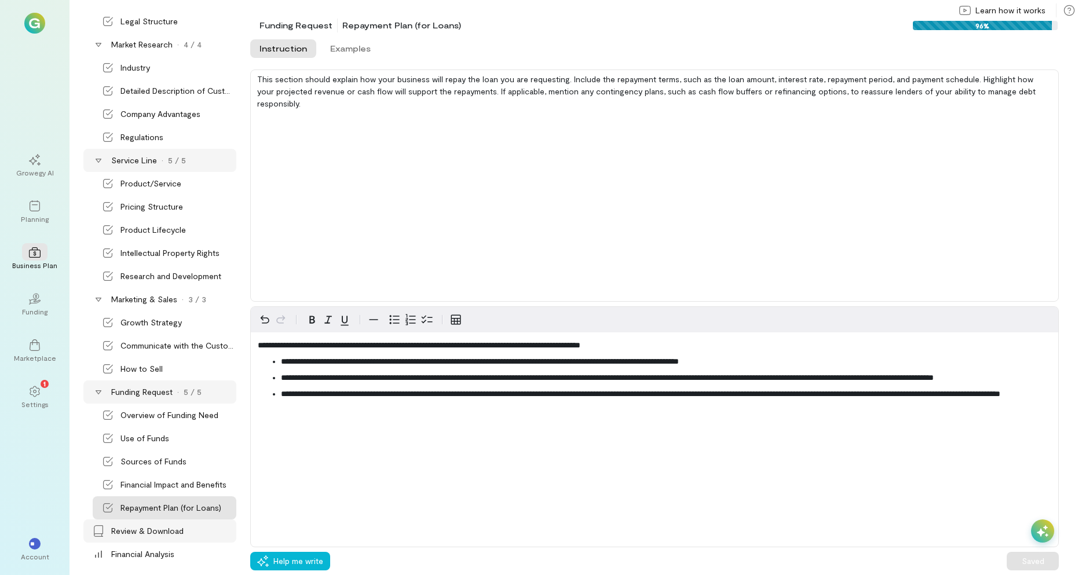
click at [127, 531] on div "Review & Download" at bounding box center [147, 532] width 72 height 12
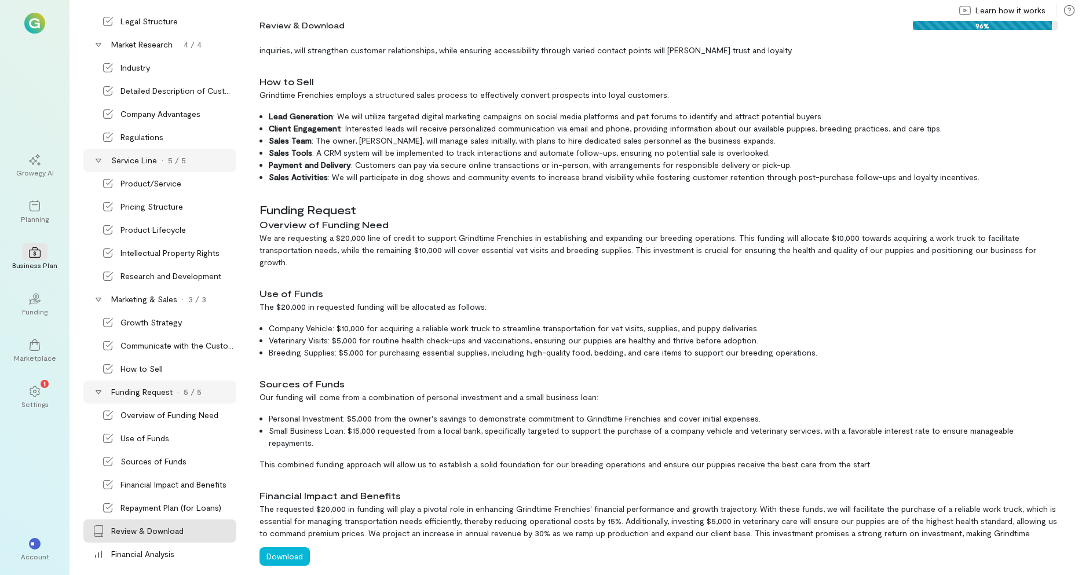
scroll to position [1659, 0]
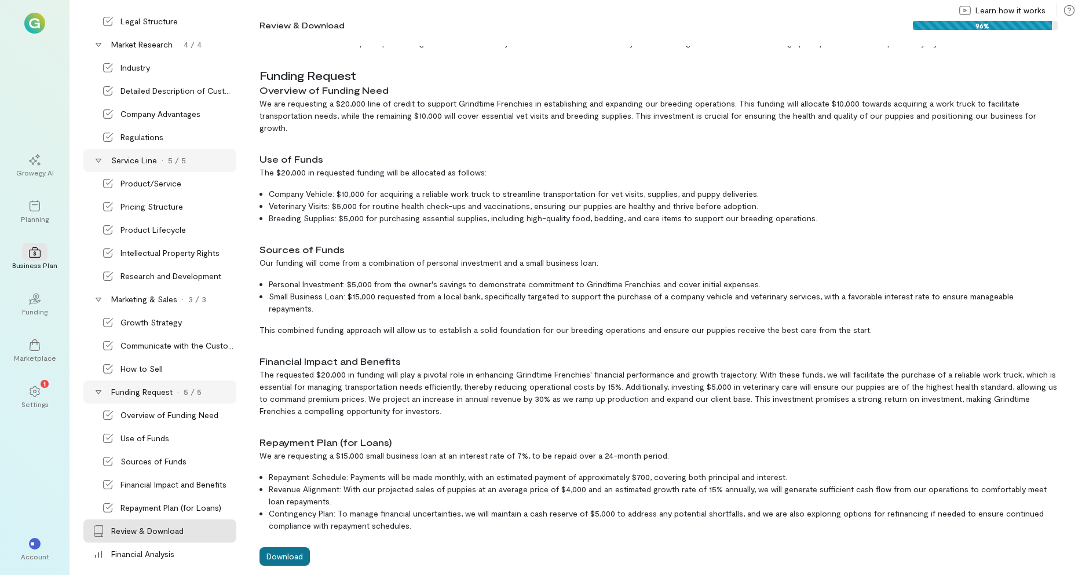
click at [280, 553] on button "Download" at bounding box center [285, 557] width 50 height 19
click at [121, 549] on div "Financial Analysis" at bounding box center [142, 555] width 63 height 12
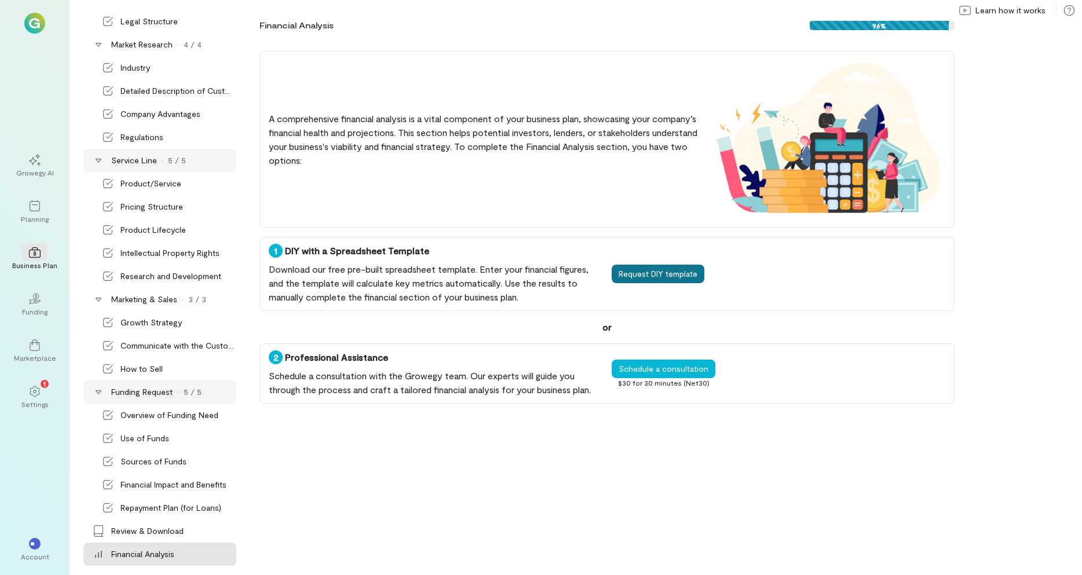
click at [654, 271] on button "Request DIY template" at bounding box center [658, 274] width 93 height 19
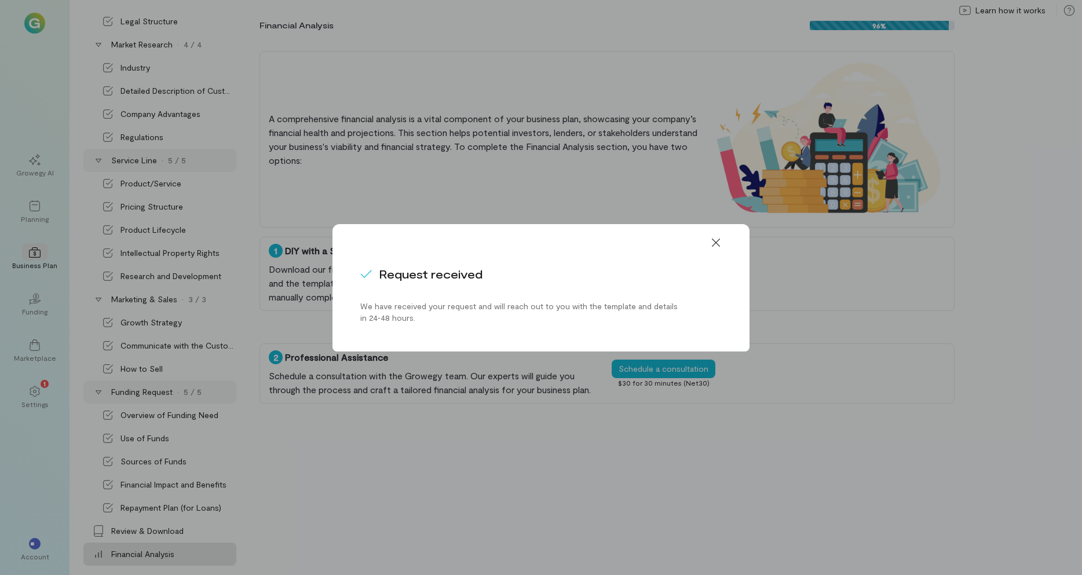
click at [470, 460] on div "Request received We have received your request and will reach out to you with t…" at bounding box center [541, 287] width 1082 height 575
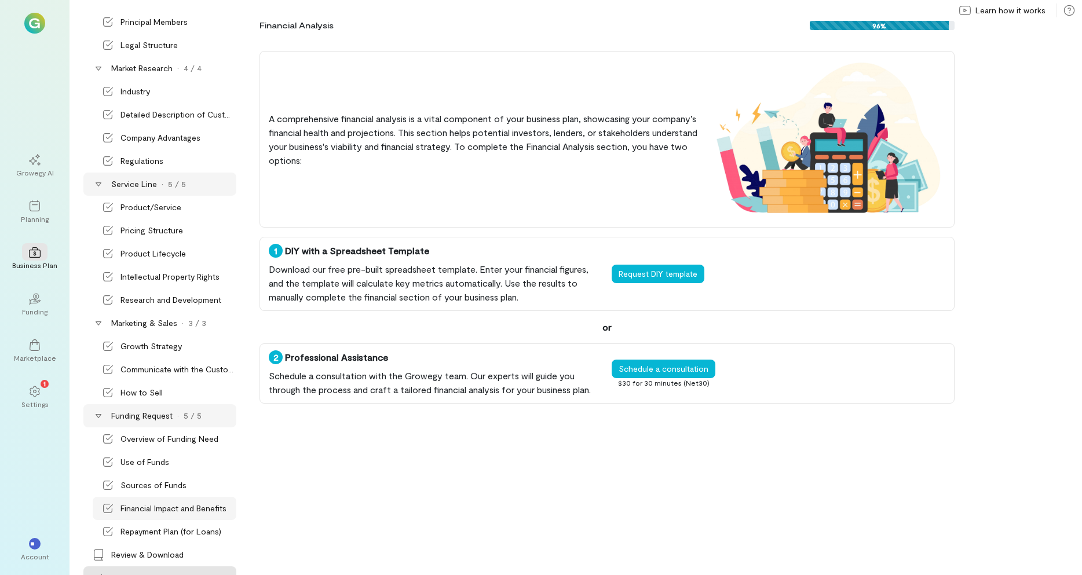
scroll to position [213, 0]
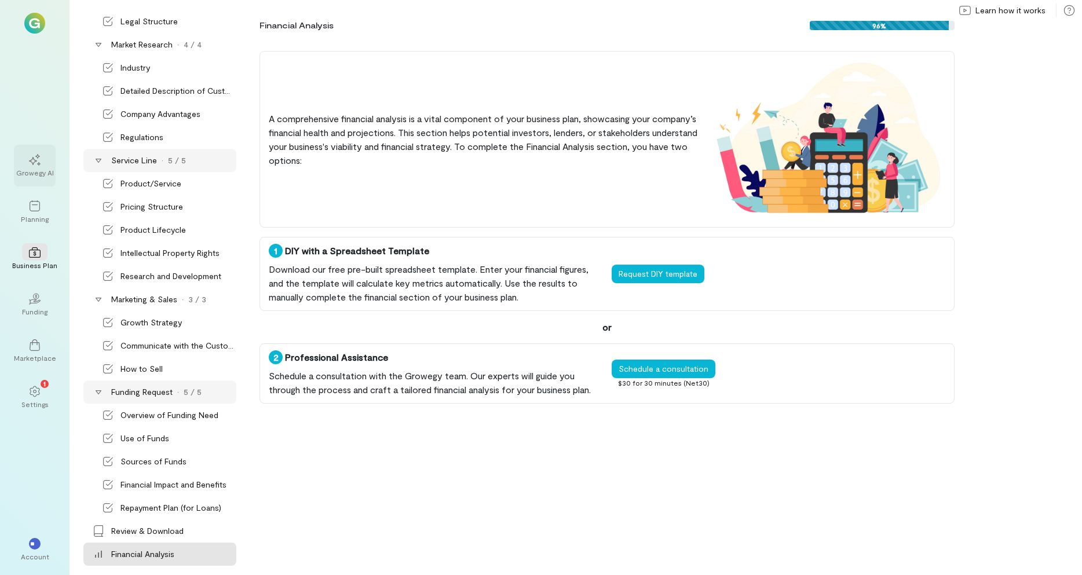
click at [35, 168] on div "Growegy AI" at bounding box center [35, 172] width 38 height 9
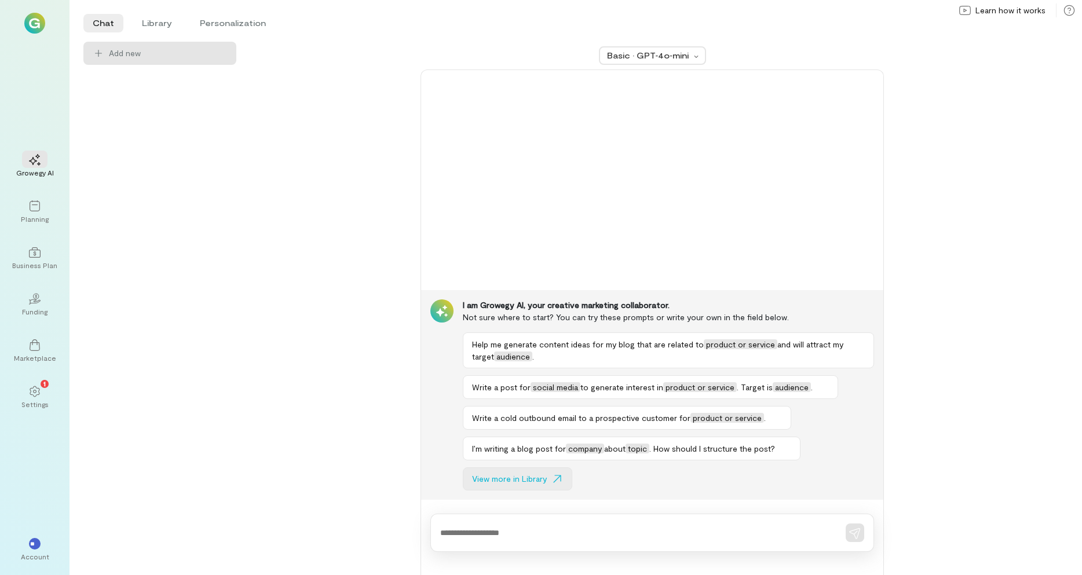
click at [487, 478] on span "View more in Library" at bounding box center [509, 479] width 75 height 12
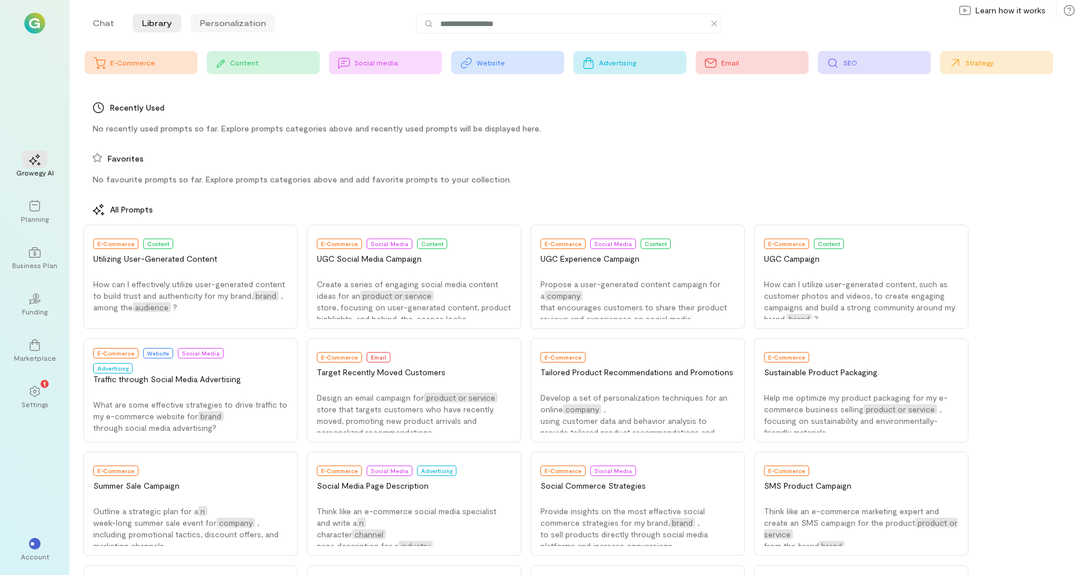
click at [235, 21] on li "Personalization" at bounding box center [233, 23] width 85 height 19
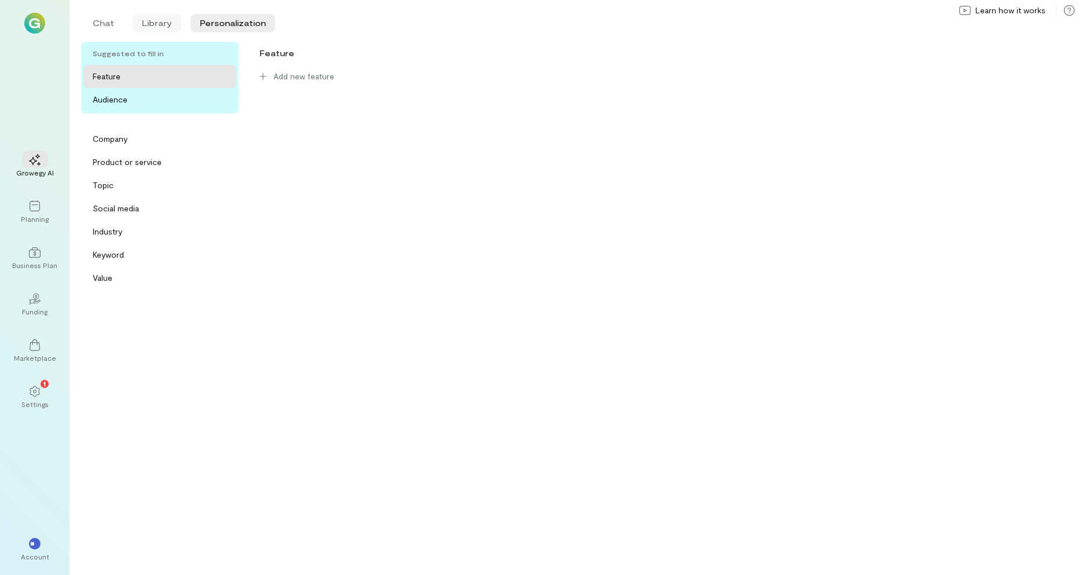
click at [165, 25] on li "Library" at bounding box center [157, 23] width 49 height 19
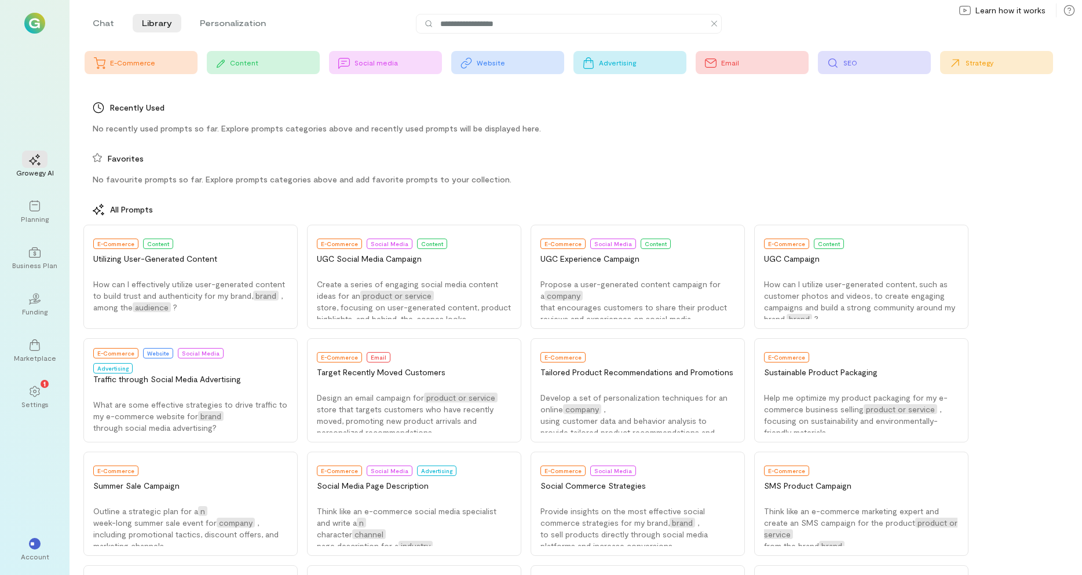
click at [475, 67] on div "Website" at bounding box center [507, 62] width 113 height 23
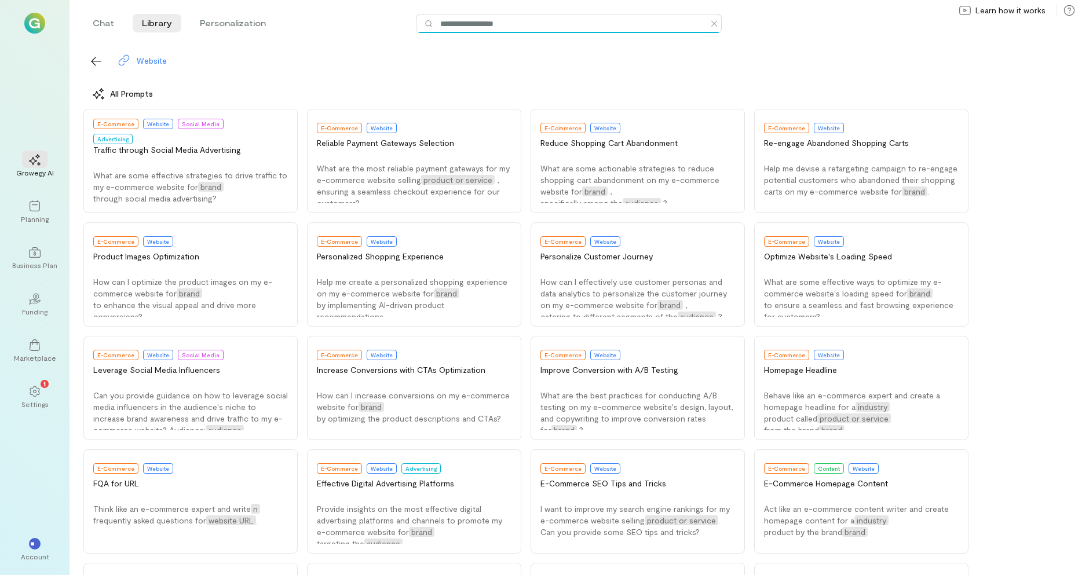
click at [534, 24] on input at bounding box center [574, 23] width 271 height 13
click at [88, 59] on button "button" at bounding box center [95, 60] width 25 height 19
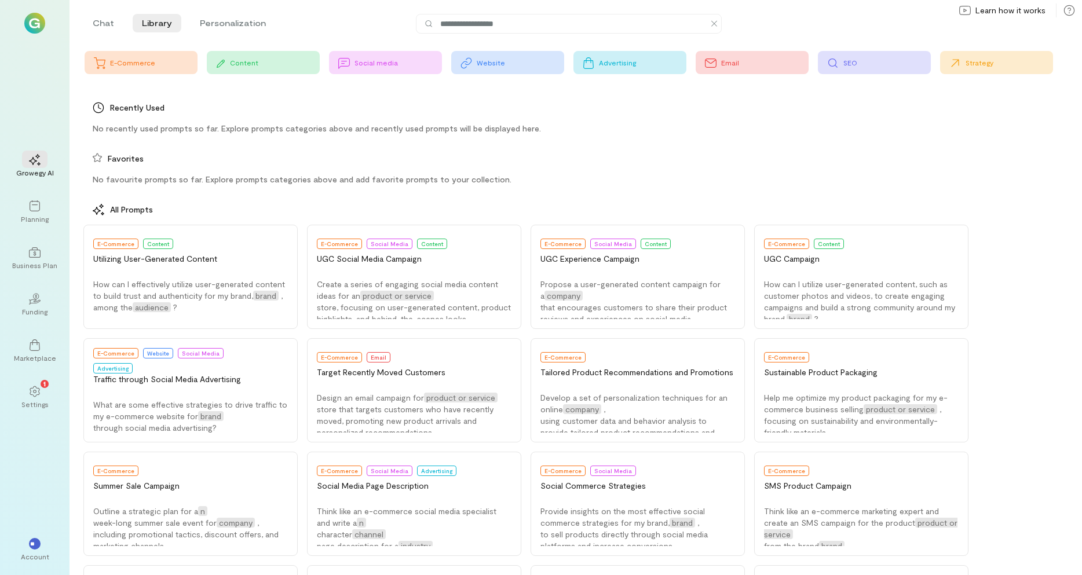
click at [739, 63] on div "Email" at bounding box center [765, 62] width 88 height 9
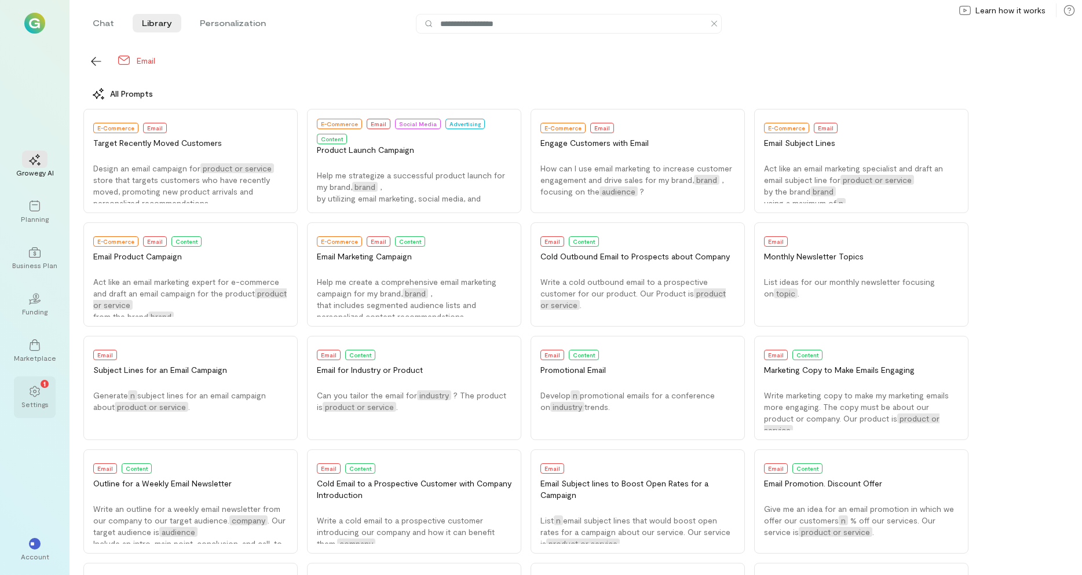
click at [34, 391] on icon at bounding box center [35, 392] width 12 height 12
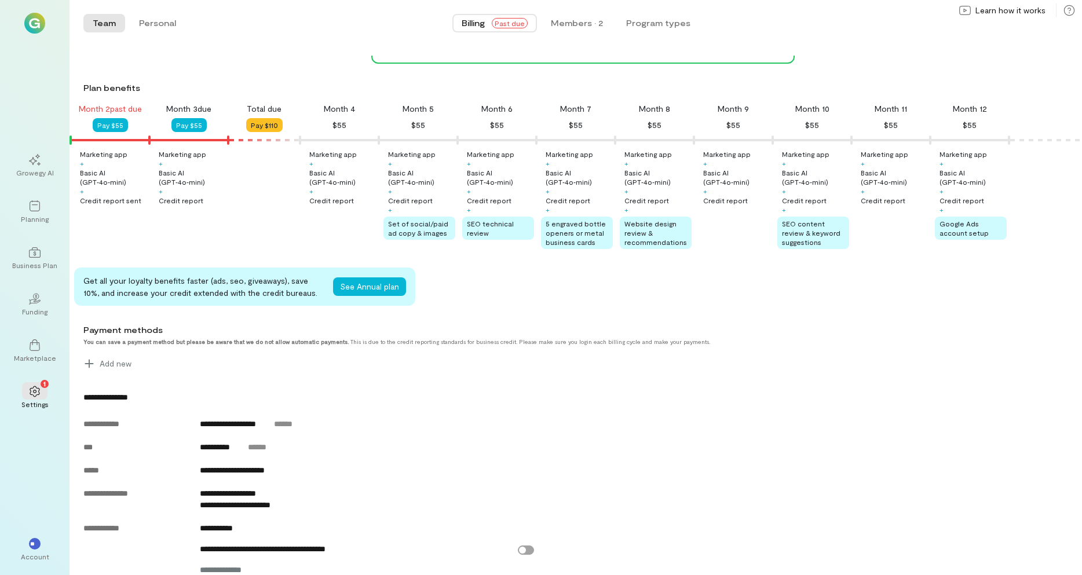
scroll to position [304, 0]
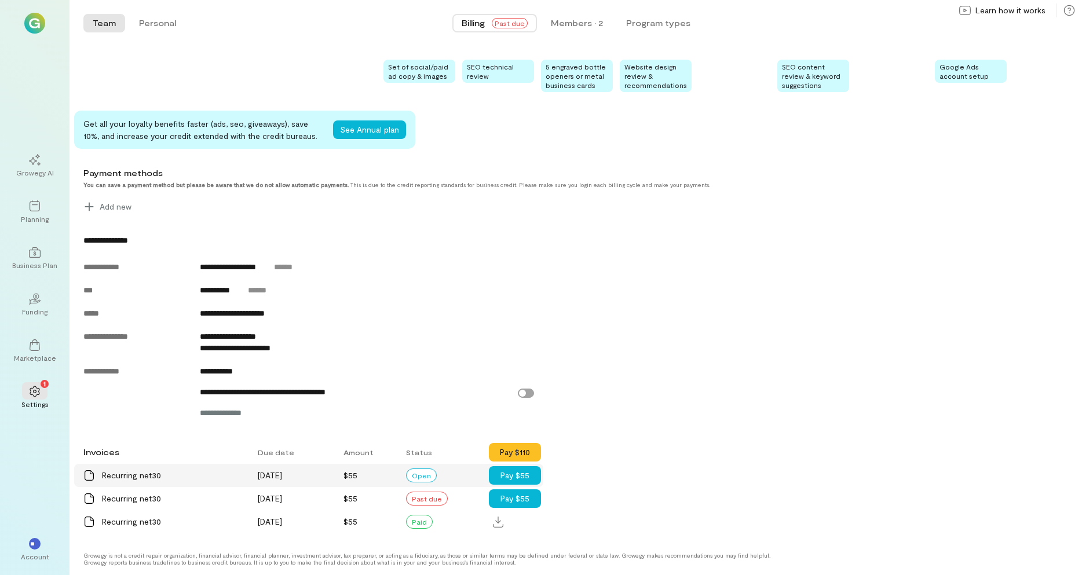
click at [90, 472] on icon at bounding box center [89, 476] width 9 height 10
